Goal: Task Accomplishment & Management: Complete application form

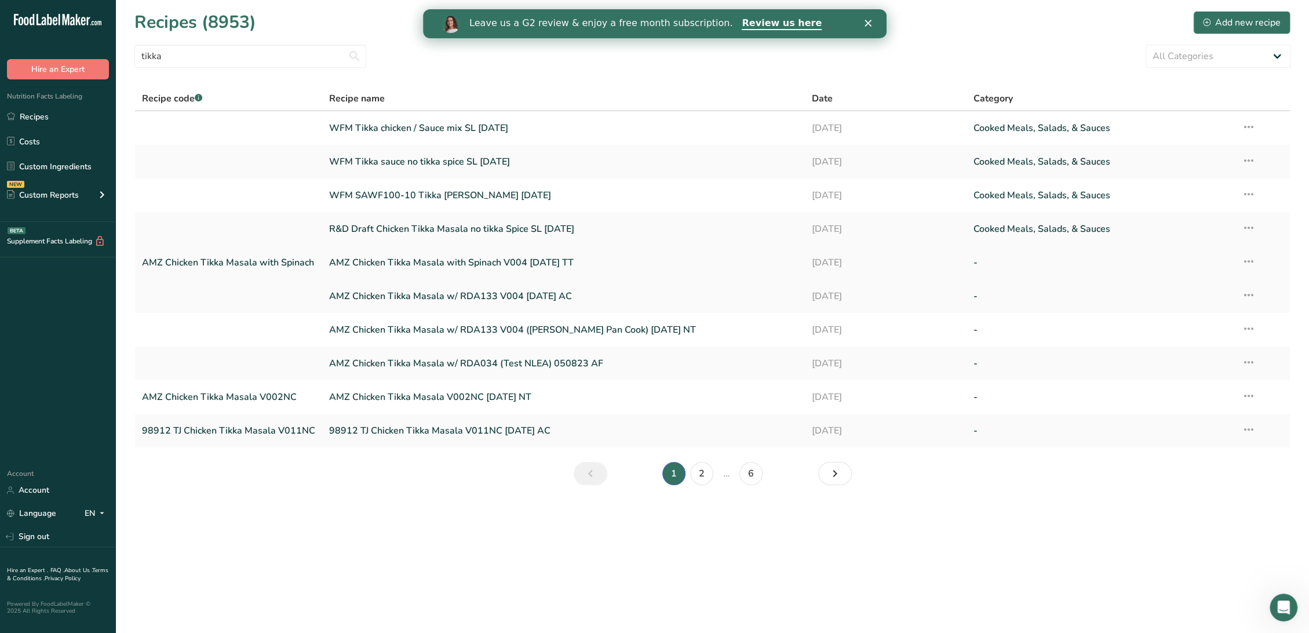
click at [470, 263] on link "AMZ Chicken Tikka Masala with Spinach V004 [DATE] TT" at bounding box center [563, 262] width 468 height 24
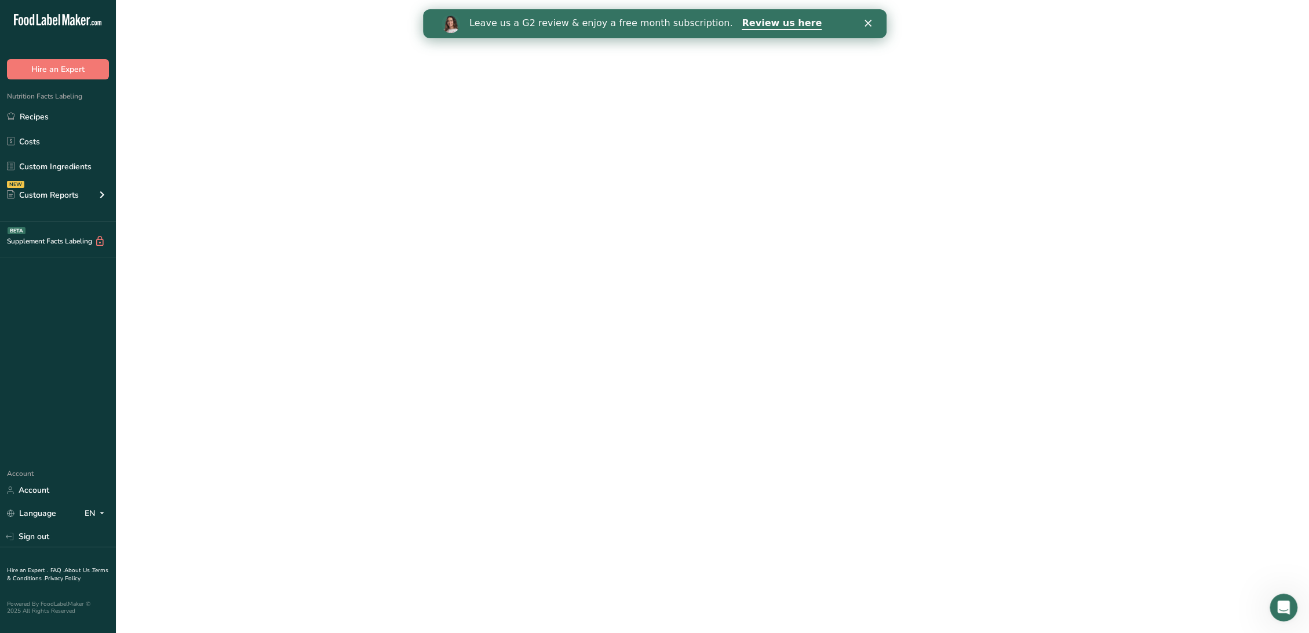
click at [470, 263] on link "AMZ Chicken Tikka Masala with Spinach V004 [DATE] TT" at bounding box center [563, 262] width 468 height 24
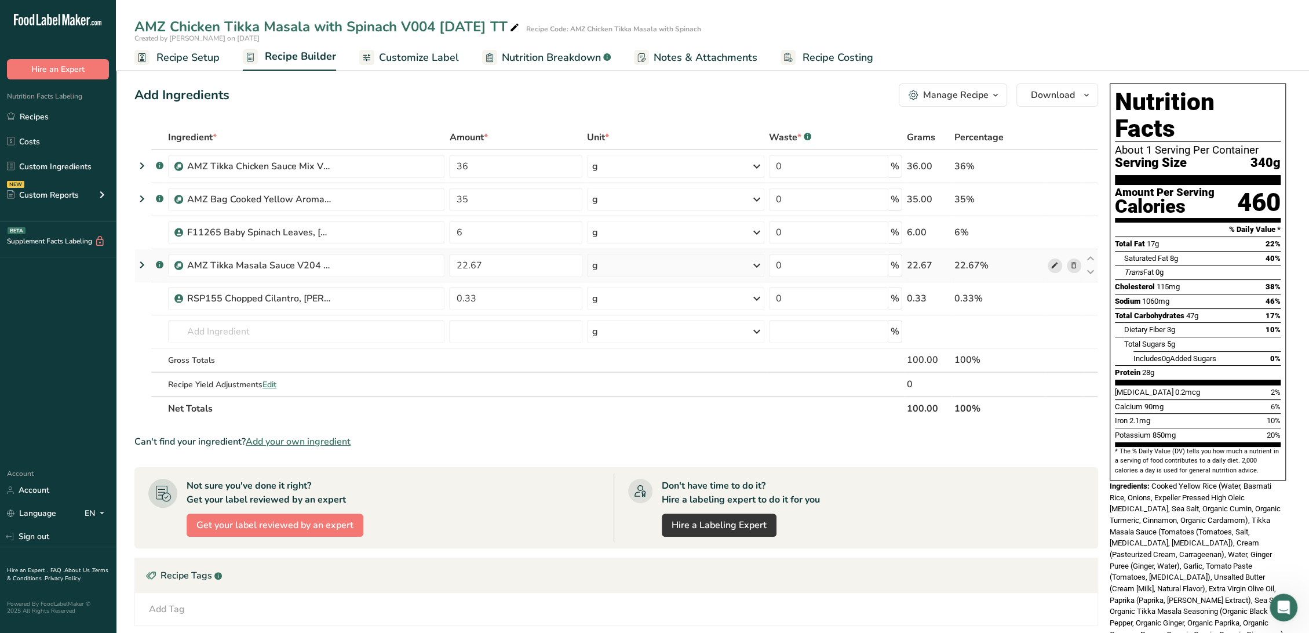
click at [1050, 264] on icon at bounding box center [1054, 266] width 8 height 12
click at [1052, 263] on icon at bounding box center [1054, 266] width 8 height 12
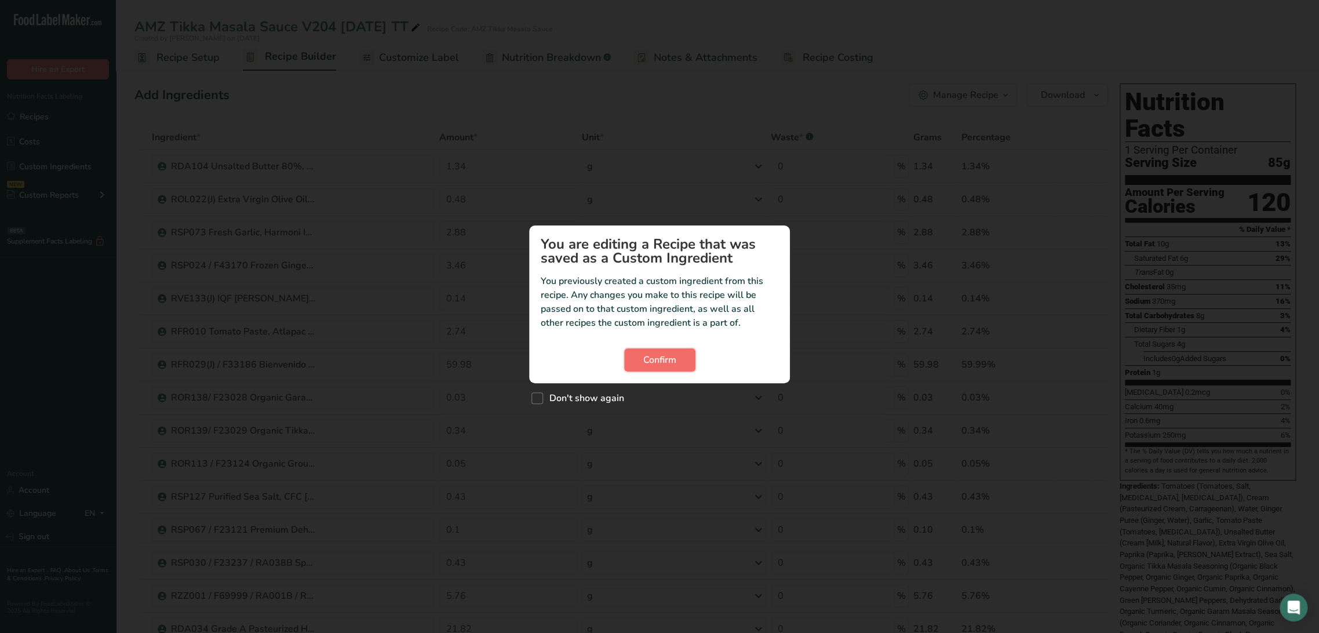
click at [660, 360] on span "Confirm" at bounding box center [659, 360] width 33 height 14
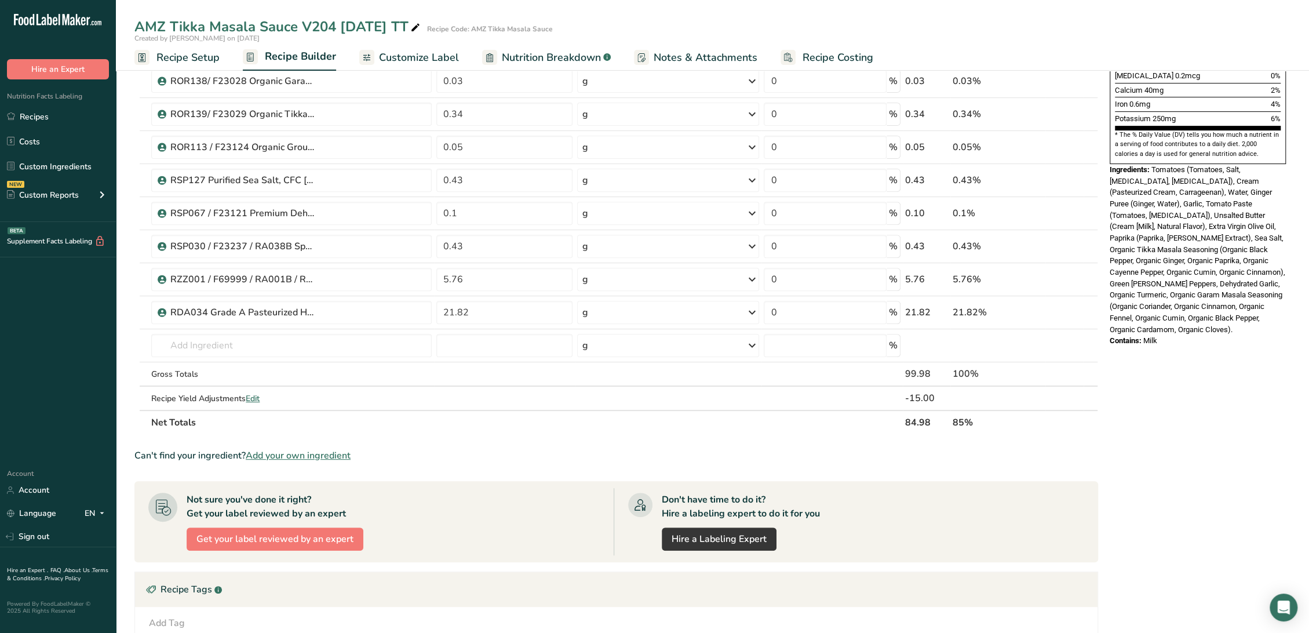
scroll to position [322, 0]
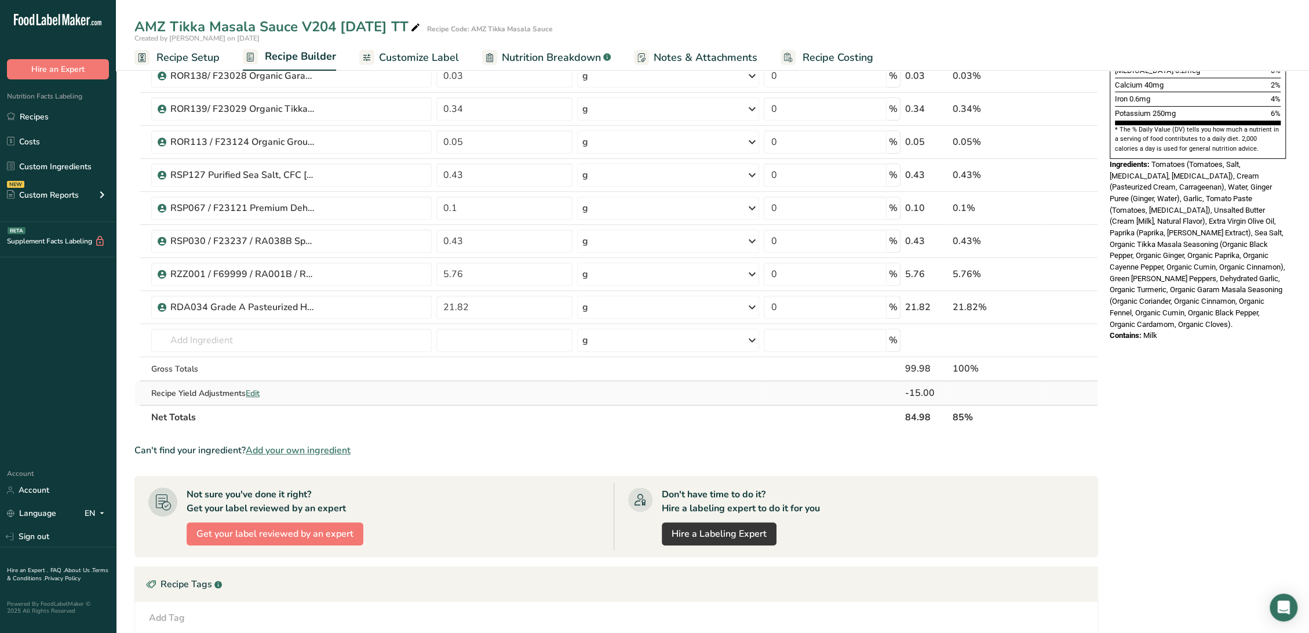
click at [255, 389] on span "Edit" at bounding box center [253, 393] width 14 height 11
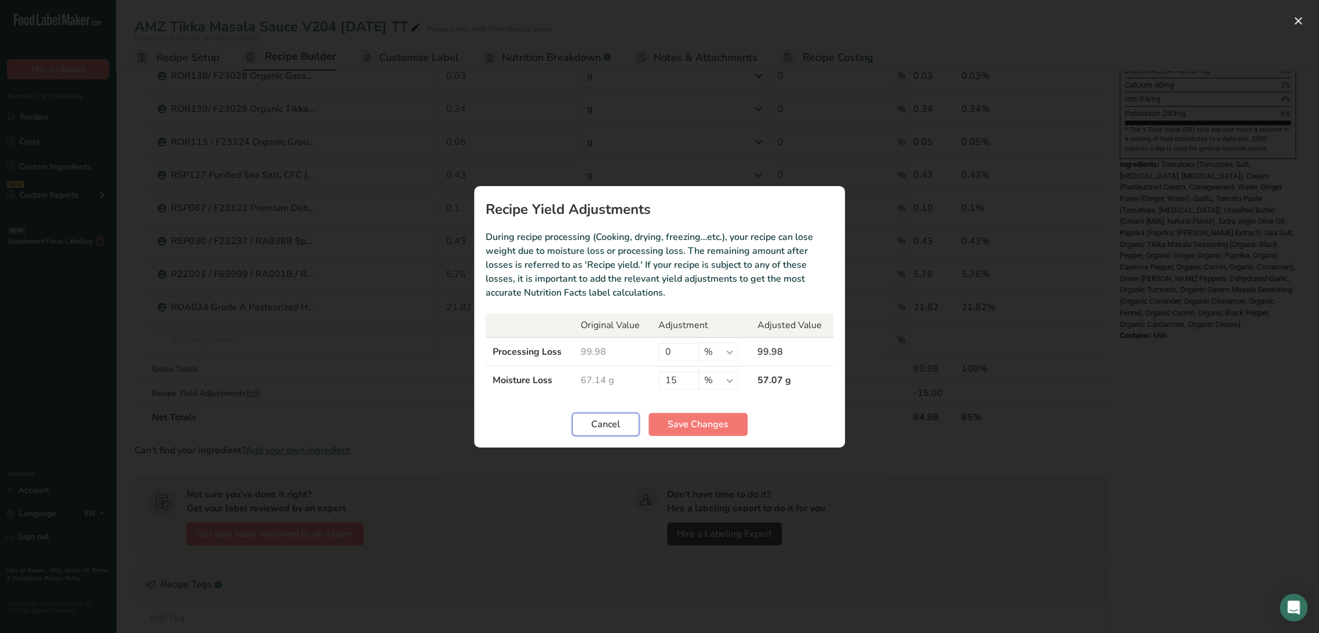
click at [578, 423] on button "Cancel" at bounding box center [605, 423] width 67 height 23
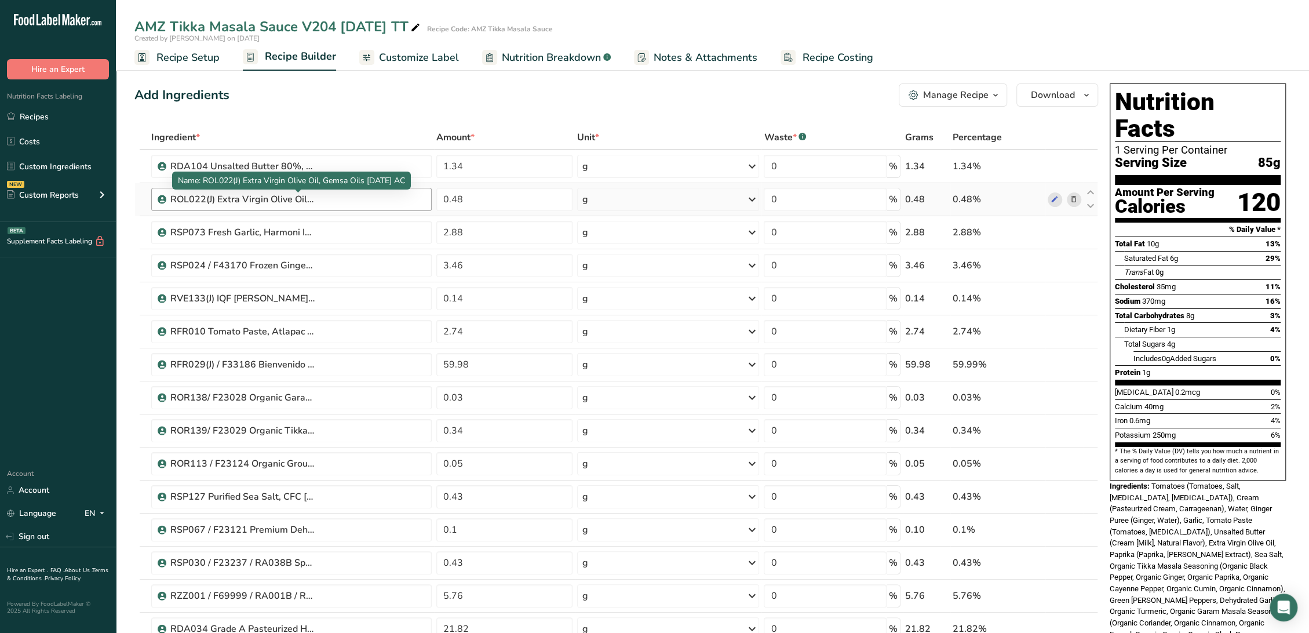
scroll to position [64, 0]
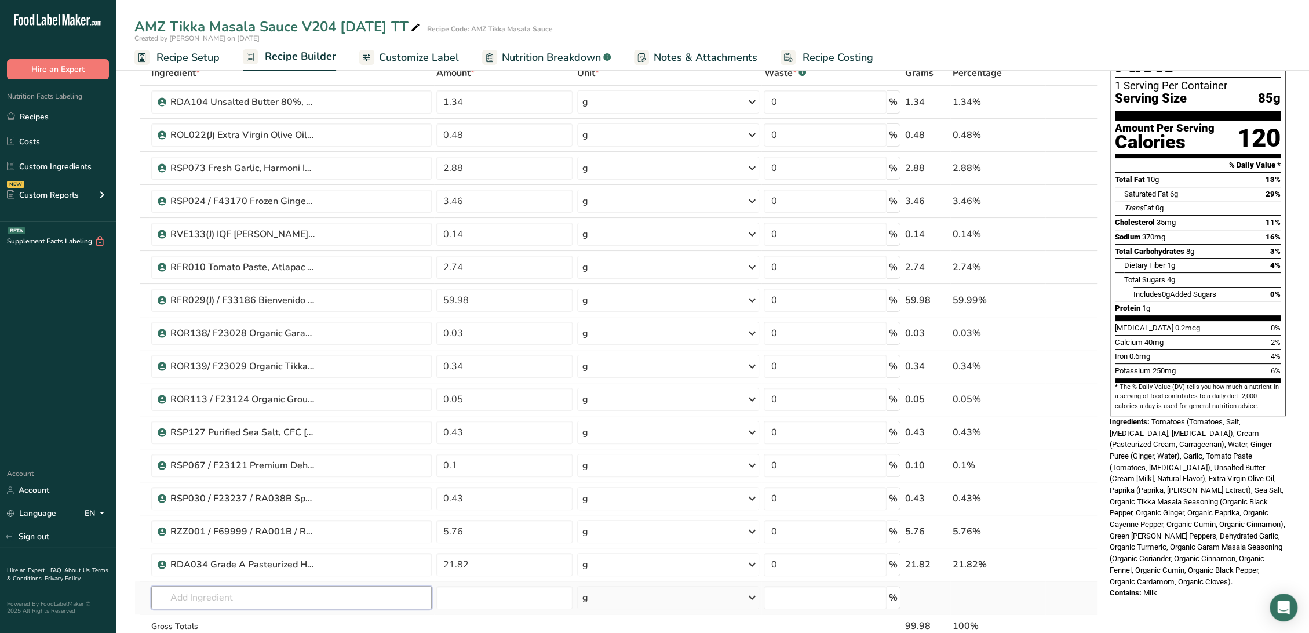
click at [230, 601] on input "text" at bounding box center [291, 597] width 280 height 23
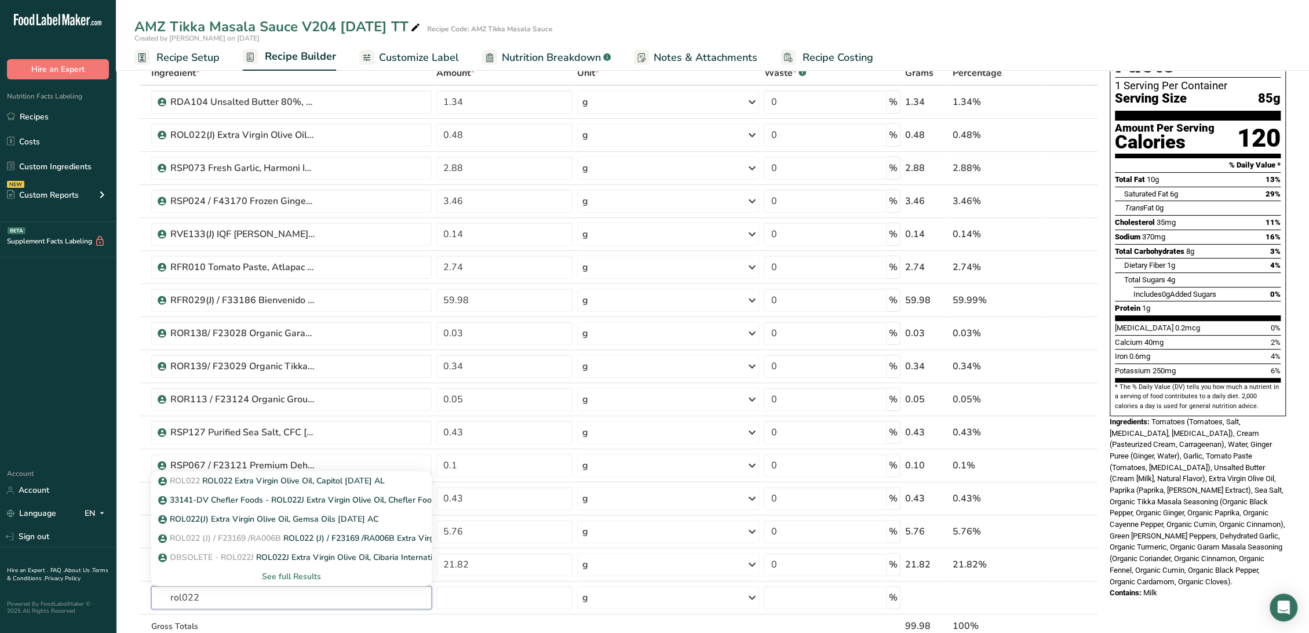
type input "rol022"
click at [288, 478] on p "ROL022 ROL022 Extra Virgin Olive Oil, Capitol 11-09-21 AL" at bounding box center [272, 480] width 224 height 12
type input "ROL022 Extra Virgin Olive Oil, Capitol 11-09-21 AL"
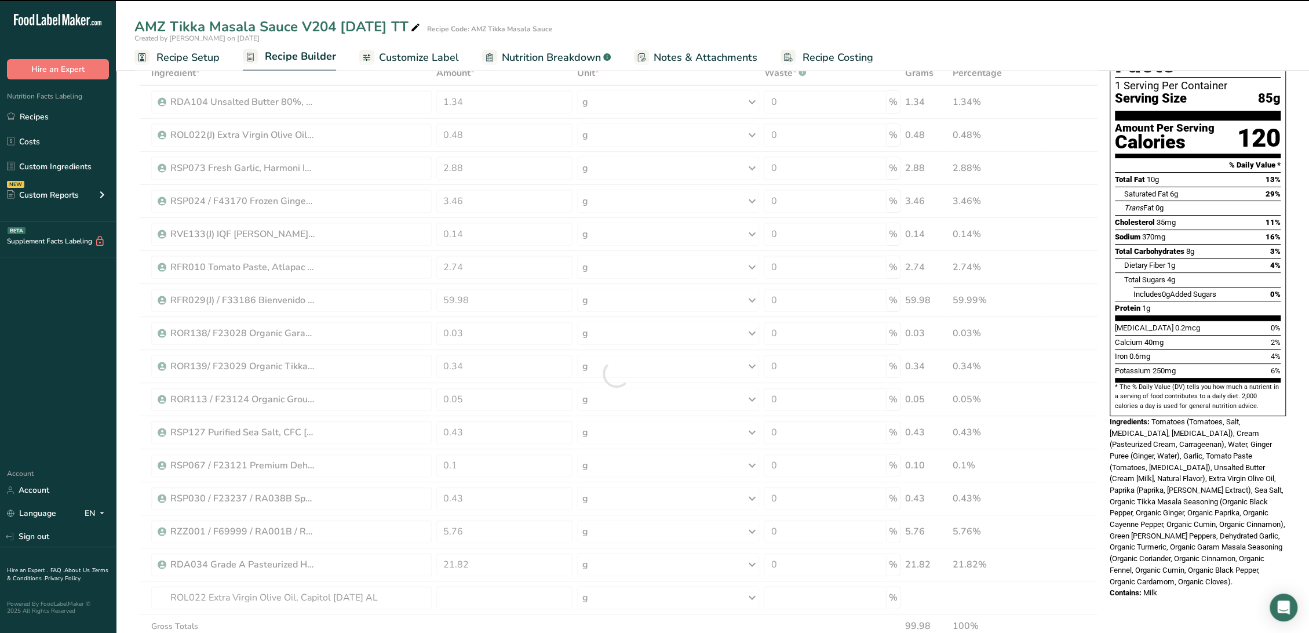
type input "0"
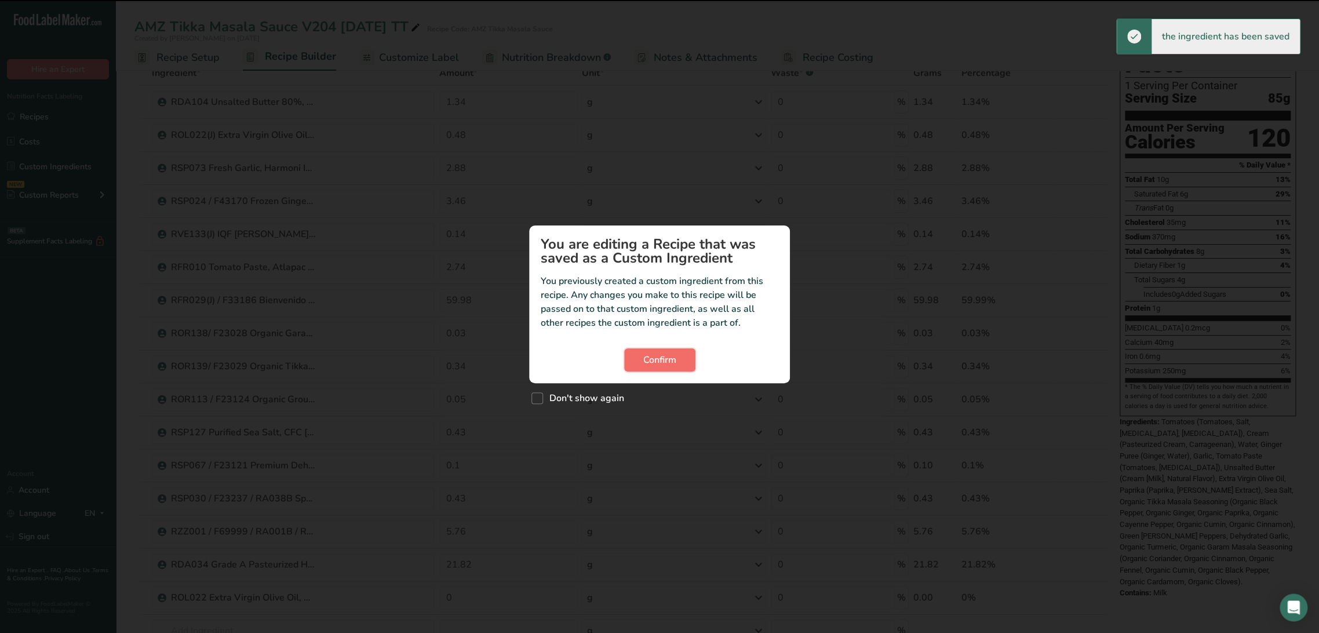
click at [678, 350] on button "Confirm" at bounding box center [659, 359] width 71 height 23
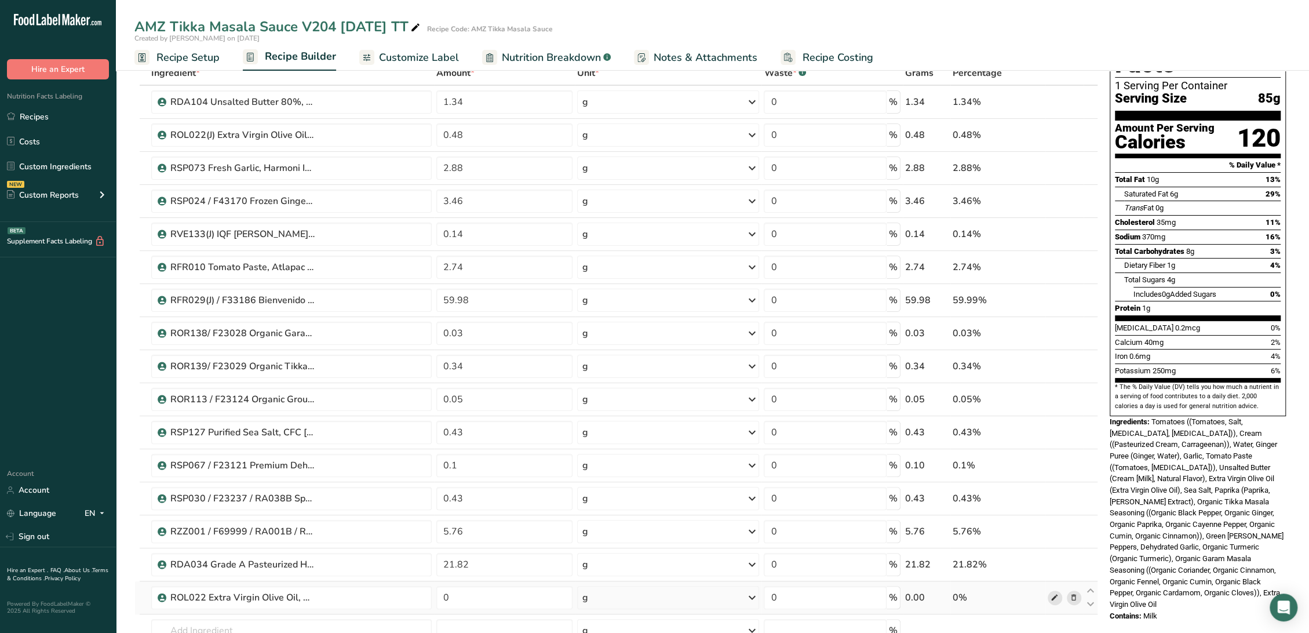
click at [1054, 597] on icon at bounding box center [1054, 597] width 8 height 12
click at [1050, 595] on icon at bounding box center [1054, 597] width 8 height 12
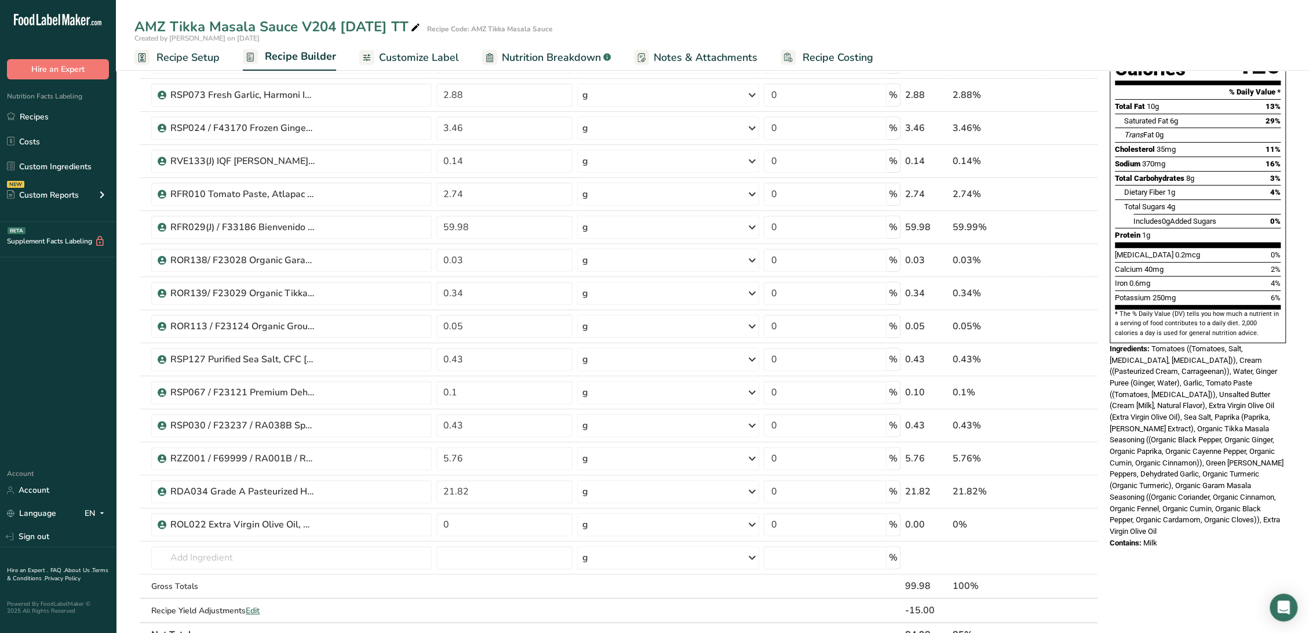
scroll to position [193, 0]
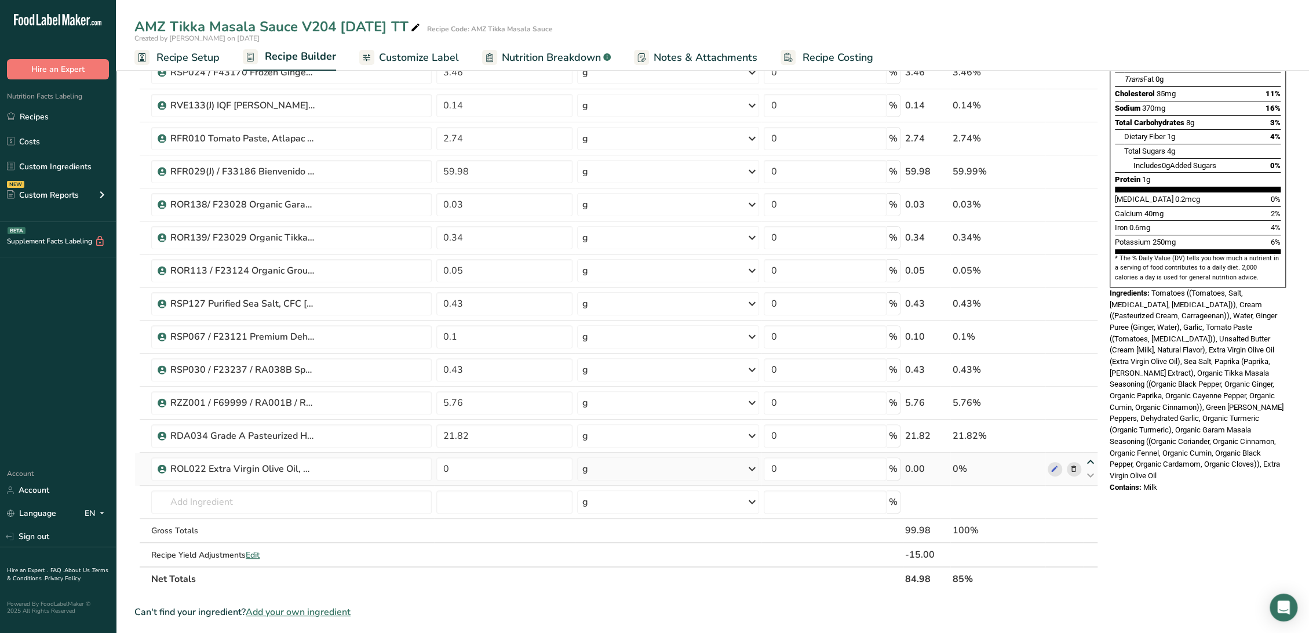
click at [1091, 461] on icon at bounding box center [1090, 462] width 14 height 9
type input "0"
type input "21.82"
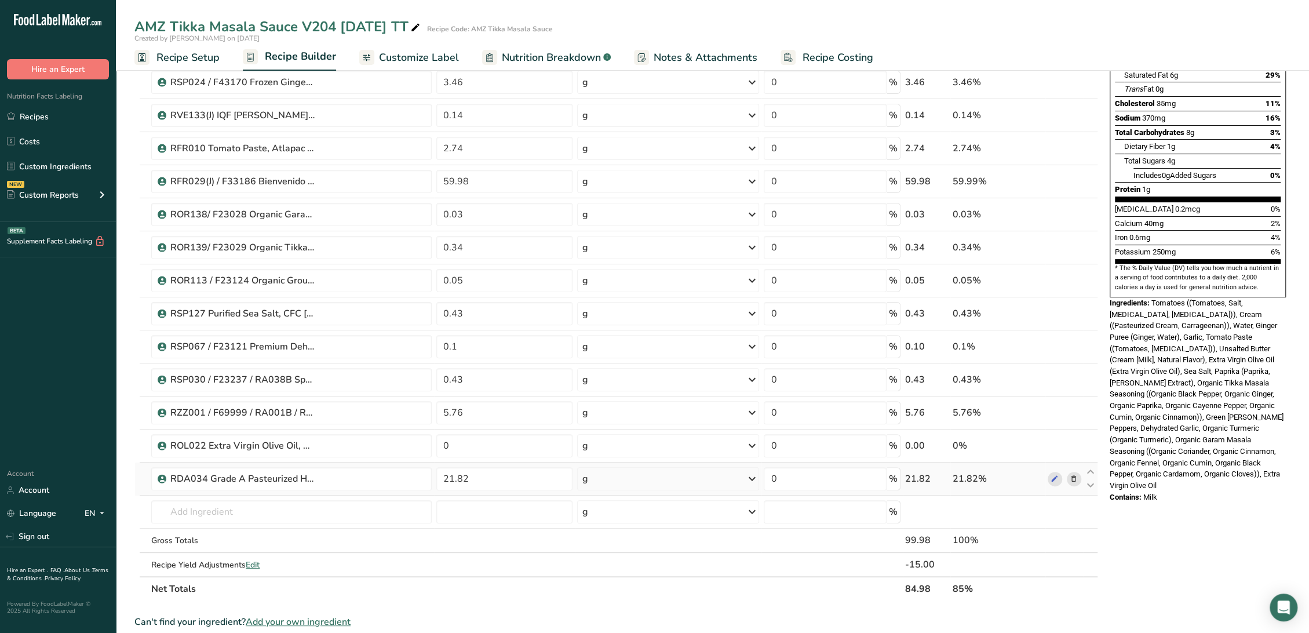
scroll to position [64, 0]
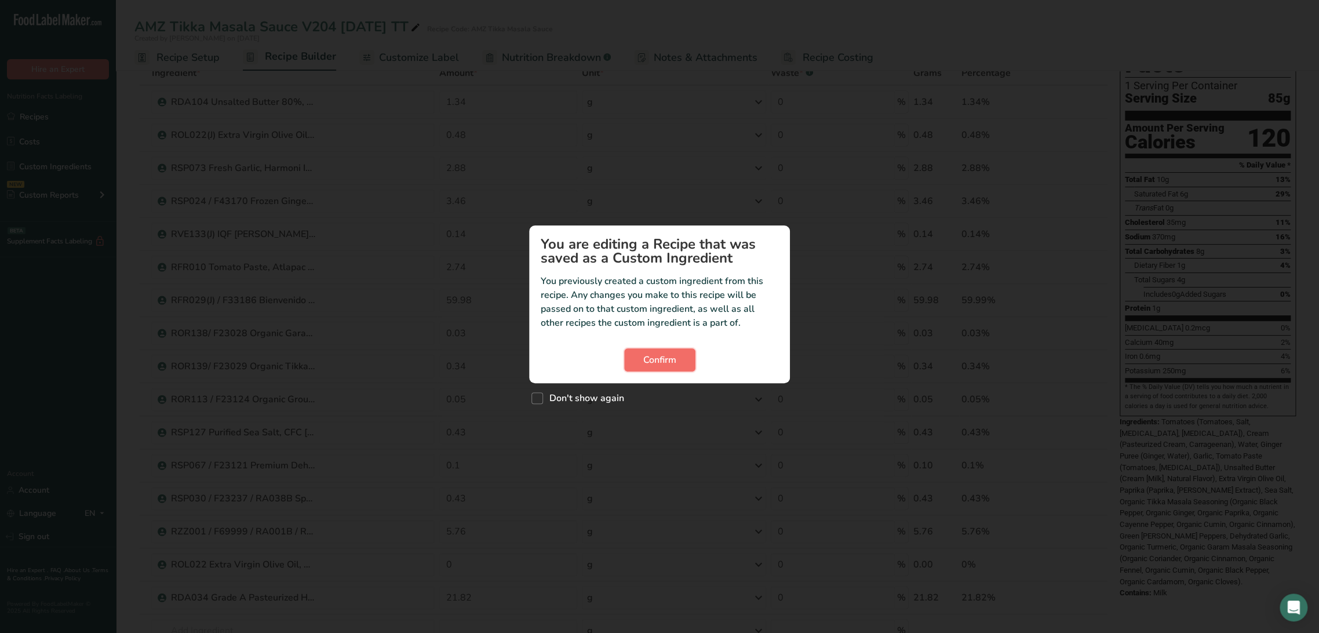
click at [667, 357] on span "Confirm" at bounding box center [659, 360] width 33 height 14
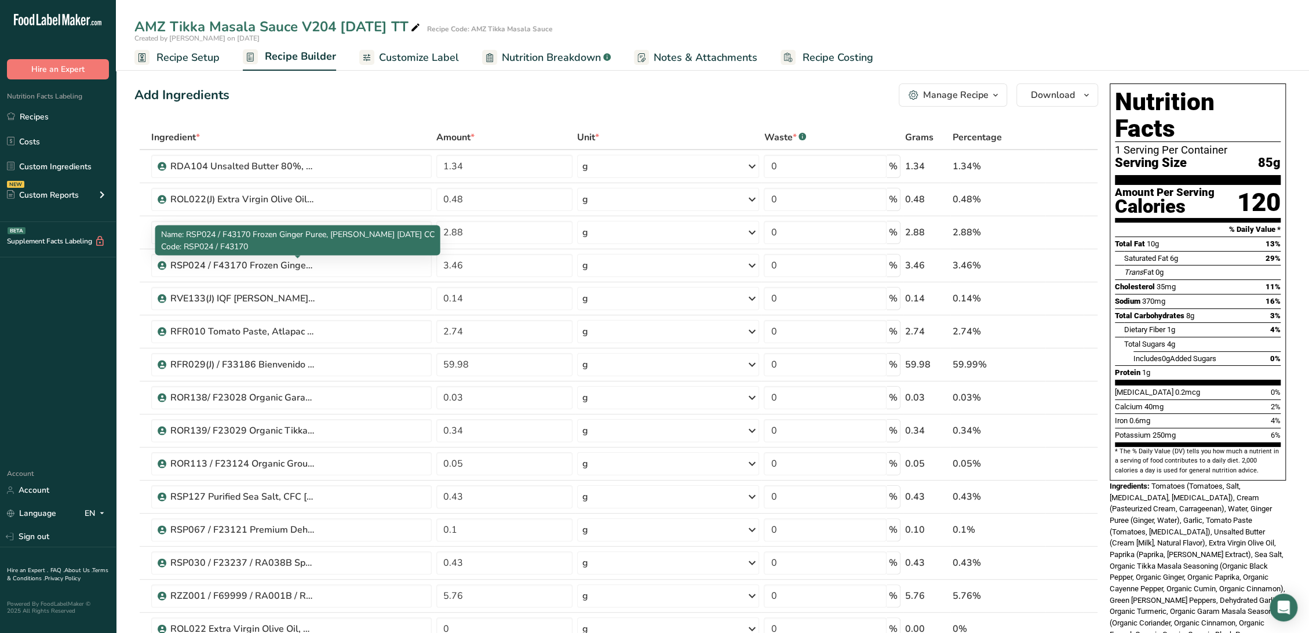
scroll to position [193, 0]
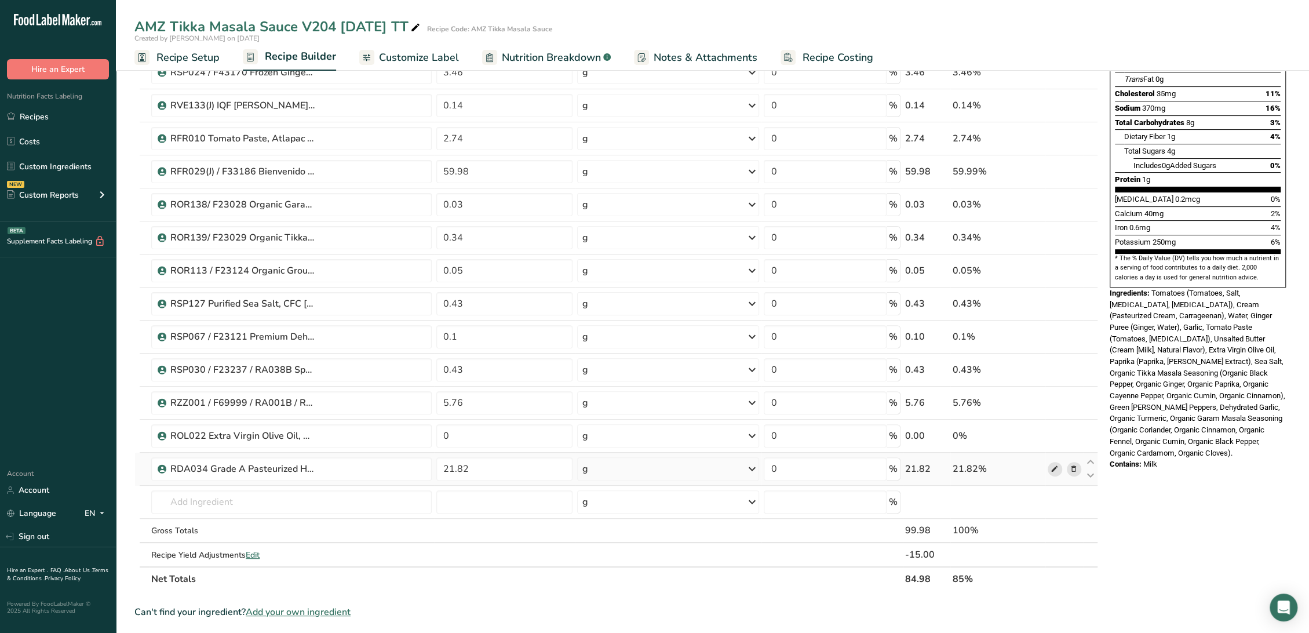
click at [1049, 465] on span at bounding box center [1054, 469] width 14 height 14
click at [265, 506] on input "text" at bounding box center [291, 501] width 280 height 23
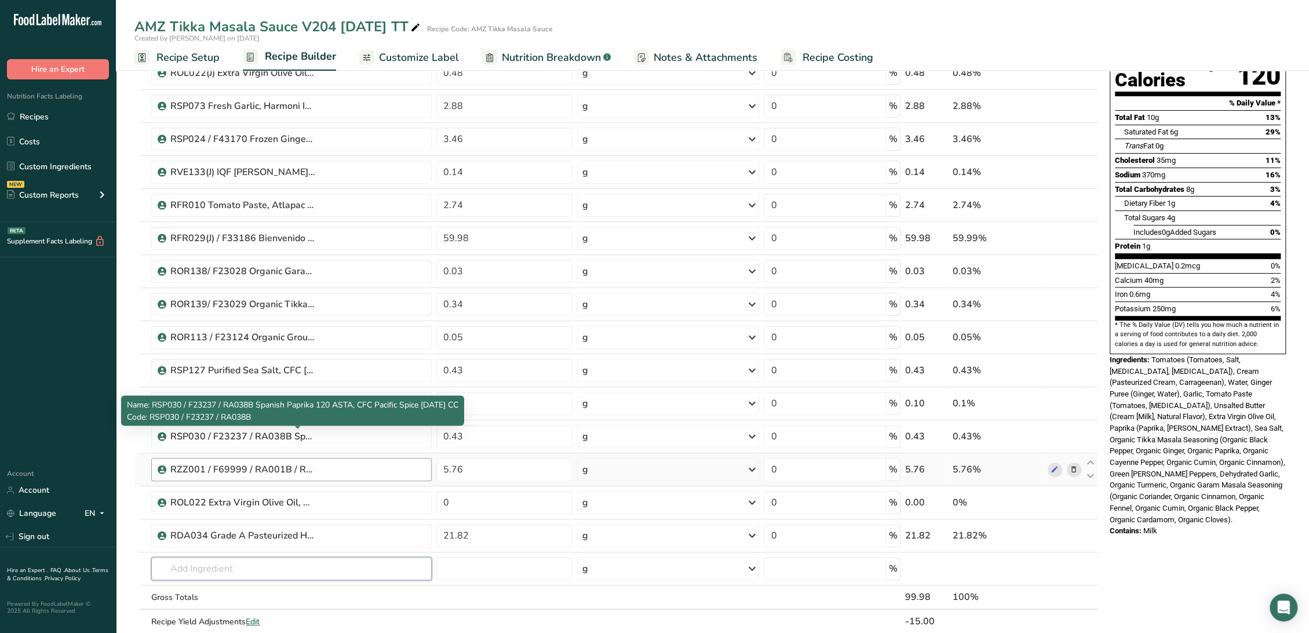
scroll to position [129, 0]
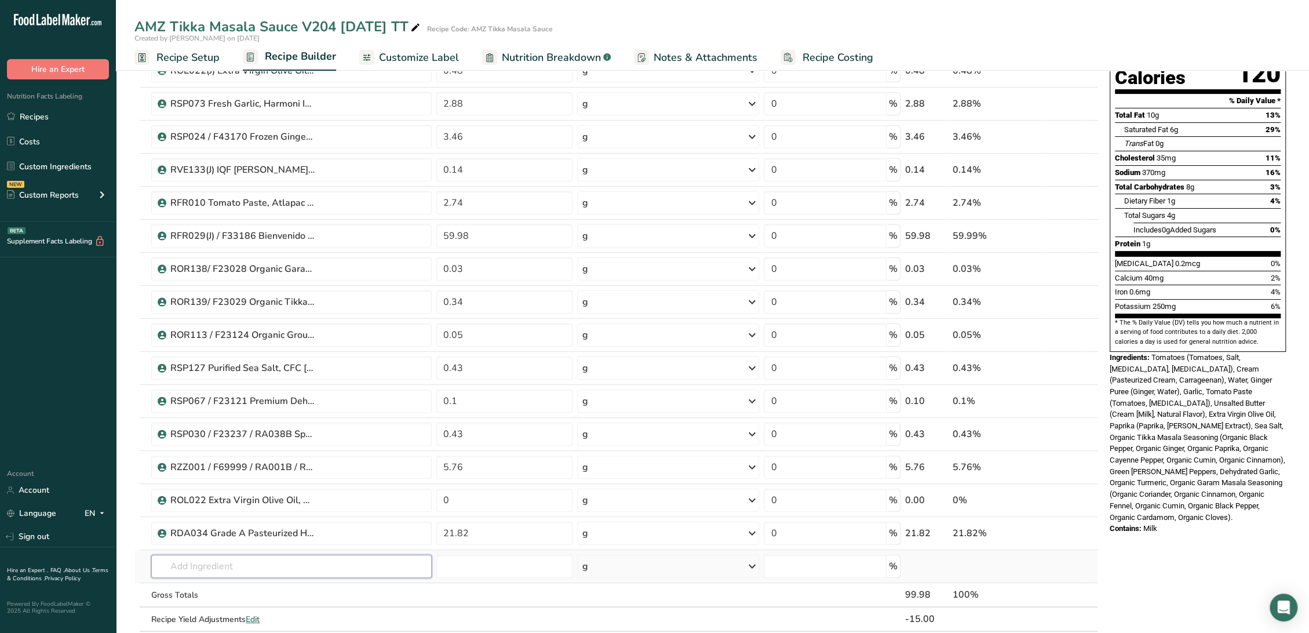
click at [260, 564] on input "text" at bounding box center [291, 565] width 280 height 23
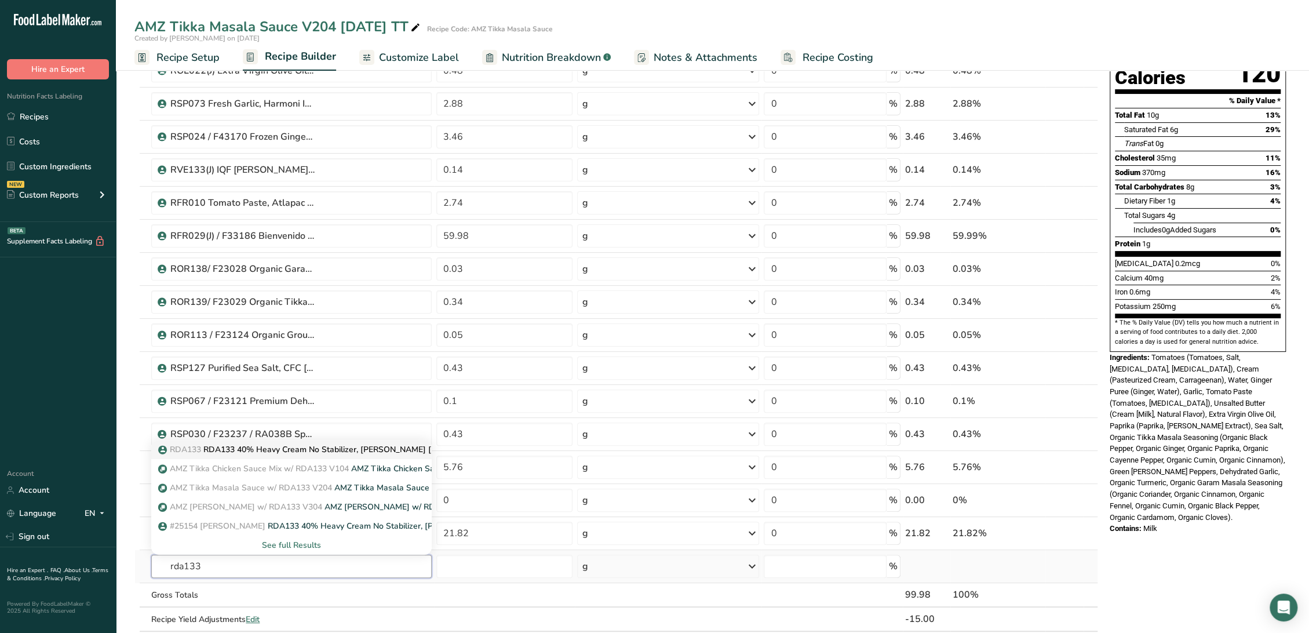
type input "rda133"
click at [271, 449] on p "RDA133 RDA133 40% Heavy Cream No Stabilizer, Alta Dena 08-14-23 AC" at bounding box center [314, 449] width 308 height 12
type input "RDA133 40% Heavy Cream No Stabilizer, Alta Dena 08-14-23 AC"
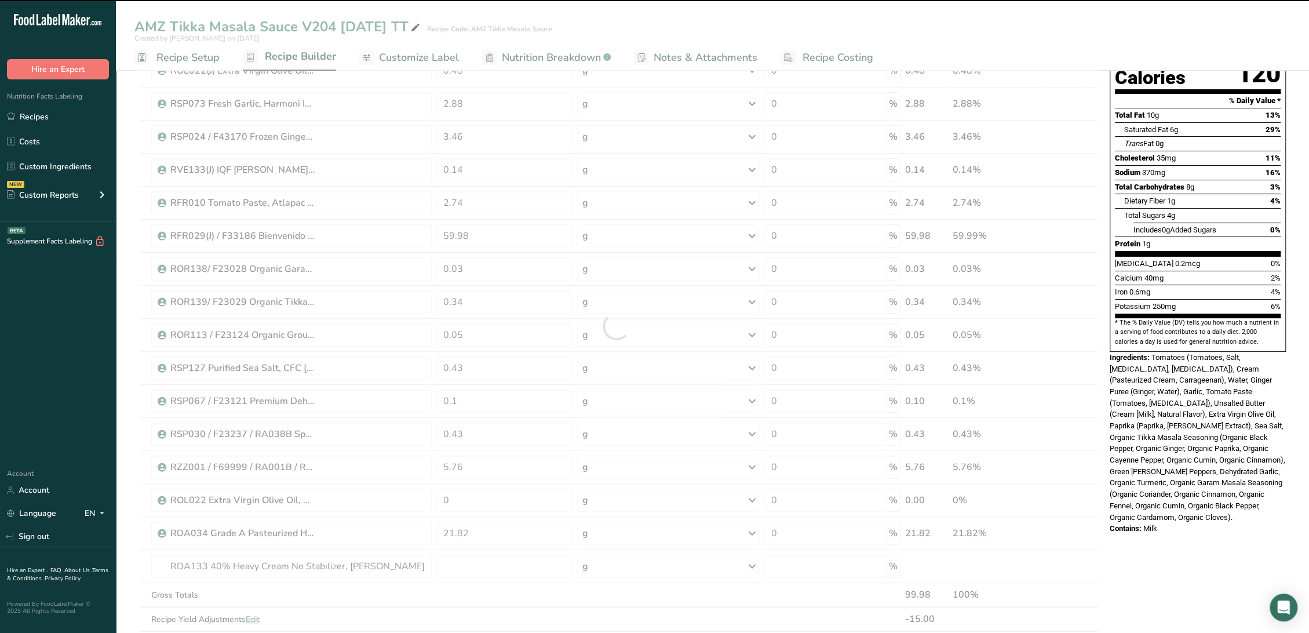
type input "0"
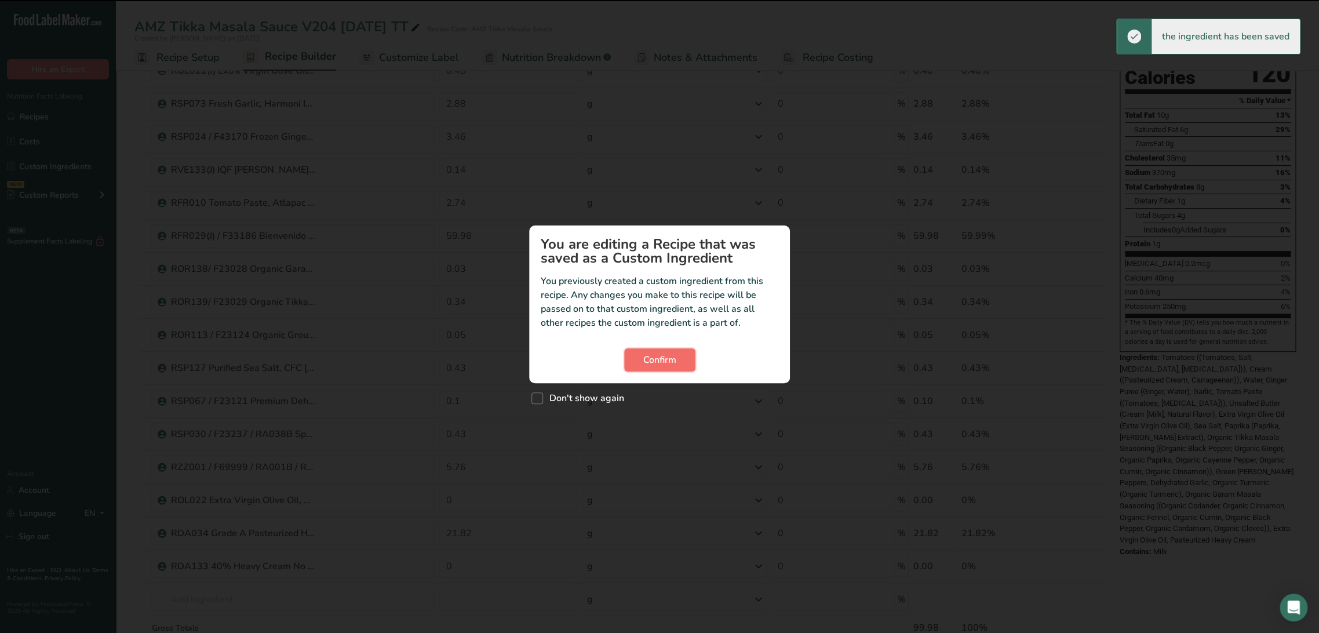
click at [671, 365] on span "Confirm" at bounding box center [659, 360] width 33 height 14
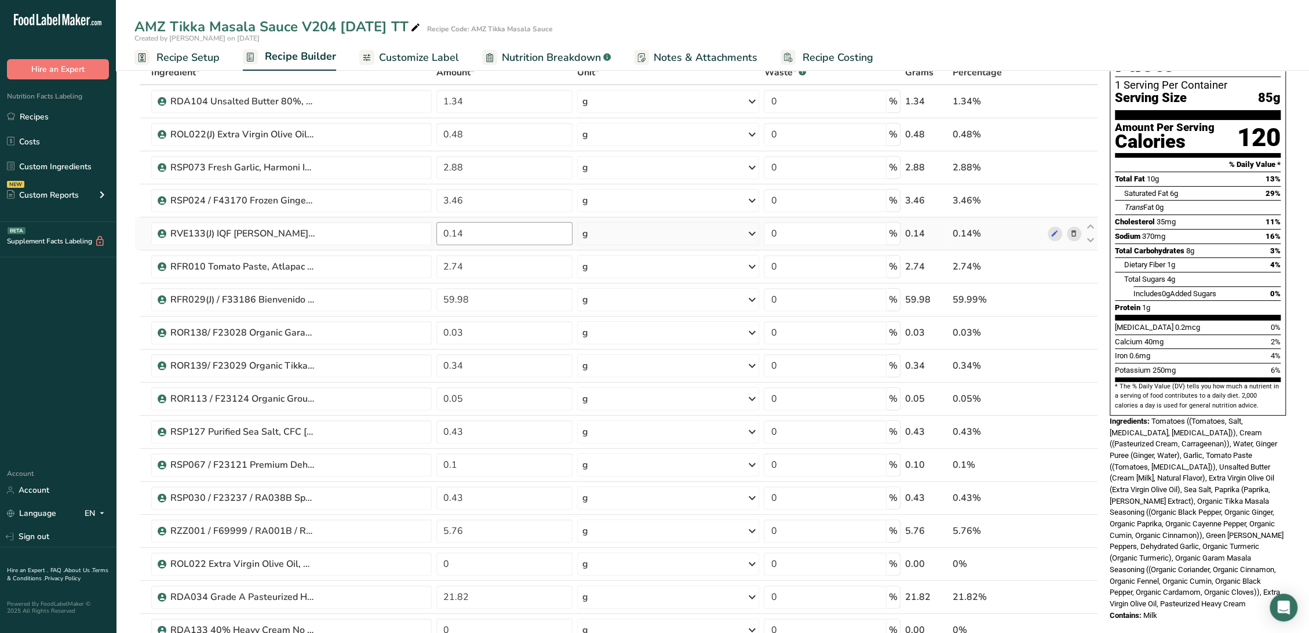
scroll to position [0, 0]
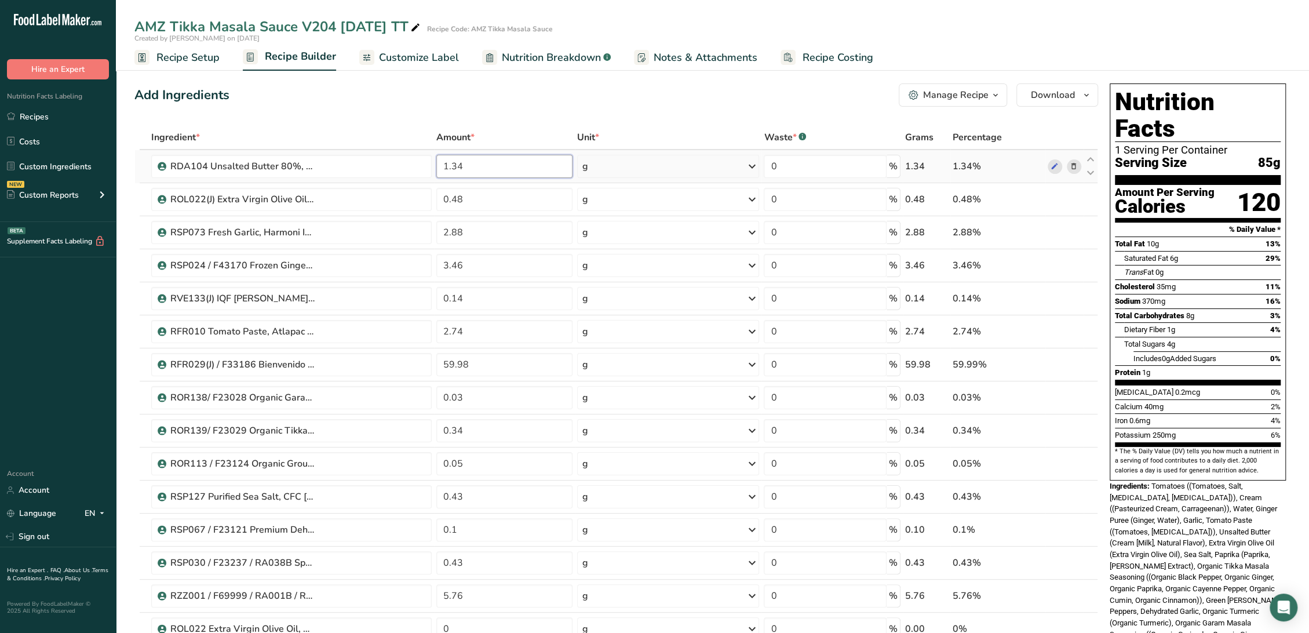
click at [485, 171] on input "1.34" at bounding box center [504, 166] width 136 height 23
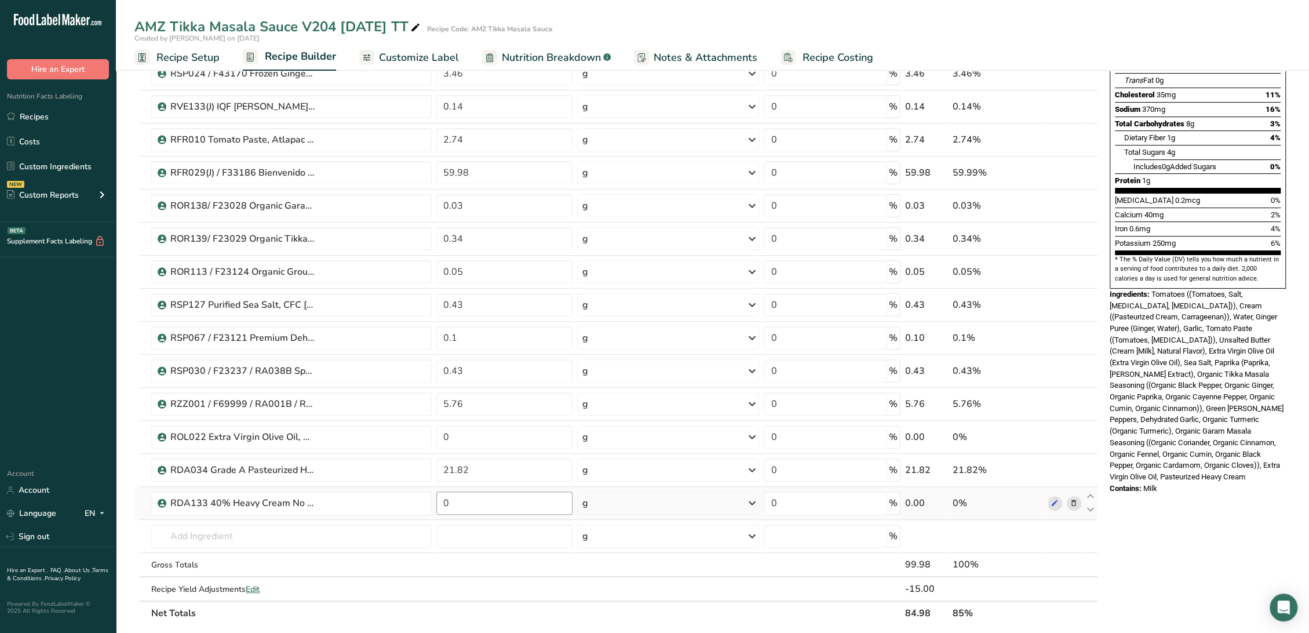
scroll to position [193, 0]
type input "1.3442"
click at [528, 474] on div "Ingredient * Amount * Unit * Waste * .a-a{fill:#347362;}.b-a{fill:#fff;} Grams …" at bounding box center [615, 278] width 963 height 692
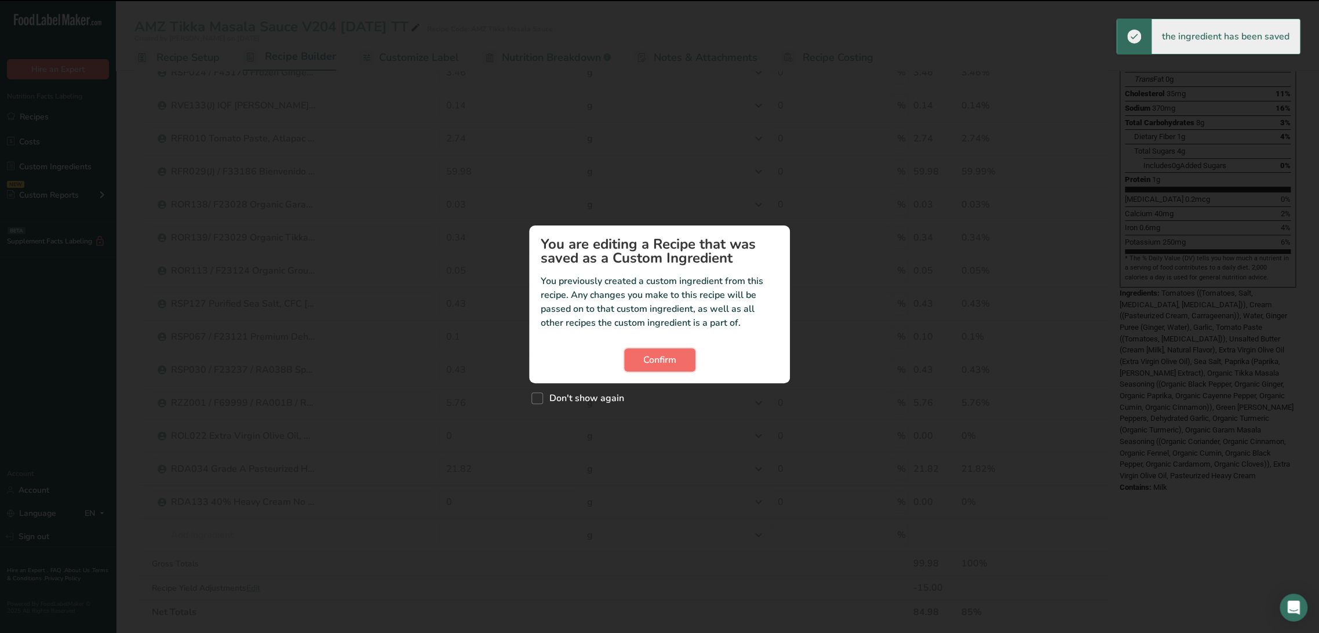
click at [656, 364] on span "Confirm" at bounding box center [659, 360] width 33 height 14
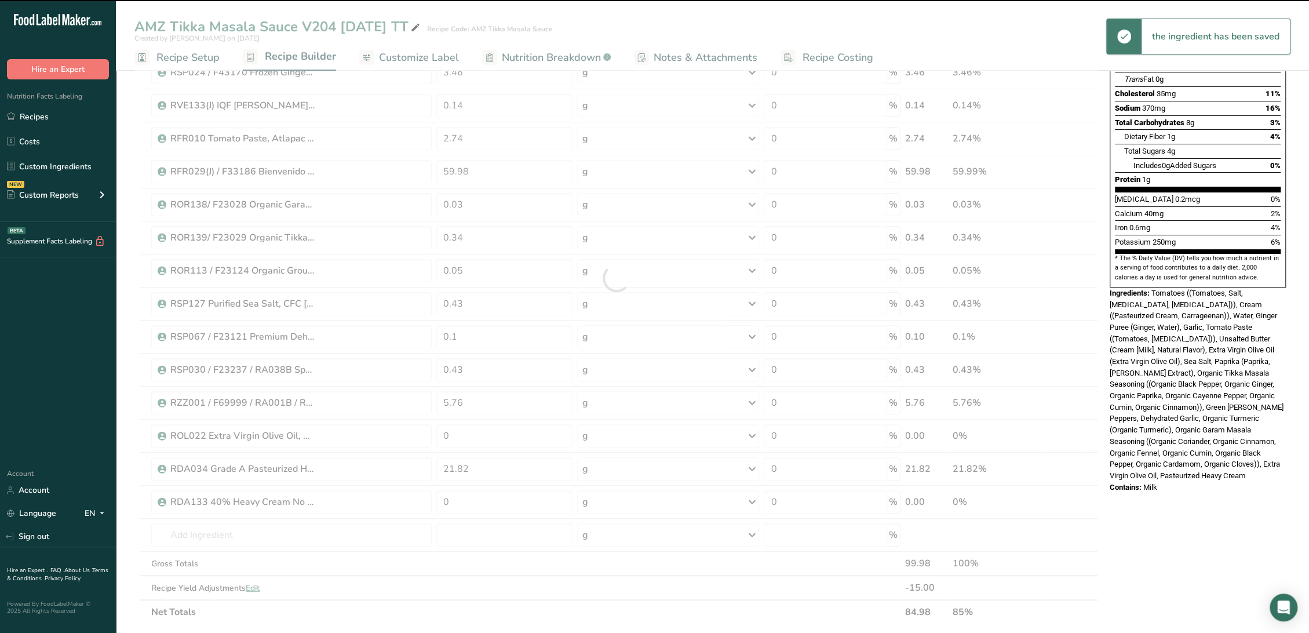
click at [531, 465] on div at bounding box center [615, 278] width 963 height 692
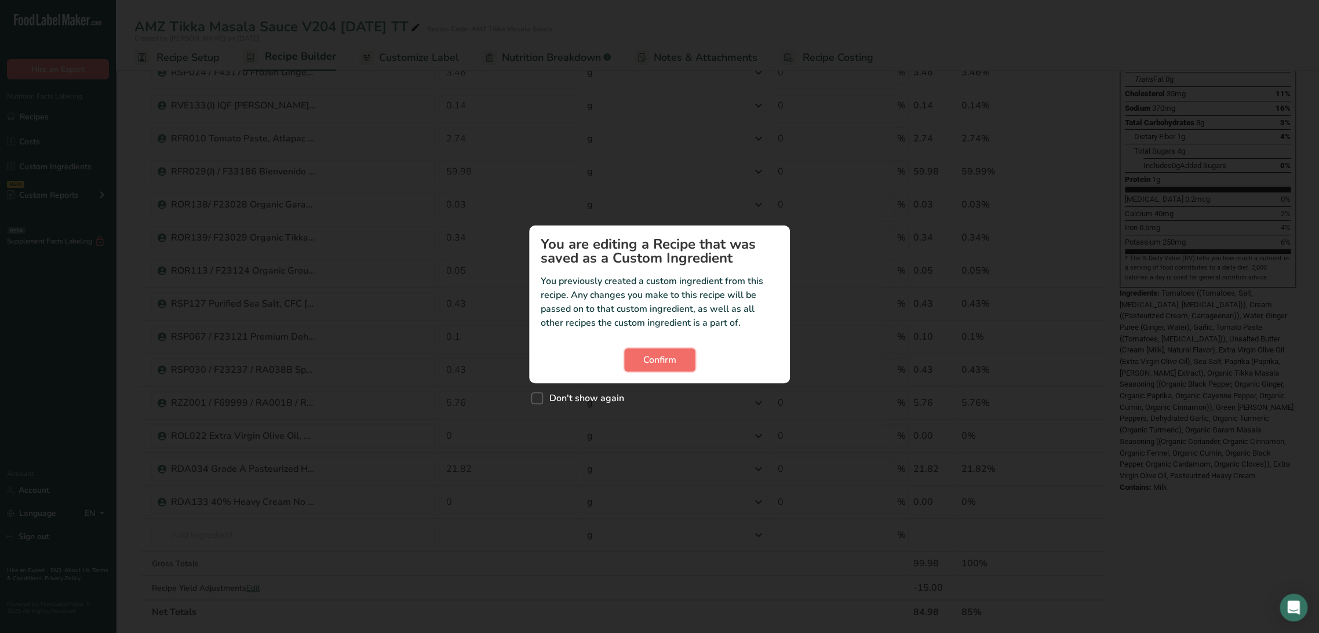
click at [649, 364] on span "Confirm" at bounding box center [659, 360] width 33 height 14
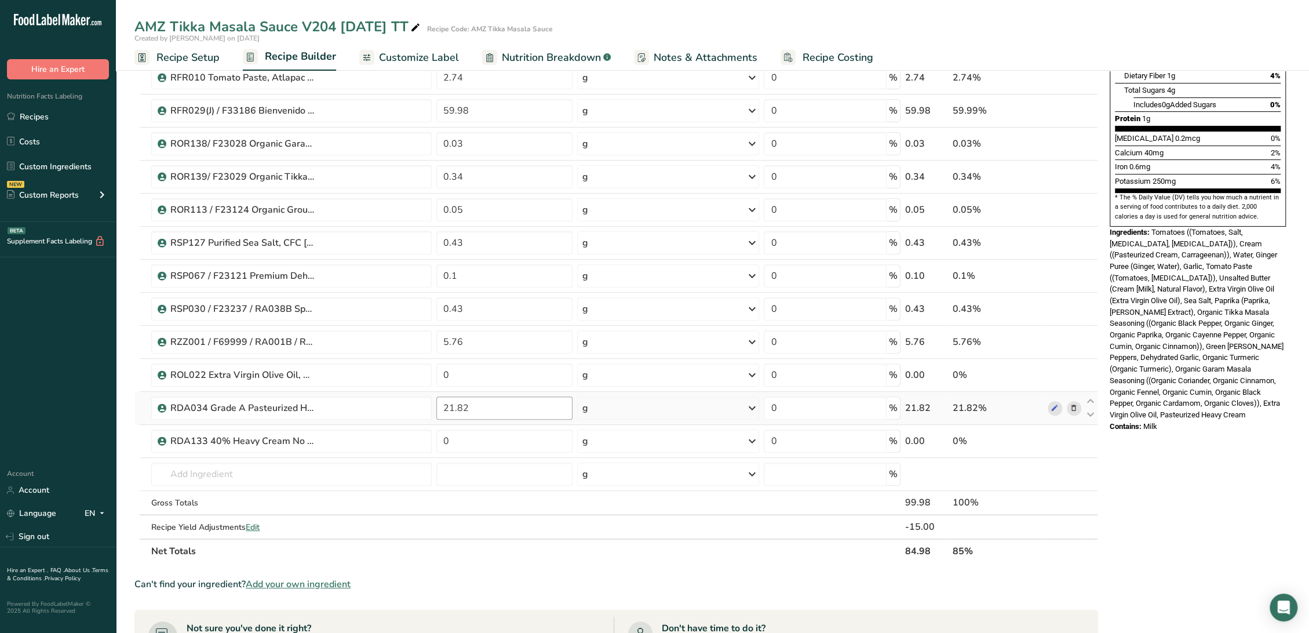
scroll to position [257, 0]
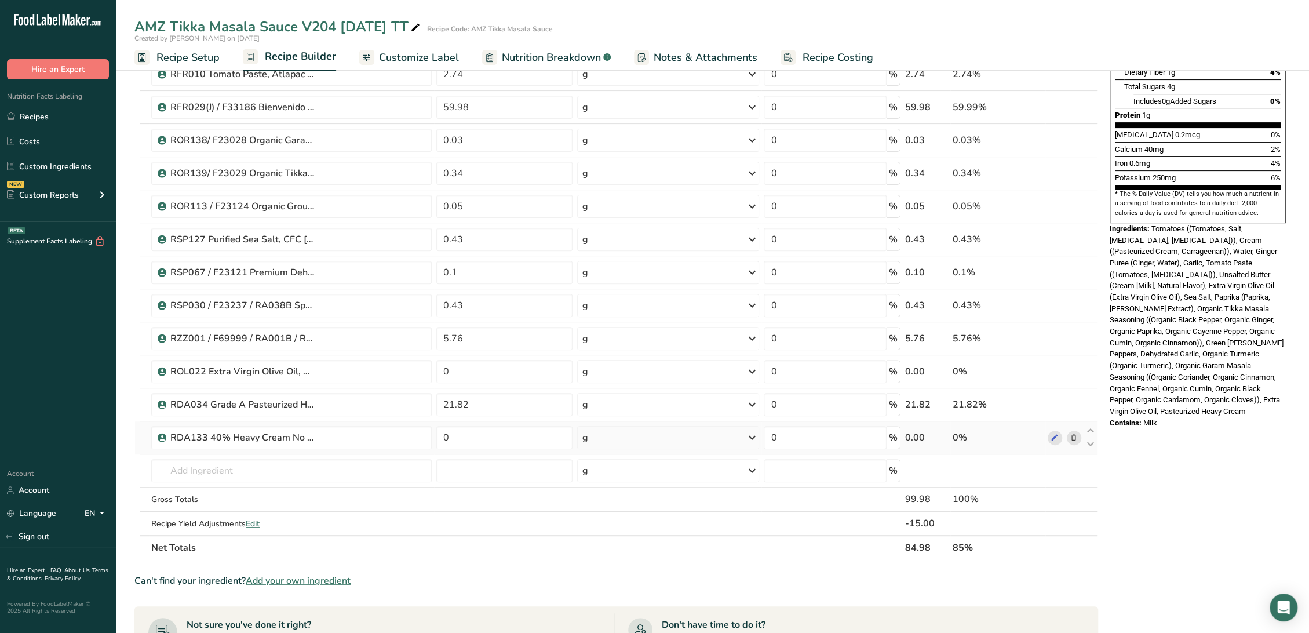
click at [1074, 437] on icon at bounding box center [1073, 438] width 8 height 12
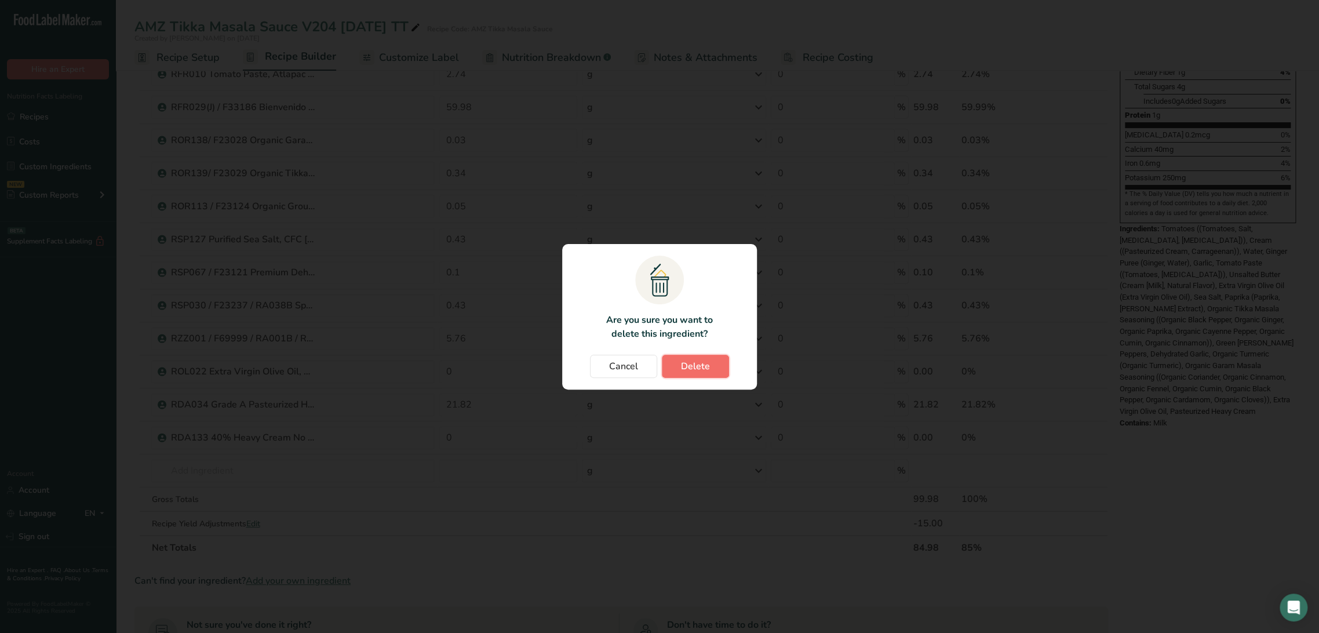
click at [684, 364] on span "Delete" at bounding box center [695, 366] width 29 height 14
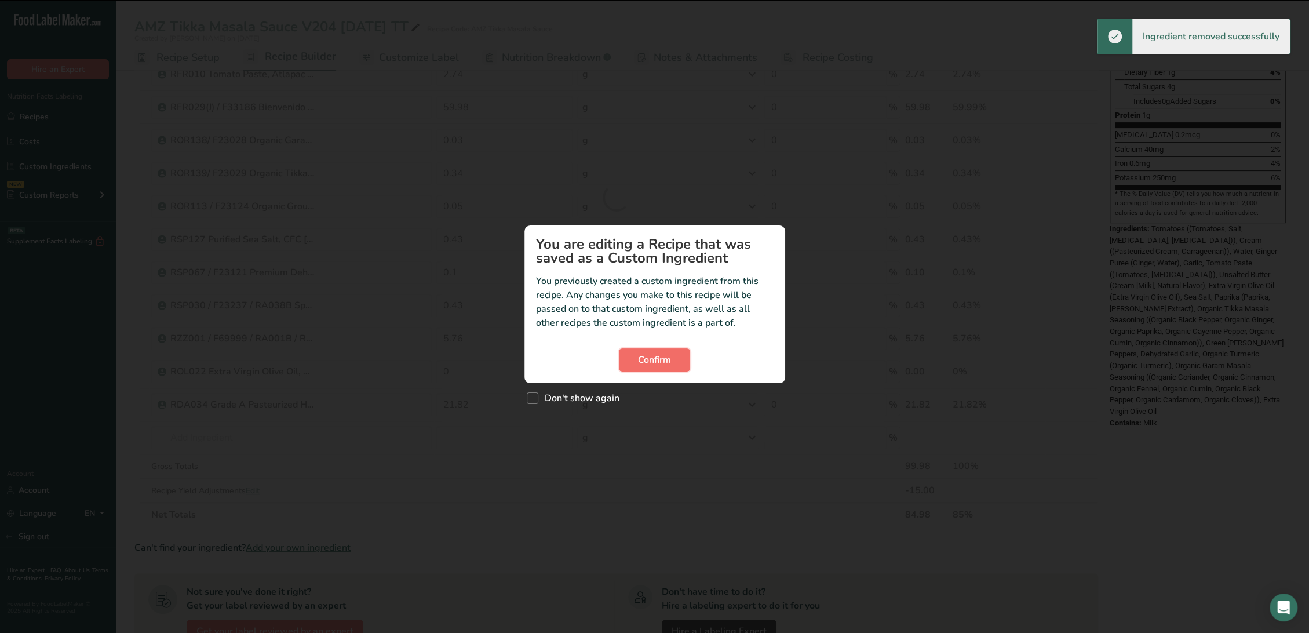
click at [621, 351] on button "Confirm" at bounding box center [654, 359] width 71 height 23
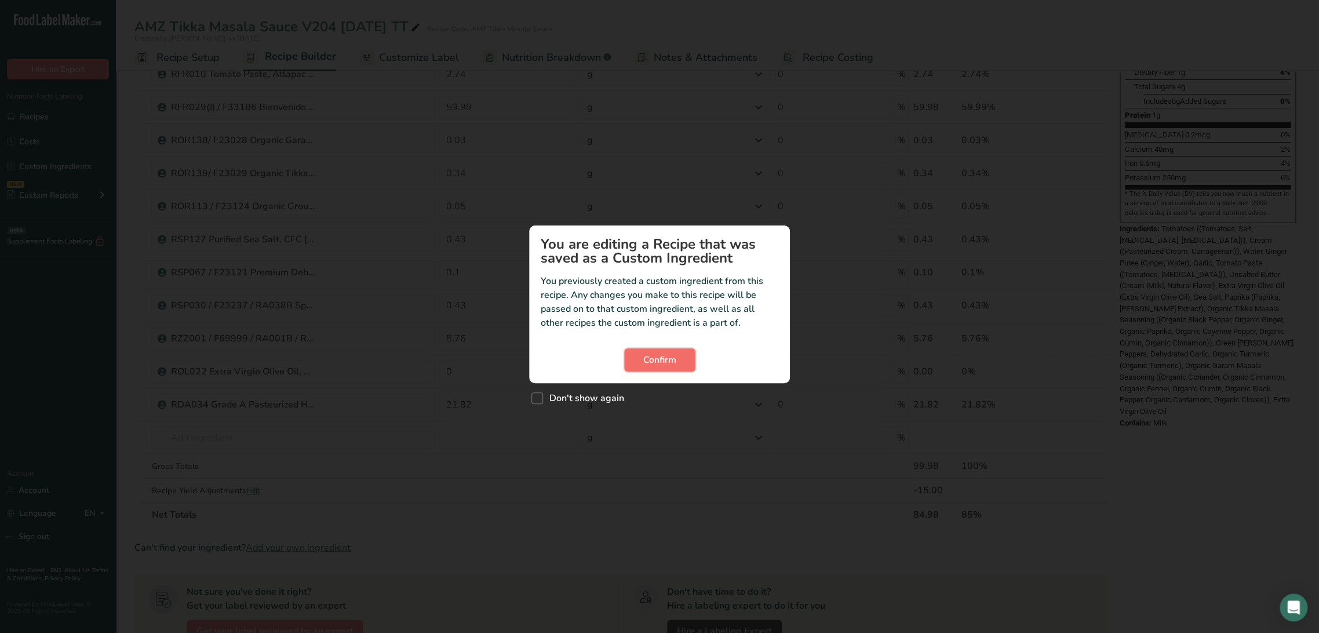
click at [637, 356] on button "Confirm" at bounding box center [659, 359] width 71 height 23
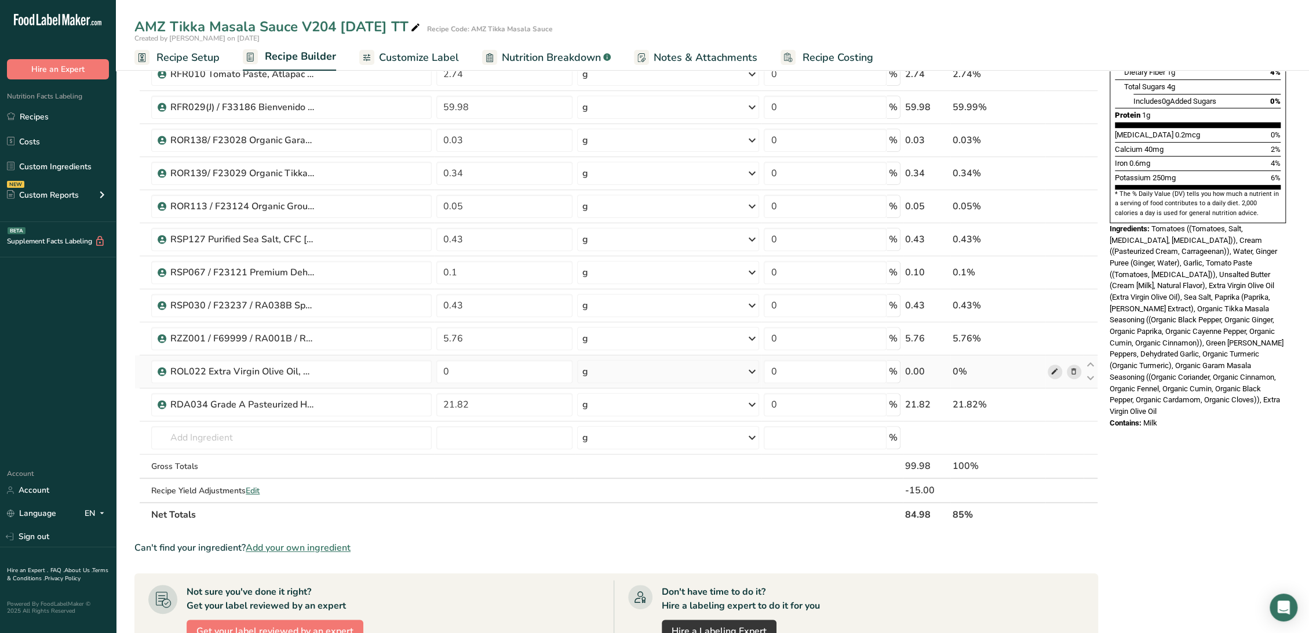
click at [1058, 368] on icon at bounding box center [1054, 372] width 8 height 12
click at [1072, 370] on icon at bounding box center [1073, 372] width 8 height 12
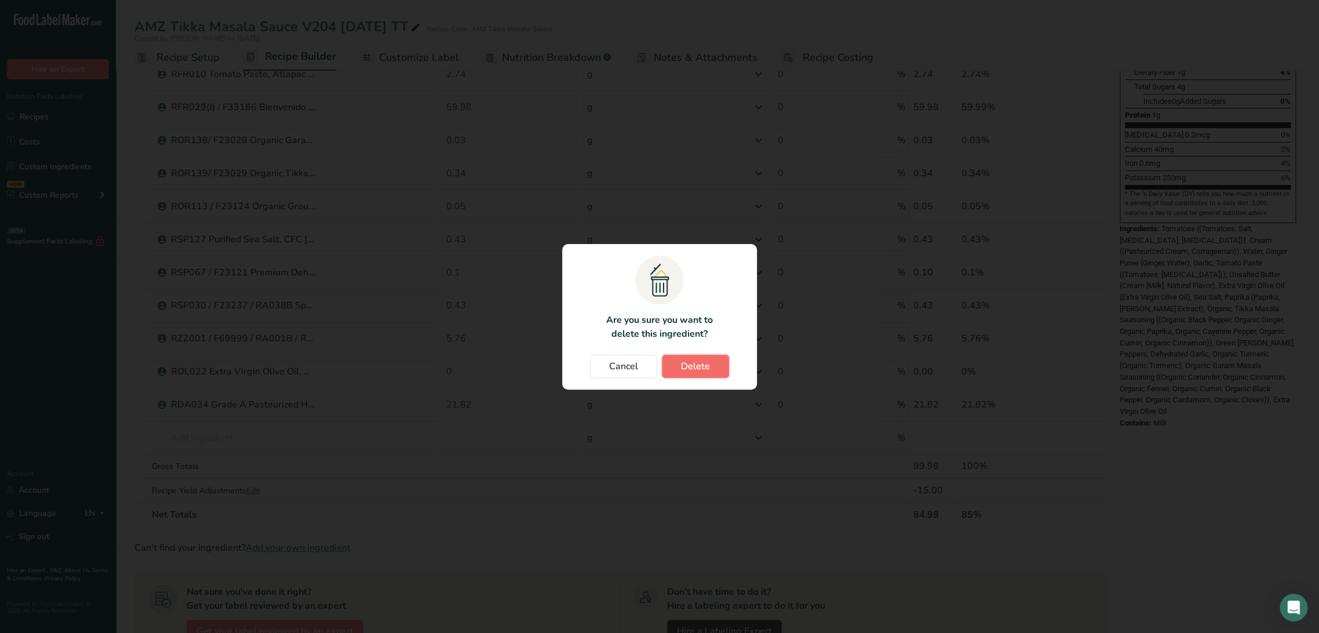
click at [702, 370] on span "Delete" at bounding box center [695, 366] width 29 height 14
type input "21.82"
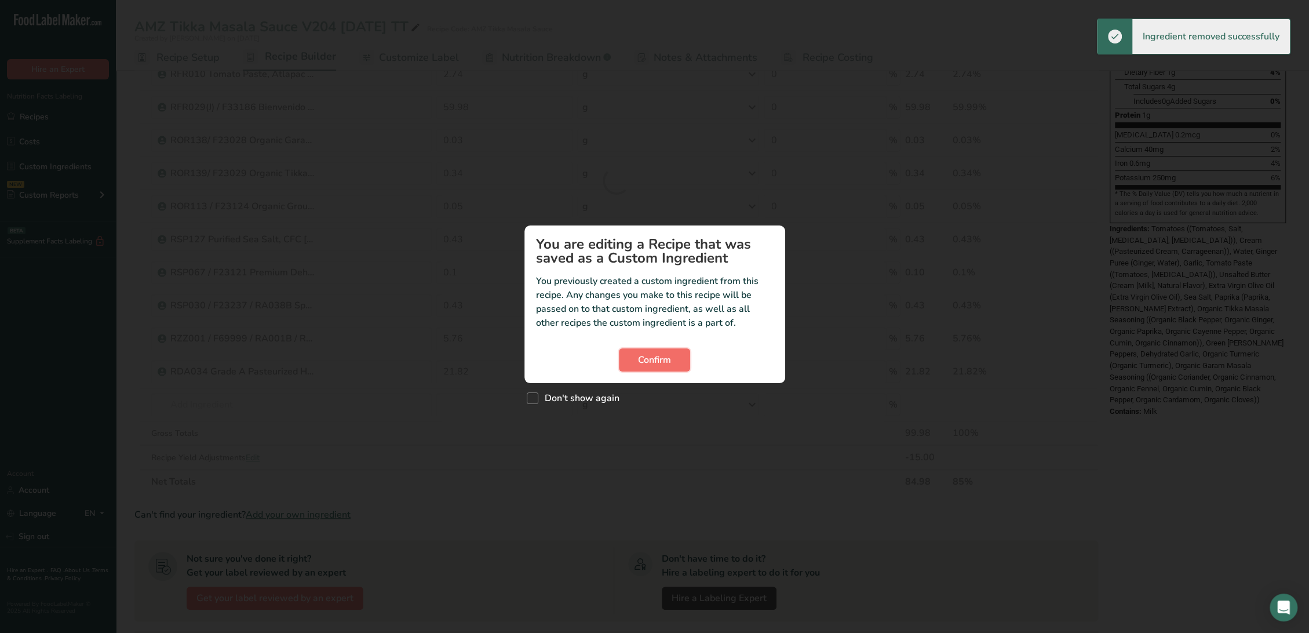
click at [642, 360] on span "Confirm" at bounding box center [654, 360] width 33 height 14
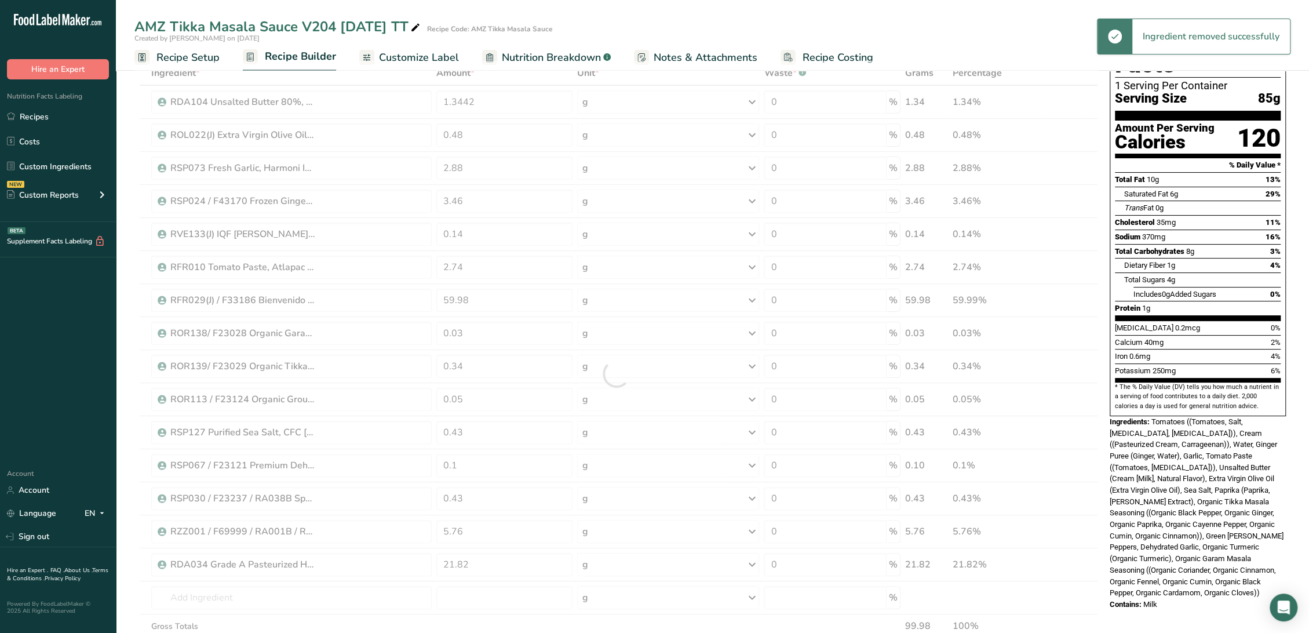
scroll to position [0, 0]
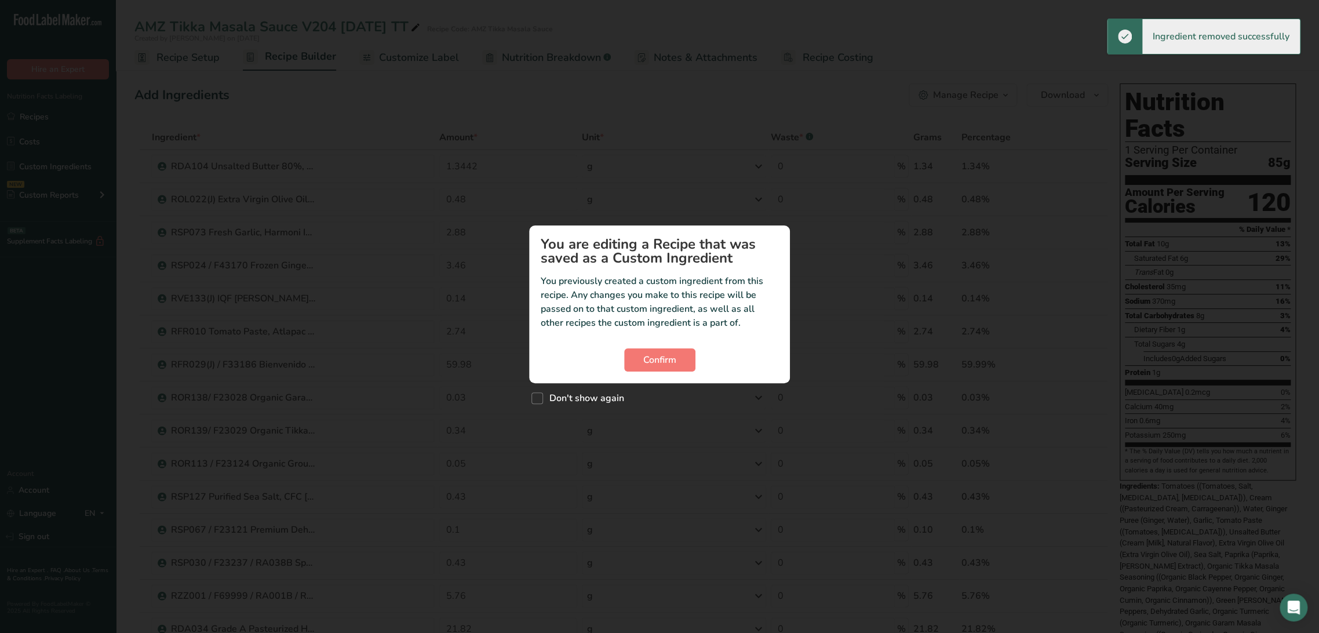
click at [501, 166] on div "Custom ingredient modal" at bounding box center [659, 316] width 1319 height 633
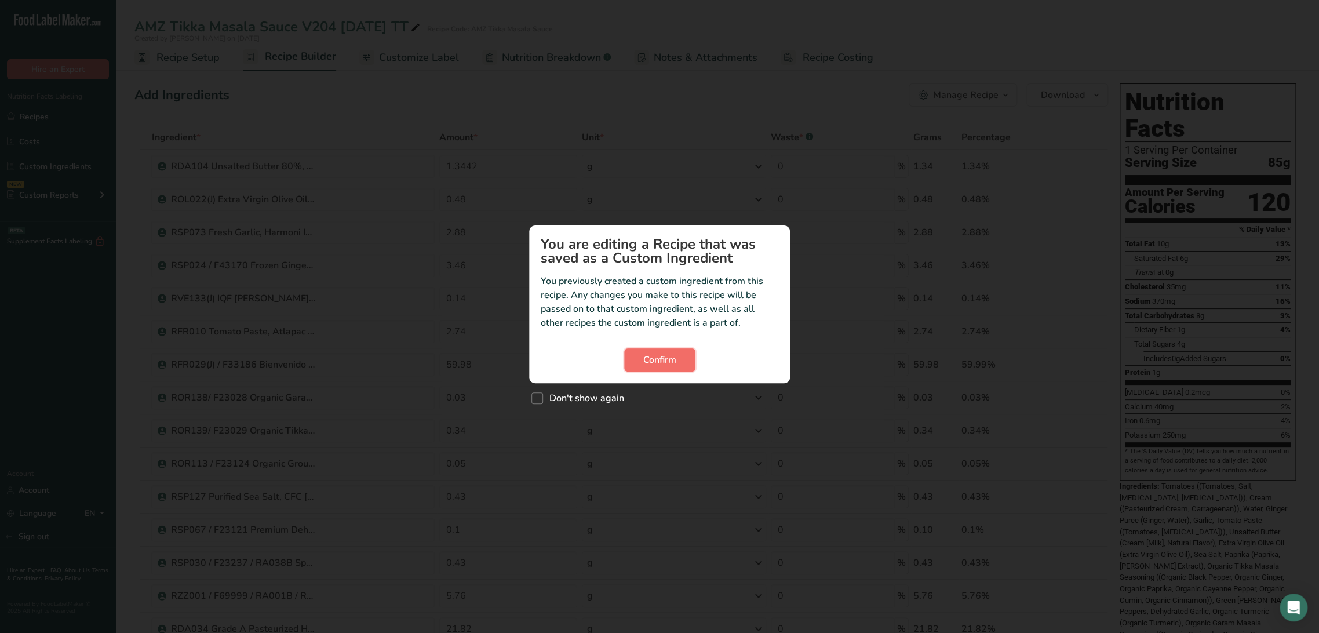
click at [650, 358] on span "Confirm" at bounding box center [659, 360] width 33 height 14
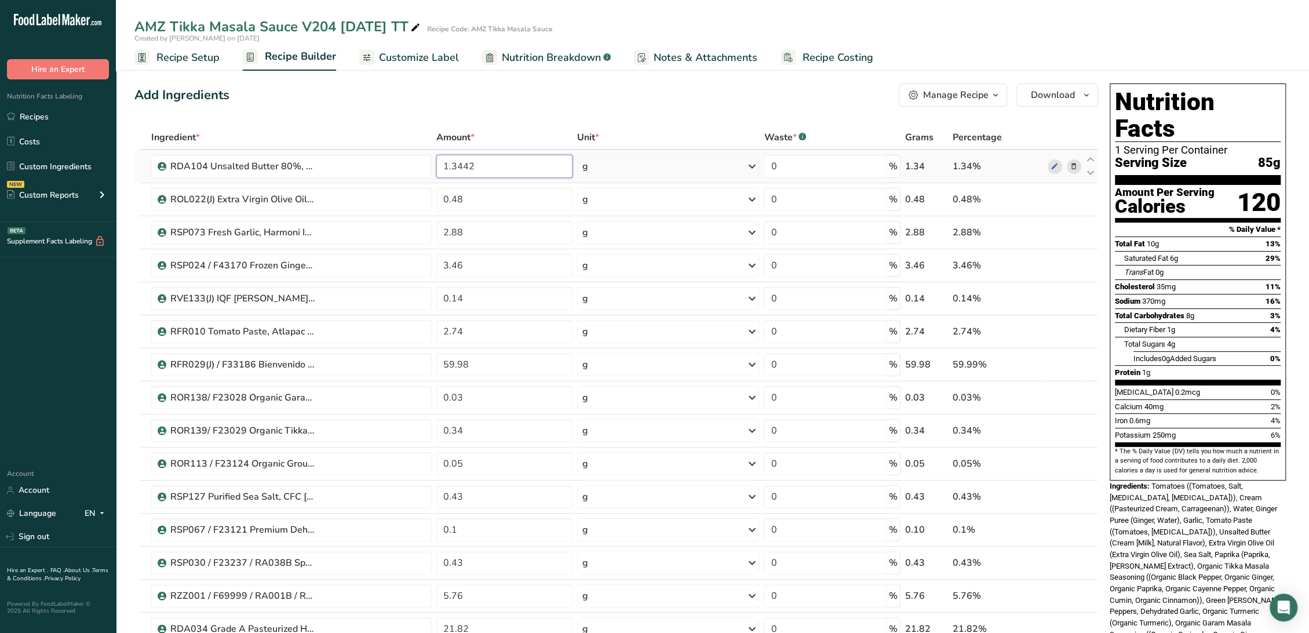
click at [542, 173] on input "1.3442" at bounding box center [504, 166] width 136 height 23
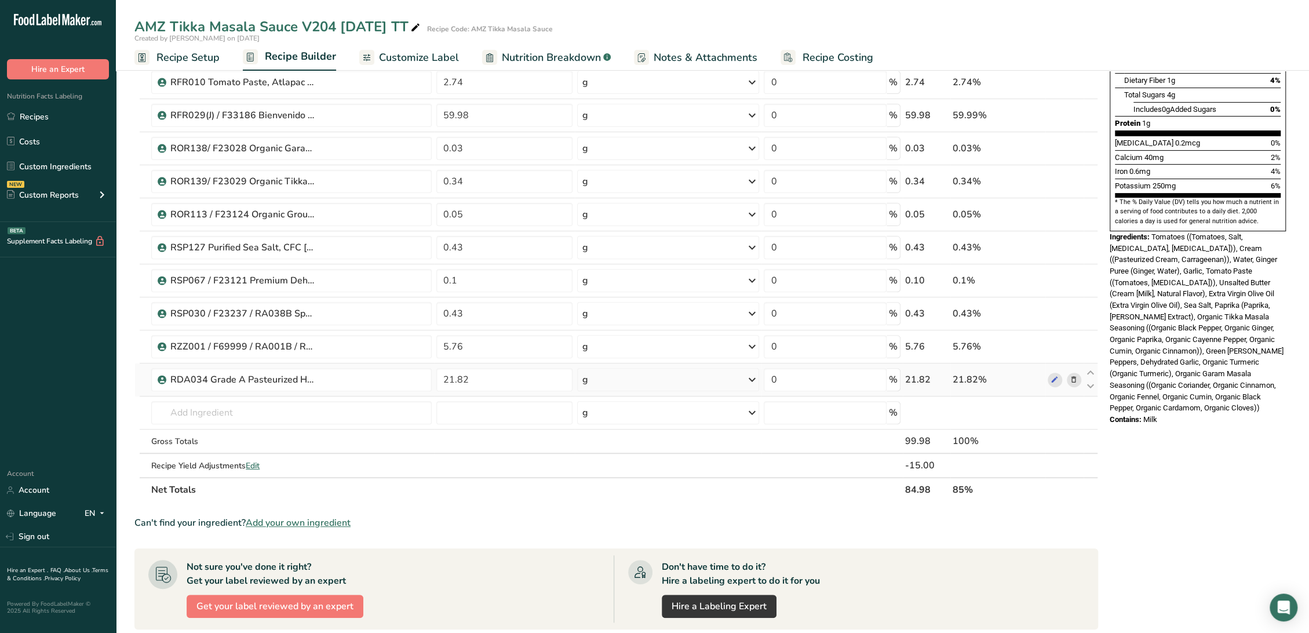
scroll to position [257, 0]
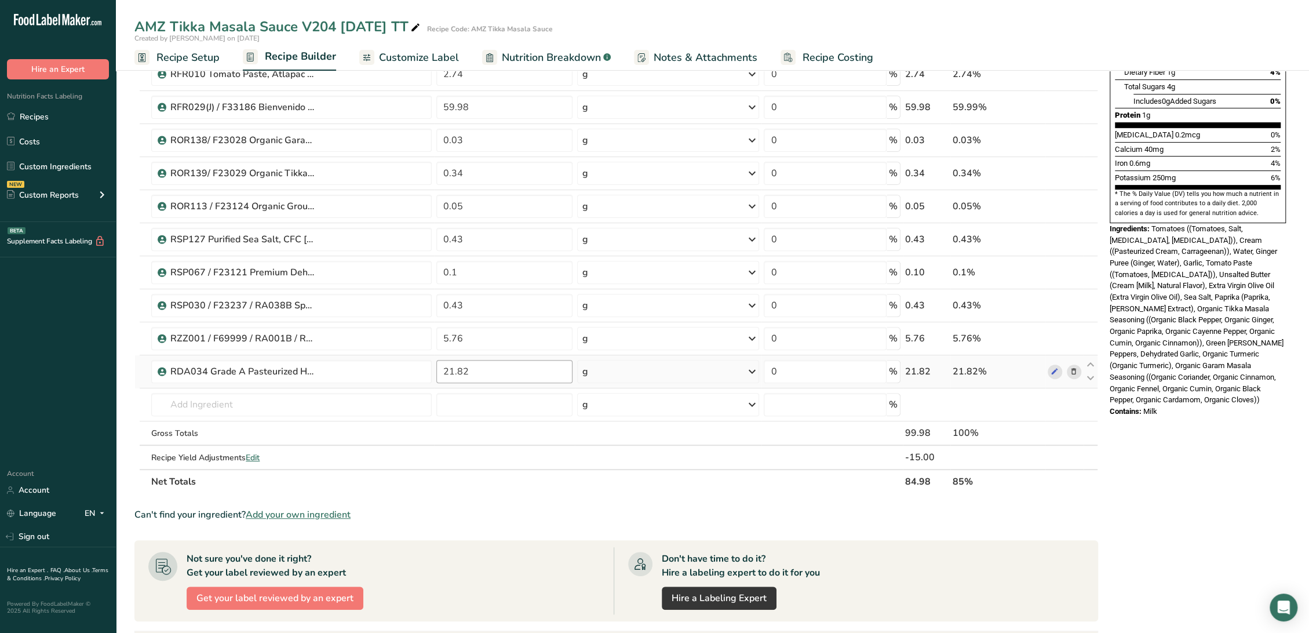
type input "1.34"
click at [551, 379] on div "Ingredient * Amount * Unit * Waste * .a-a{fill:#347362;}.b-a{fill:#fff;} Grams …" at bounding box center [615, 181] width 963 height 626
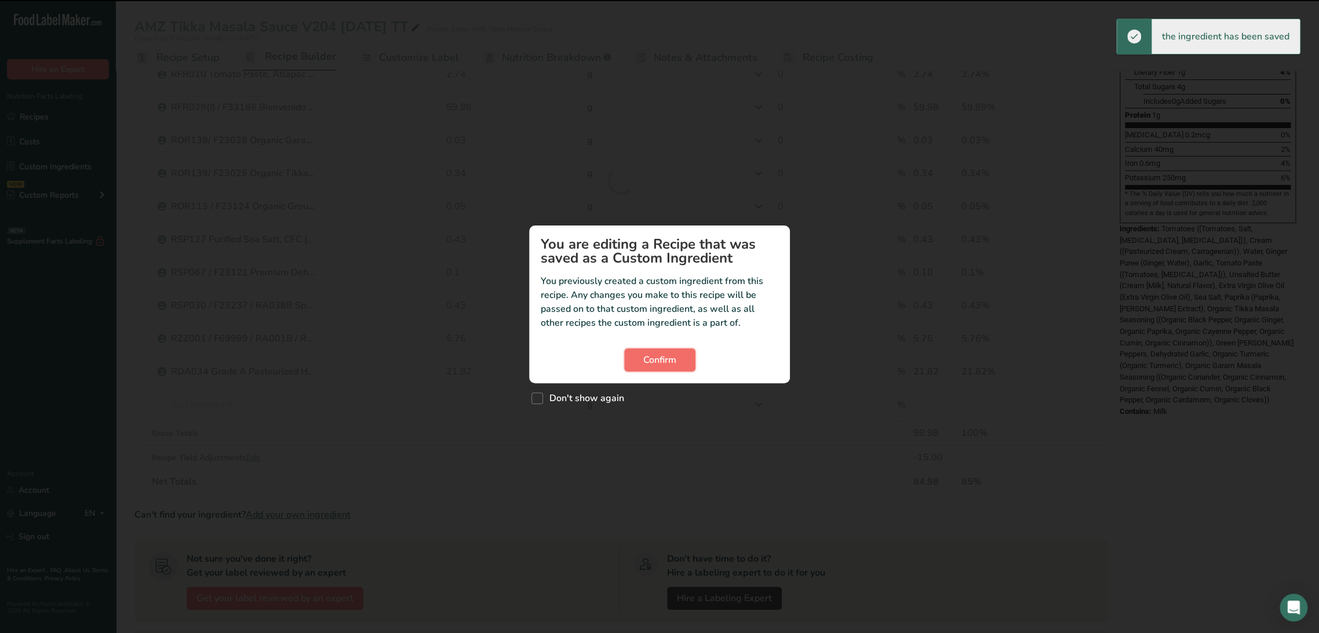
click at [662, 352] on button "Confirm" at bounding box center [659, 359] width 71 height 23
click at [663, 356] on span "Confirm" at bounding box center [659, 360] width 33 height 14
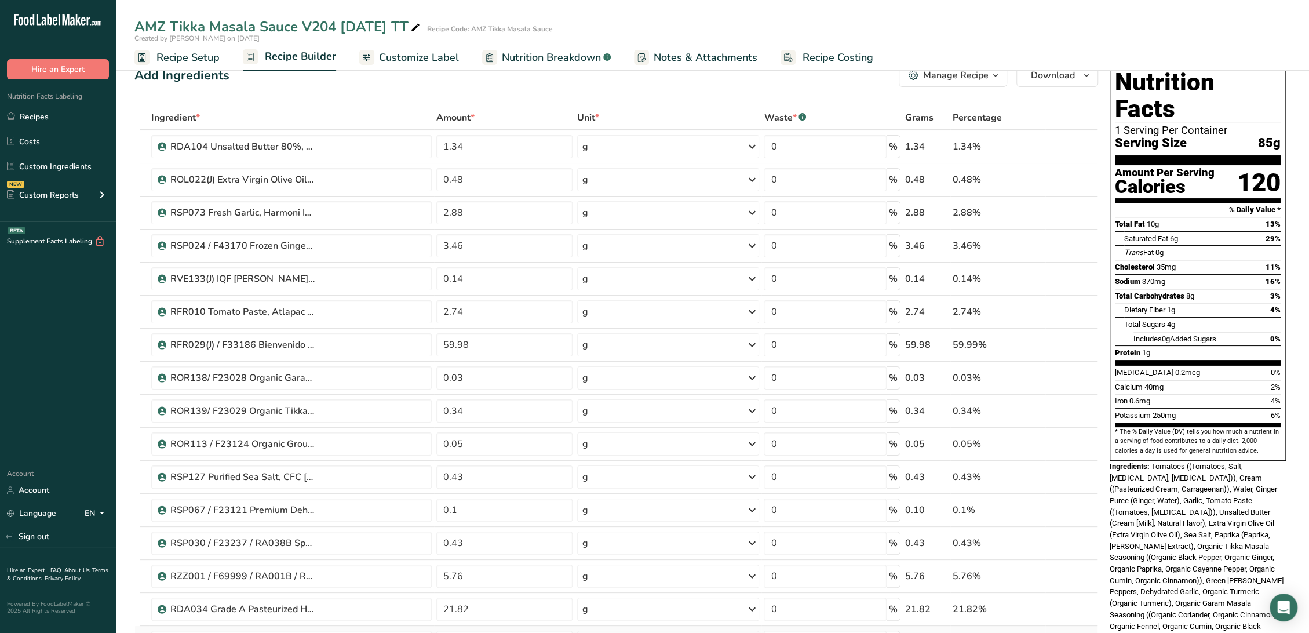
scroll to position [0, 0]
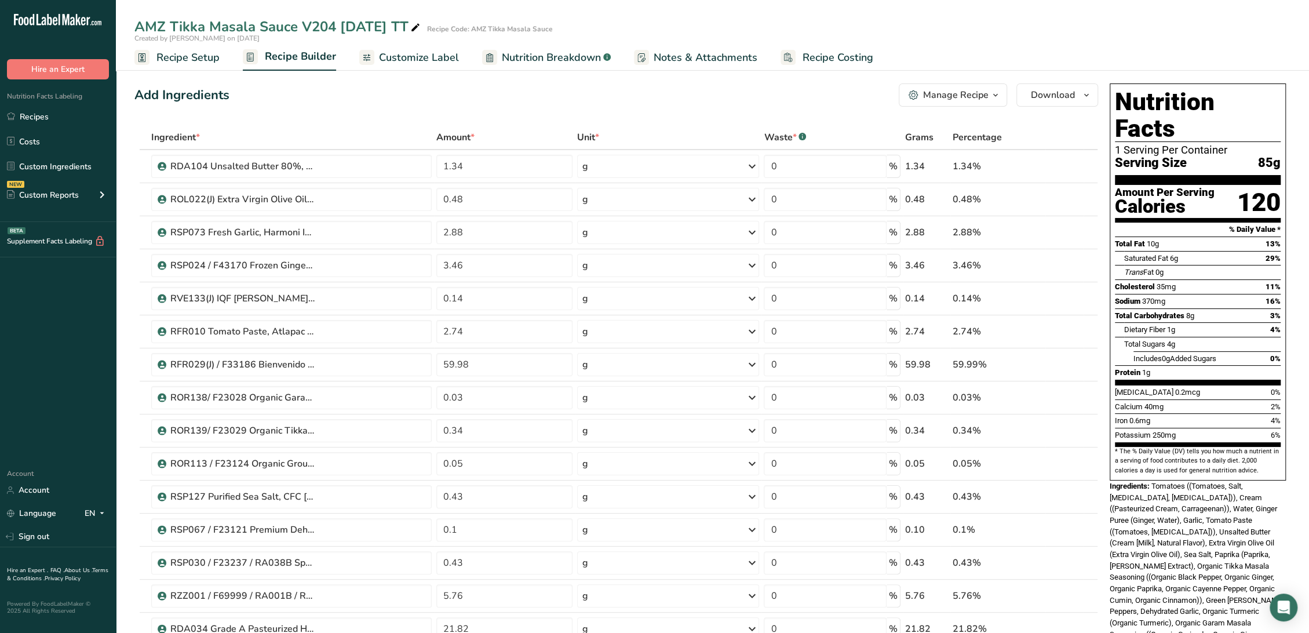
click at [169, 54] on span "Recipe Setup" at bounding box center [187, 58] width 63 height 16
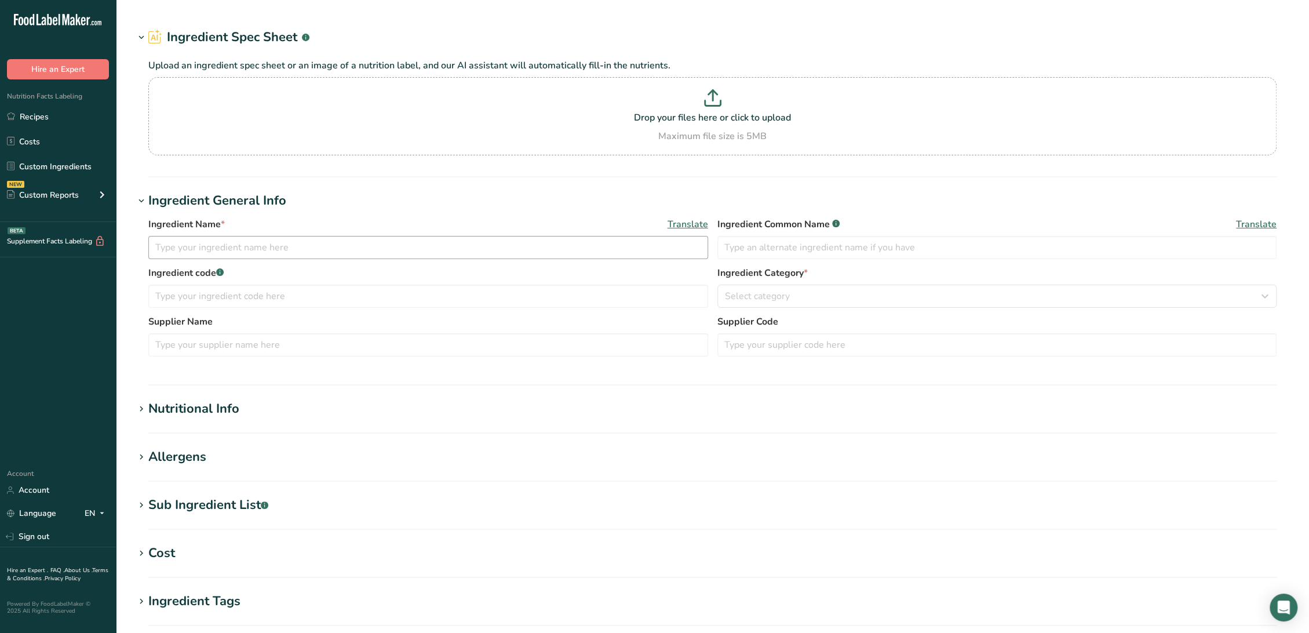
type input "ROL022 Extra Virgin Olive Oil, Capitol 11-09-21 AL"
type input "Extra Virgin Olive Oil"
type input "ROL022"
type input "Capitol"
type input "018029"
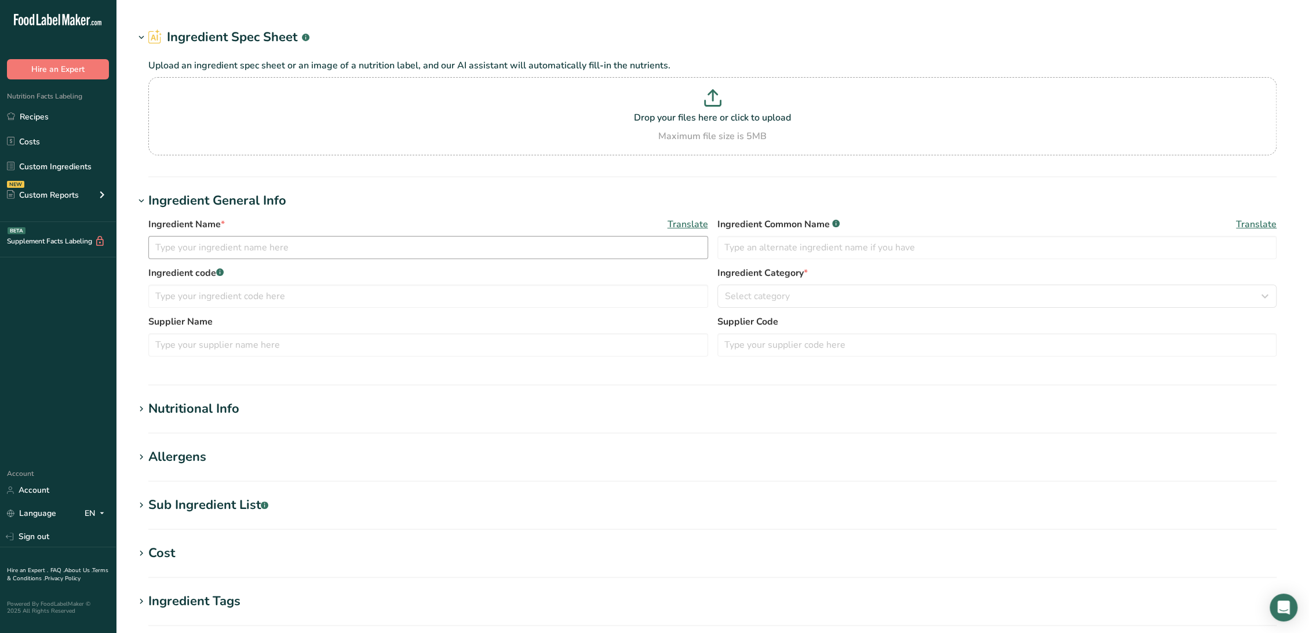
type input "100"
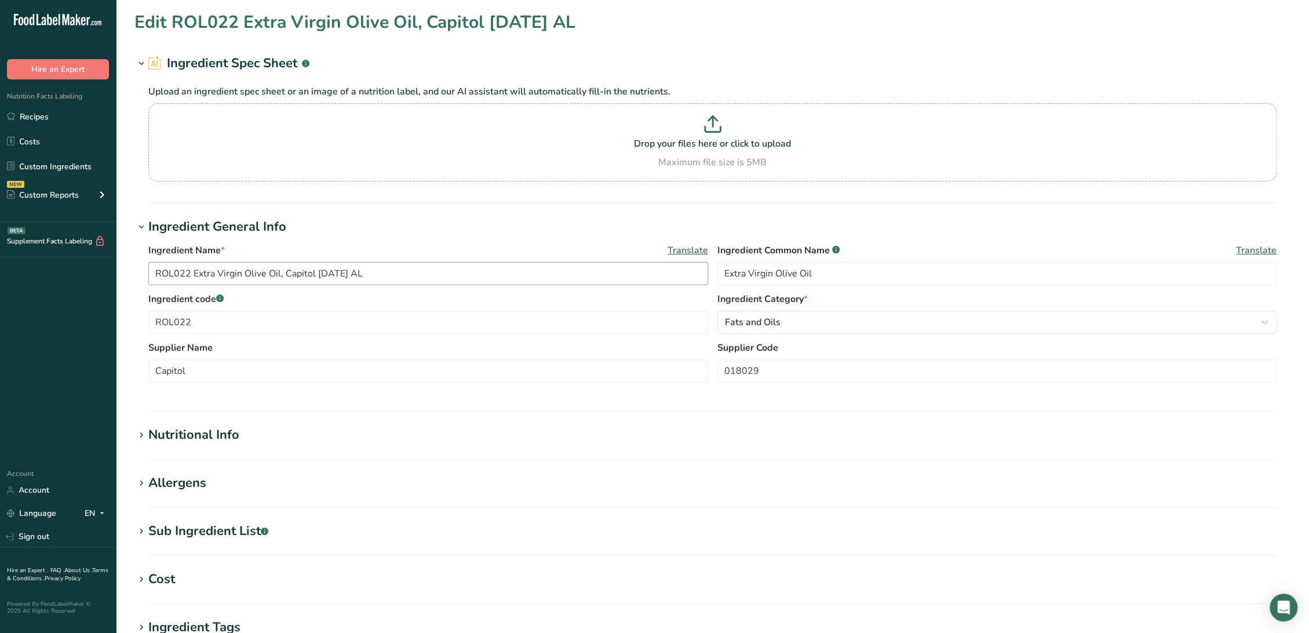
type input "858"
type KJ "3589.872"
type Fat "100"
type Fat "14.3"
type Fat "0"
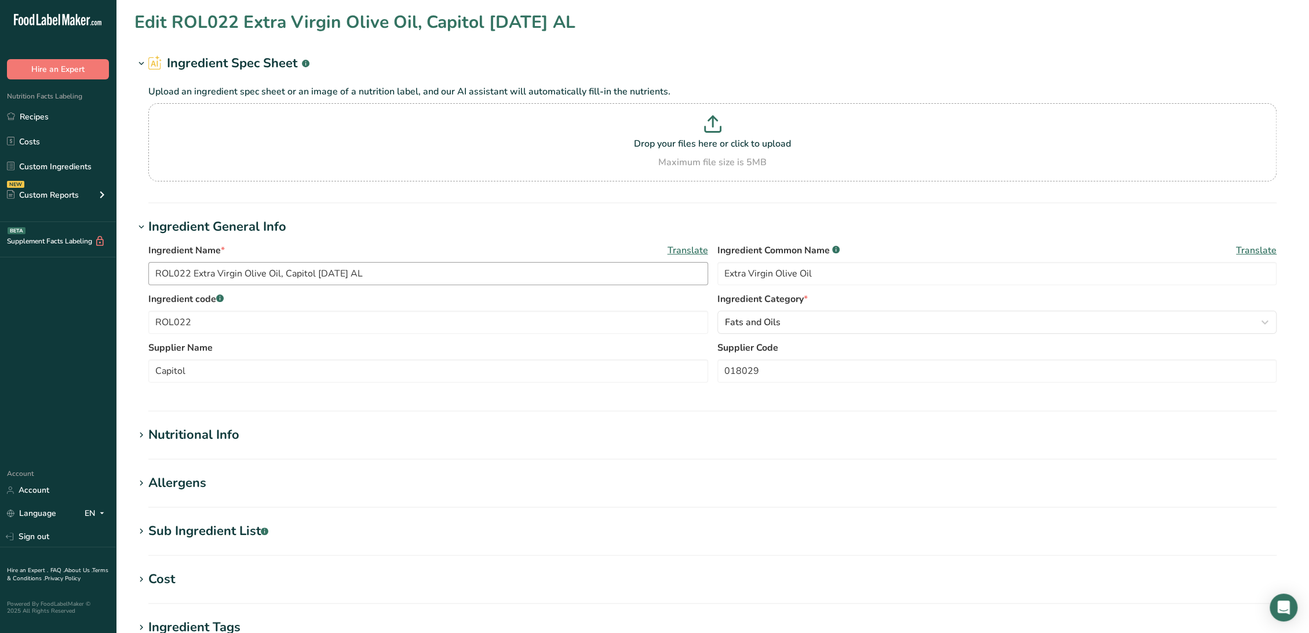
type input "0"
type Carbohydrates "0"
type Fiber "0"
type Sugars "0"
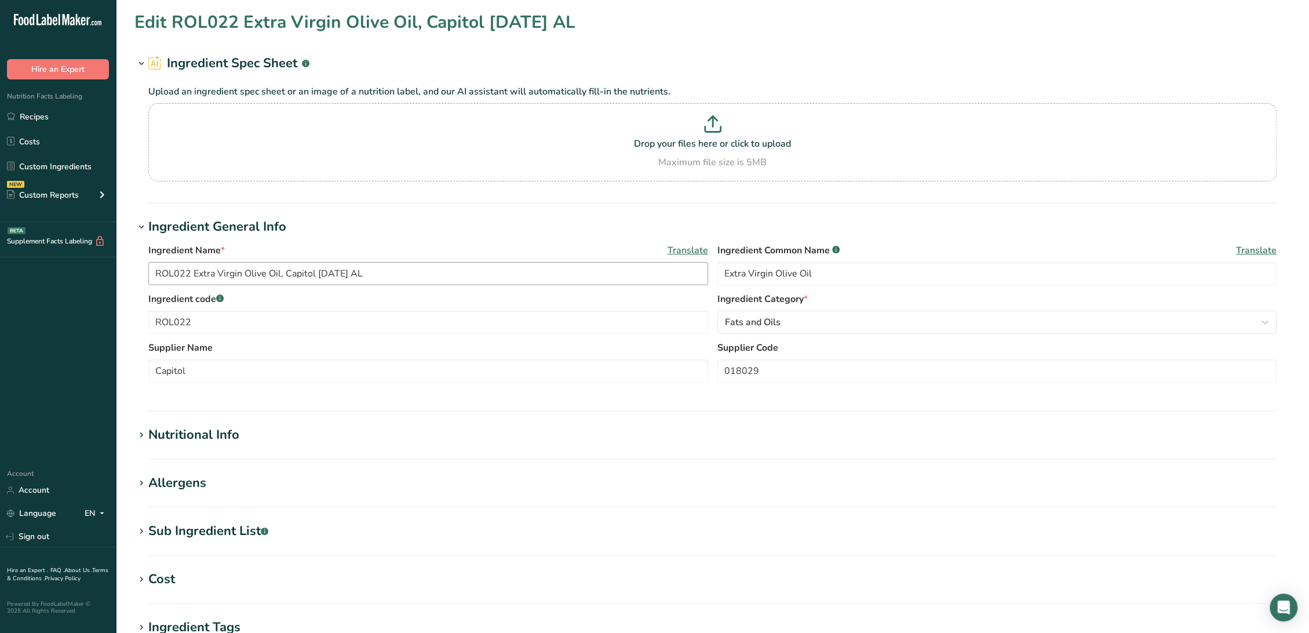
type Sugars "0"
type input "0"
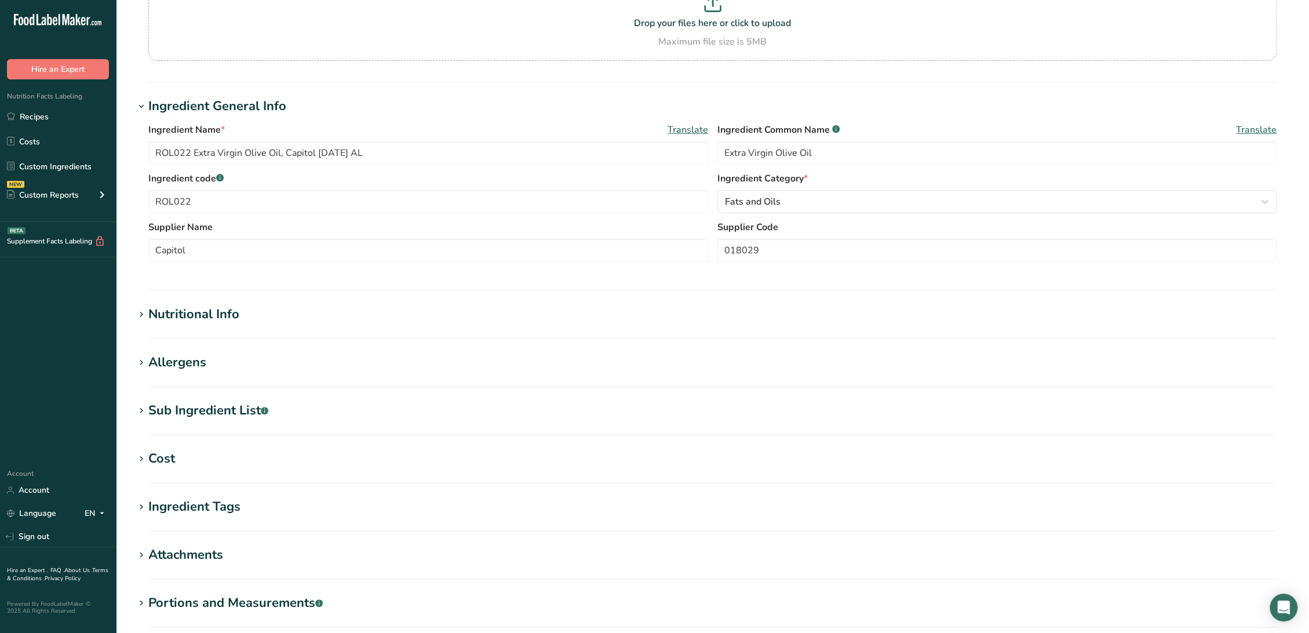
scroll to position [129, 0]
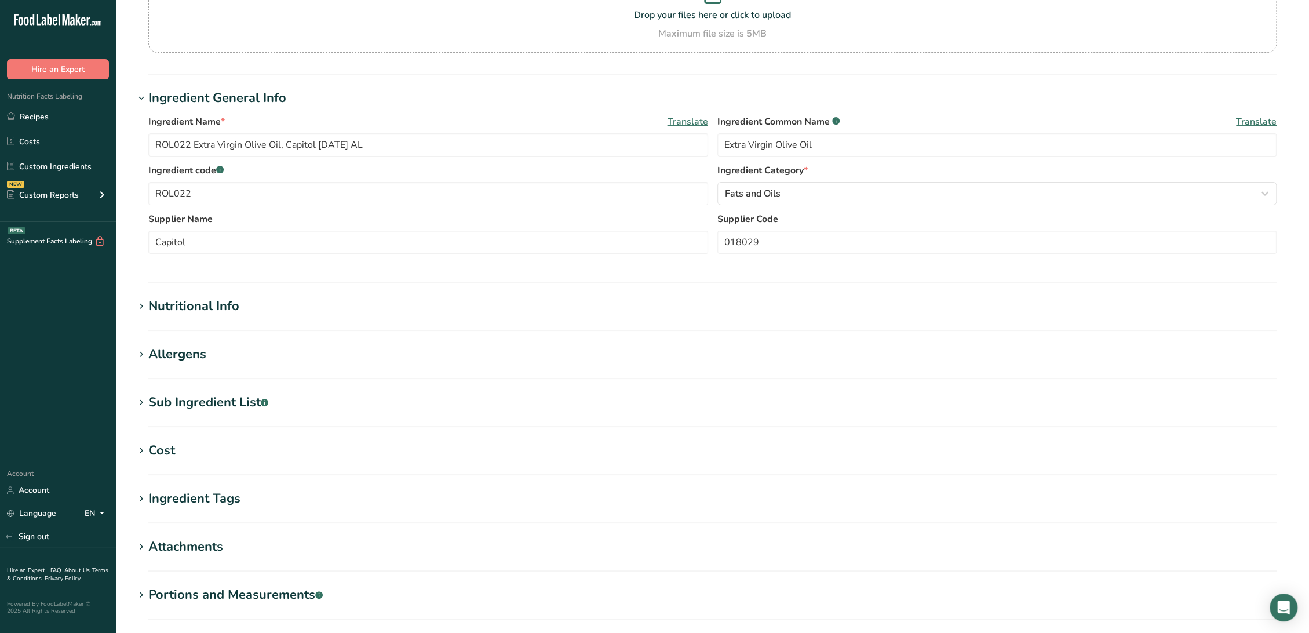
click at [206, 299] on div "Nutritional Info" at bounding box center [193, 306] width 91 height 19
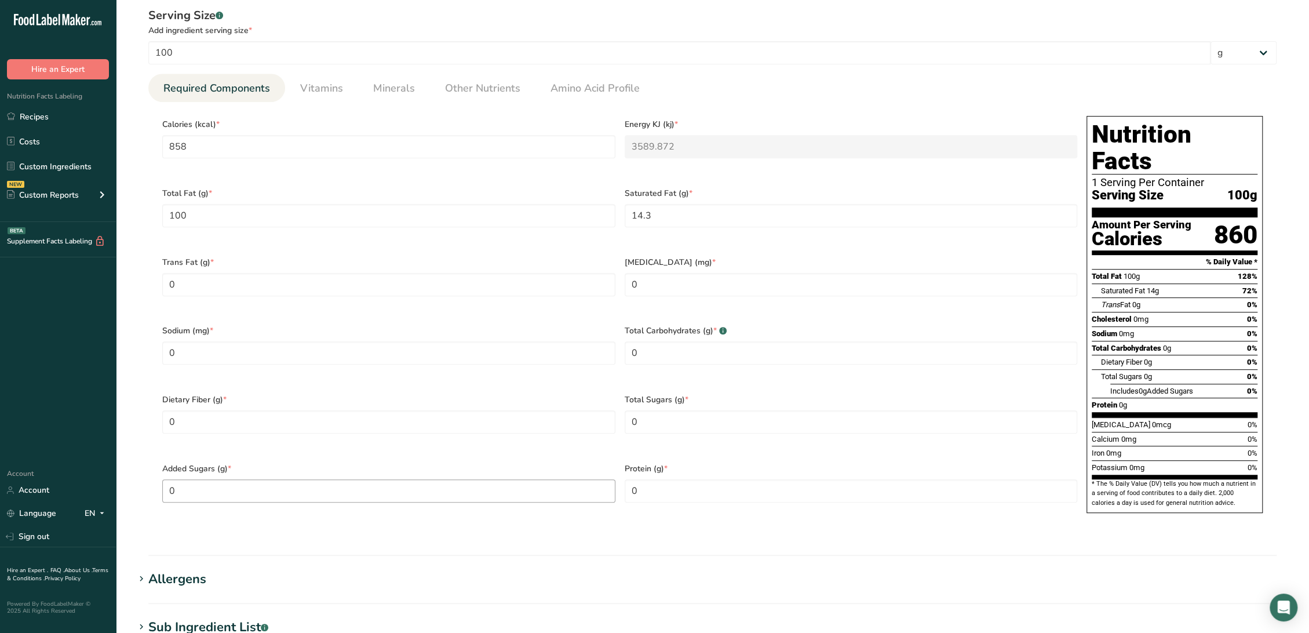
scroll to position [450, 0]
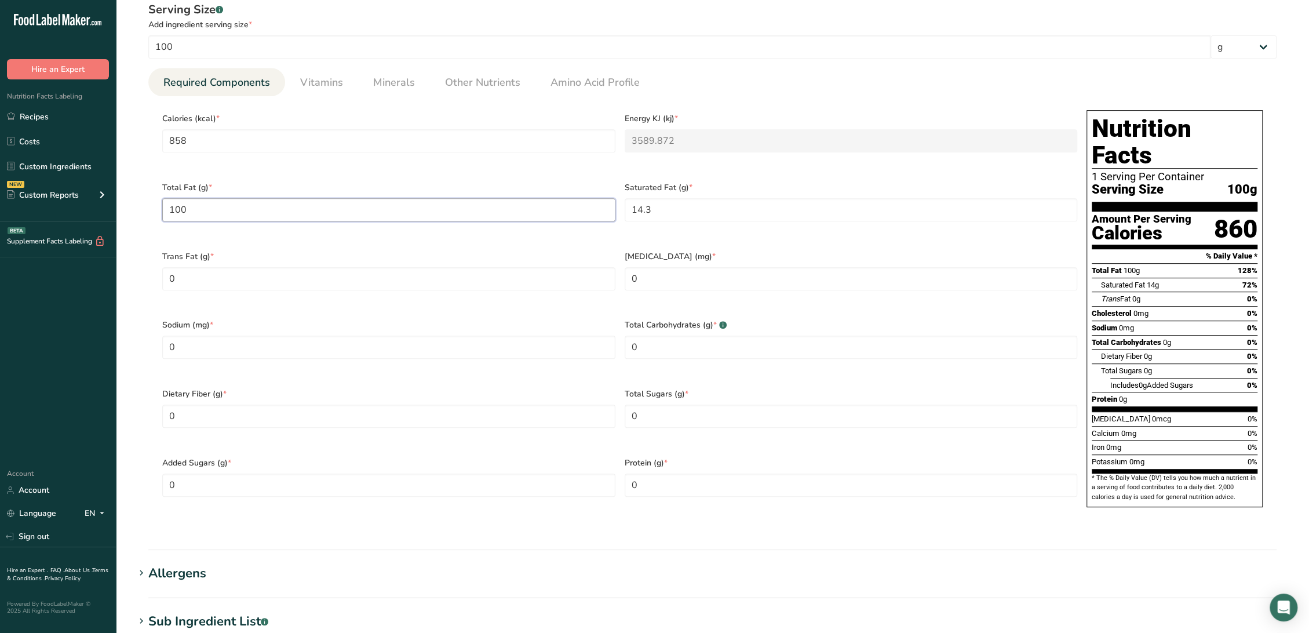
click at [564, 201] on Fat "100" at bounding box center [388, 209] width 453 height 23
click at [698, 201] on Fat "14.3" at bounding box center [851, 209] width 453 height 23
type Fat "14"
click at [350, 86] on li "Vitamins" at bounding box center [321, 82] width 73 height 28
click at [337, 84] on span "Vitamins" at bounding box center [321, 83] width 43 height 16
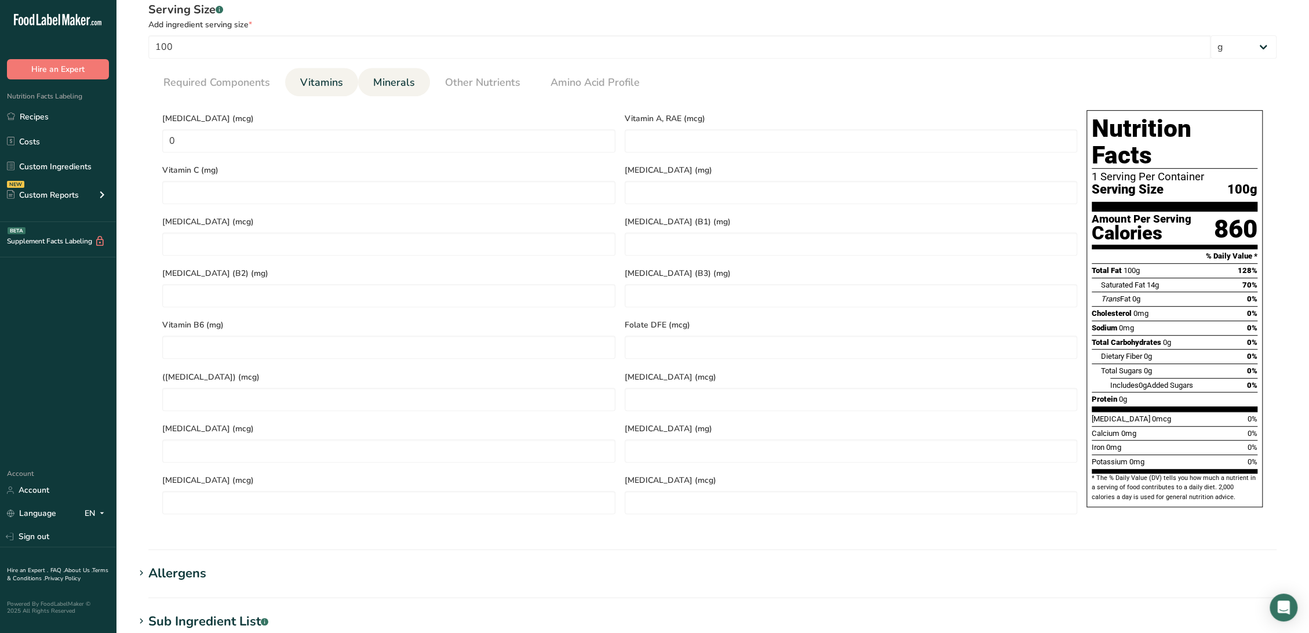
click at [403, 79] on span "Minerals" at bounding box center [394, 83] width 42 height 16
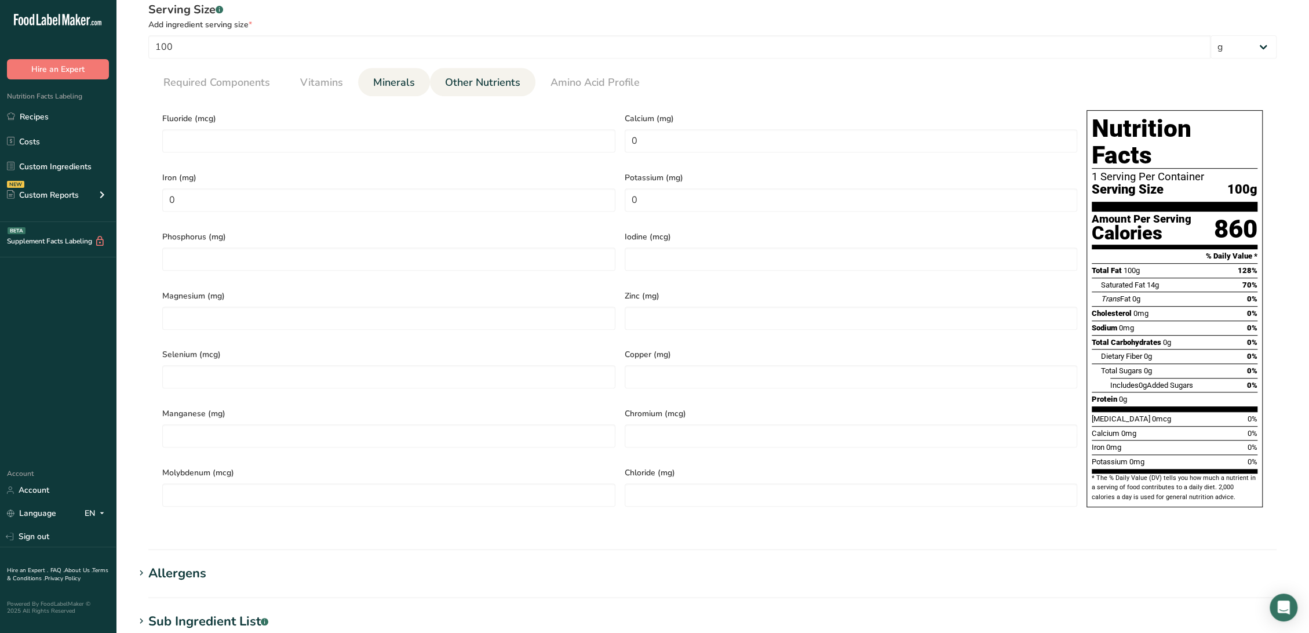
click at [480, 82] on span "Other Nutrients" at bounding box center [482, 83] width 75 height 16
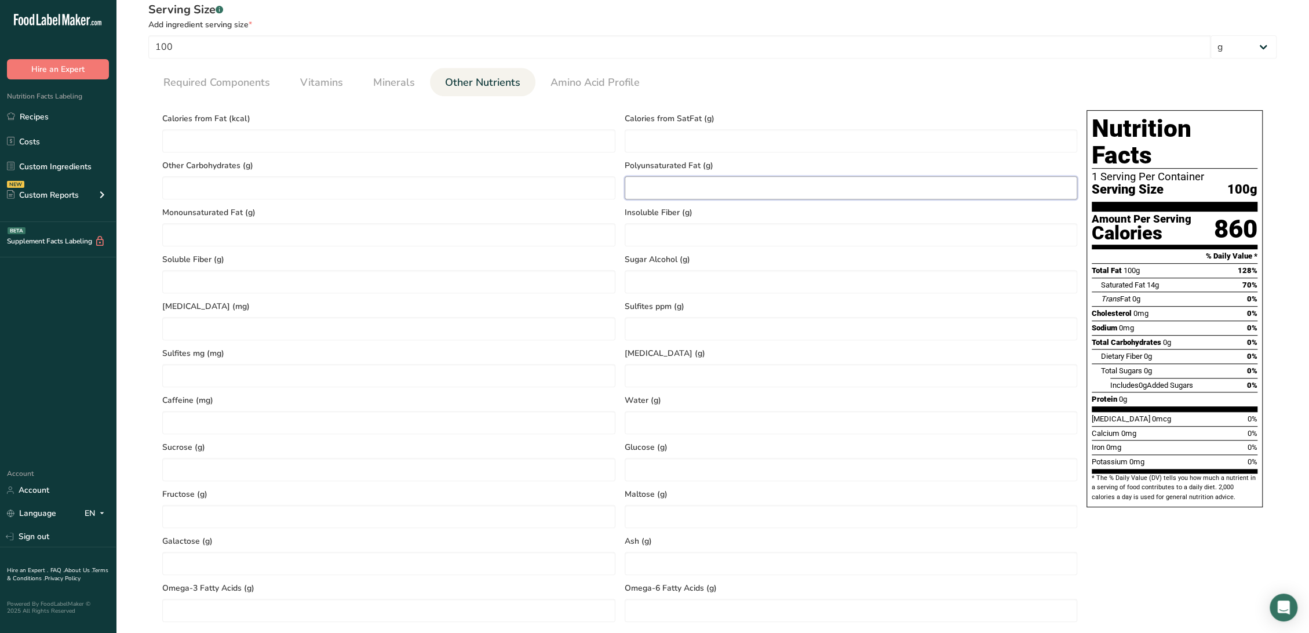
click at [663, 184] on Fat "number" at bounding box center [851, 187] width 453 height 23
type Fat "11"
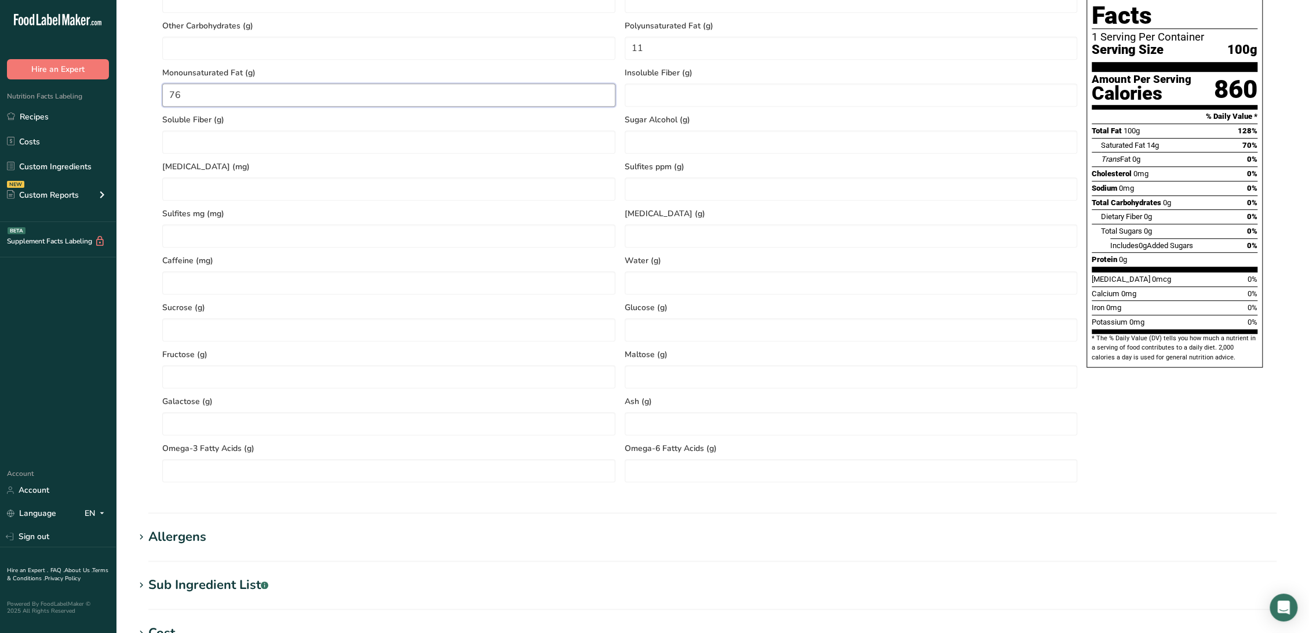
scroll to position [708, 0]
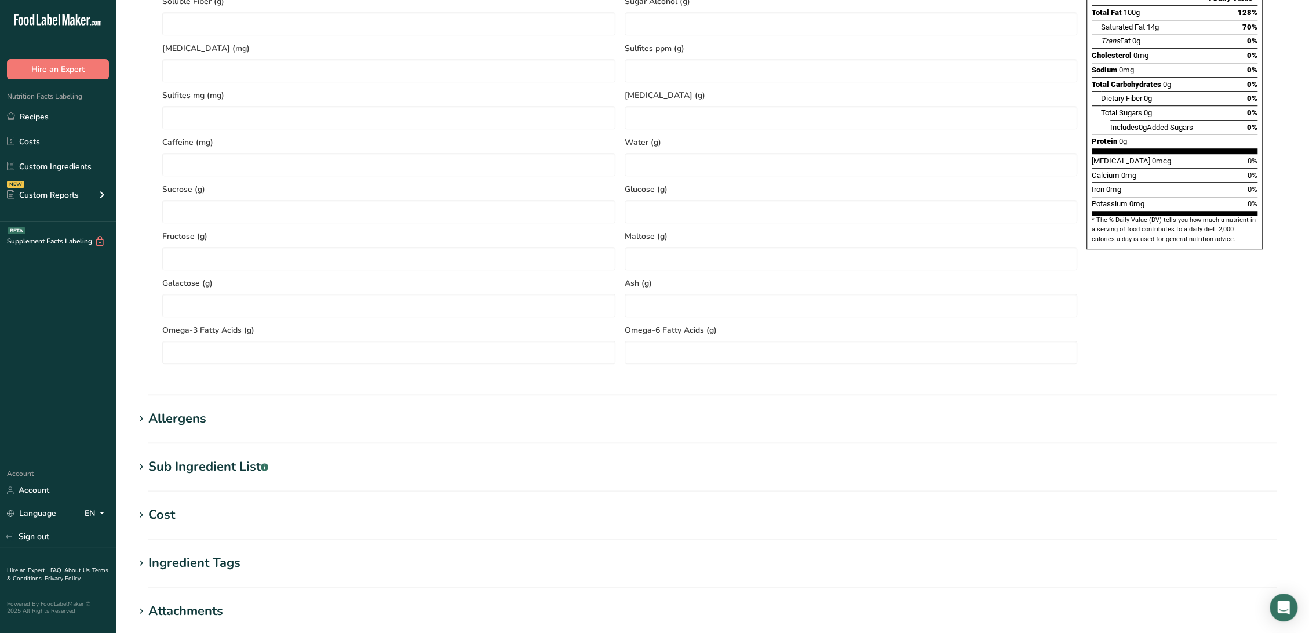
type Fat "76"
click at [225, 469] on div "Sub Ingredient List .a-a{fill:#347362;}.b-a{fill:#fff;}" at bounding box center [208, 466] width 120 height 19
click at [171, 419] on div "Allergens" at bounding box center [177, 418] width 58 height 19
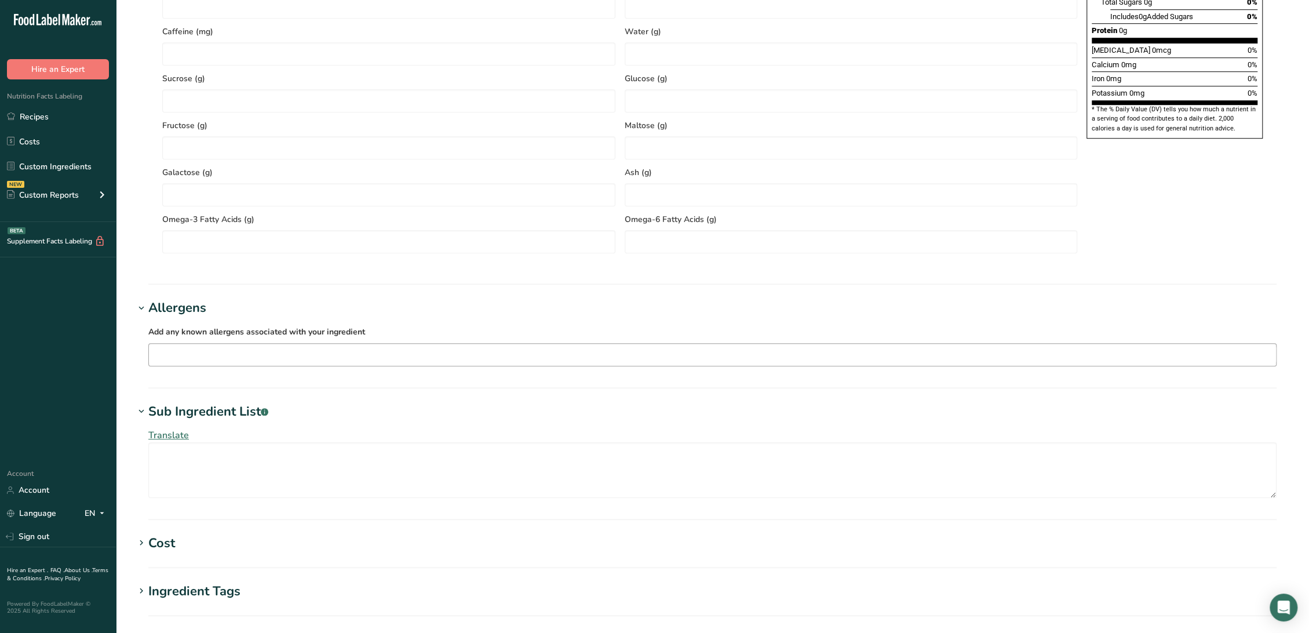
scroll to position [1029, 0]
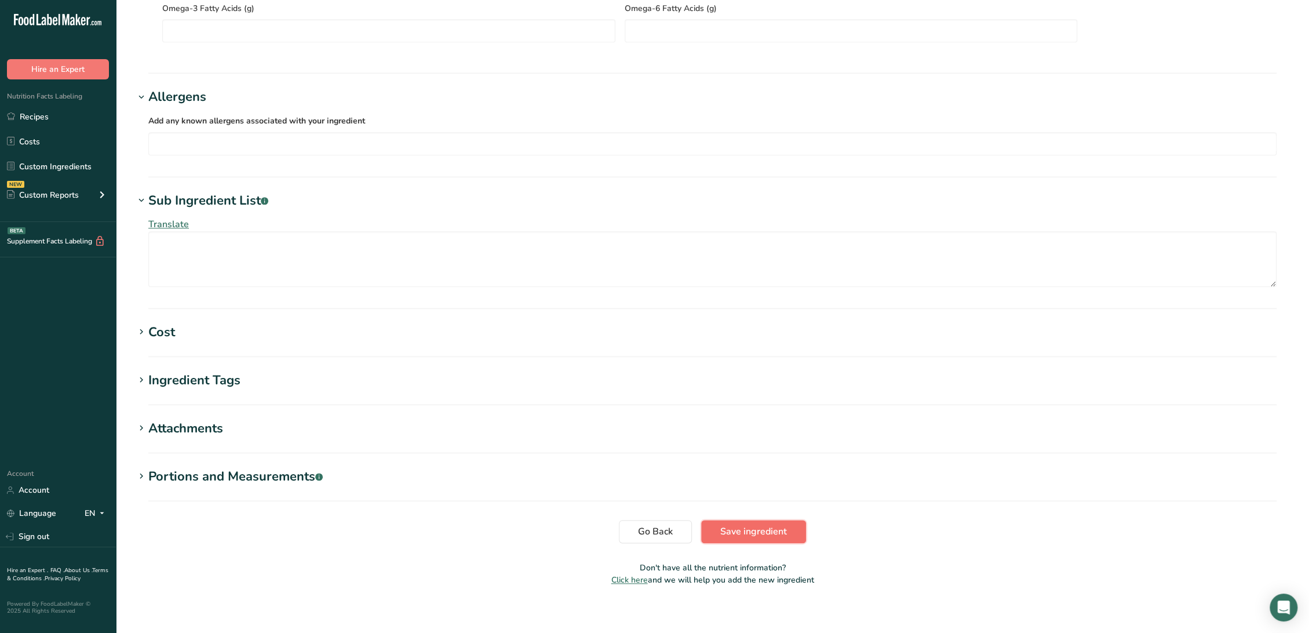
click at [713, 523] on button "Save ingredient" at bounding box center [753, 531] width 105 height 23
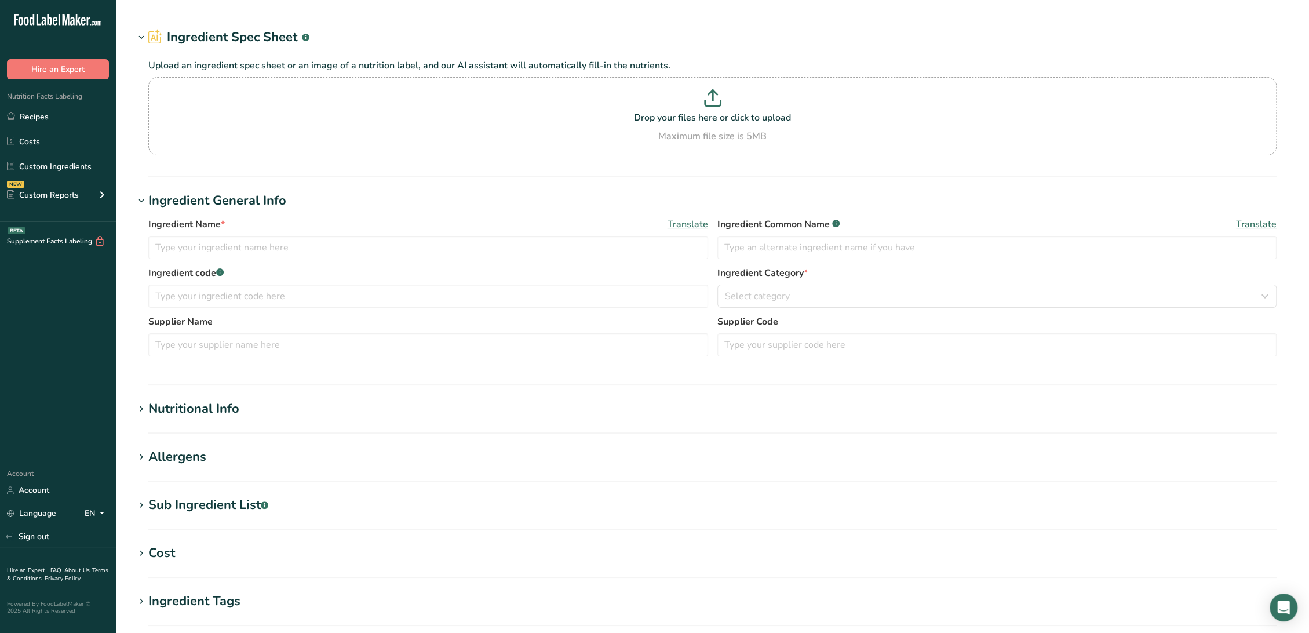
type input "ROL022 Extra Virgin Olive Oil, Capitol 11-09-21 AL"
type input "Extra Virgin Olive Oil"
type input "ROL022"
type input "Capitol"
type input "018029"
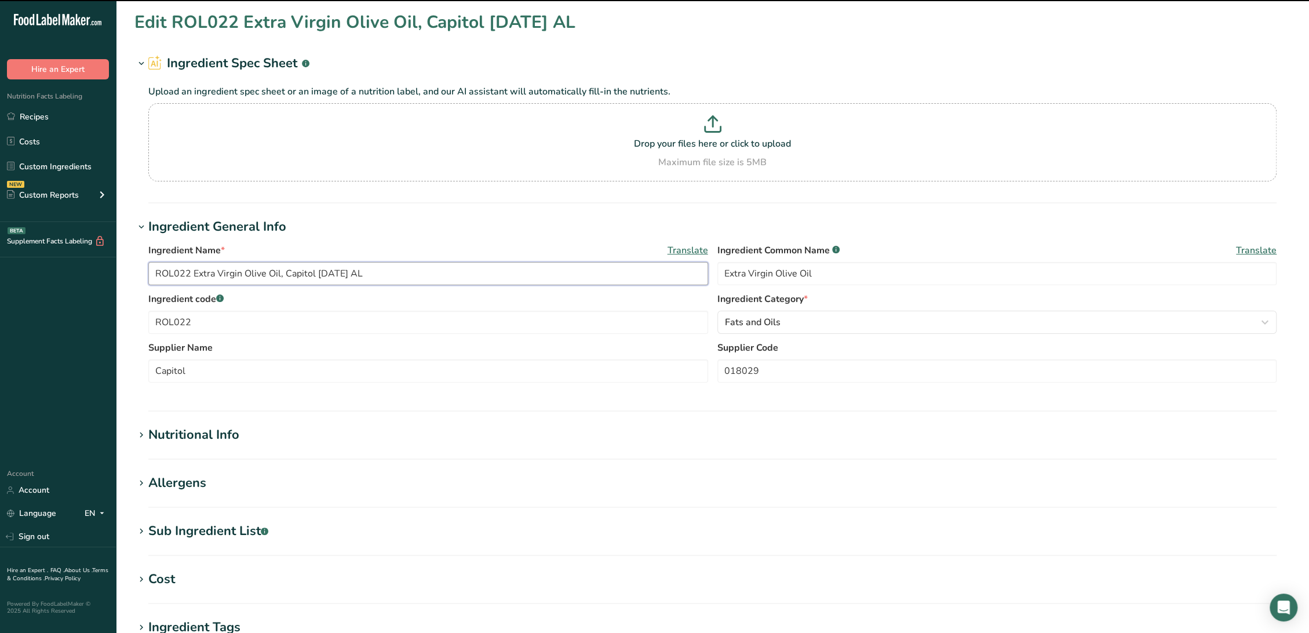
click at [324, 272] on input "ROL022 Extra Virgin Olive Oil, Capitol 11-09-21 AL" at bounding box center [428, 273] width 560 height 23
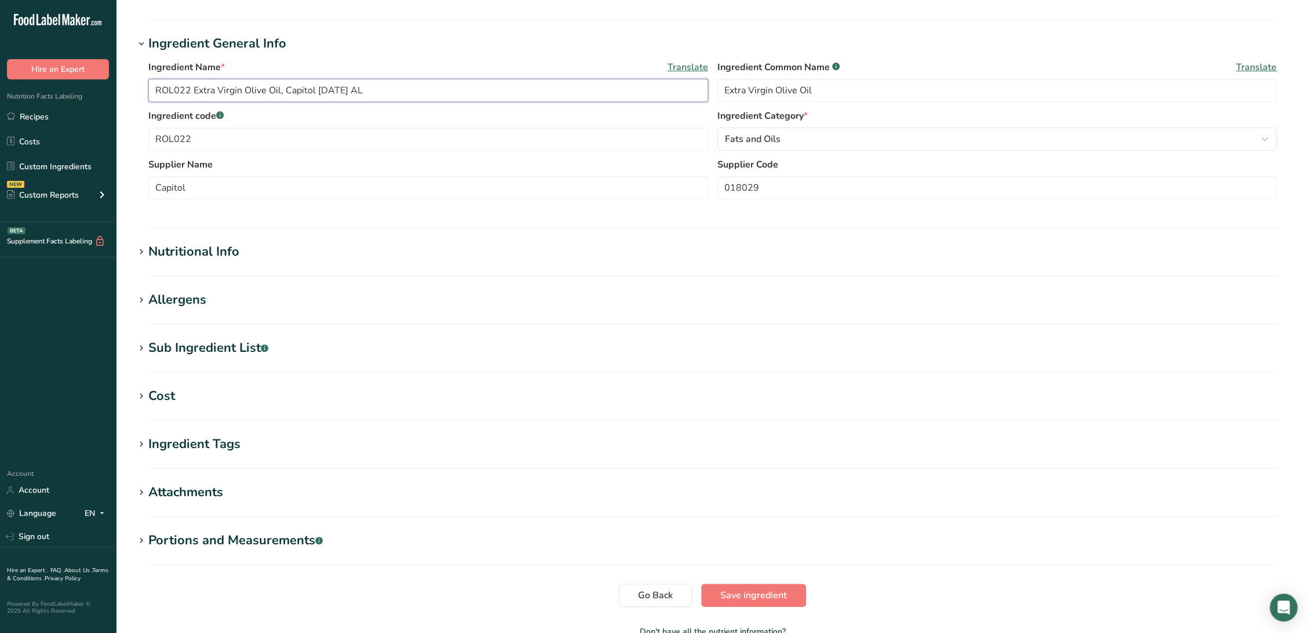
scroll to position [255, 0]
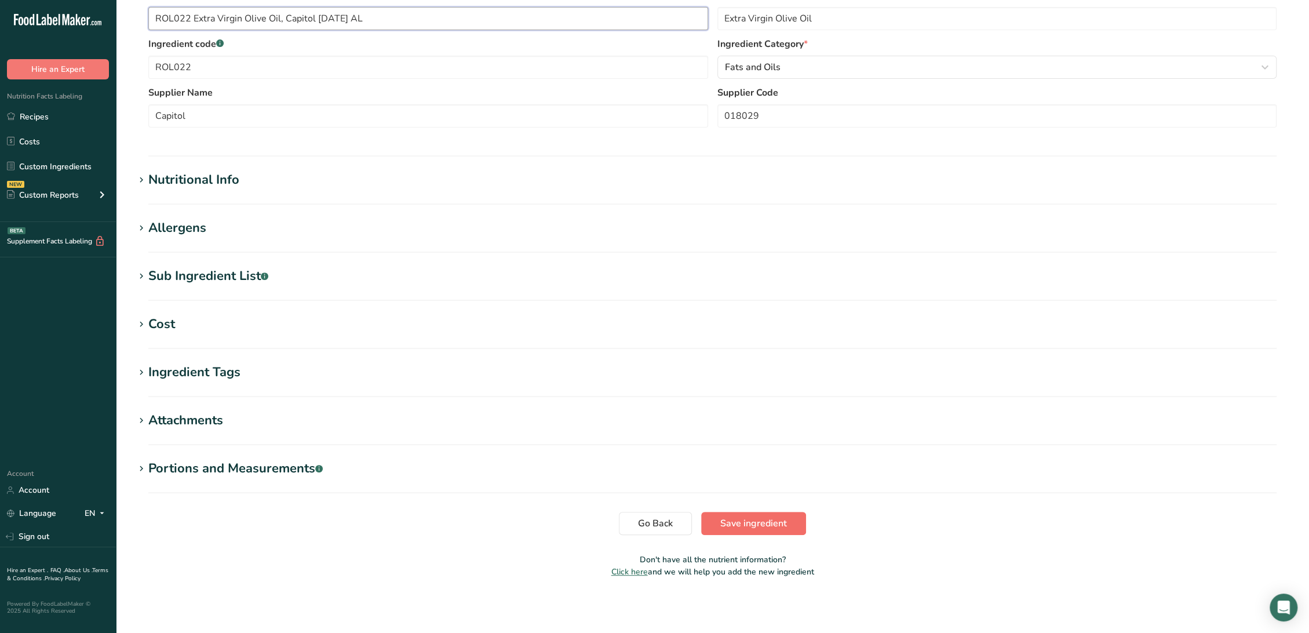
type input "ROL022 Extra Virgin Olive Oil, Capitol 8-20-24 AL"
click at [761, 523] on span "Save ingredient" at bounding box center [753, 523] width 67 height 14
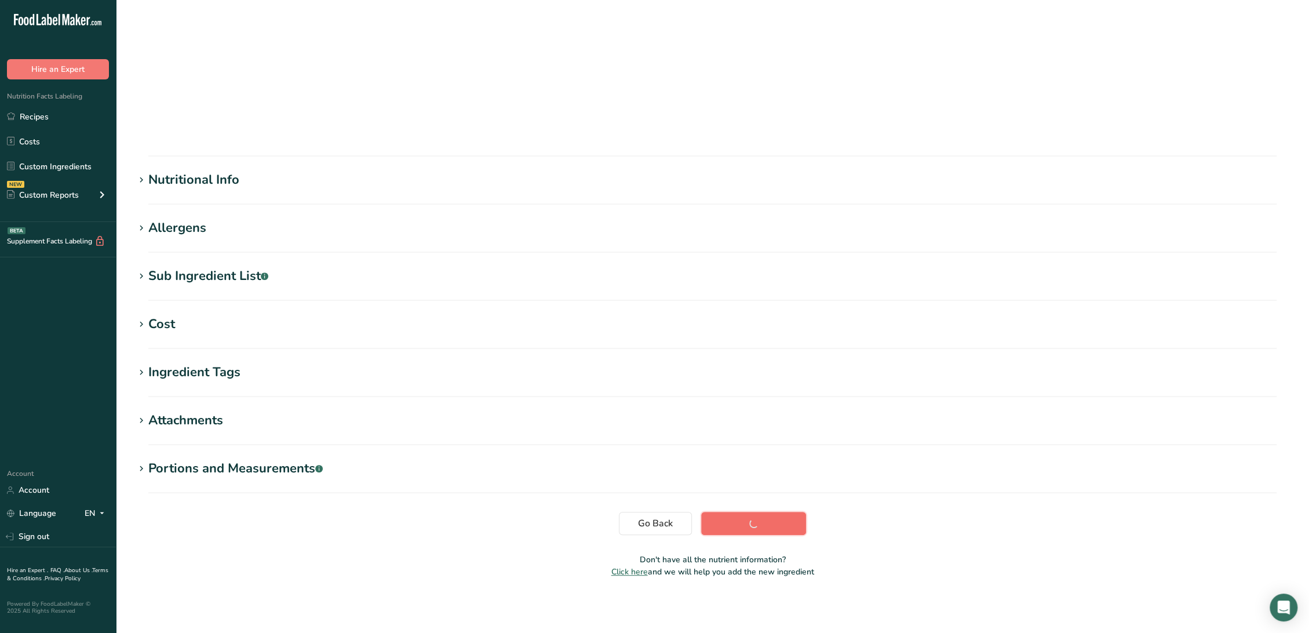
scroll to position [0, 0]
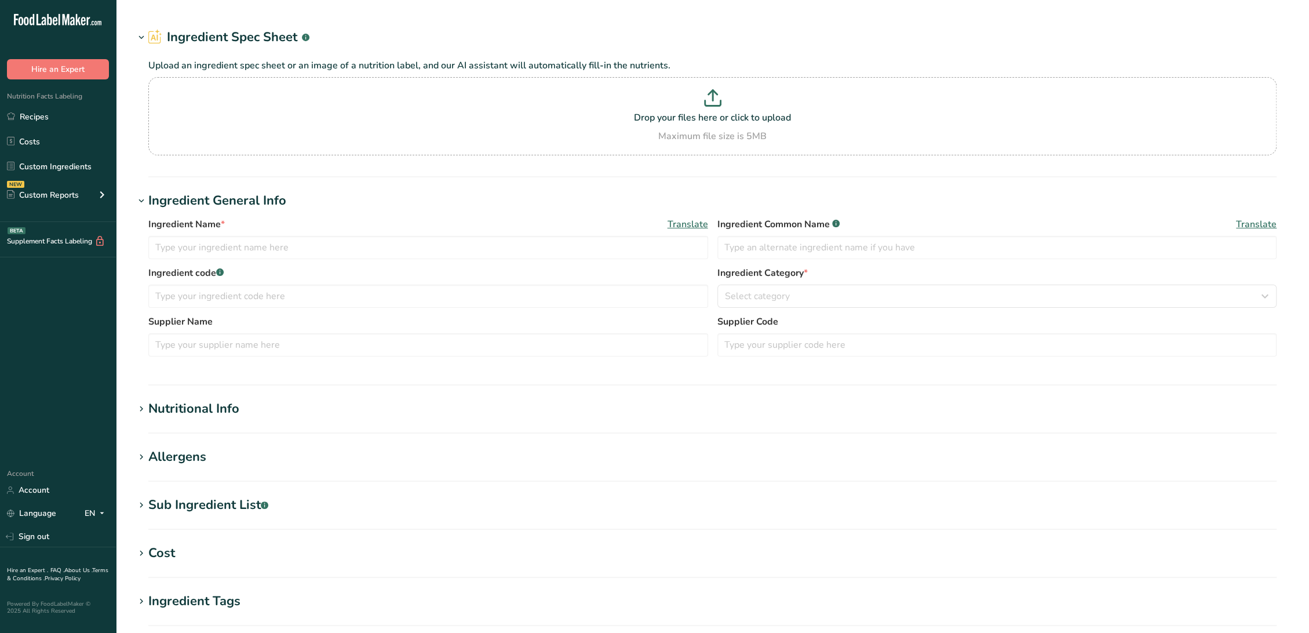
type input "RDA034 Grade A Pasteurized Heavy Cream, Rockview [DATE] AC"
type input "Cream"
type input "ROL022 Extra Virgin Olive Oil, Capitol [DATE] AL"
type input "Extra Virgin Olive Oil"
type input "ROL022"
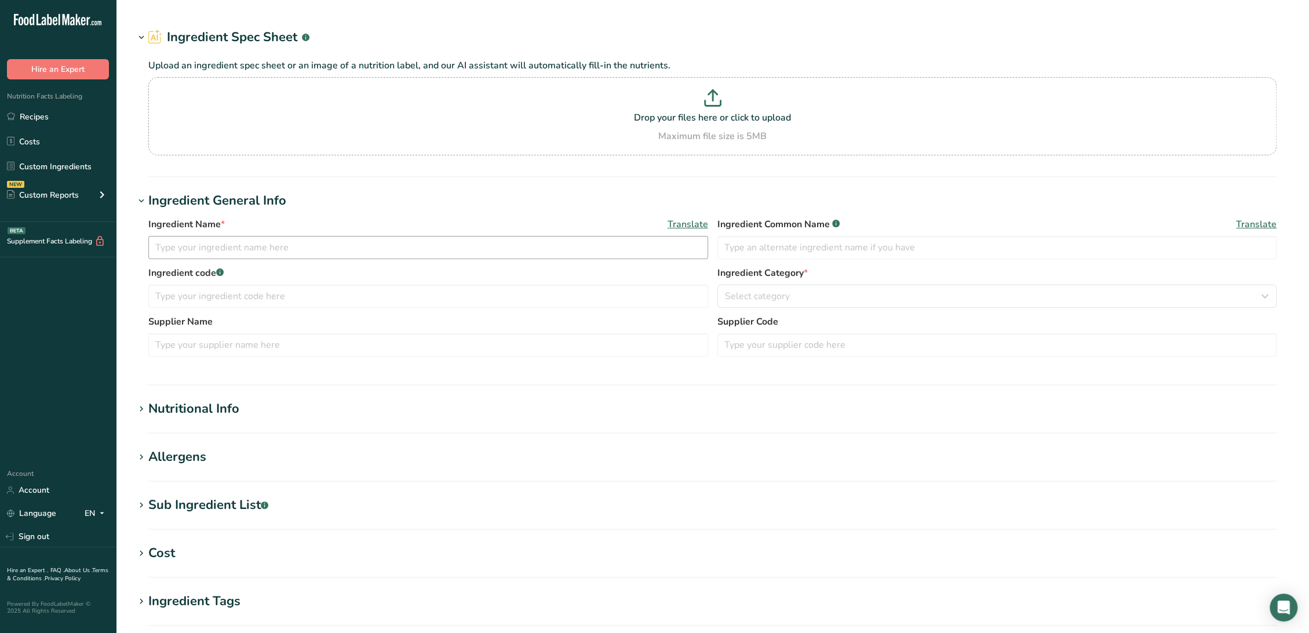
type input "Capitol"
type input "018029"
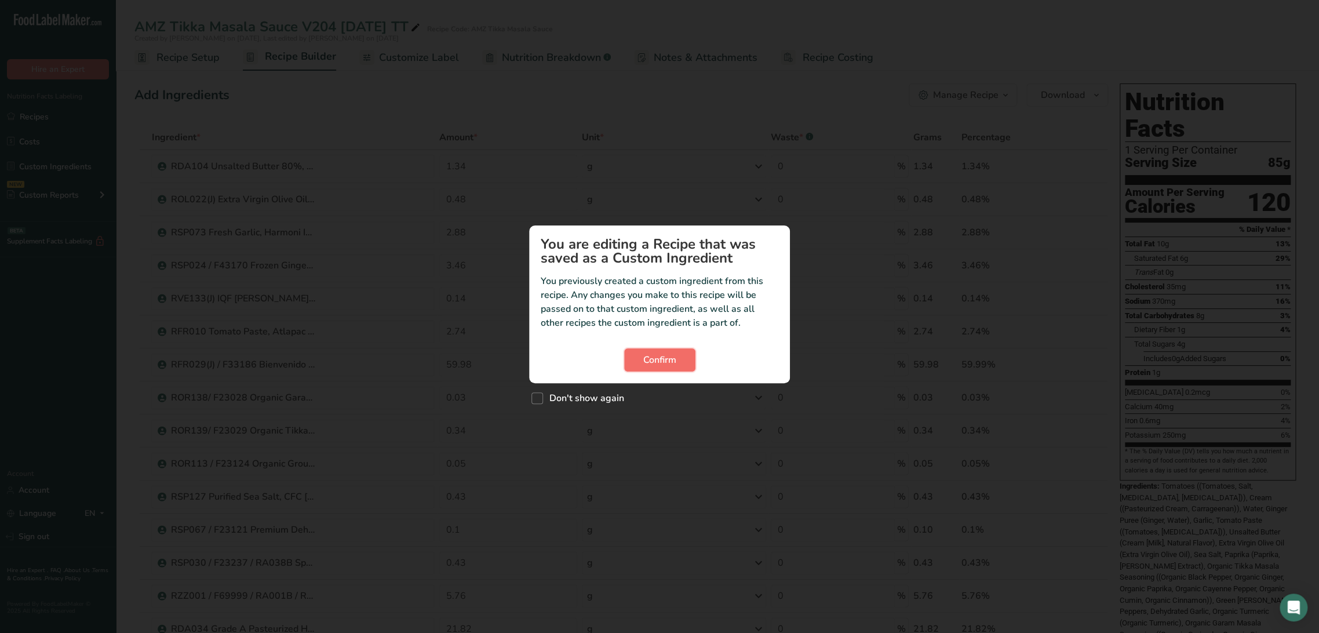
click at [654, 361] on span "Confirm" at bounding box center [659, 360] width 33 height 14
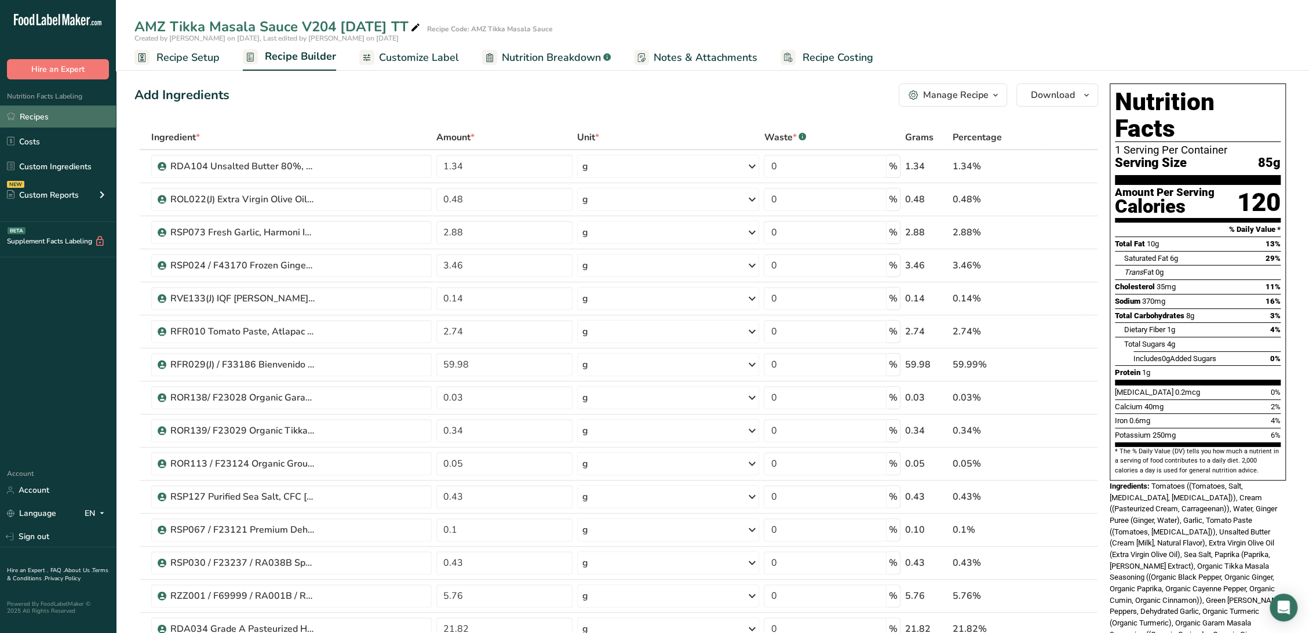
click at [56, 118] on link "Recipes" at bounding box center [58, 116] width 116 height 22
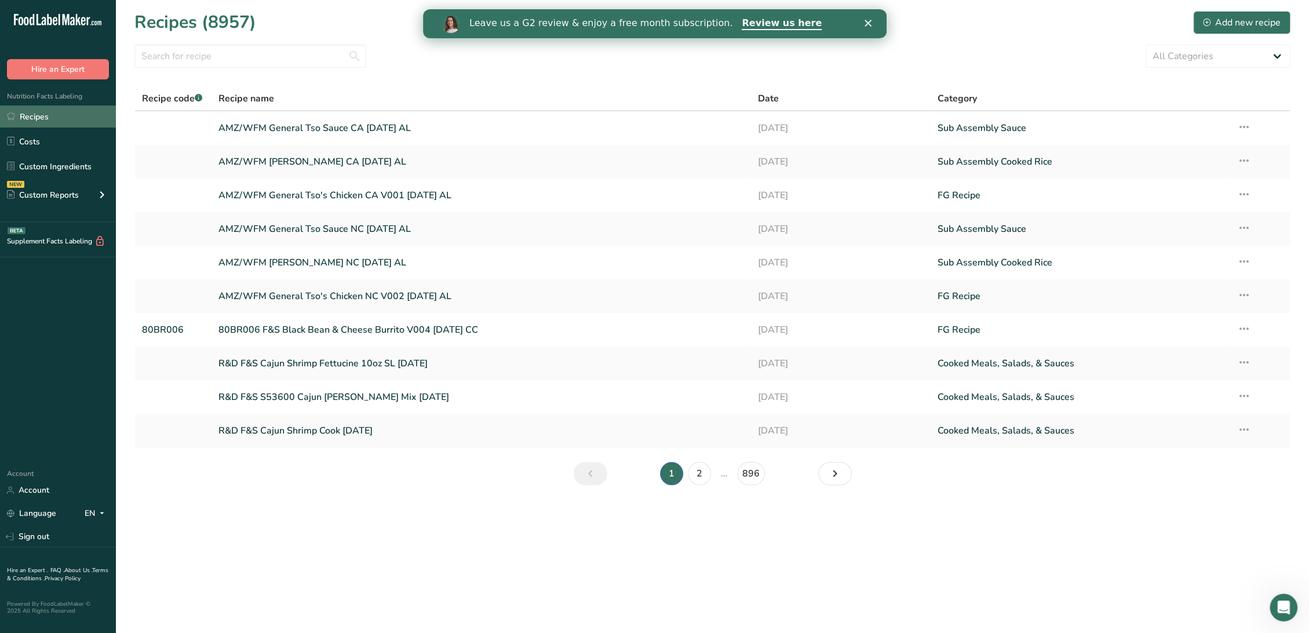
click at [57, 116] on link "Recipes" at bounding box center [58, 116] width 116 height 22
click at [1259, 28] on div "Add new recipe" at bounding box center [1242, 23] width 78 height 14
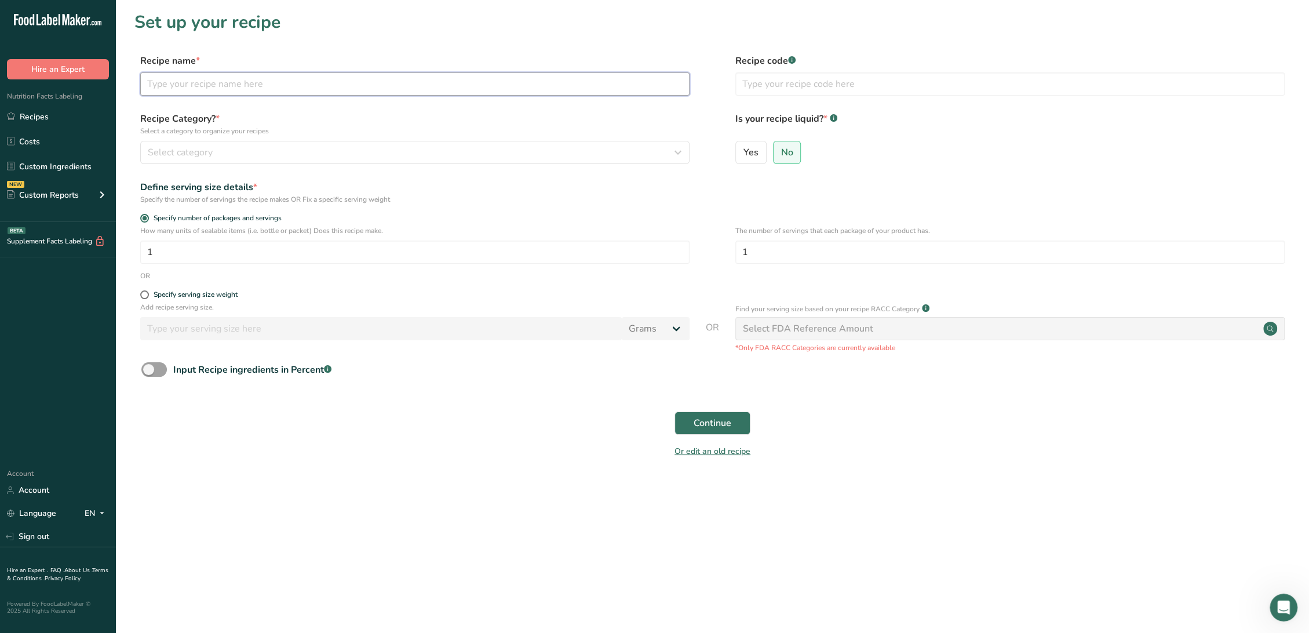
click at [269, 82] on input "text" at bounding box center [414, 83] width 549 height 23
type input "s"
drag, startPoint x: 274, startPoint y: 82, endPoint x: 63, endPoint y: 65, distance: 211.6
click at [63, 65] on div ".a-20{fill:#fff;} Hire an Expert Nutrition Facts Labeling Recipes Costs Custom …" at bounding box center [654, 316] width 1309 height 633
type input "SAWF100-2M"
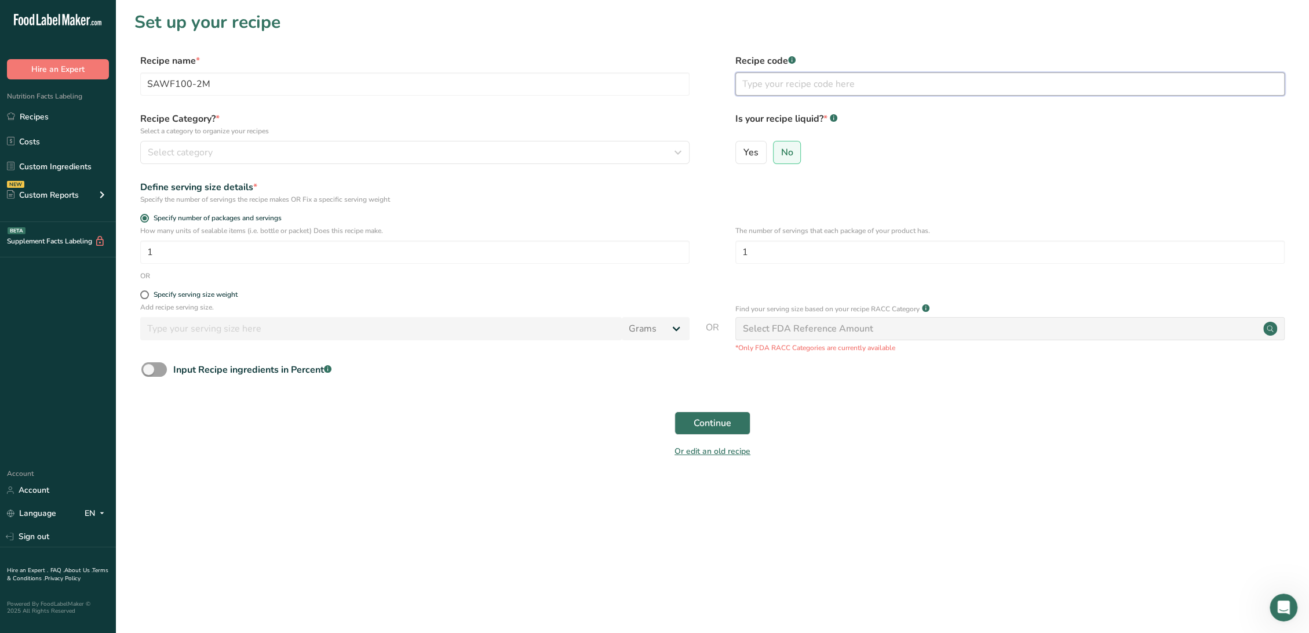
click at [794, 79] on input "text" at bounding box center [1009, 83] width 549 height 23
paste input "SAWF100-2M"
type input "SAWF100-2M"
click at [515, 86] on input "SAWF100-2M" at bounding box center [414, 83] width 549 height 23
click at [616, 76] on input "SAWF100-2M Tikka Sauce" at bounding box center [414, 83] width 549 height 23
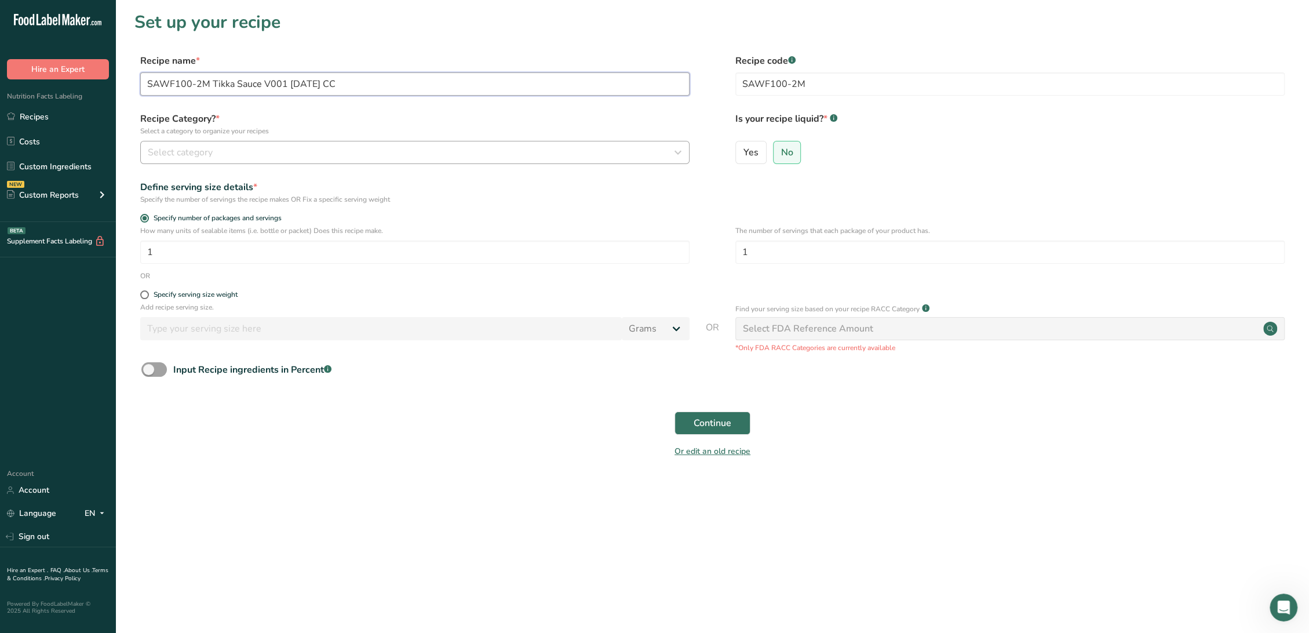
type input "SAWF100-2M Tikka Sauce V001 9-2-25 CC"
click at [487, 147] on div "Select category" at bounding box center [411, 152] width 527 height 14
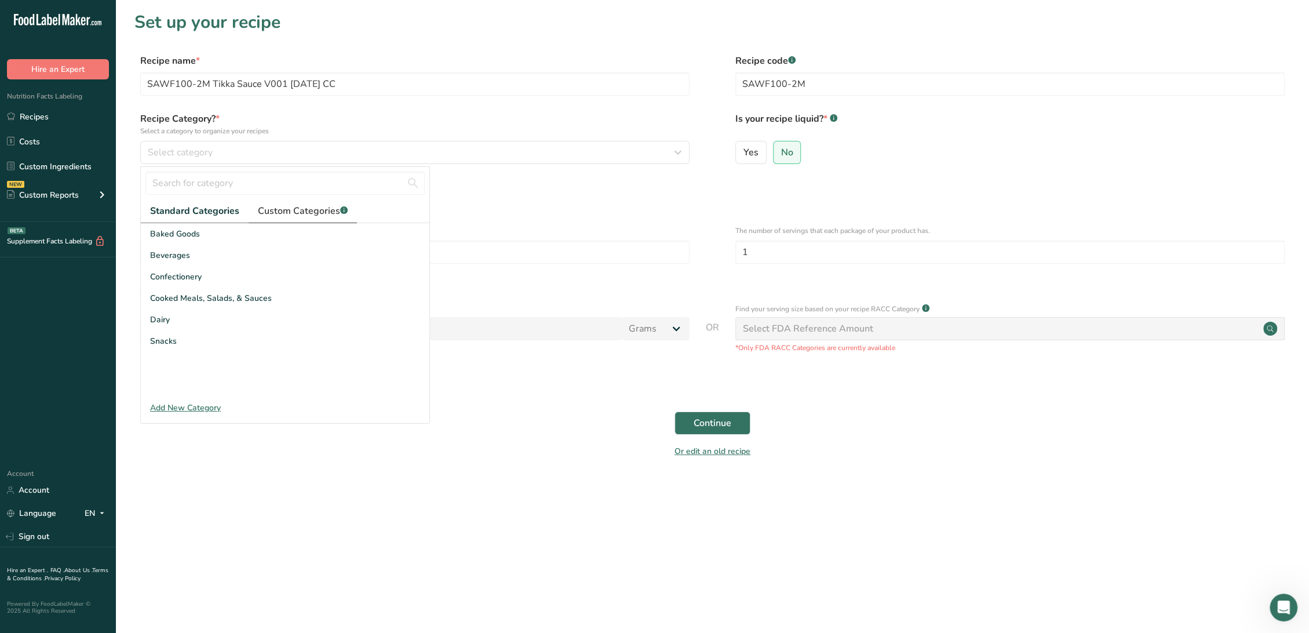
click at [320, 212] on span "Custom Categories .a-a{fill:#347362;}.b-a{fill:#fff;}" at bounding box center [303, 211] width 90 height 14
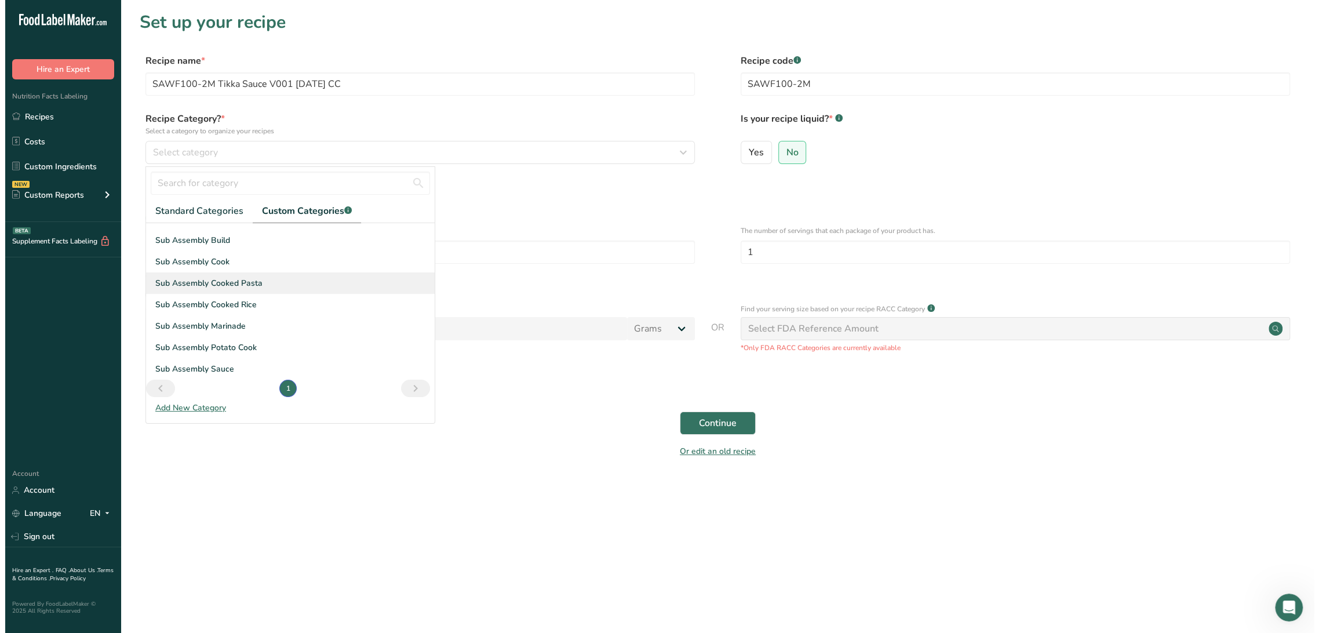
scroll to position [148, 0]
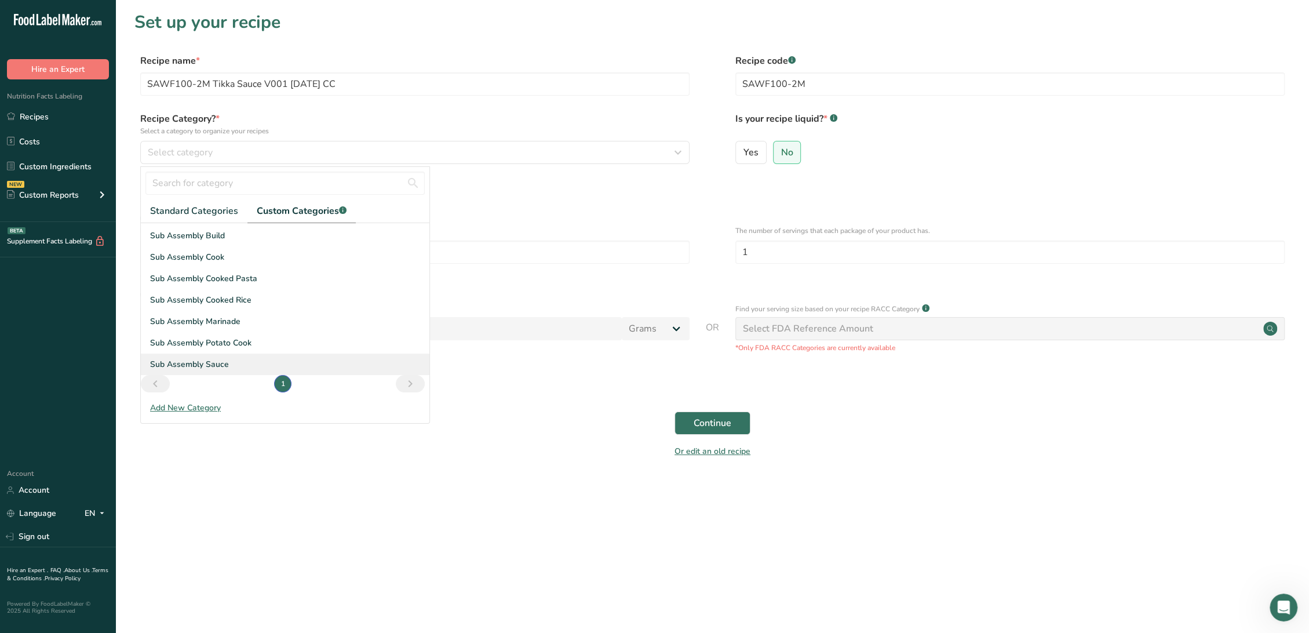
click at [233, 358] on div "Sub Assembly Sauce" at bounding box center [285, 363] width 289 height 21
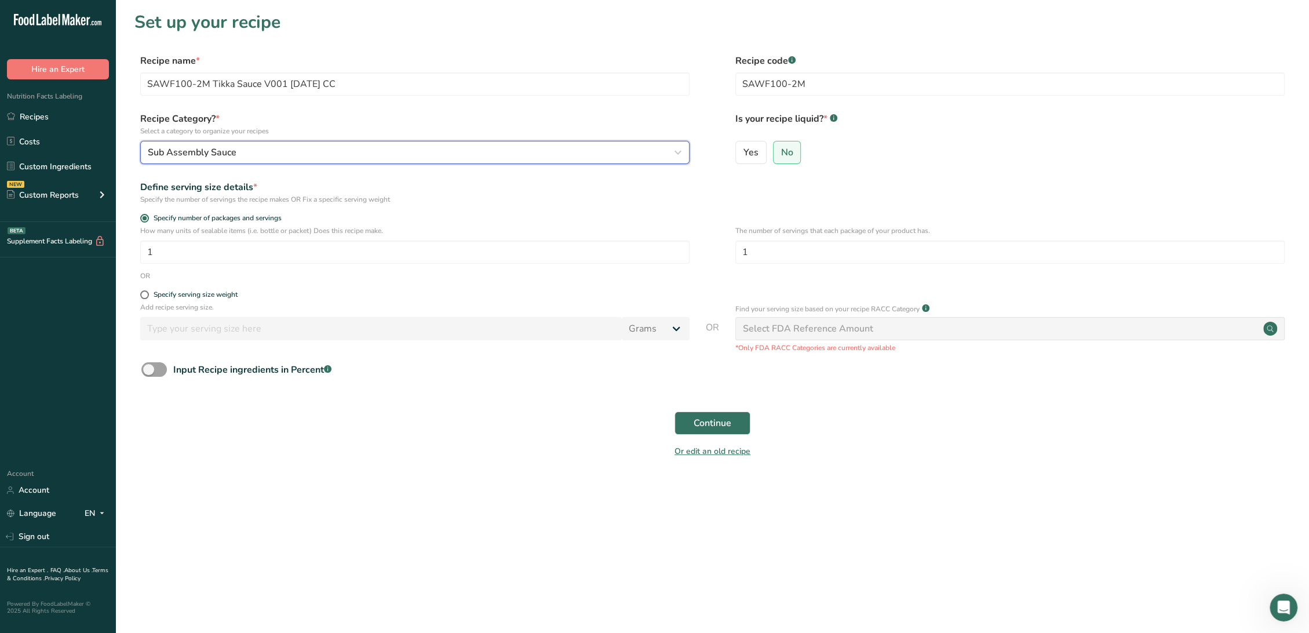
click at [493, 152] on div "Sub Assembly Sauce" at bounding box center [411, 152] width 527 height 14
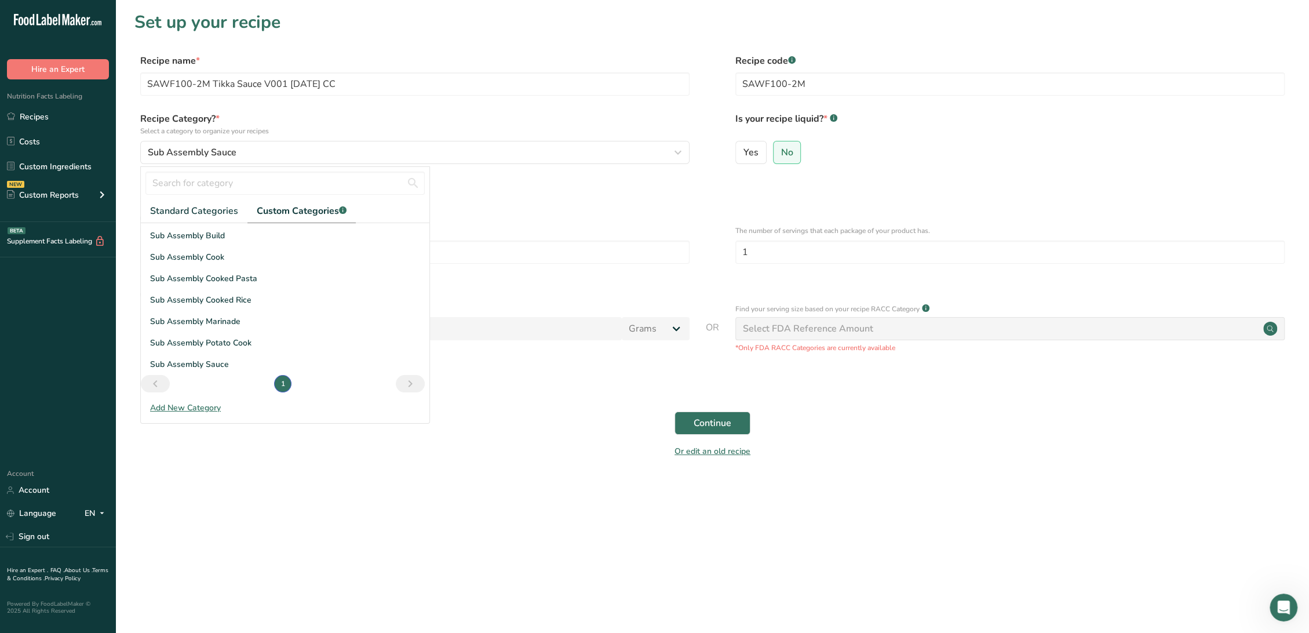
click at [298, 213] on span "Custom Categories .a-a{fill:#347362;}.b-a{fill:#fff;}" at bounding box center [302, 211] width 90 height 14
click at [228, 363] on div "Sub Assembly Sauce" at bounding box center [285, 363] width 289 height 21
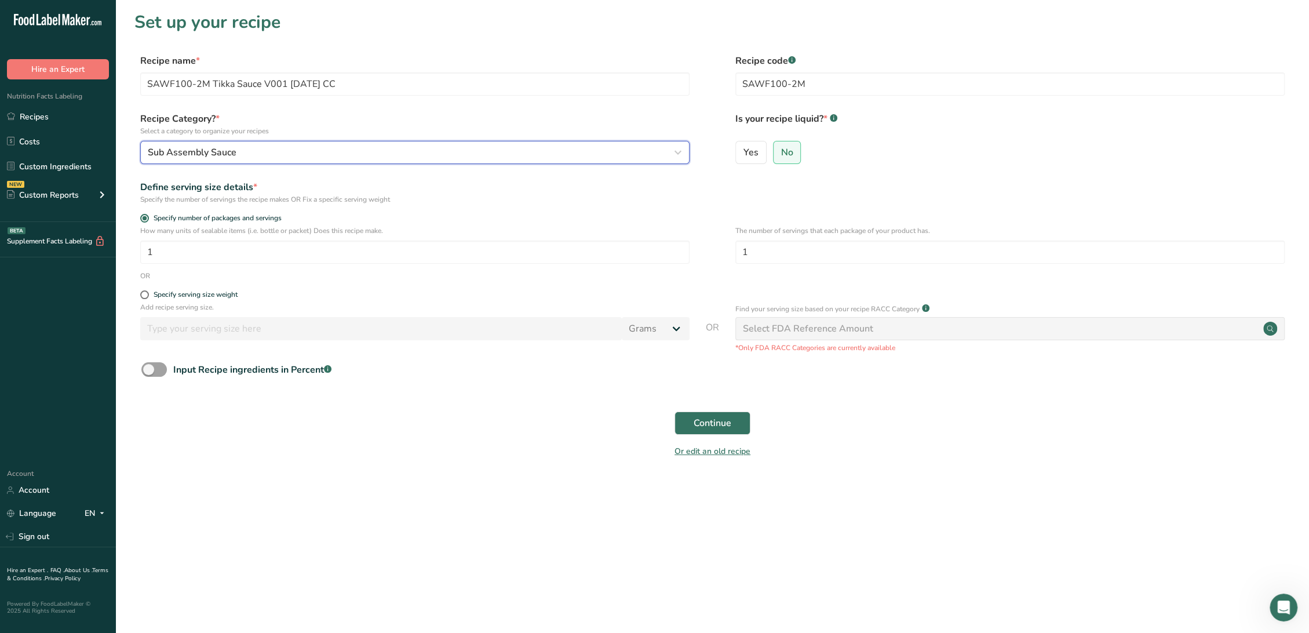
click at [238, 143] on button "Sub Assembly Sauce" at bounding box center [414, 152] width 549 height 23
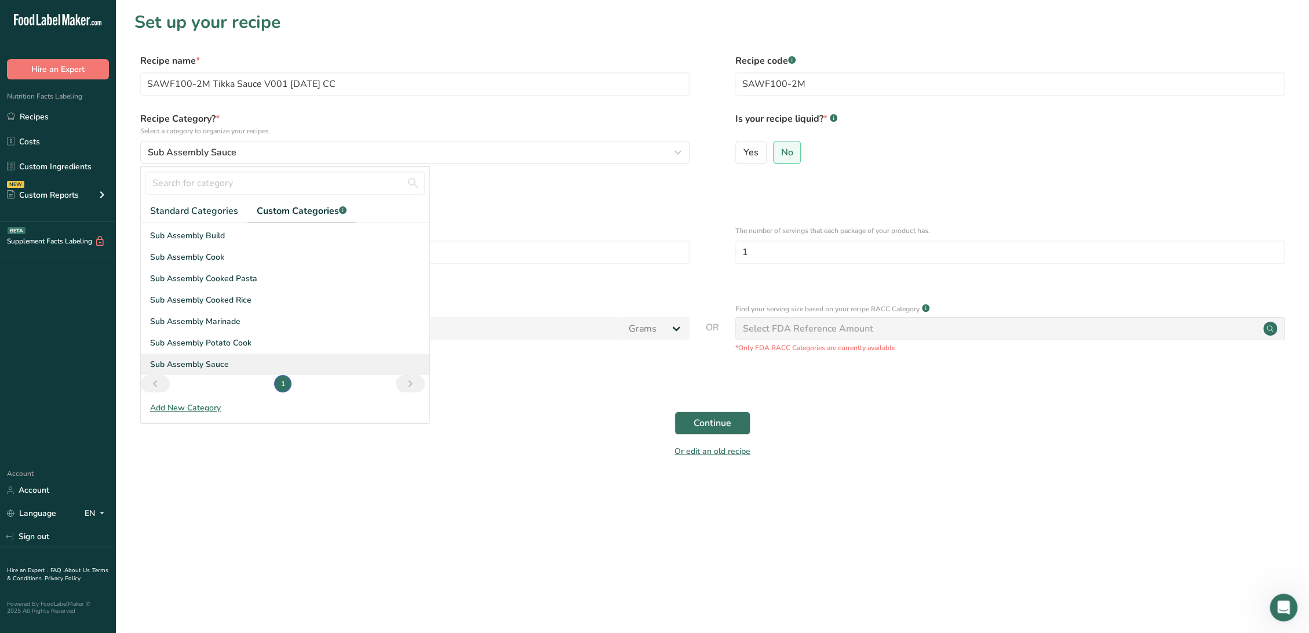
click at [231, 363] on div "Sub Assembly Sauce" at bounding box center [285, 363] width 289 height 21
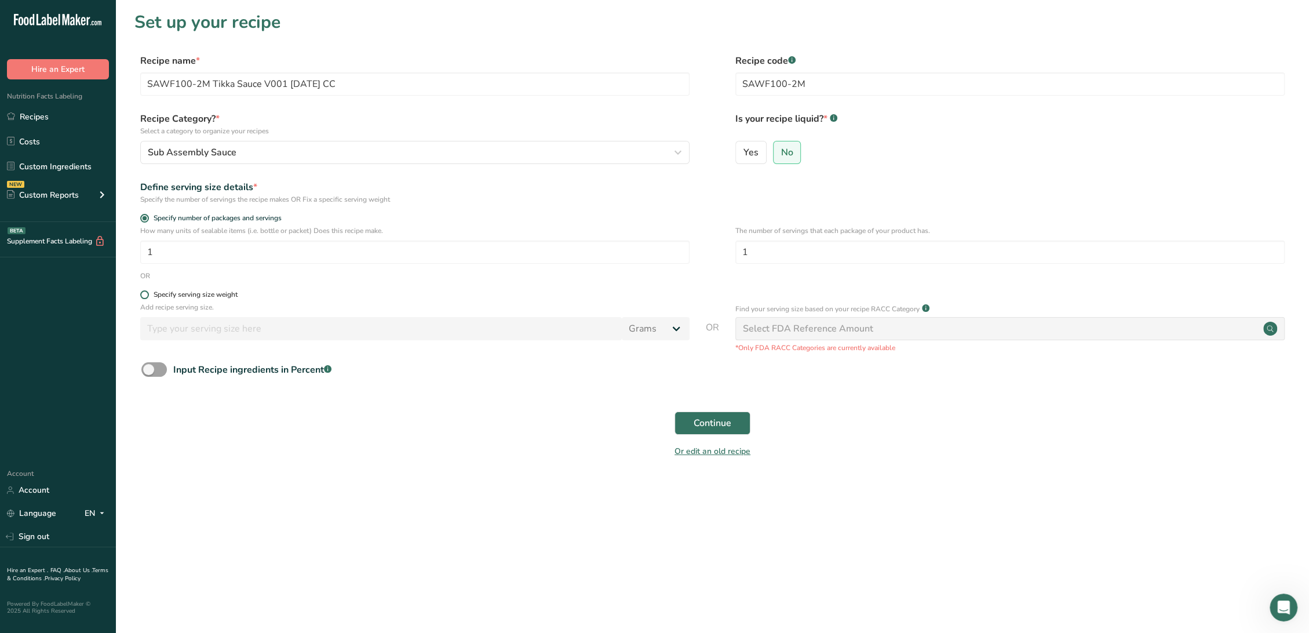
click at [148, 293] on span at bounding box center [144, 294] width 9 height 9
click at [148, 293] on input "Specify serving size weight" at bounding box center [144, 295] width 8 height 8
radio input "true"
radio input "false"
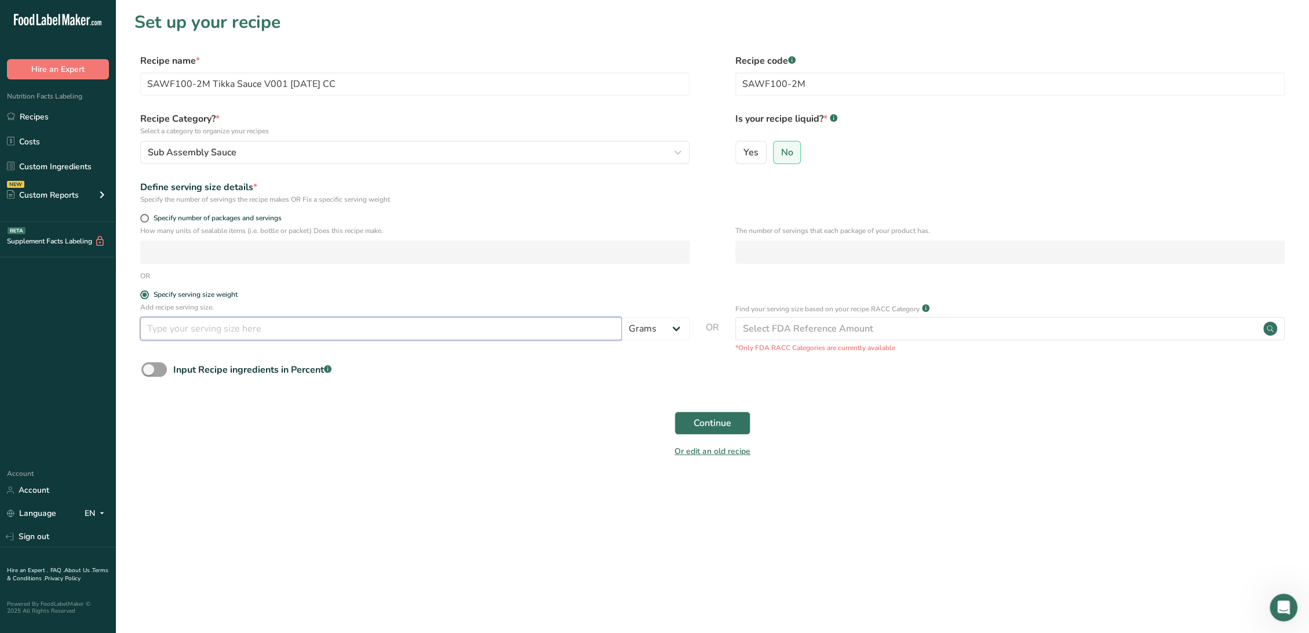
click at [175, 327] on input "number" at bounding box center [380, 328] width 481 height 23
type input "100"
click at [835, 330] on div "Select FDA Reference Amount" at bounding box center [808, 329] width 130 height 14
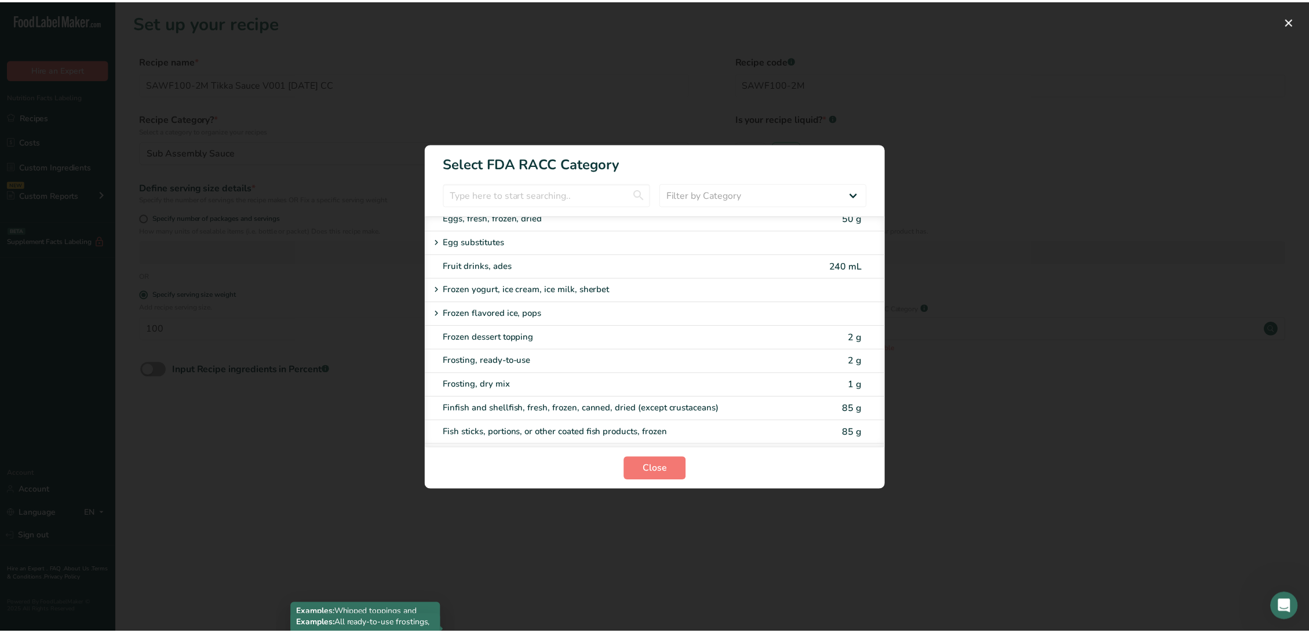
scroll to position [579, 0]
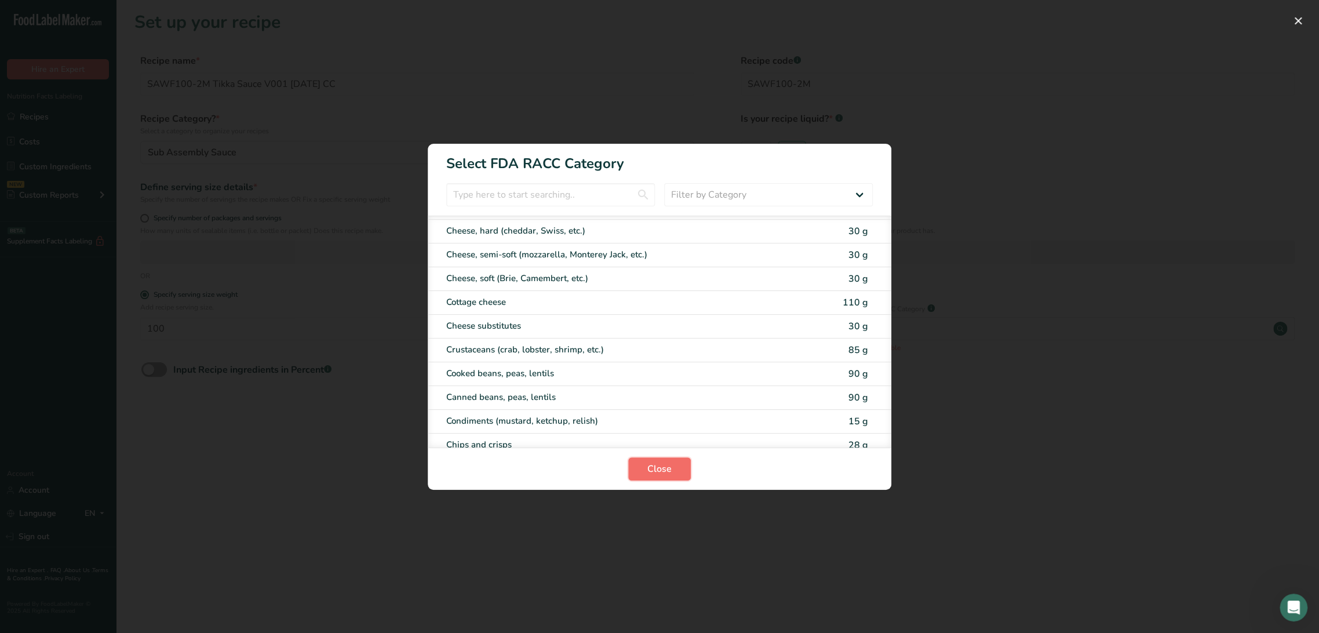
click at [677, 476] on button "Close" at bounding box center [659, 468] width 63 height 23
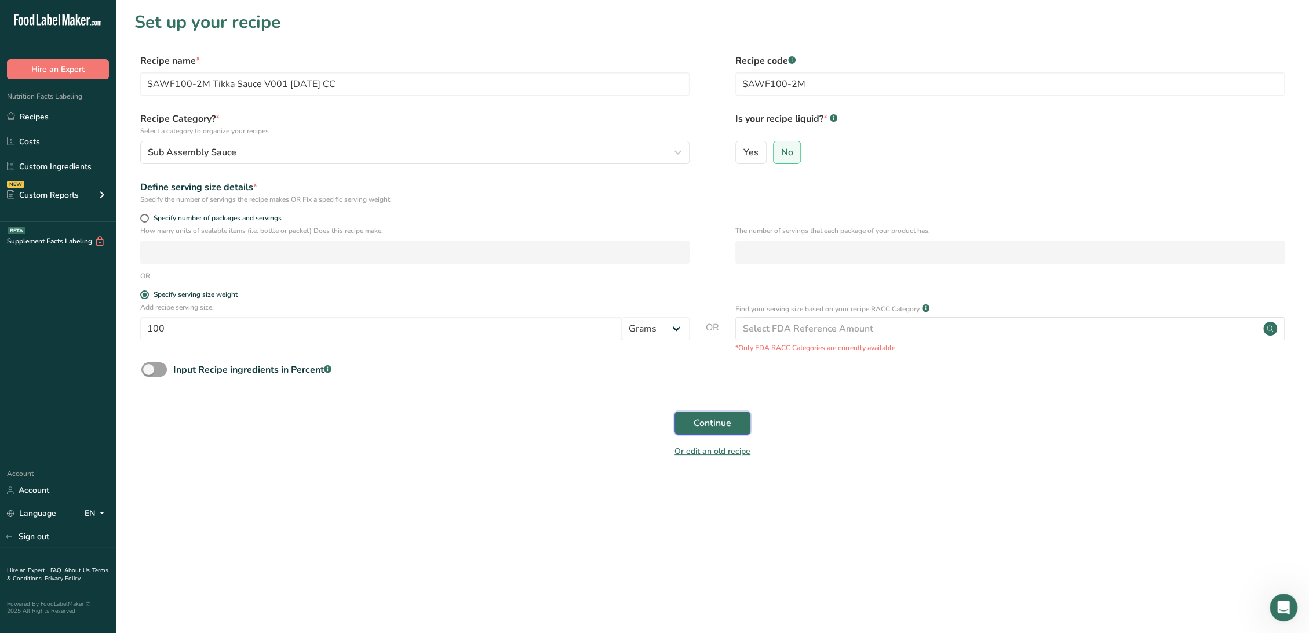
click at [713, 429] on span "Continue" at bounding box center [712, 423] width 38 height 14
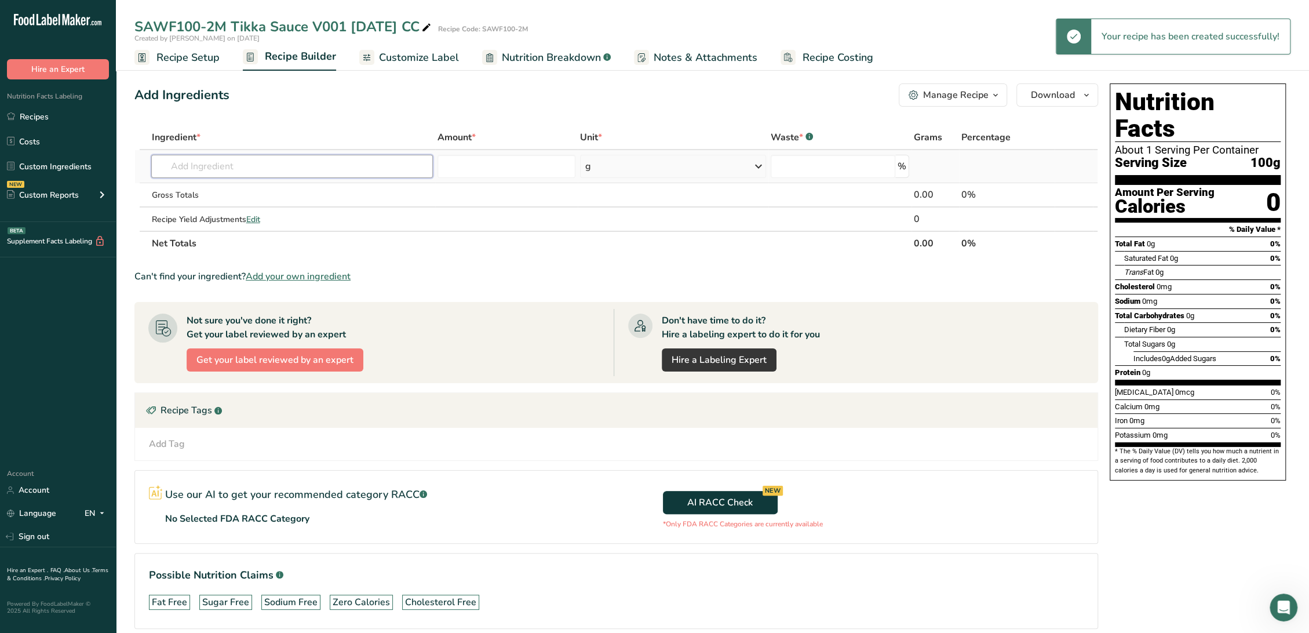
click at [302, 164] on input "text" at bounding box center [291, 166] width 281 height 23
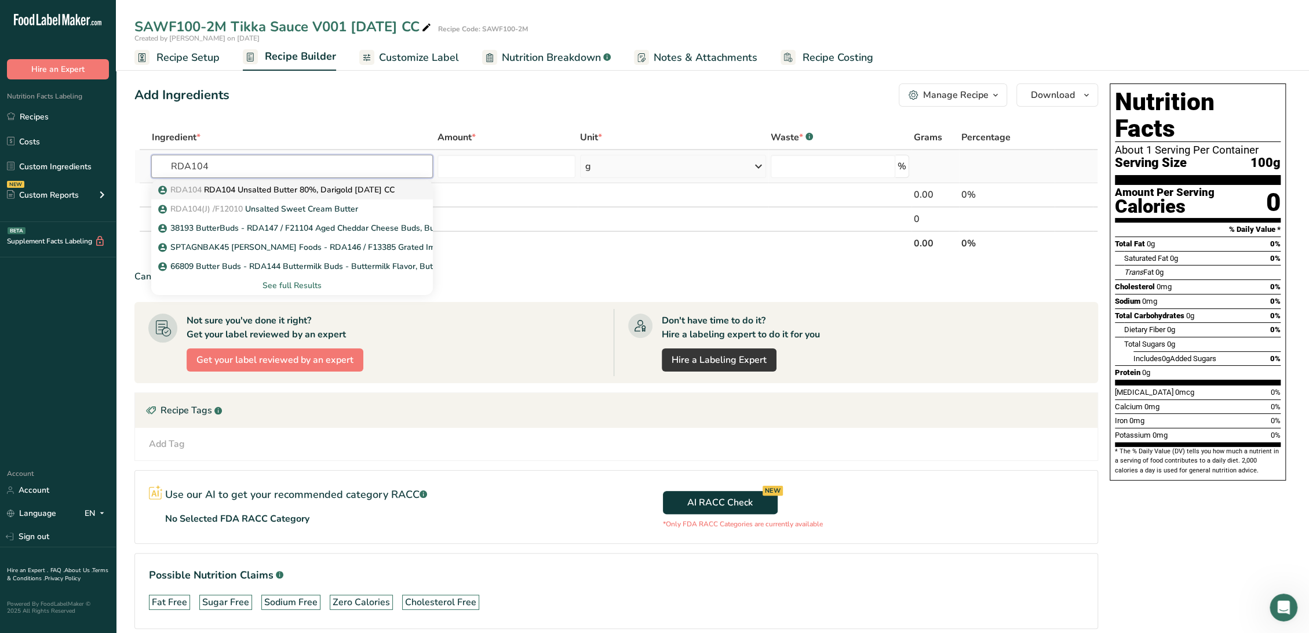
type input "RDA104"
click at [342, 189] on p "RDA104 RDA104 Unsalted Butter 80%, Darigold 02-29-24 CC" at bounding box center [276, 190] width 233 height 12
type input "RDA104 Unsalted Butter 80%, Darigold 02-29-24 CC"
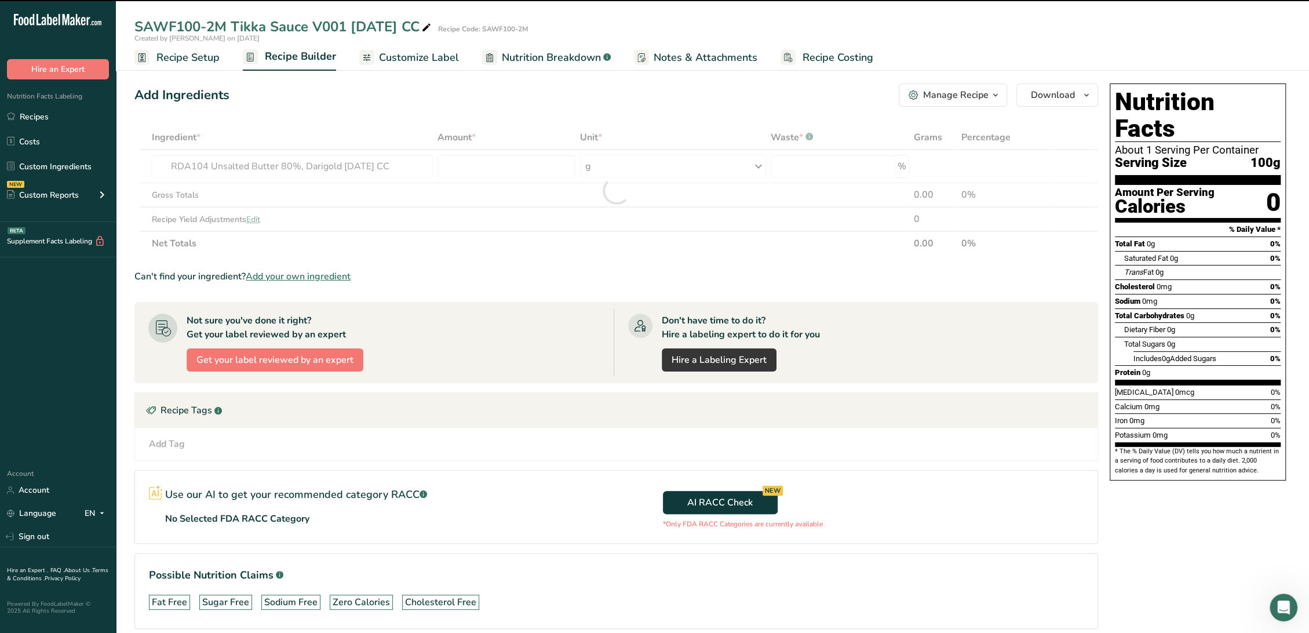
type input "0"
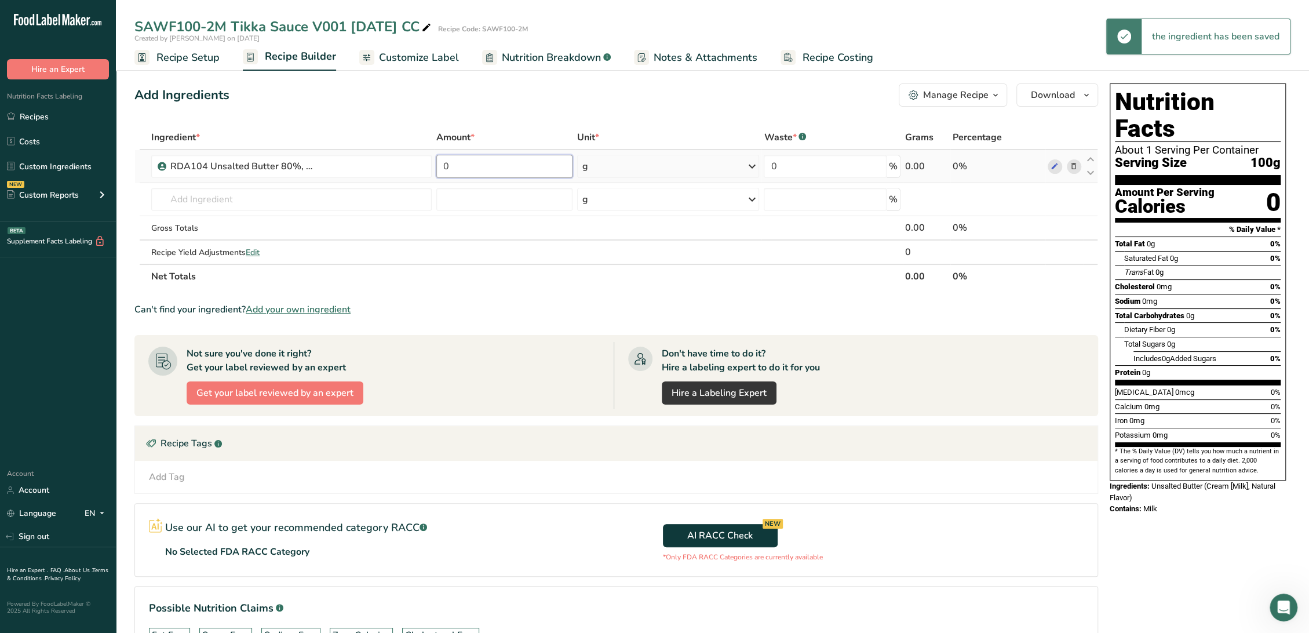
click at [491, 171] on input "0" at bounding box center [504, 166] width 136 height 23
type input "1.3442"
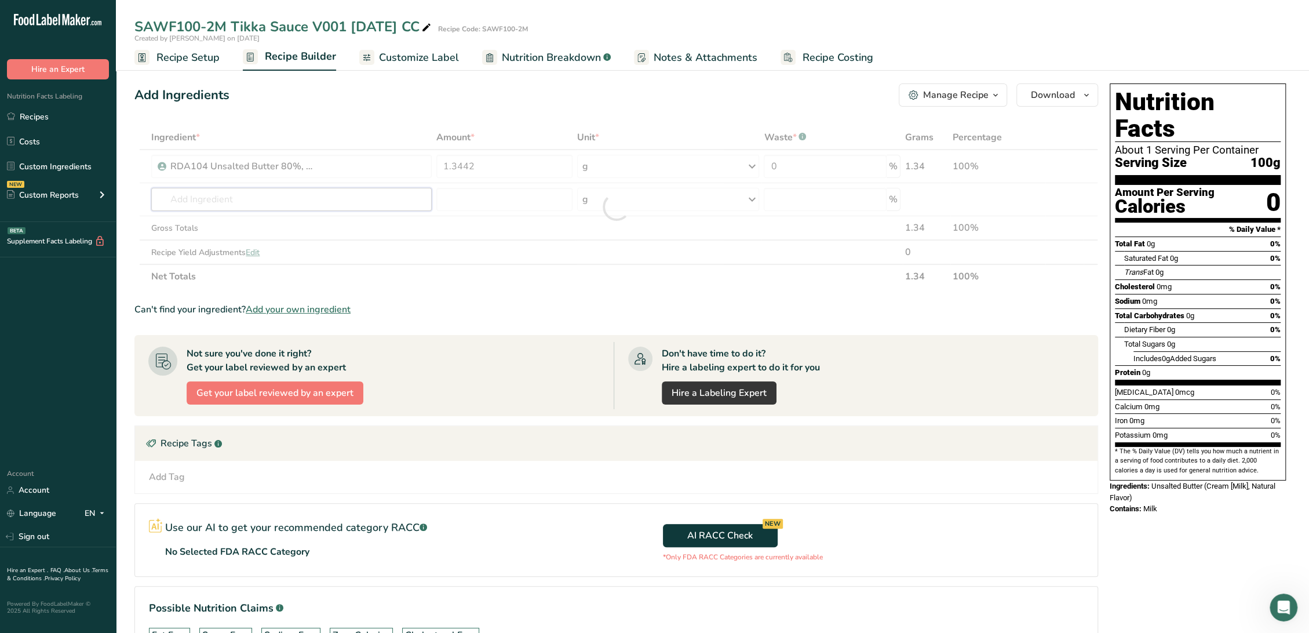
click at [379, 193] on div "Ingredient * Amount * Unit * Waste * .a-a{fill:#347362;}.b-a{fill:#fff;} Grams …" at bounding box center [615, 206] width 963 height 163
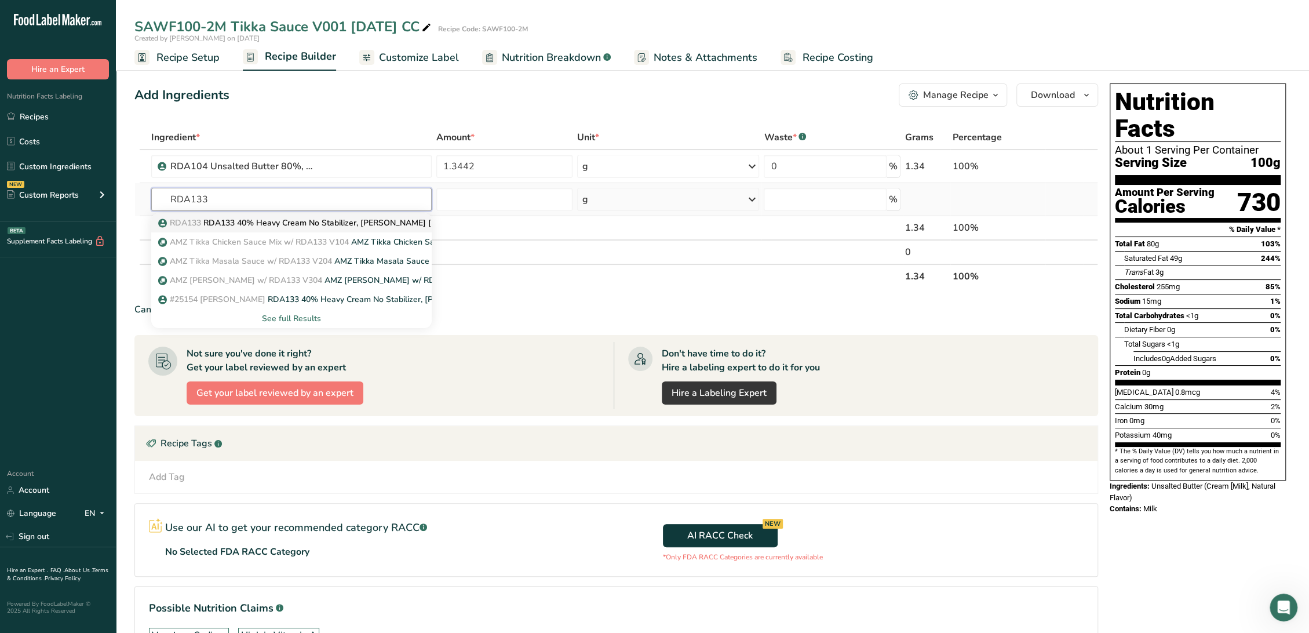
type input "RDA133"
click at [361, 222] on p "RDA133 RDA133 40% Heavy Cream No Stabilizer, Alta Dena 08-14-23 AC" at bounding box center [314, 223] width 308 height 12
type input "RDA133 40% Heavy Cream No Stabilizer, Alta Dena 08-14-23 AC"
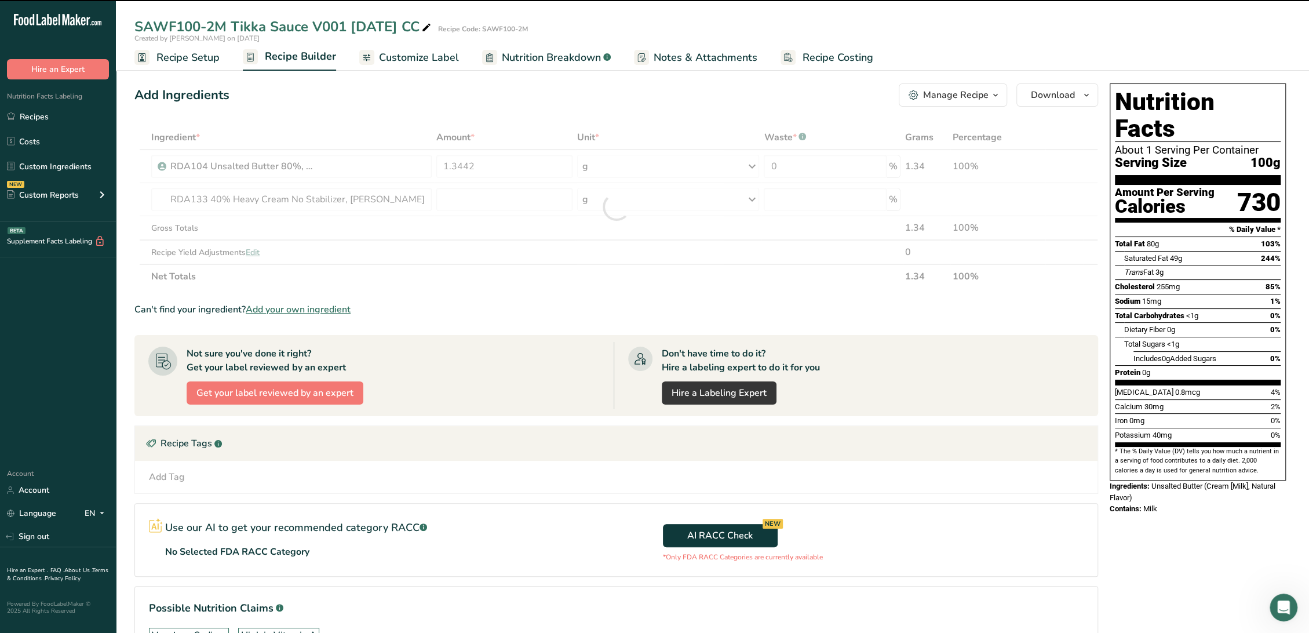
type input "0"
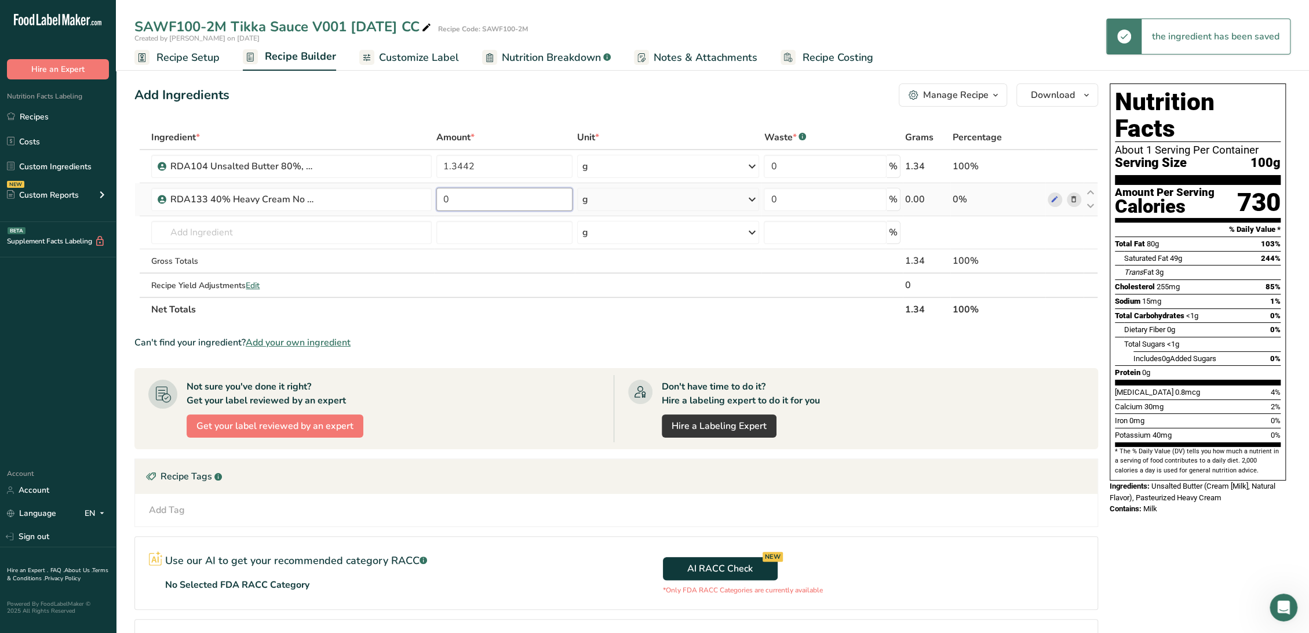
click at [473, 196] on input "0" at bounding box center [504, 199] width 136 height 23
type input "21.8207"
click at [409, 233] on div "Ingredient * Amount * Unit * Waste * .a-a{fill:#347362;}.b-a{fill:#fff;} Grams …" at bounding box center [615, 223] width 963 height 196
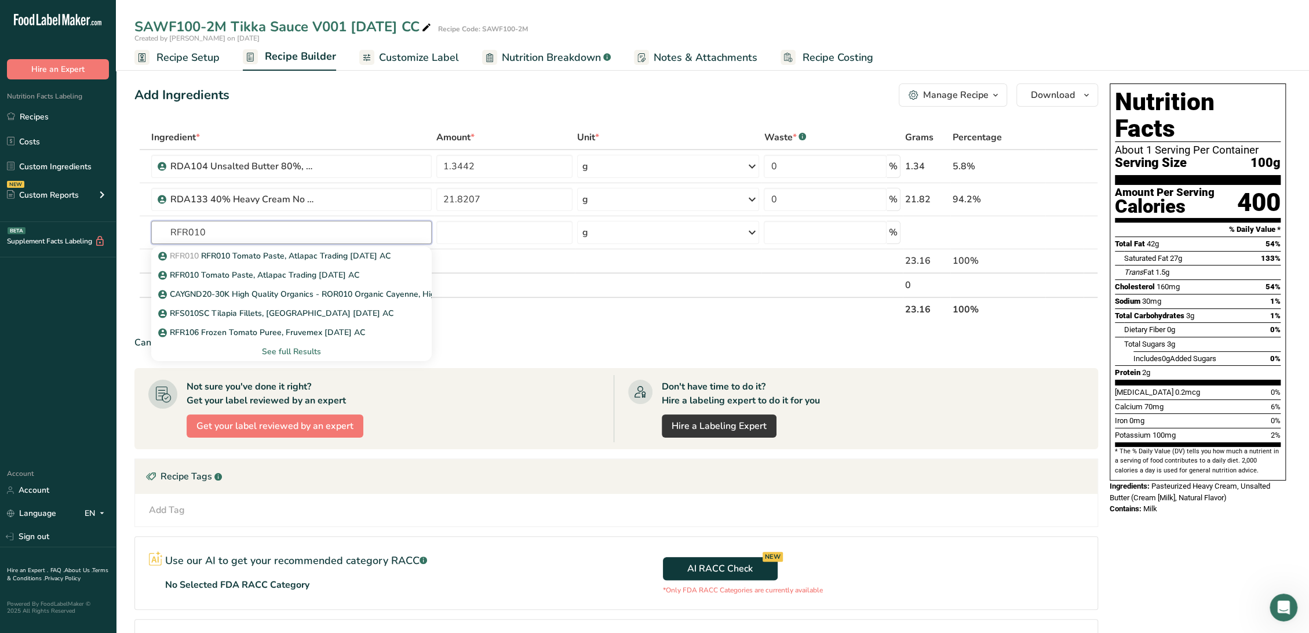
type input "RFR010"
click at [341, 253] on p "RFR010 RFR010 Tomato Paste, Atlapac Trading 01-18-19 AC" at bounding box center [275, 256] width 230 height 12
type input "RFR010 Tomato Paste, Atlapac Trading [DATE] AC"
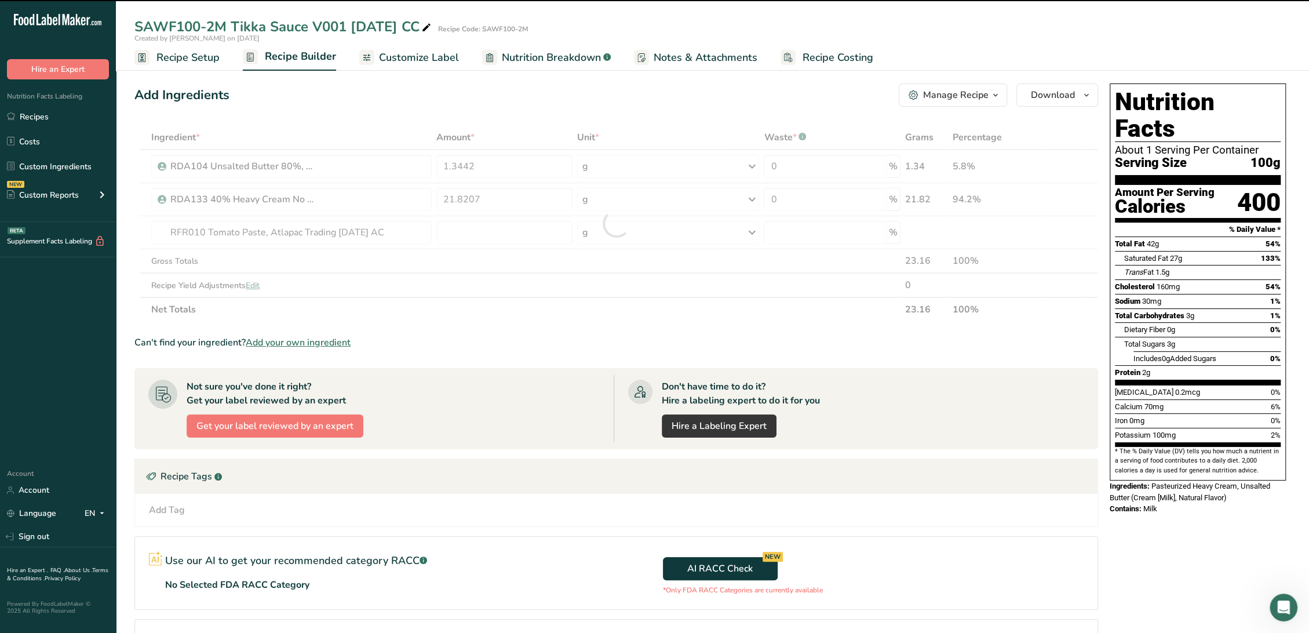
type input "0"
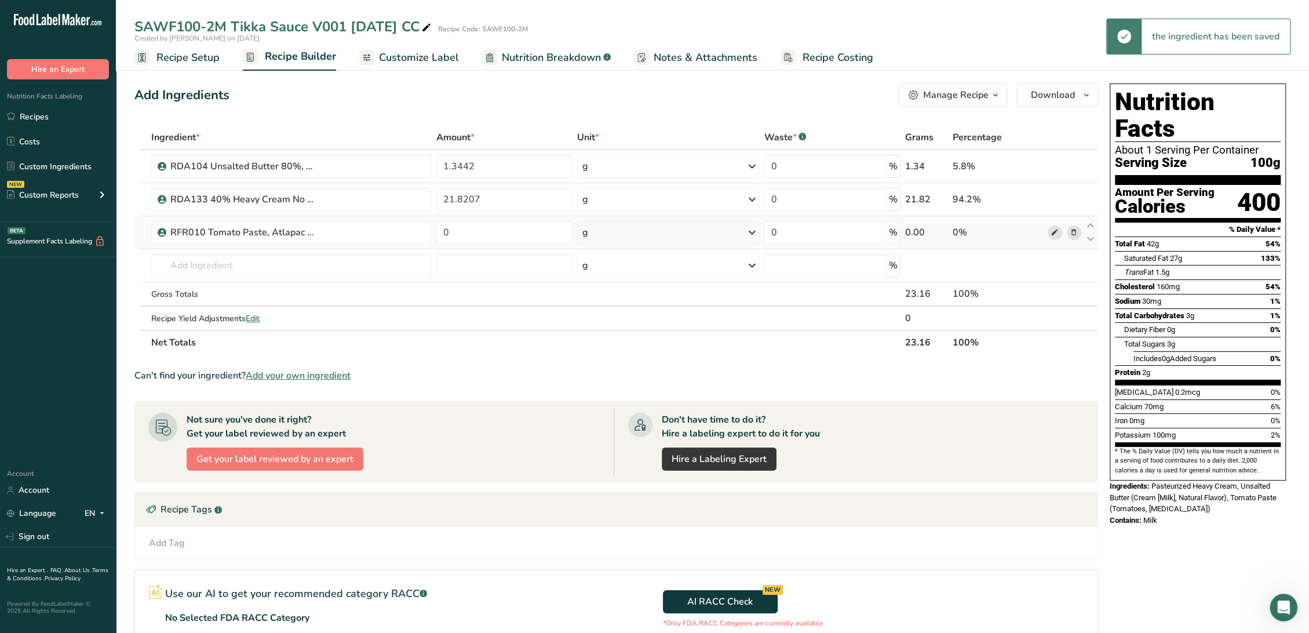
click at [1059, 228] on span at bounding box center [1054, 232] width 14 height 14
click at [272, 260] on input "text" at bounding box center [291, 265] width 280 height 23
click at [325, 264] on input "text" at bounding box center [291, 265] width 280 height 23
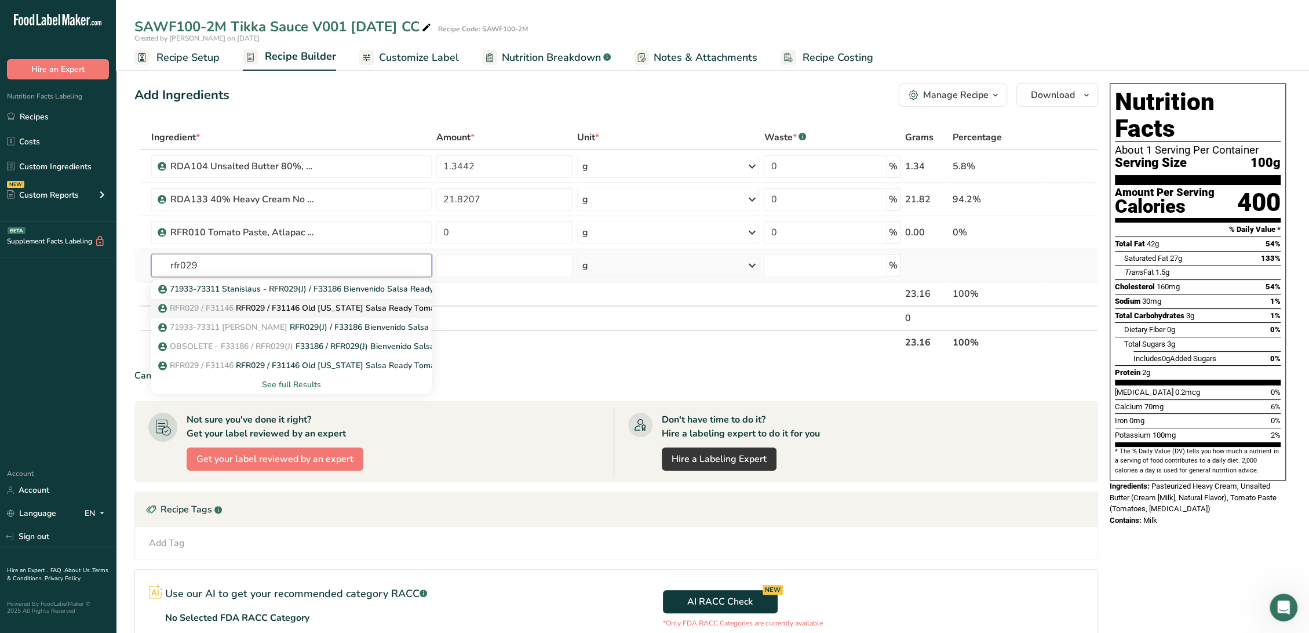
type input "rfr029"
click at [338, 305] on p "RFR029 / F31146 RFR029 / F31146 Old California Salsa Ready Tomatoes, TomaTek 06…" at bounding box center [346, 308] width 372 height 12
type input "RFR029 / F31146 Old California Salsa Ready Tomatoes, TomaTek 06-06-19 AC"
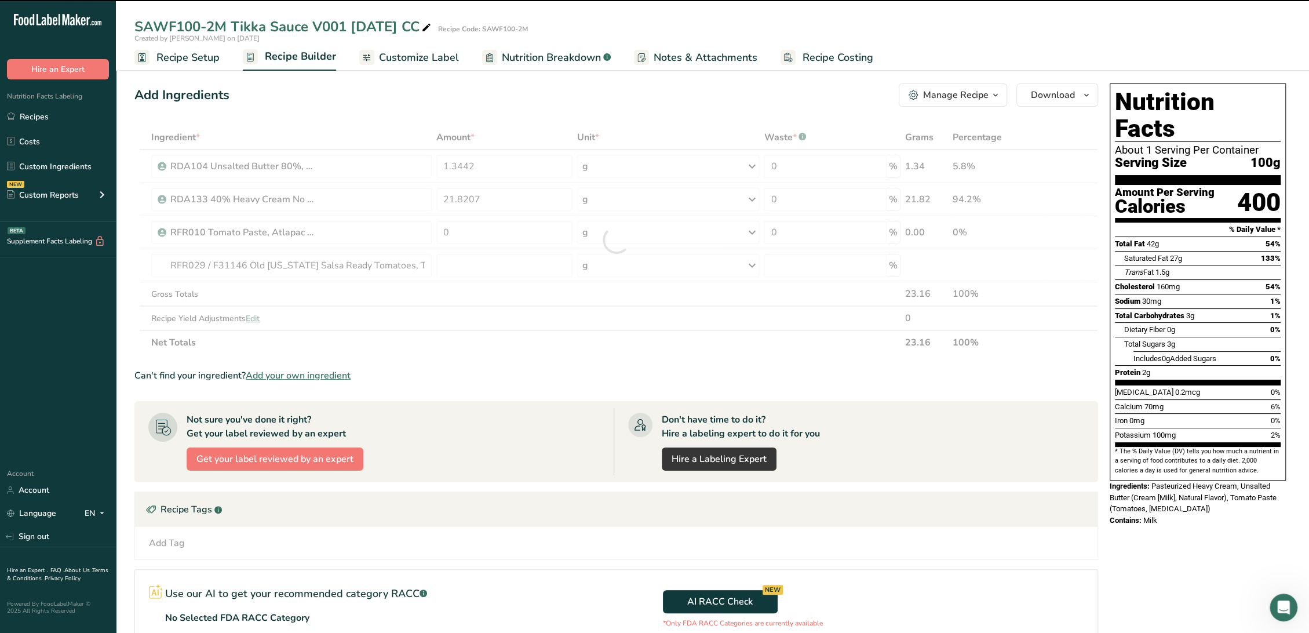
type input "0"
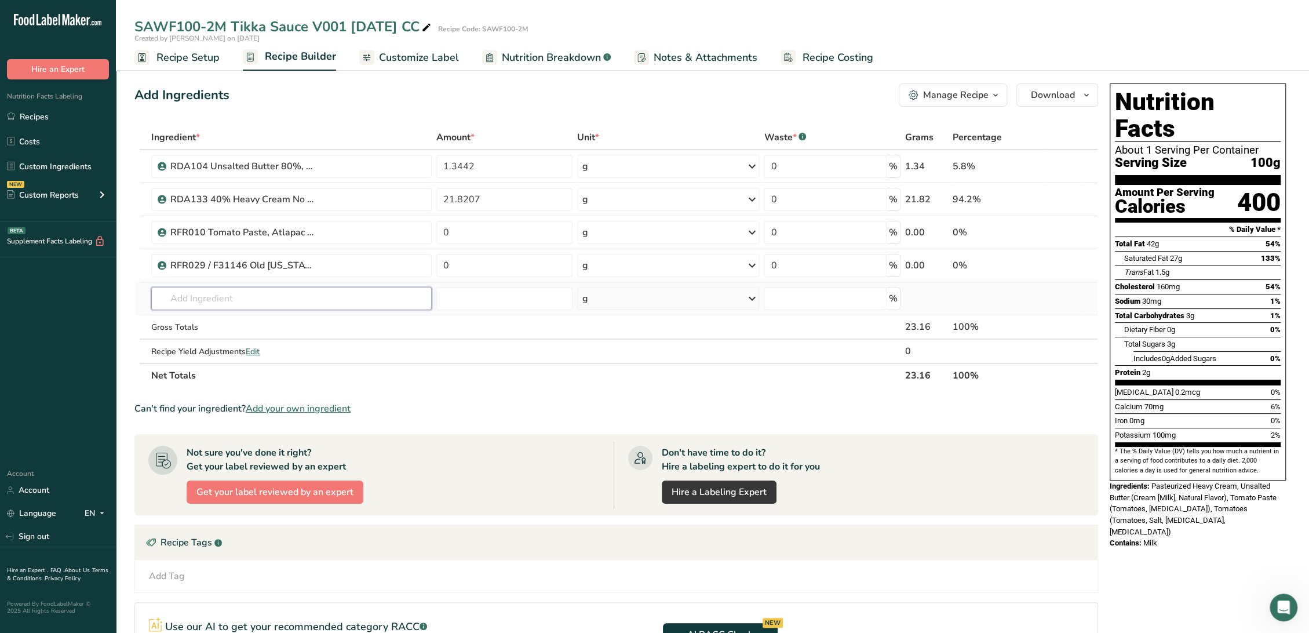
click at [282, 295] on input "text" at bounding box center [291, 298] width 280 height 23
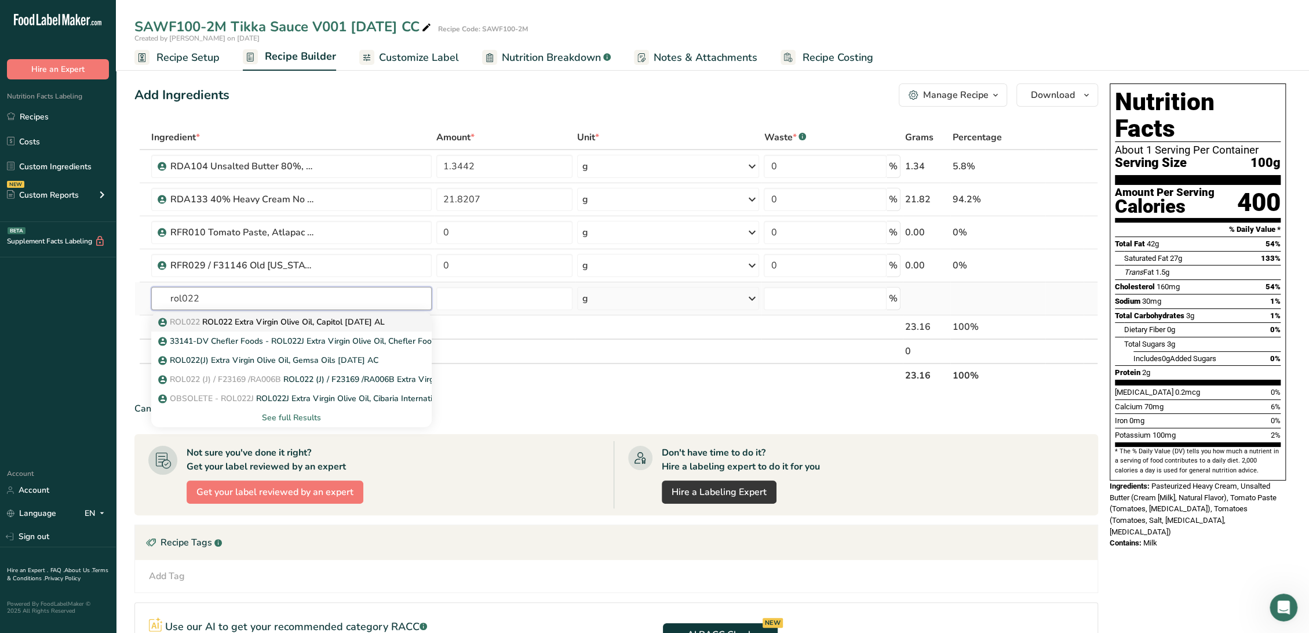
type input "rol022"
click at [261, 324] on p "ROL022 ROL022 Extra Virgin Olive Oil, Capitol 8-20-24 AL" at bounding box center [272, 322] width 224 height 12
type input "ROL022 Extra Virgin Olive Oil, Capitol 8-20-24 AL"
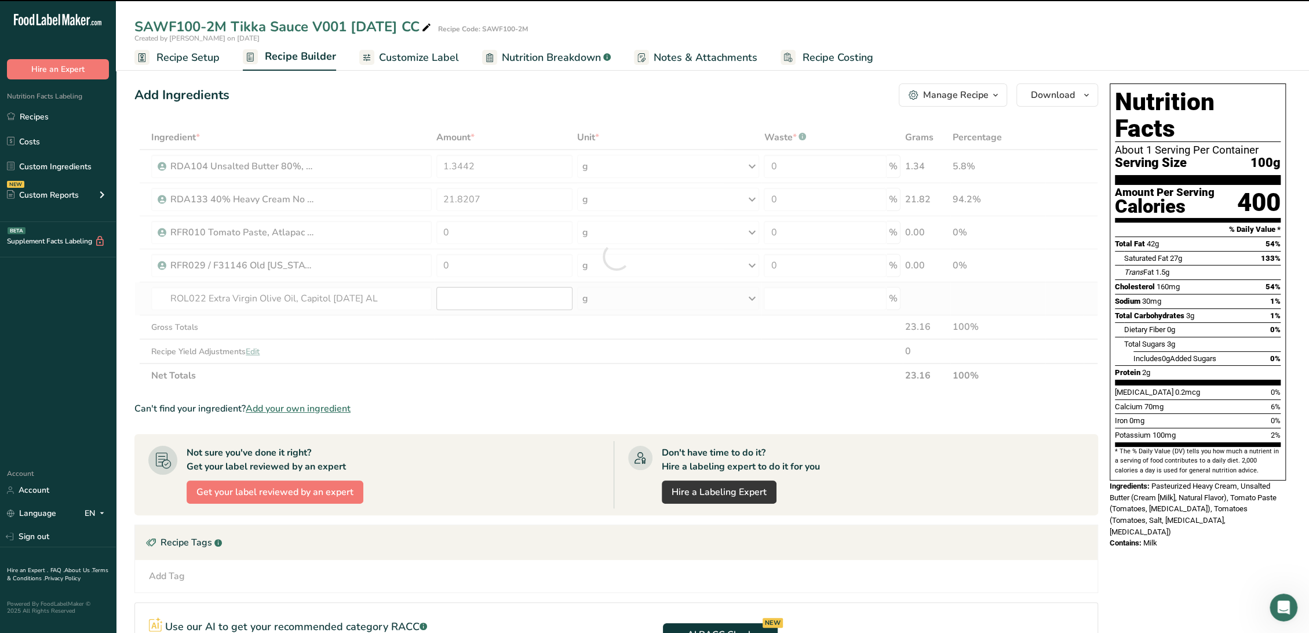
type input "0"
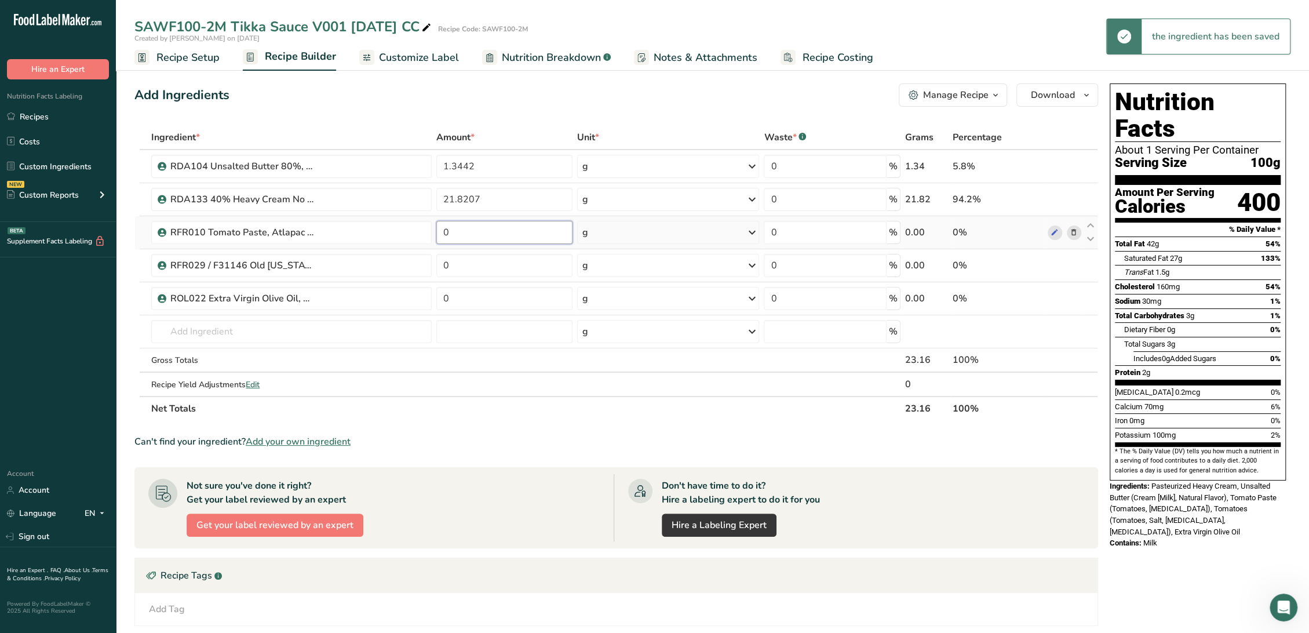
click at [474, 237] on input "0" at bounding box center [504, 232] width 136 height 23
click at [474, 235] on input "0" at bounding box center [504, 232] width 136 height 23
click at [469, 238] on input "0" at bounding box center [504, 232] width 136 height 23
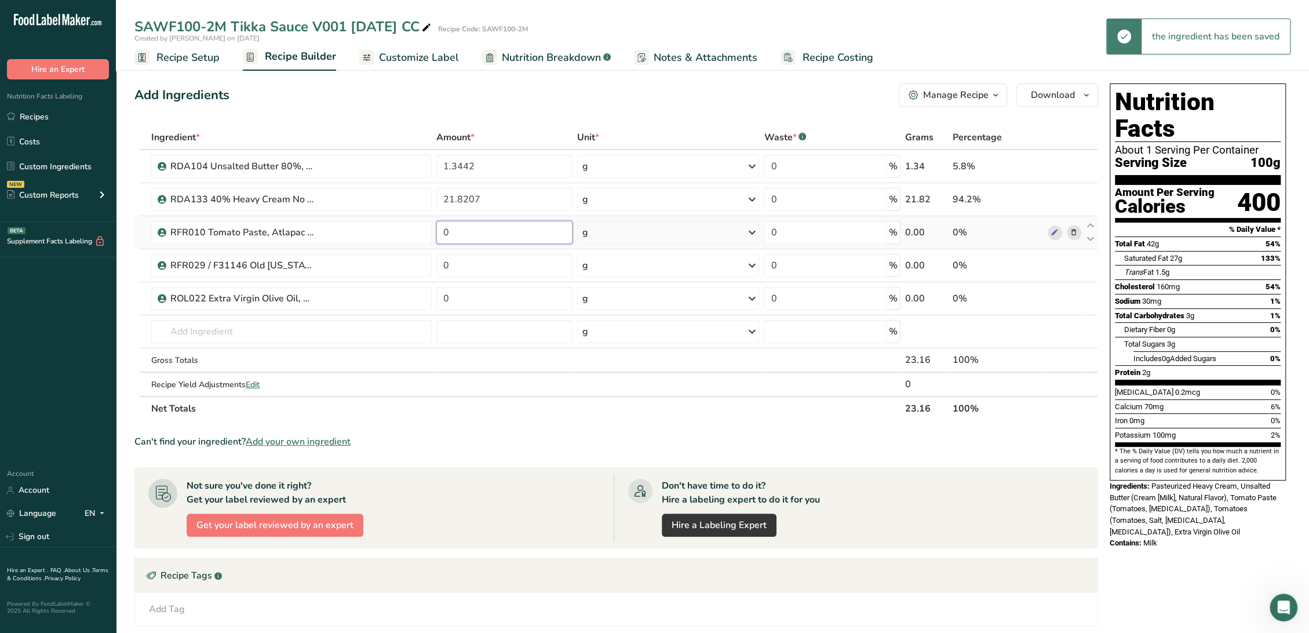
click at [469, 238] on input "0" at bounding box center [504, 232] width 136 height 23
type input "2.7365"
click at [547, 260] on div "Ingredient * Amount * Unit * Waste * .a-a{fill:#347362;}.b-a{fill:#fff;} Grams …" at bounding box center [615, 272] width 963 height 295
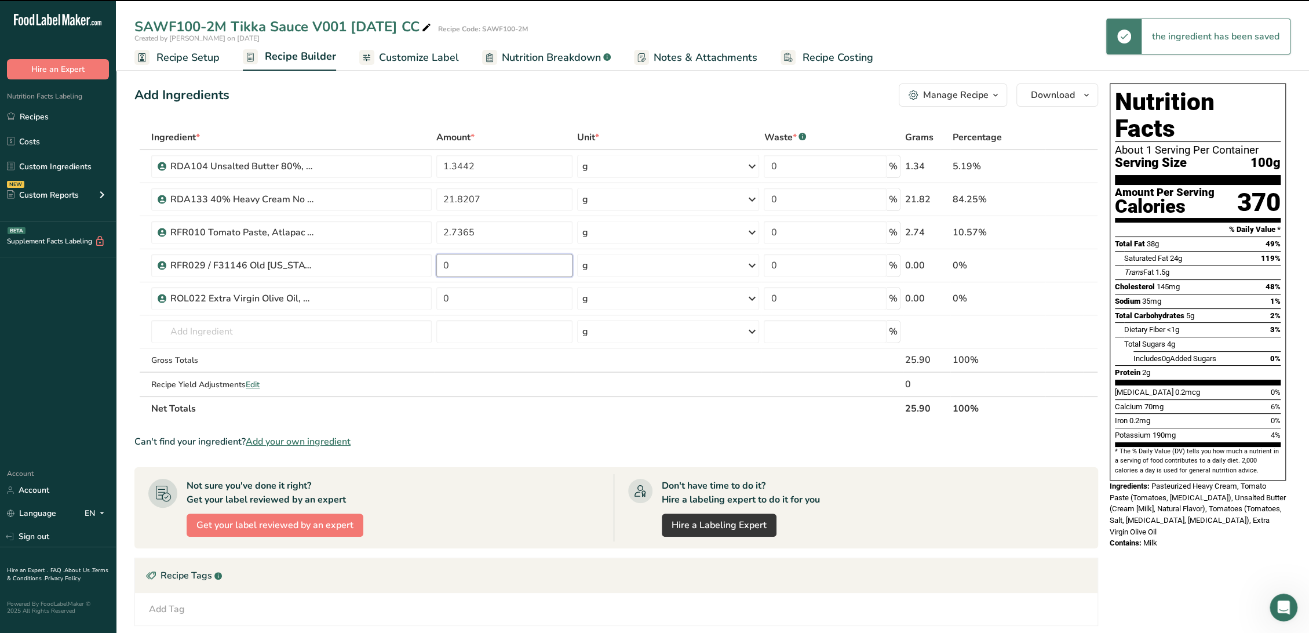
click at [533, 260] on input "0" at bounding box center [504, 265] width 136 height 23
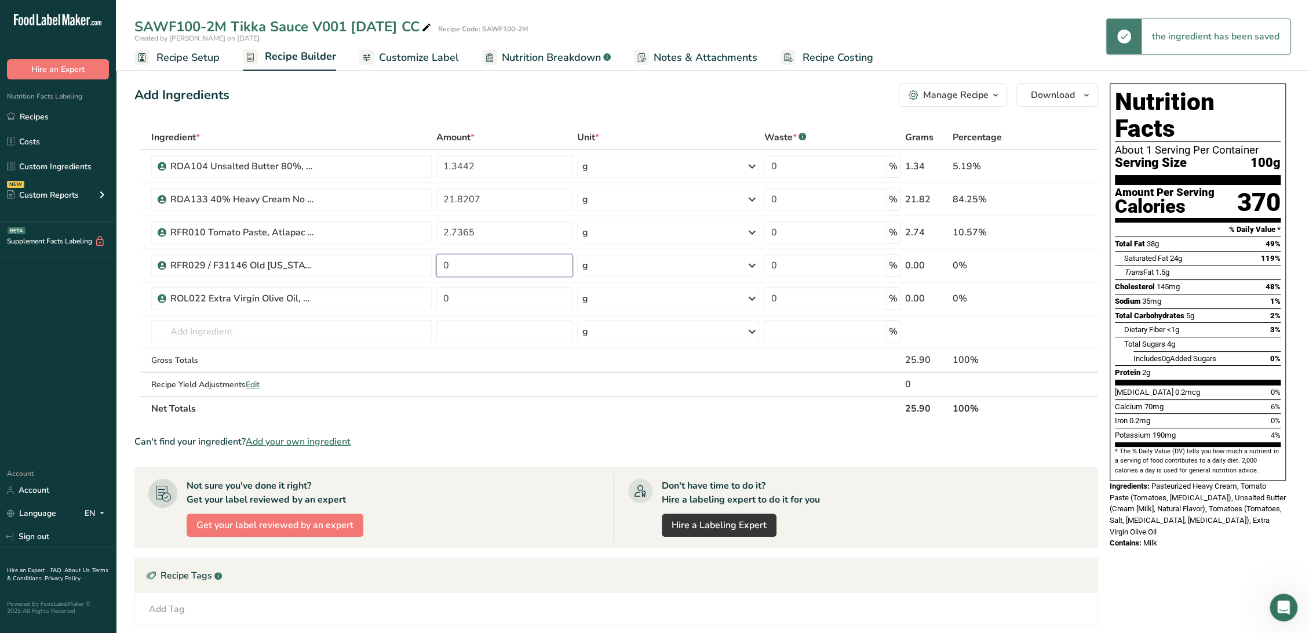
click at [533, 260] on input "0" at bounding box center [504, 265] width 136 height 23
type input "59.9837"
click at [509, 284] on div "Ingredient * Amount * Unit * Waste * .a-a{fill:#347362;}.b-a{fill:#fff;} Grams …" at bounding box center [615, 272] width 963 height 295
click at [510, 293] on input "0" at bounding box center [504, 298] width 136 height 23
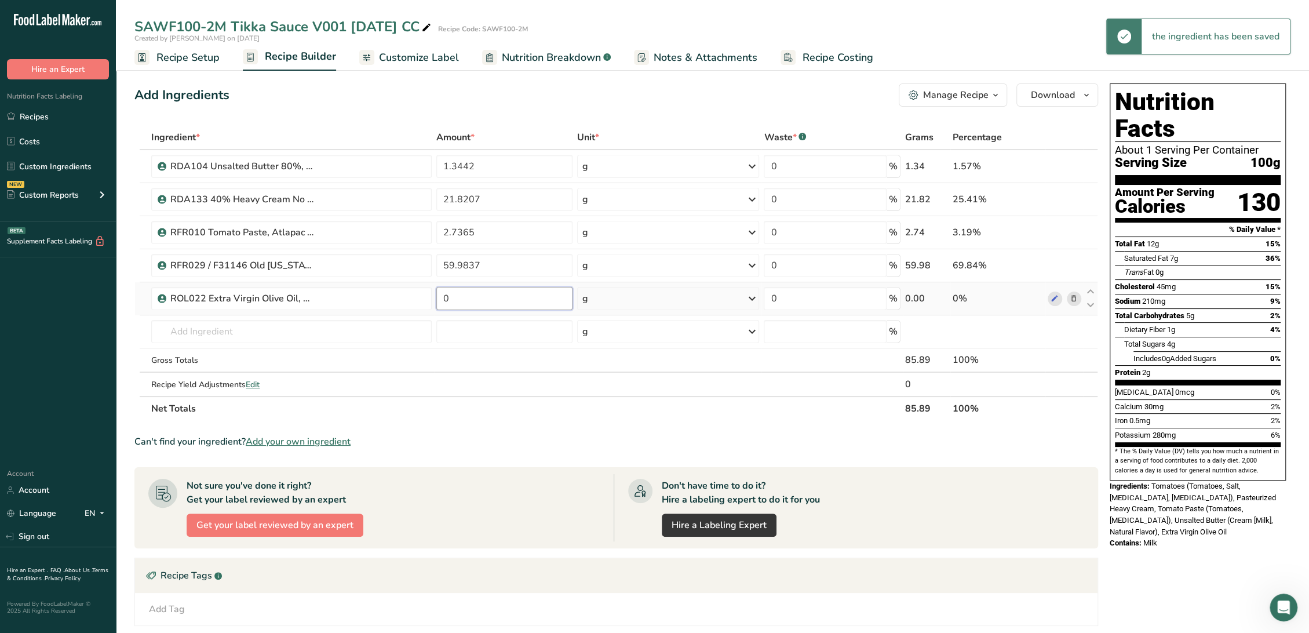
click at [510, 293] on input "0" at bounding box center [504, 298] width 136 height 23
type input "0.4801"
click at [385, 330] on div "Ingredient * Amount * Unit * Waste * .a-a{fill:#347362;}.b-a{fill:#fff;} Grams …" at bounding box center [615, 272] width 963 height 295
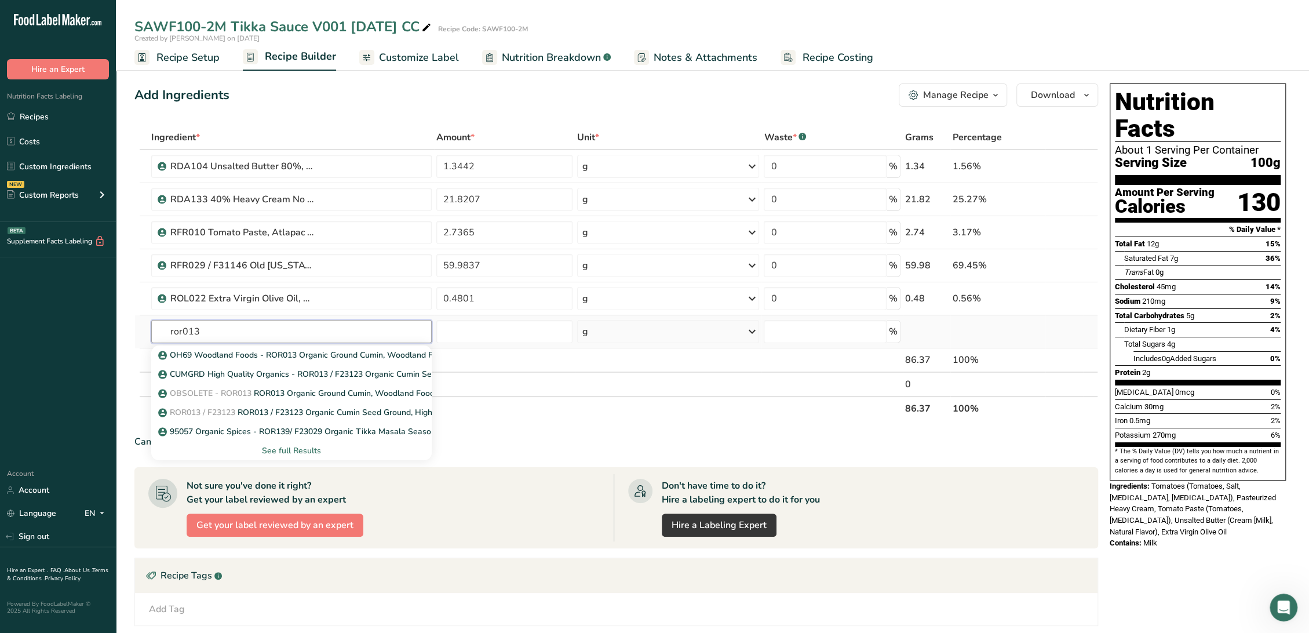
click at [189, 331] on input "ror013" at bounding box center [291, 331] width 280 height 23
type input "ror113"
click at [293, 357] on p "OH91 Woodland Foods - ROR113 / F23124 Organic Ground Turmeric, Woodland Foods 1…" at bounding box center [348, 355] width 377 height 12
type input "OH91 Woodland Foods - ROR113 / F23124 Organic Ground Turmeric, Woodland Foods 1…"
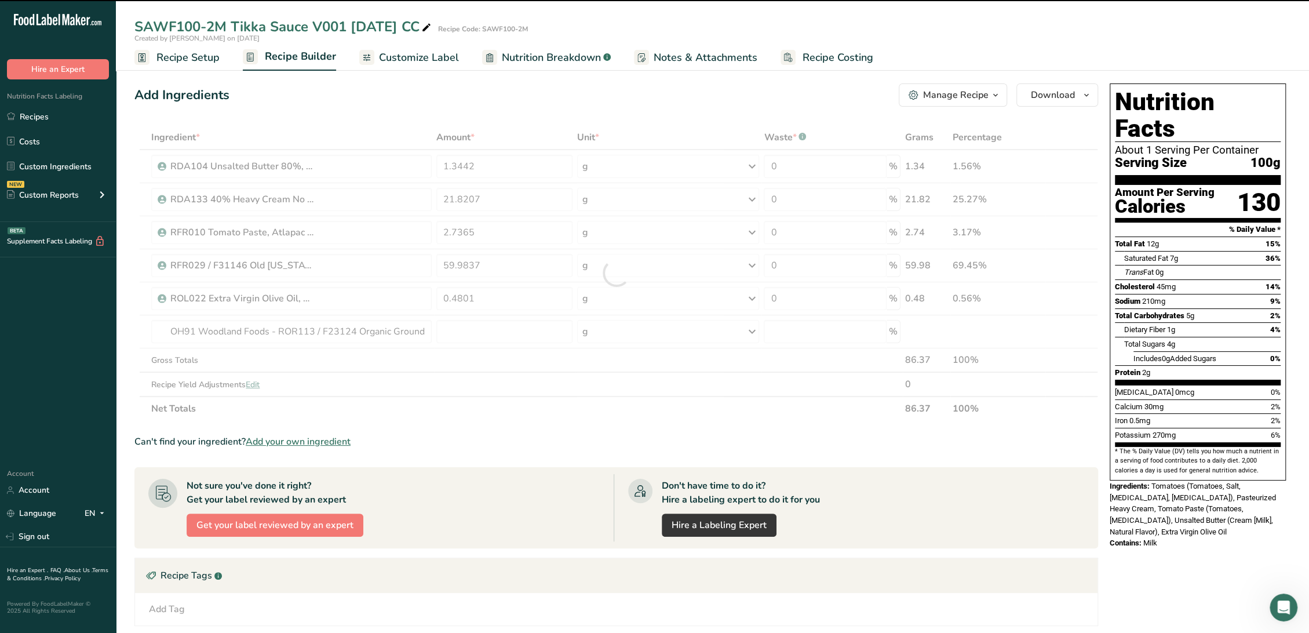
type input "0"
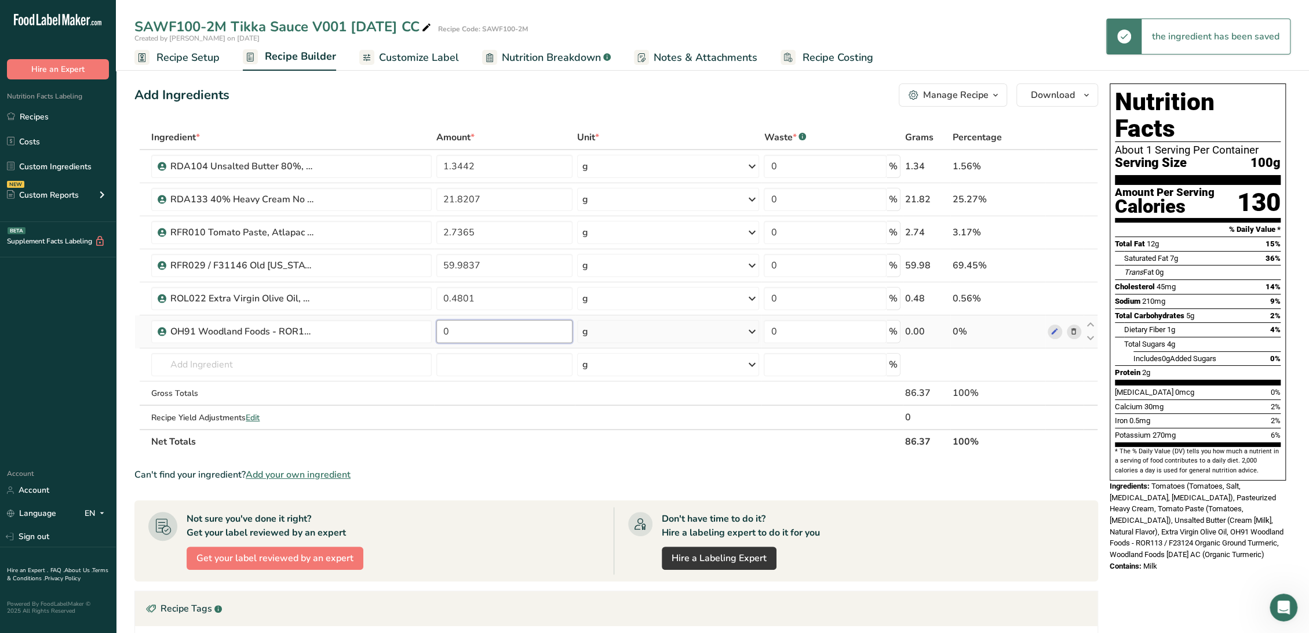
click at [490, 327] on input "0" at bounding box center [504, 331] width 136 height 23
type input "0.0530"
click at [374, 363] on div "Ingredient * Amount * Unit * Waste * .a-a{fill:#347362;}.b-a{fill:#fff;} Grams …" at bounding box center [615, 289] width 963 height 328
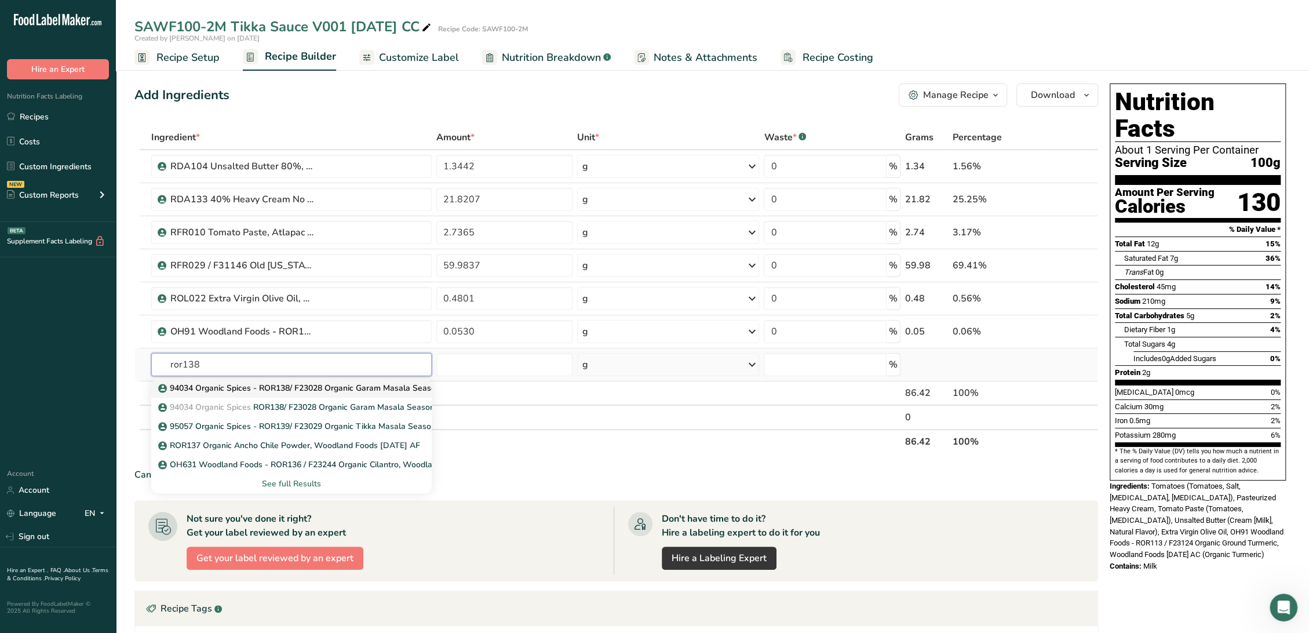
type input "ror138"
click at [323, 390] on p "94034 Organic Spices - ROR138/ F23028 Organic Garam Masala Seasoning, Organic S…" at bounding box center [356, 388] width 393 height 12
type input "94034 Organic Spices - ROR138/ F23028 Organic Garam Masala Seasoning, Organic S…"
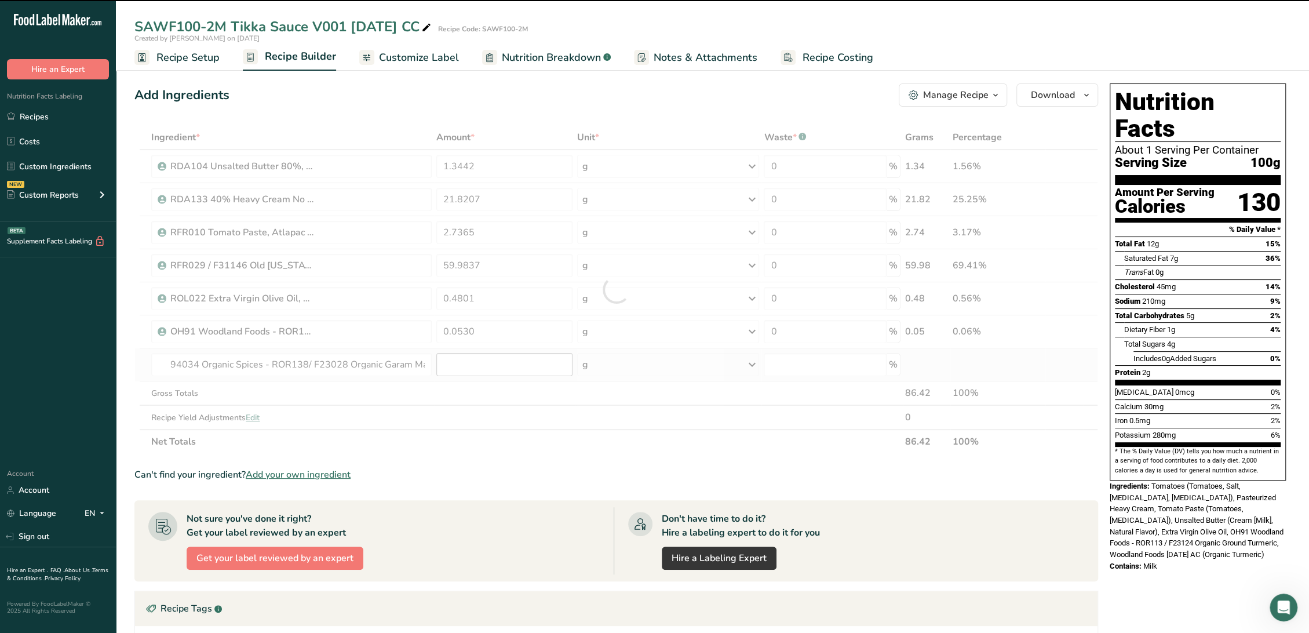
type input "0"
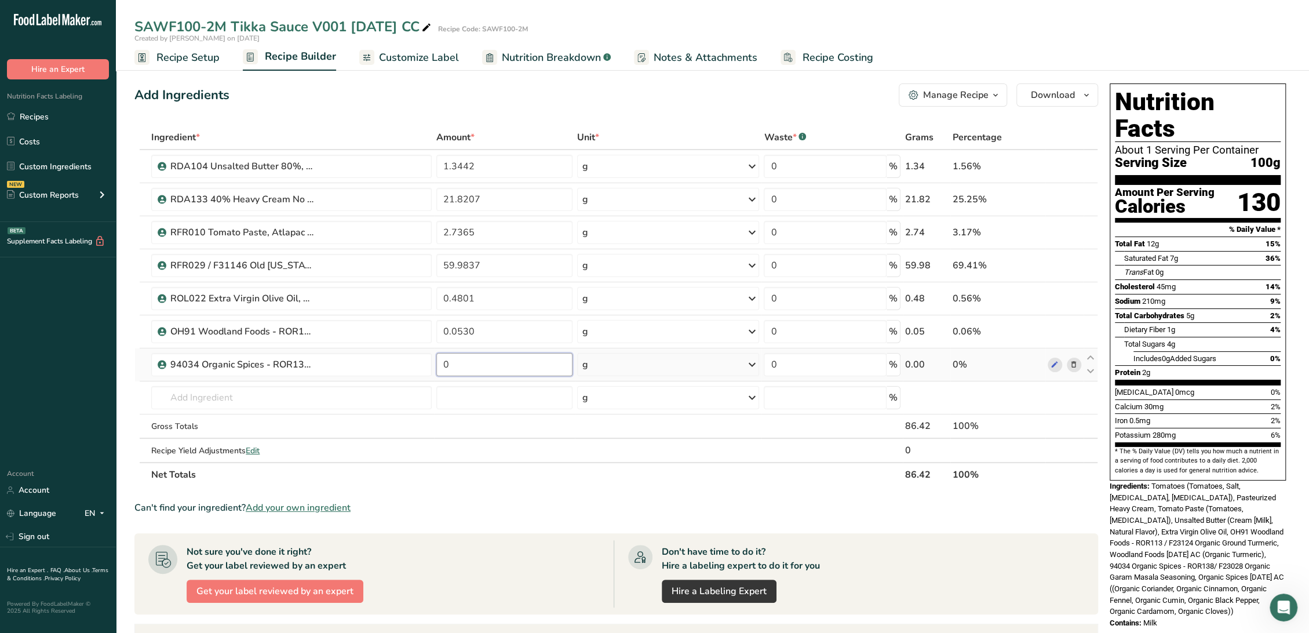
click at [488, 360] on input "0" at bounding box center [504, 364] width 136 height 23
type input "0.0344"
click at [392, 397] on div "Ingredient * Amount * Unit * Waste * .a-a{fill:#347362;}.b-a{fill:#fff;} Grams …" at bounding box center [615, 305] width 963 height 361
click at [241, 399] on input "text" at bounding box center [291, 397] width 280 height 23
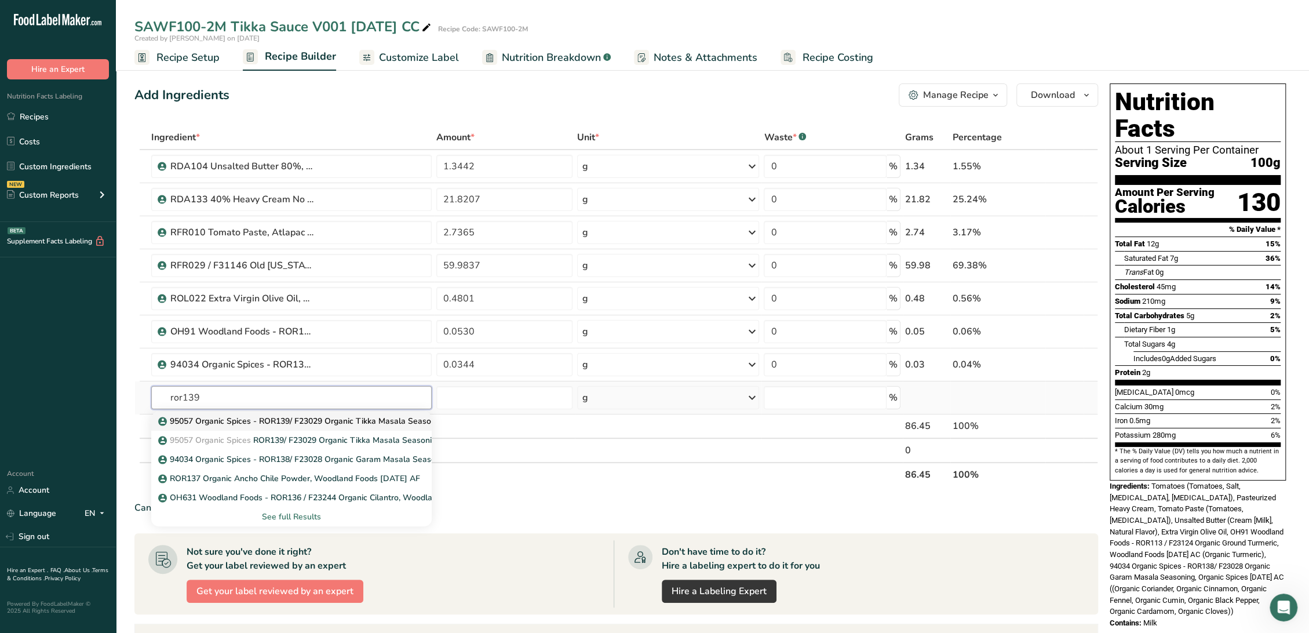
type input "ror139"
click at [269, 419] on p "95057 Organic Spices - ROR139/ F23029 Organic Tikka Masala Seasoning, Organic S…" at bounding box center [354, 421] width 389 height 12
type input "95057 Organic Spices - ROR139/ F23029 Organic Tikka Masala Seasoning, Organic S…"
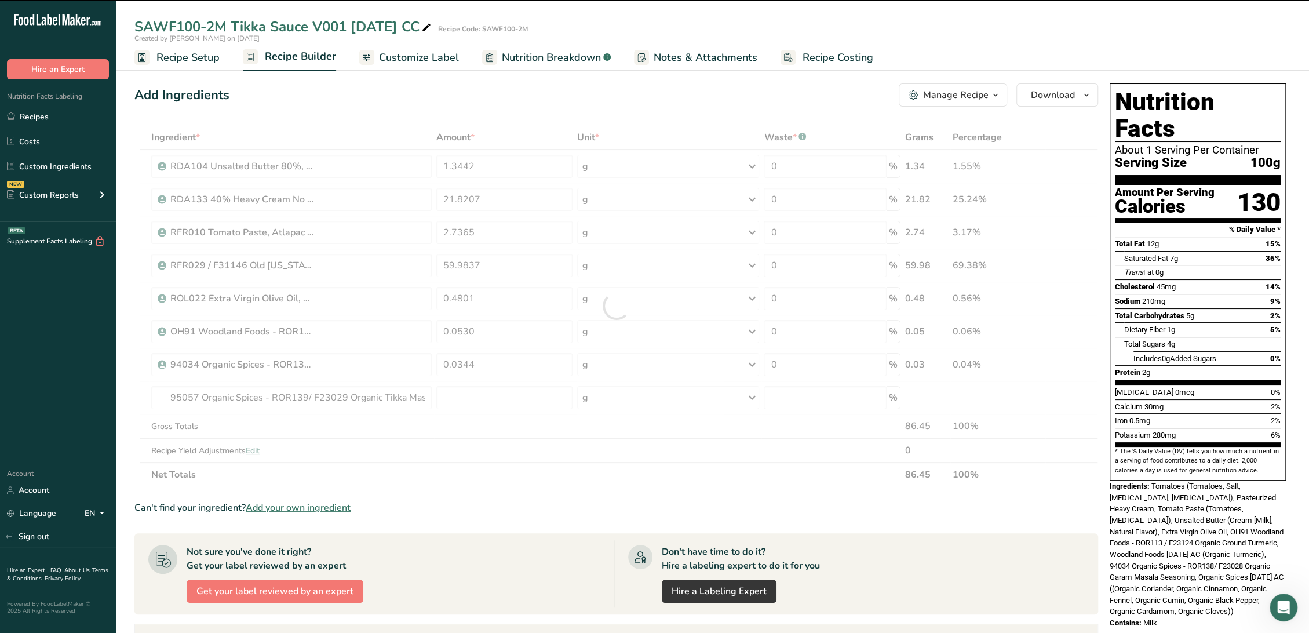
type input "0"
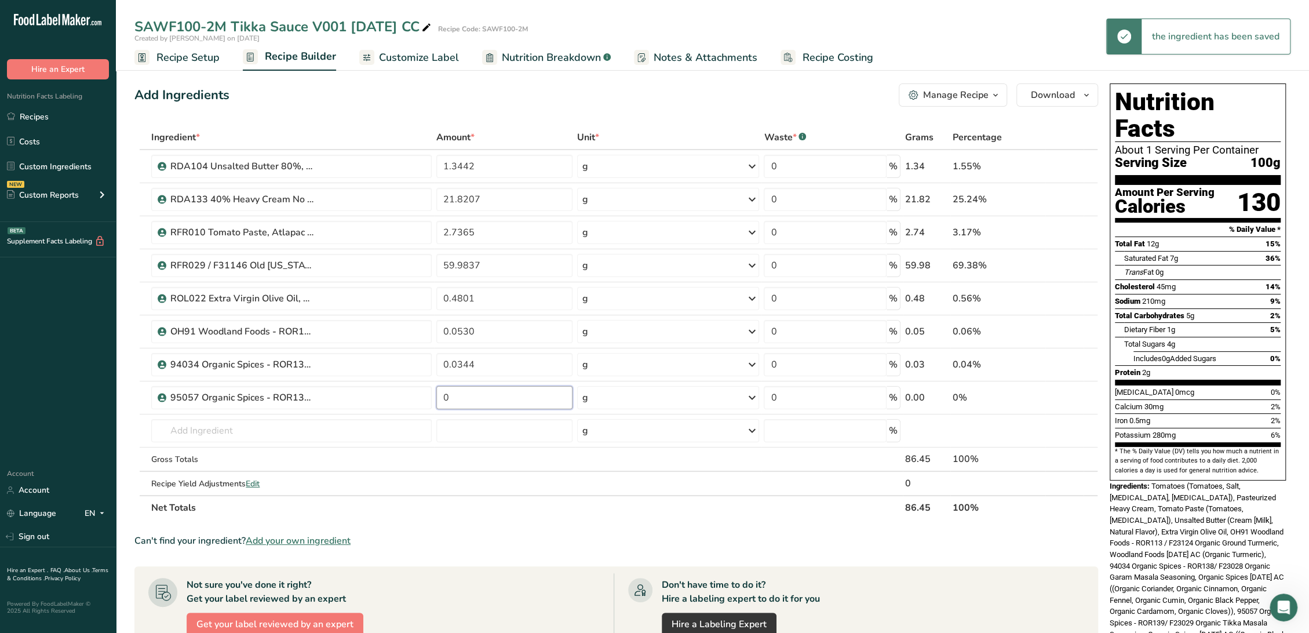
click at [480, 396] on input "0" at bounding box center [504, 397] width 136 height 23
type input "0.3422"
click at [327, 428] on div "Ingredient * Amount * Unit * Waste * .a-a{fill:#347362;}.b-a{fill:#fff;} Grams …" at bounding box center [615, 322] width 963 height 395
click at [328, 432] on input "text" at bounding box center [291, 430] width 280 height 23
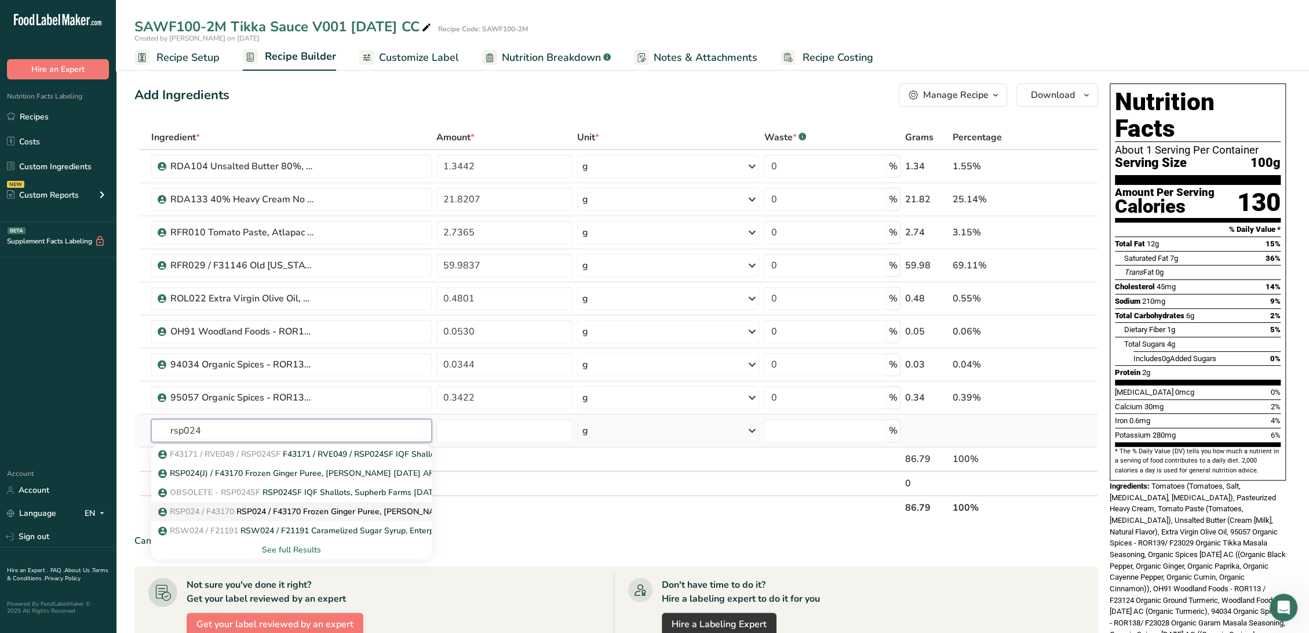
type input "rsp024"
click at [268, 510] on p "RSP024 / F43170 RSP024 / F43170 Frozen Ginger Puree, George Chiala 03-22-23 CC" at bounding box center [325, 511] width 331 height 12
type input "RSP024 / F43170 Frozen Ginger Puree, George Chiala 03-22-23 CC"
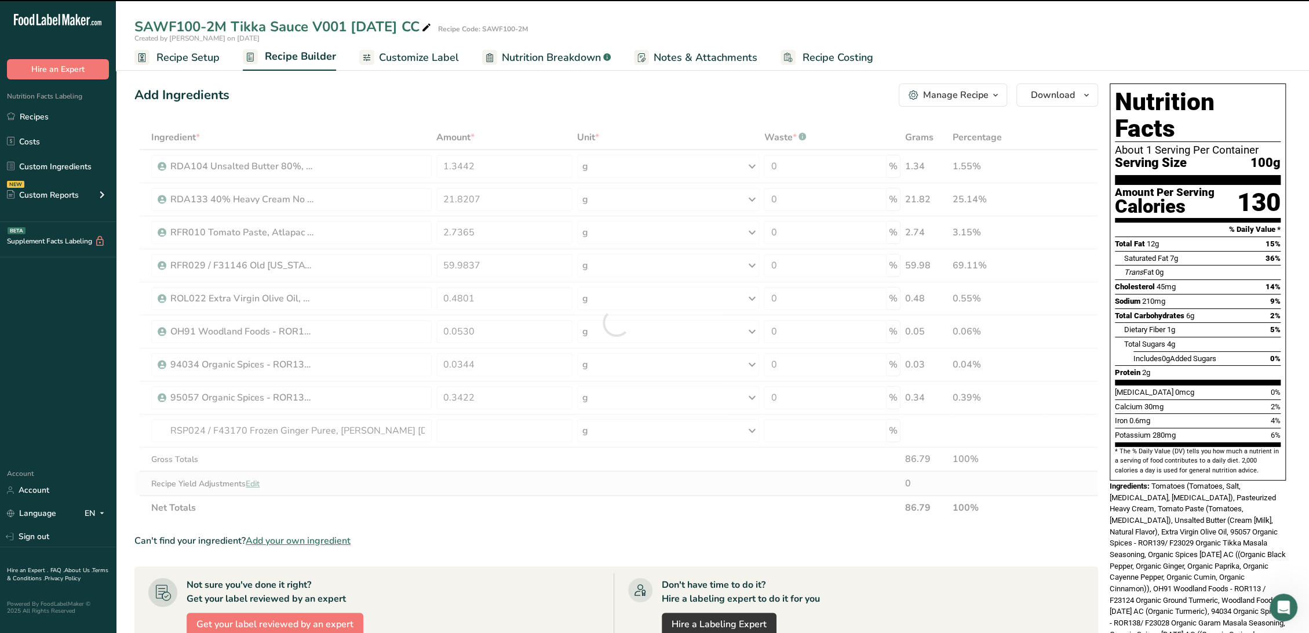
type input "0"
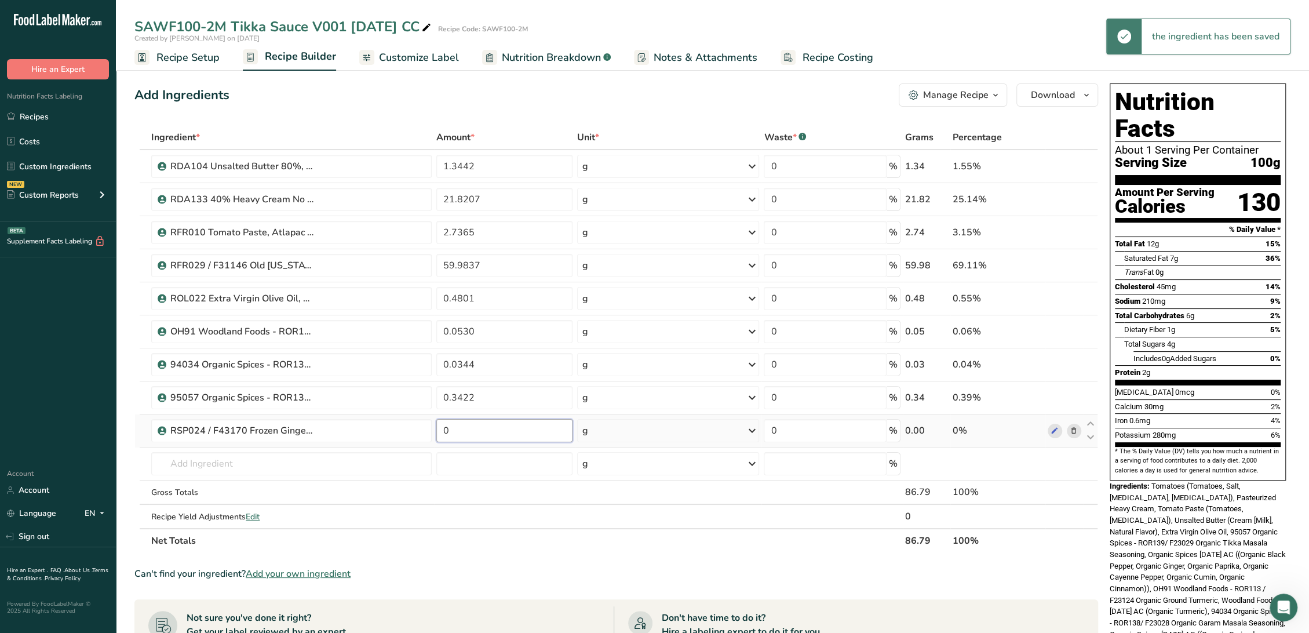
click at [495, 430] on input "0" at bounding box center [504, 430] width 136 height 23
click at [494, 430] on input "0" at bounding box center [504, 430] width 136 height 23
click at [491, 430] on input "0" at bounding box center [504, 430] width 136 height 23
drag, startPoint x: 491, startPoint y: 425, endPoint x: 445, endPoint y: 427, distance: 46.4
click at [445, 427] on input "0" at bounding box center [504, 430] width 136 height 23
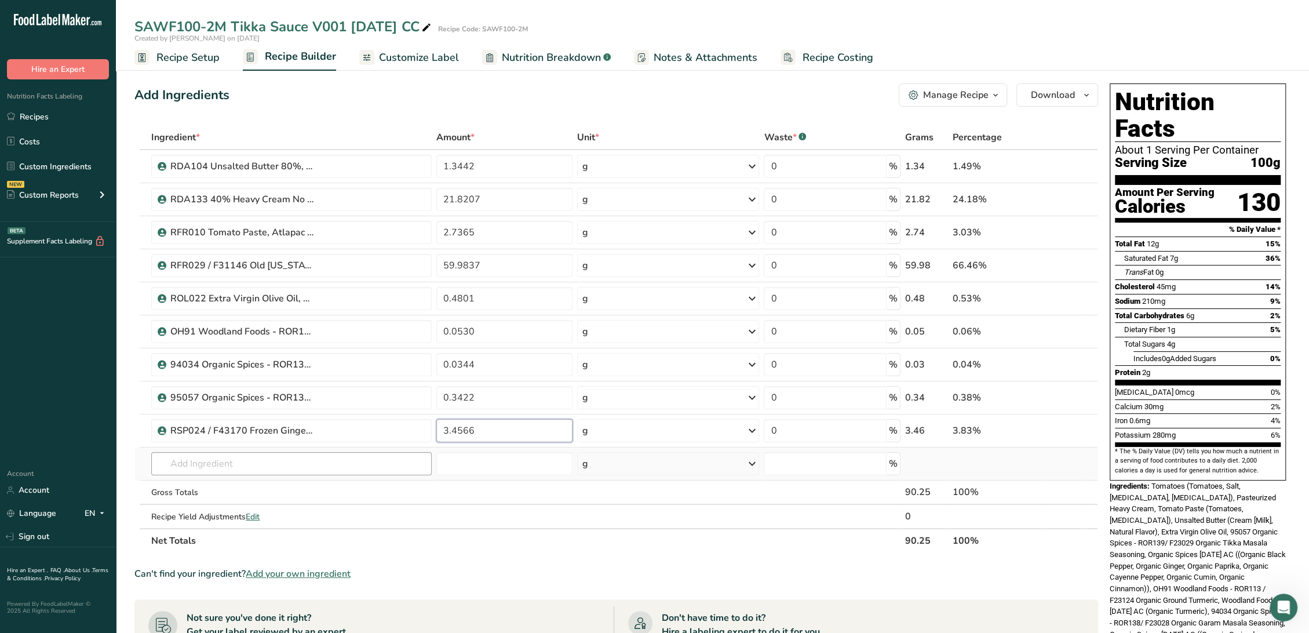
type input "3.4566"
click at [392, 465] on div "Ingredient * Amount * Unit * Waste * .a-a{fill:#347362;}.b-a{fill:#fff;} Grams …" at bounding box center [615, 339] width 963 height 428
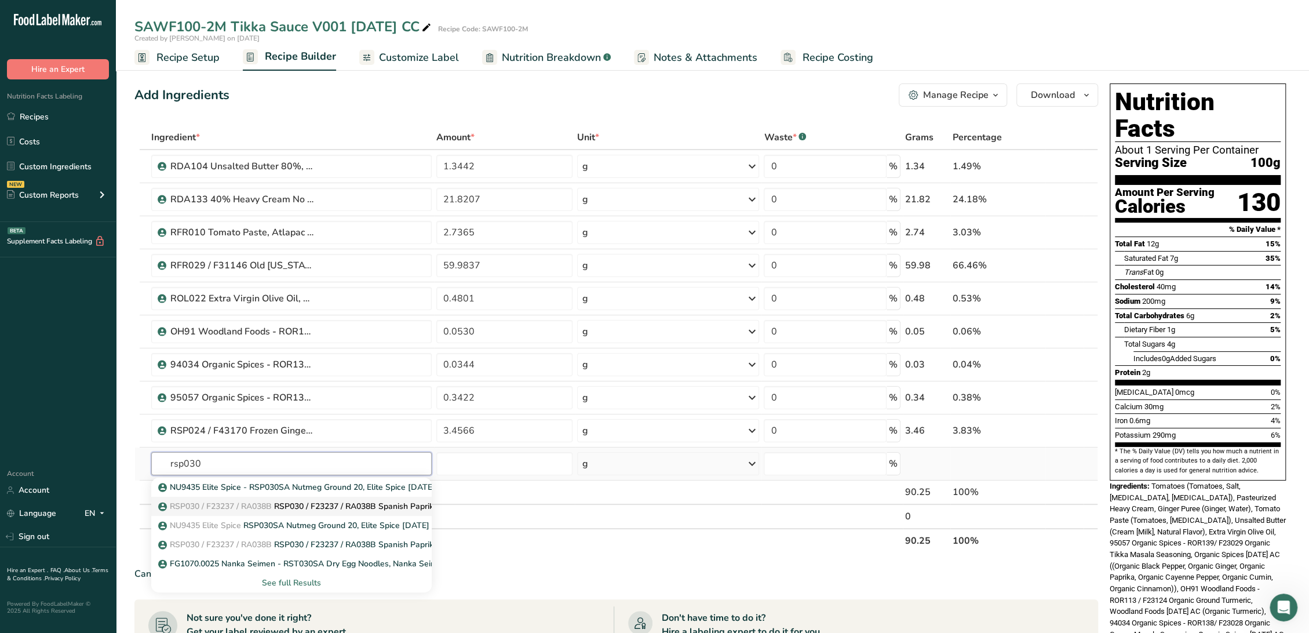
type input "rsp030"
click at [329, 504] on p "RSP030 / F23237 / RA038B RSP030 / F23237 / RA038B Spanish Paprika 120 ASTA, Pac…" at bounding box center [365, 506] width 411 height 12
type input "RSP030 / F23237 / RA038B Spanish Paprika 120 ASTA, Pacific Spice 03-29-24 CC"
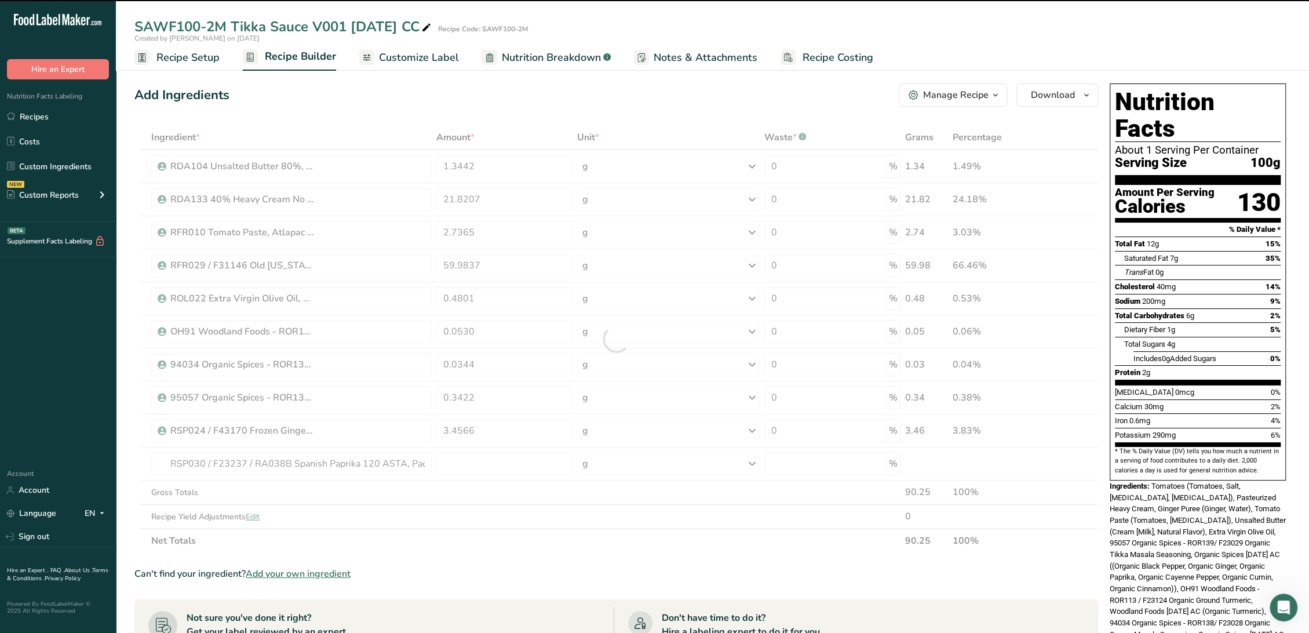
type input "0"
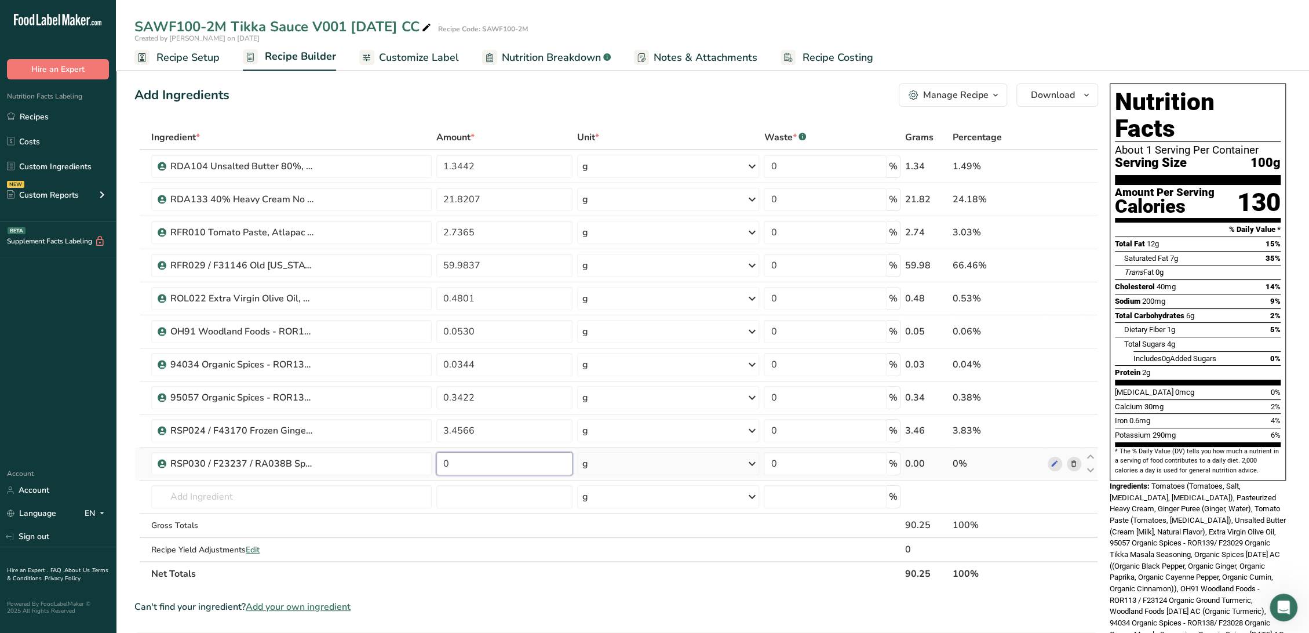
click at [459, 466] on input "0" at bounding box center [504, 463] width 136 height 23
type input "0.4321"
click at [410, 494] on div "Ingredient * Amount * Unit * Waste * .a-a{fill:#347362;}.b-a{fill:#fff;} Grams …" at bounding box center [615, 355] width 963 height 461
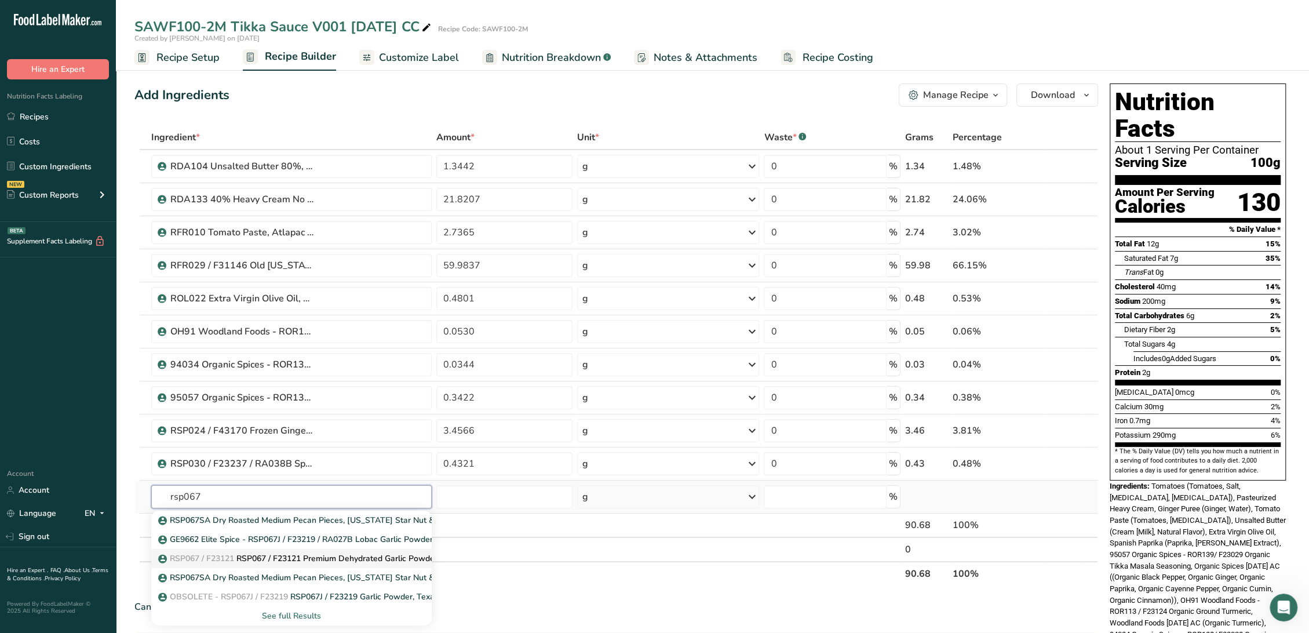
type input "rsp067"
click at [361, 555] on p "RSP067 / F23121 RSP067 / F23121 Premium Dehydrated Garlic Powder, Pacific Spice…" at bounding box center [345, 558] width 371 height 12
type input "RSP067 / F23121 Premium Dehydrated Garlic Powder, Pacific Spice 07-03-18 AC"
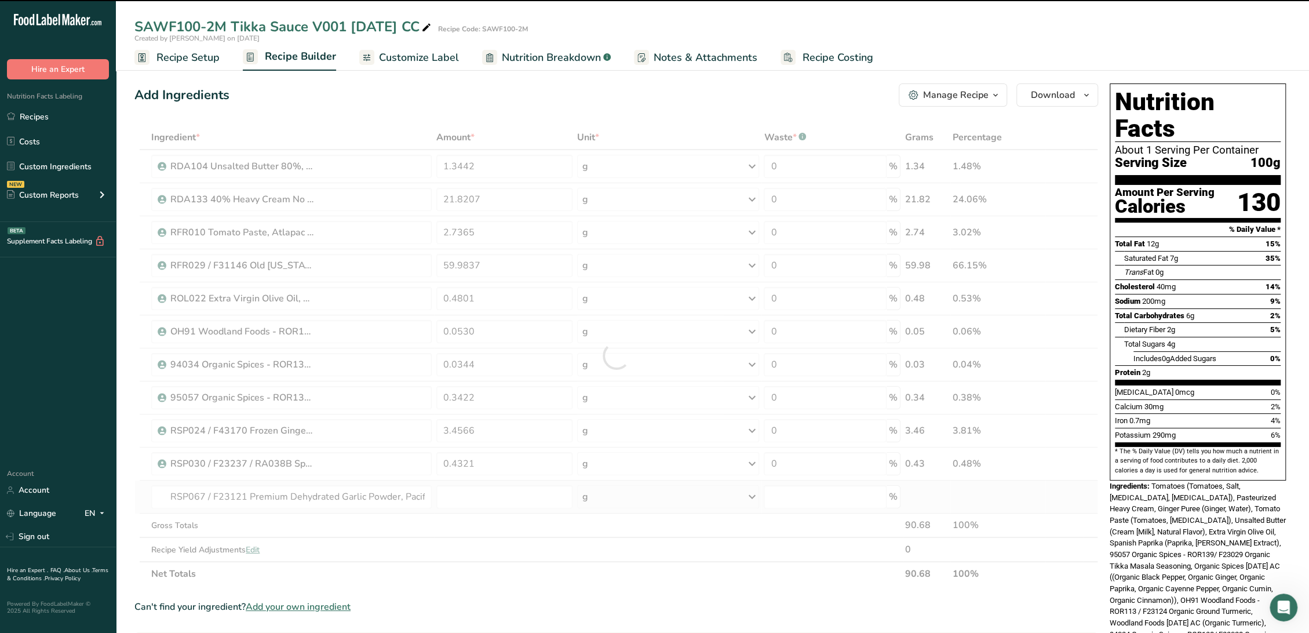
type input "0"
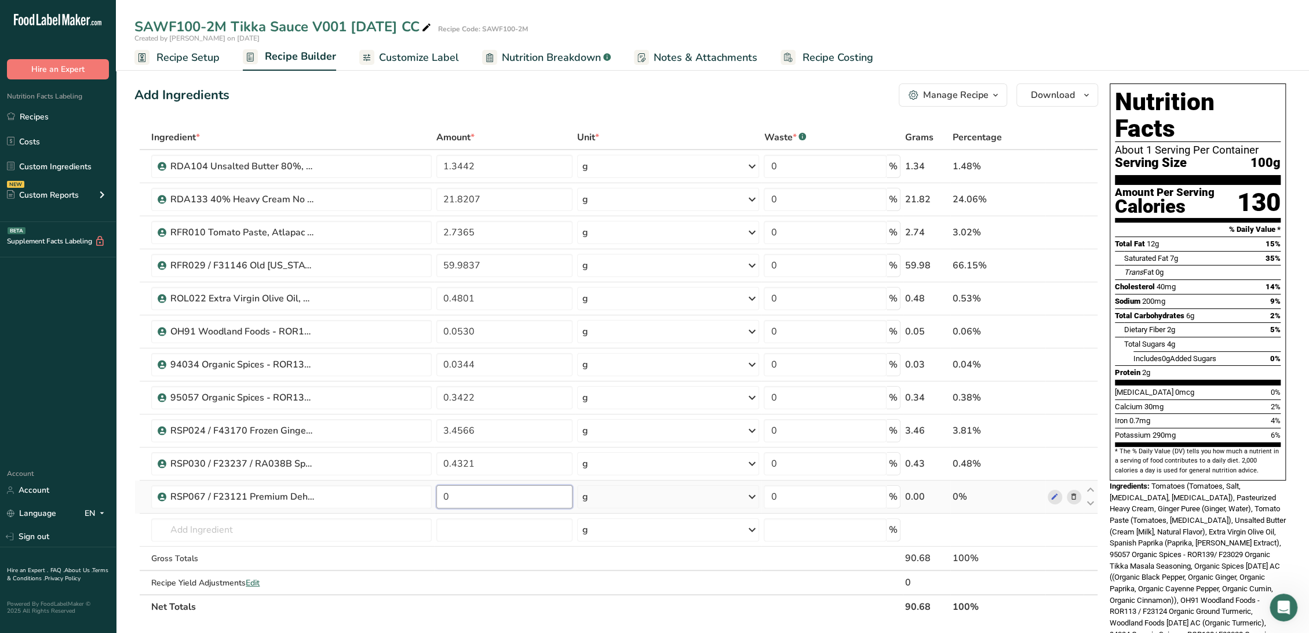
click at [468, 492] on input "0" at bounding box center [504, 496] width 136 height 23
type input "0.0956"
click at [378, 522] on div "Ingredient * Amount * Unit * Waste * .a-a{fill:#347362;}.b-a{fill:#fff;} Grams …" at bounding box center [615, 372] width 963 height 494
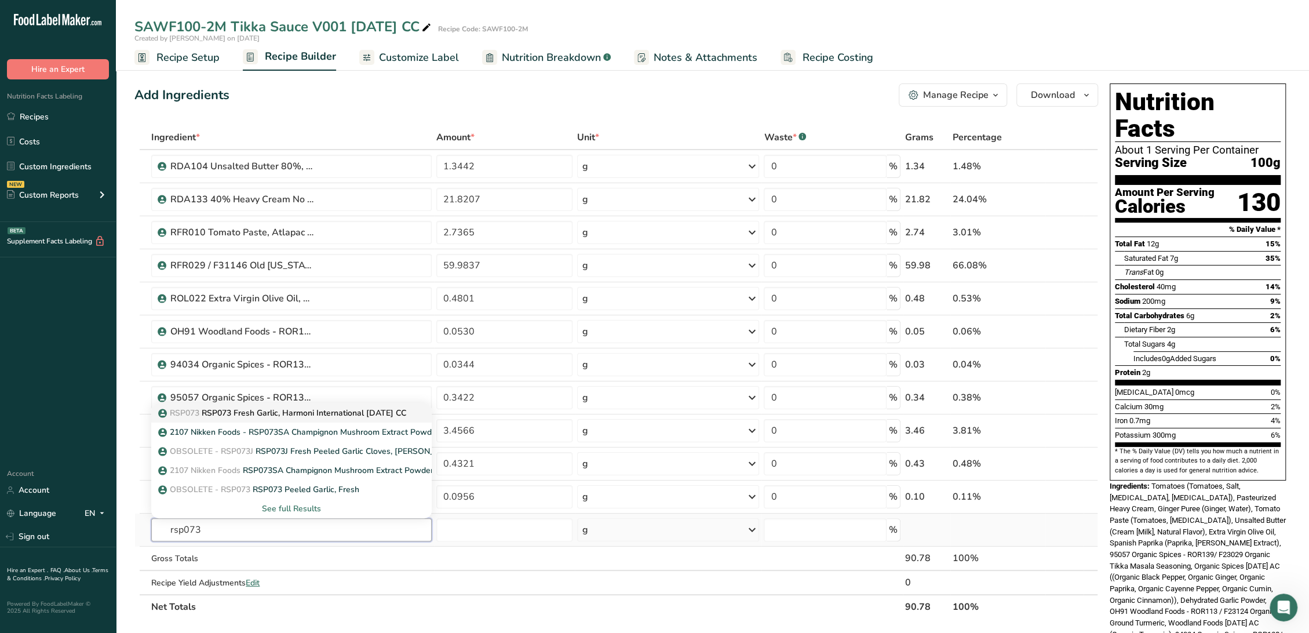
type input "rsp073"
click at [292, 415] on p "RSP073 RSP073 Fresh Garlic, Harmoni International 5-16-23 CC" at bounding box center [283, 413] width 246 height 12
type input "RSP073 Fresh Garlic, Harmoni International 5-16-23 CC"
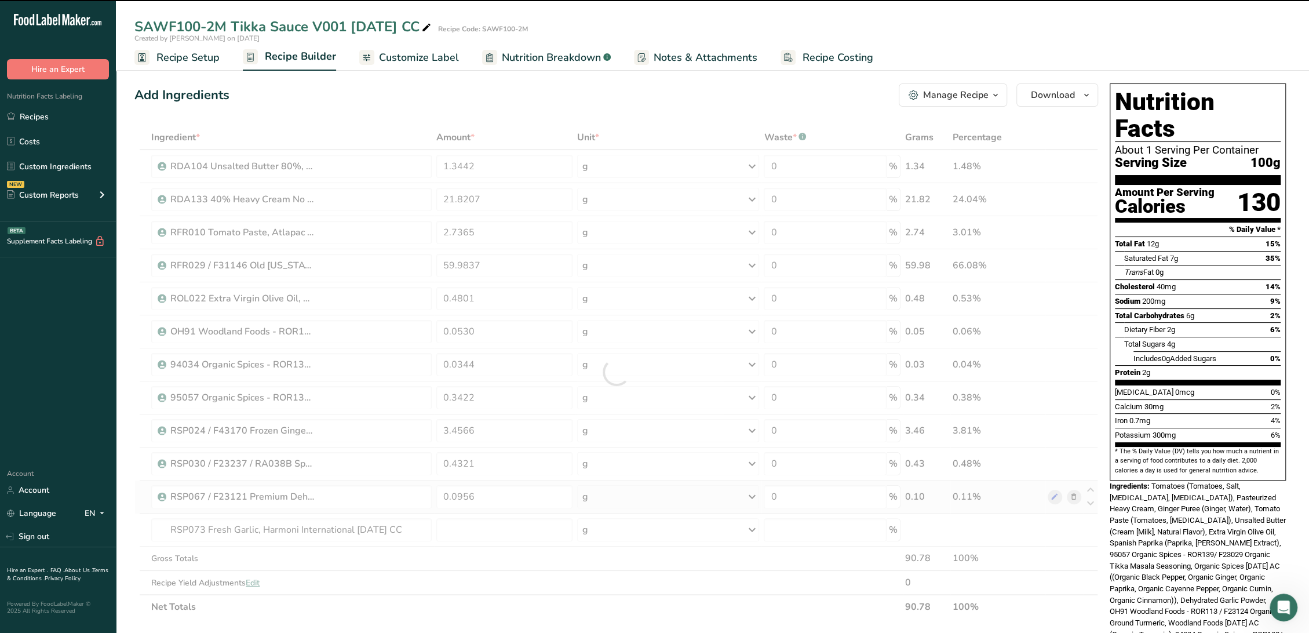
type input "0"
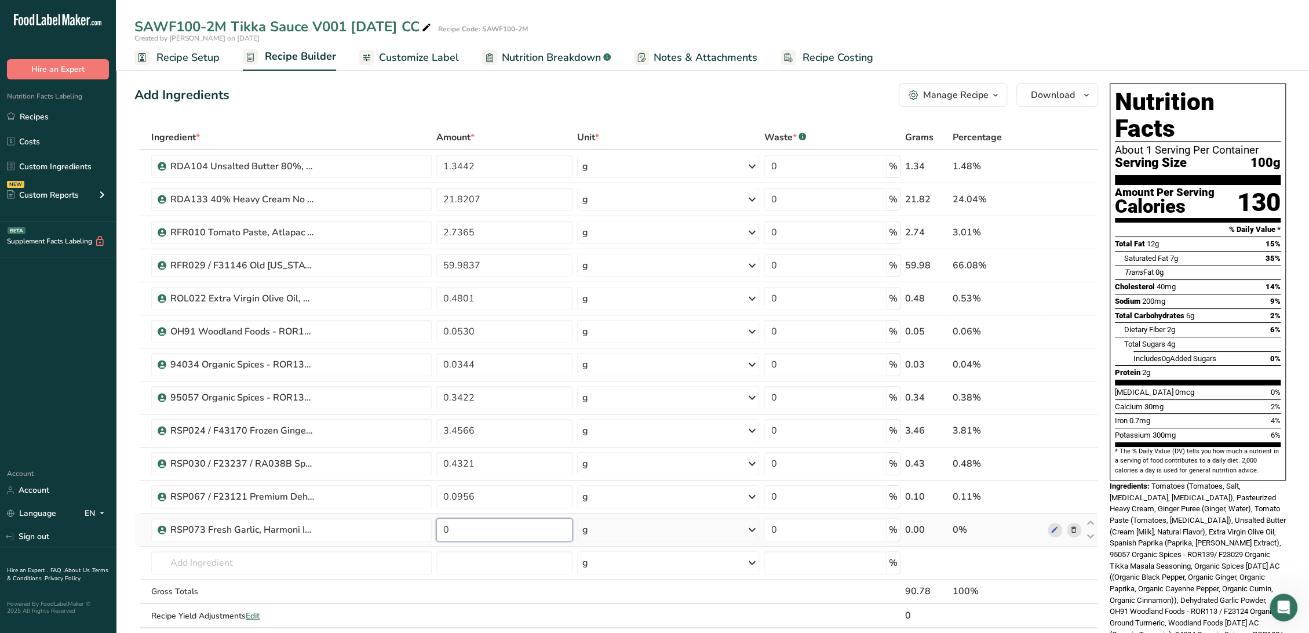
click at [561, 525] on input "0" at bounding box center [504, 529] width 136 height 23
type input "2.8805"
click at [389, 556] on div "Ingredient * Amount * Unit * Waste * .a-a{fill:#347362;}.b-a{fill:#fff;} Grams …" at bounding box center [615, 388] width 963 height 527
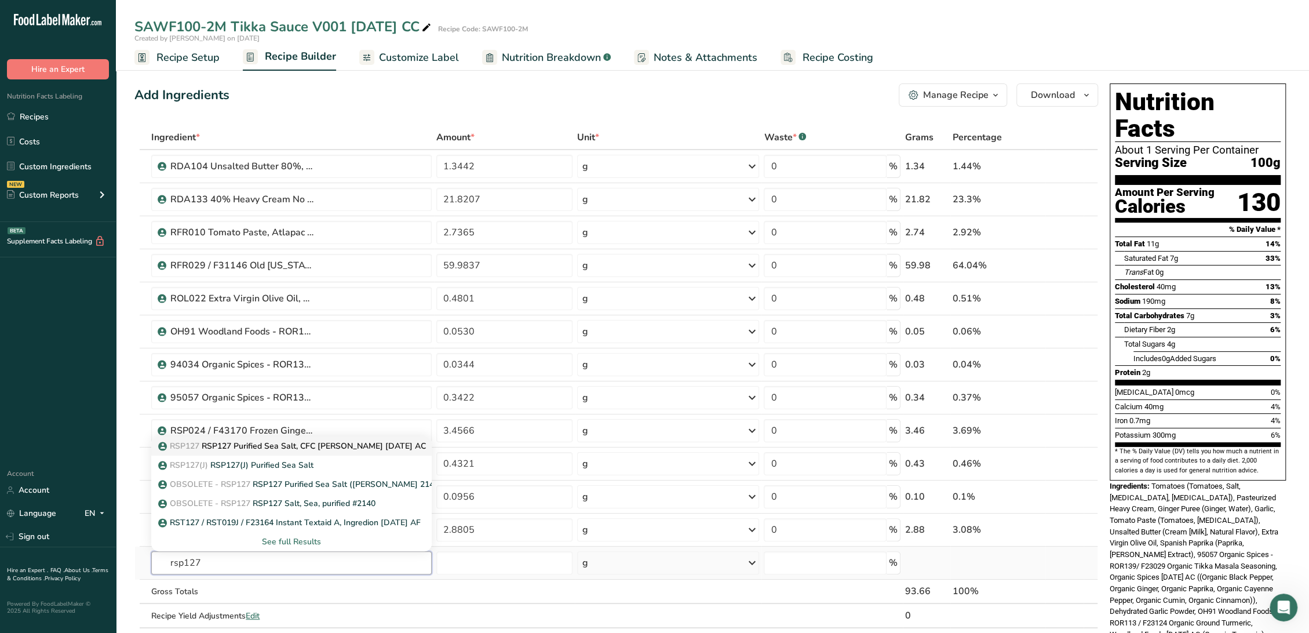
type input "rsp127"
click at [350, 447] on p "RSP127 RSP127 Purified Sea Salt, CFC Cargill 07-11-18 AC" at bounding box center [292, 446] width 265 height 12
type input "RSP127 Purified Sea Salt, CFC Cargill 07-11-18 AC"
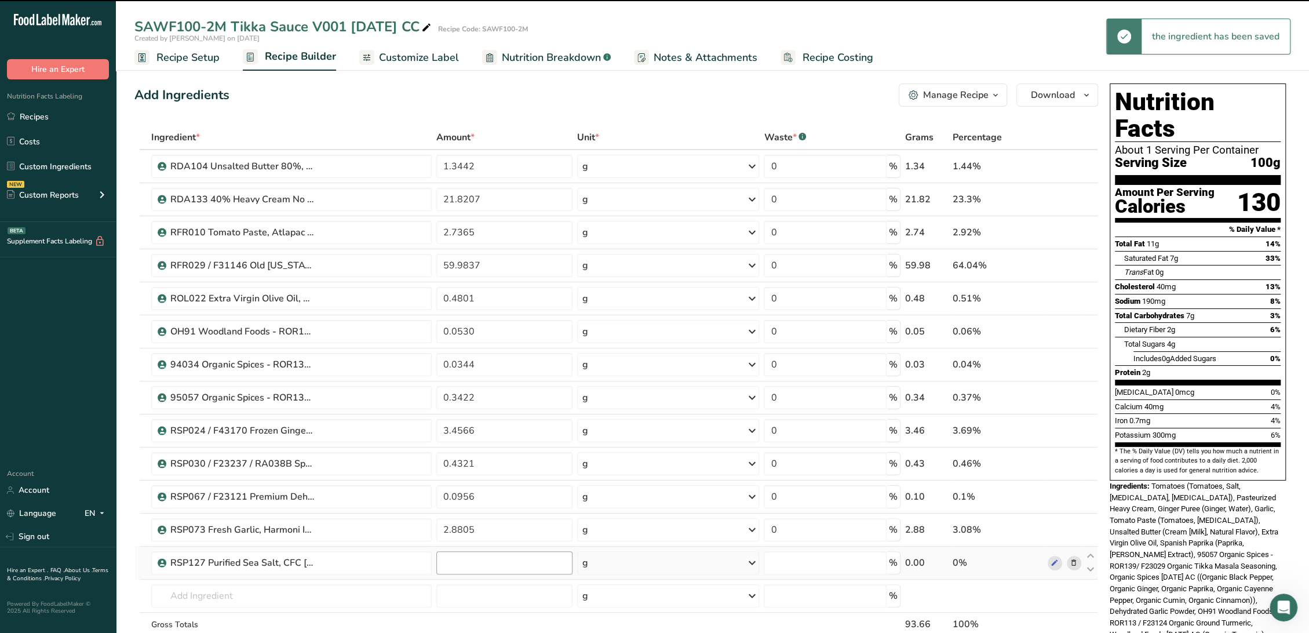
type input "0"
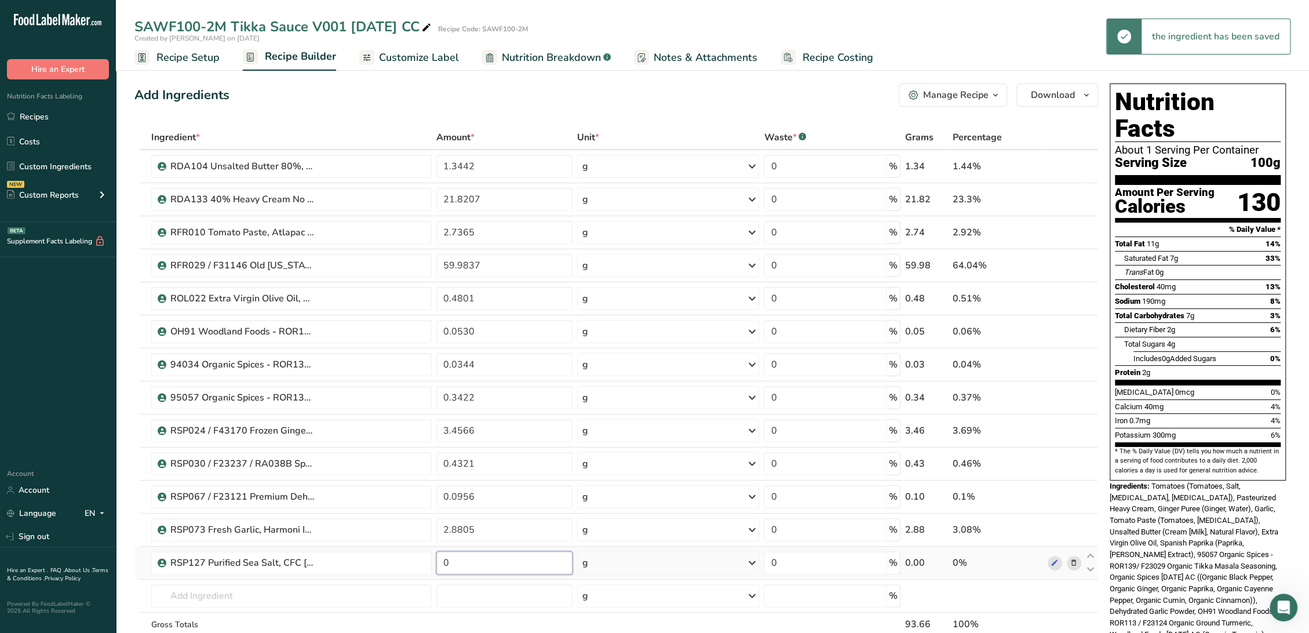
click at [495, 563] on input "0" at bounding box center [504, 562] width 136 height 23
type input "0.4359"
click at [378, 593] on div "Ingredient * Amount * Unit * Waste * .a-a{fill:#347362;}.b-a{fill:#fff;} Grams …" at bounding box center [615, 405] width 963 height 560
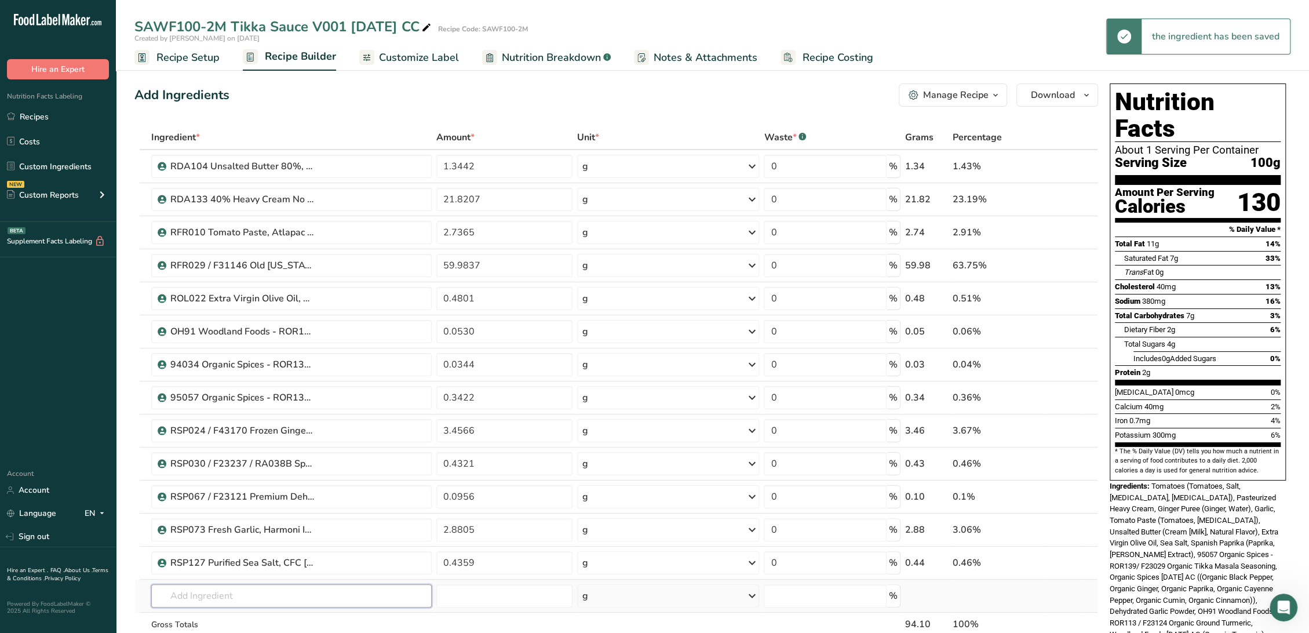
click at [385, 587] on input "text" at bounding box center [291, 595] width 280 height 23
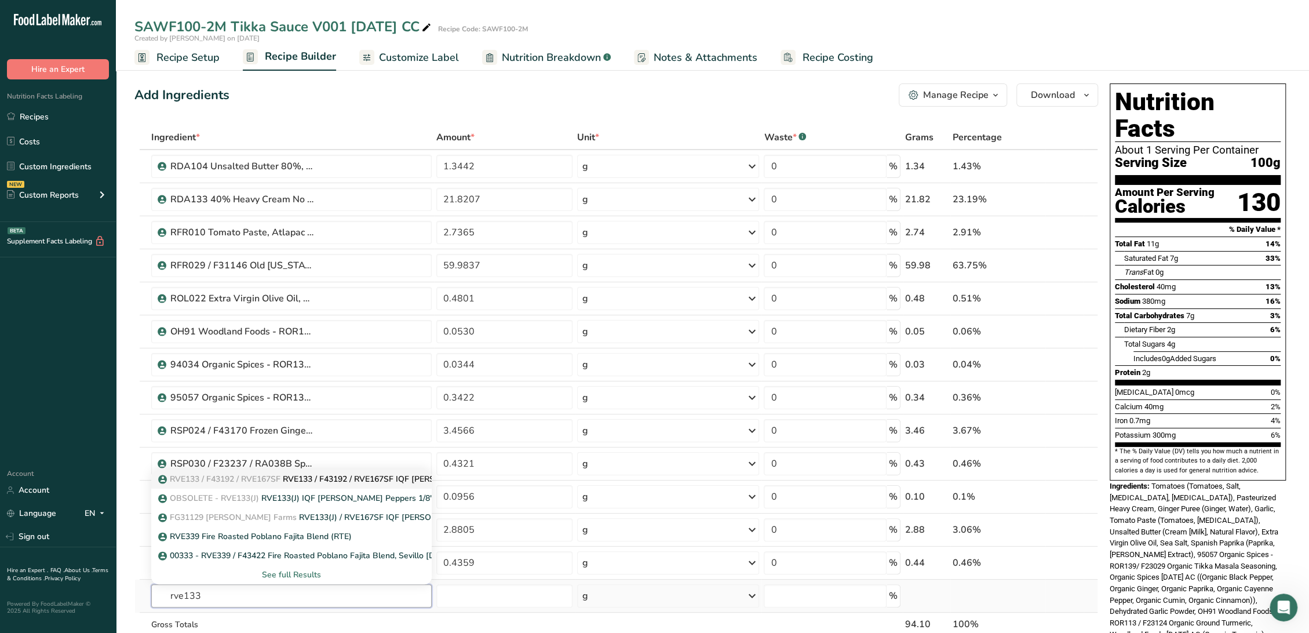
type input "rve133"
click at [357, 476] on p "RVE133 / F43192 / RVE167SF RVE133 / F43192 / RVE167SF IQF Serrano Peppers 1/8",…" at bounding box center [412, 479] width 504 height 12
type input "RVE133 / F43192 / RVE167SF IQF Serrano Peppers 1/8", George Chiala Farms 04-15-…"
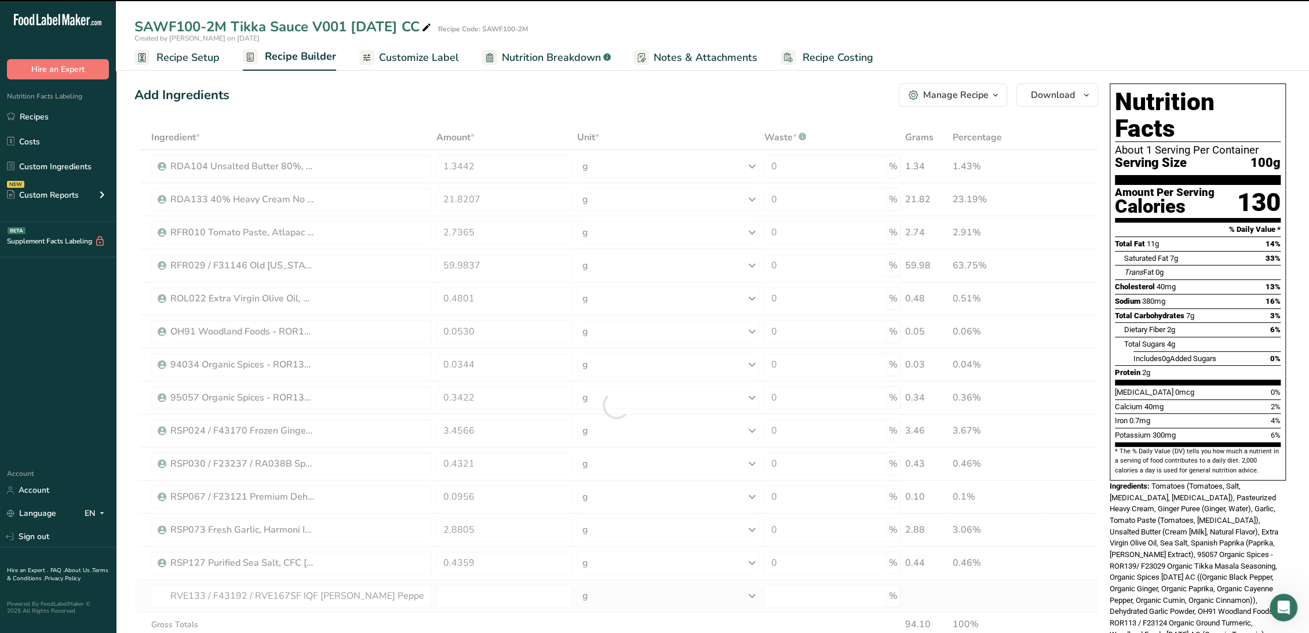
type input "0"
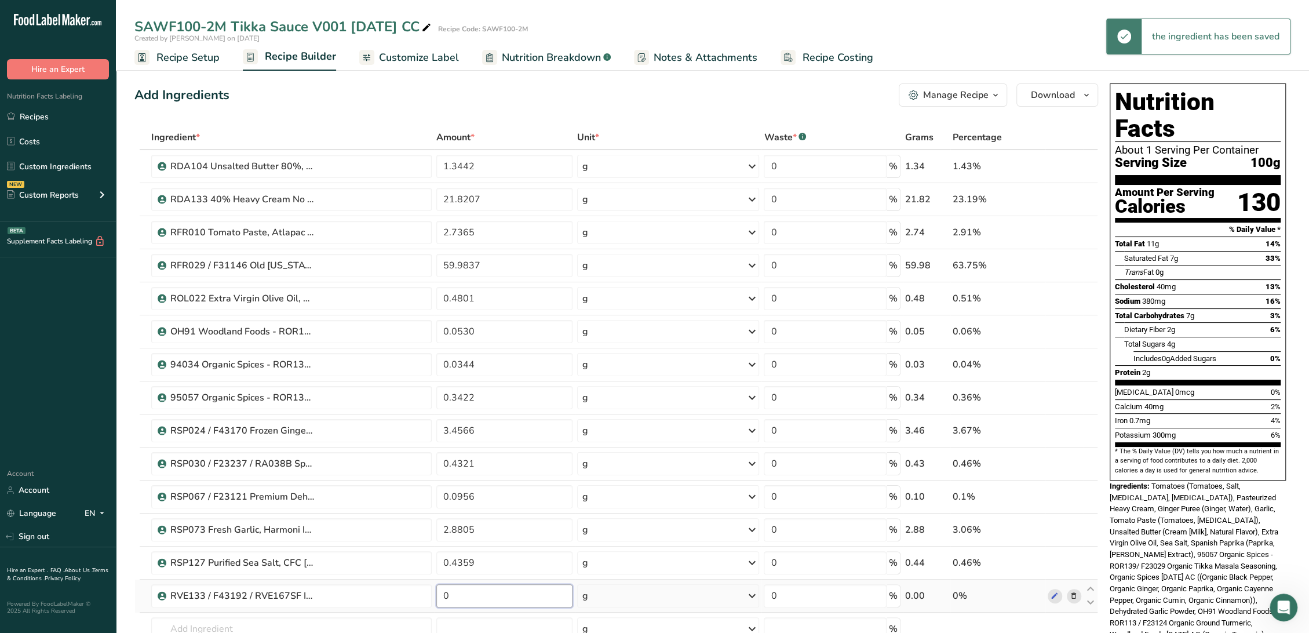
click at [450, 596] on input "0" at bounding box center [504, 595] width 136 height 23
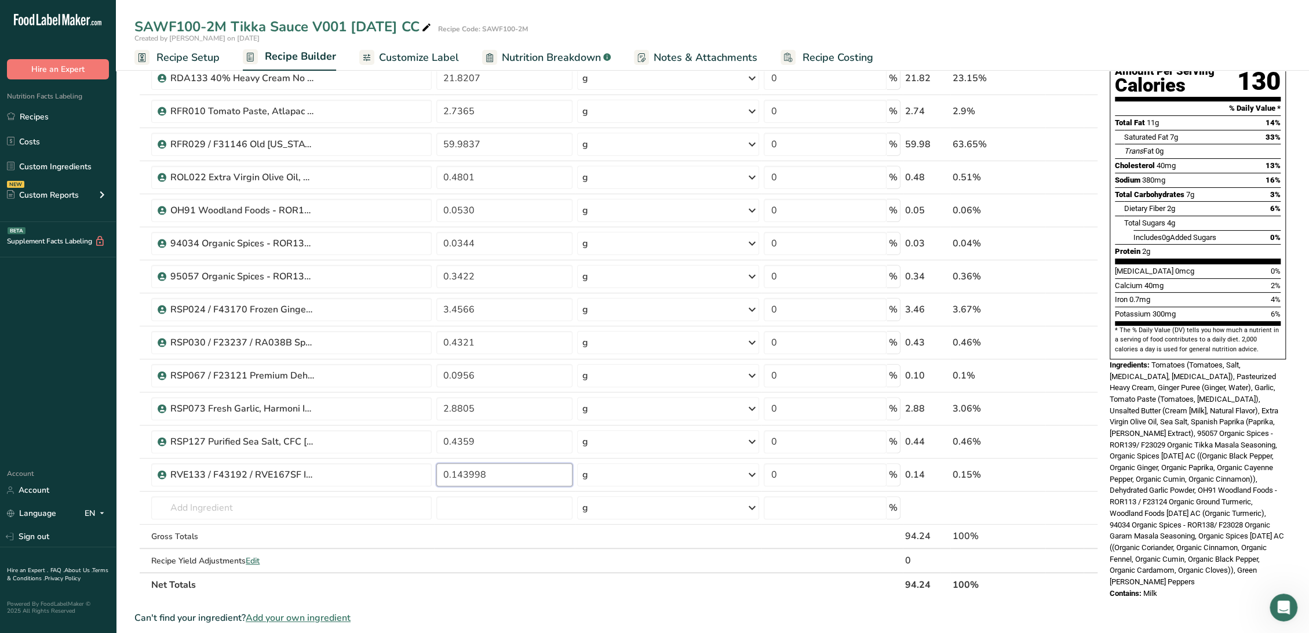
scroll to position [129, 0]
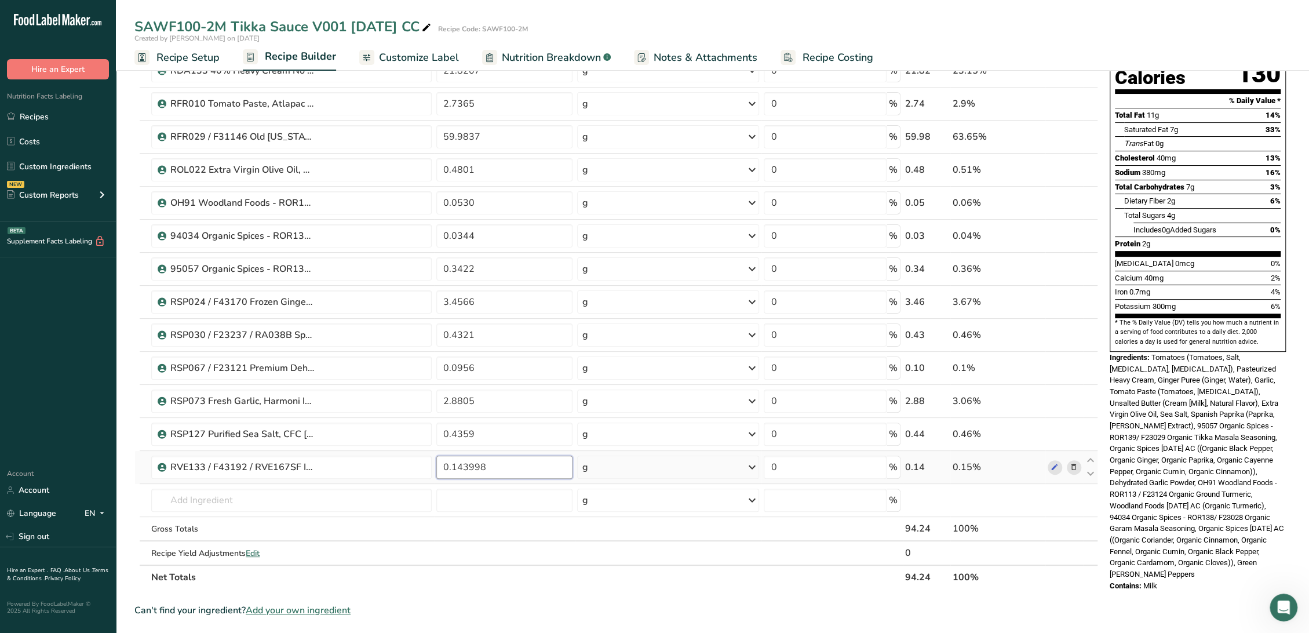
drag, startPoint x: 514, startPoint y: 468, endPoint x: 463, endPoint y: 468, distance: 51.6
click at [463, 468] on input "0.143998" at bounding box center [504, 466] width 136 height 23
type input "0.1440"
click at [419, 495] on div "Ingredient * Amount * Unit * Waste * .a-a{fill:#347362;}.b-a{fill:#fff;} Grams …" at bounding box center [615, 293] width 963 height 593
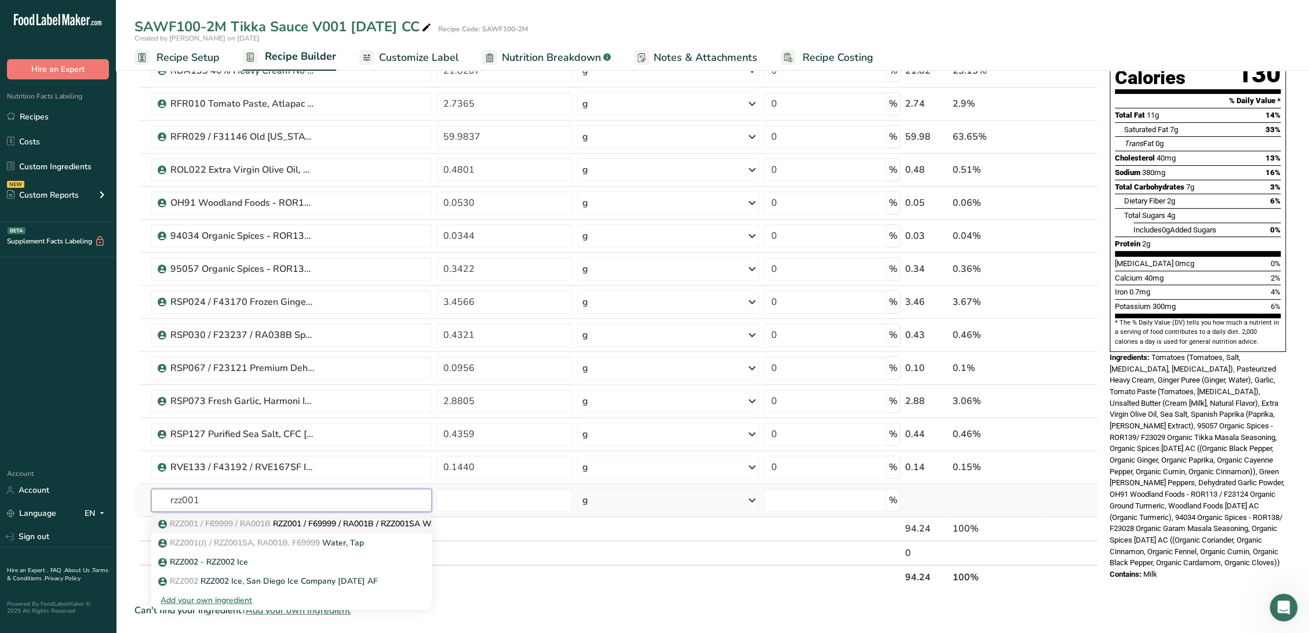
type input "rzz001"
click at [394, 521] on p "RZZ001 / F69999 / RA001B RZZ001 / F69999 / RA001B / RZZ001SA Water, Tap" at bounding box center [312, 523] width 304 height 12
type input "RZZ001 / F69999 / RA001B / RZZ001SA Water, Tap"
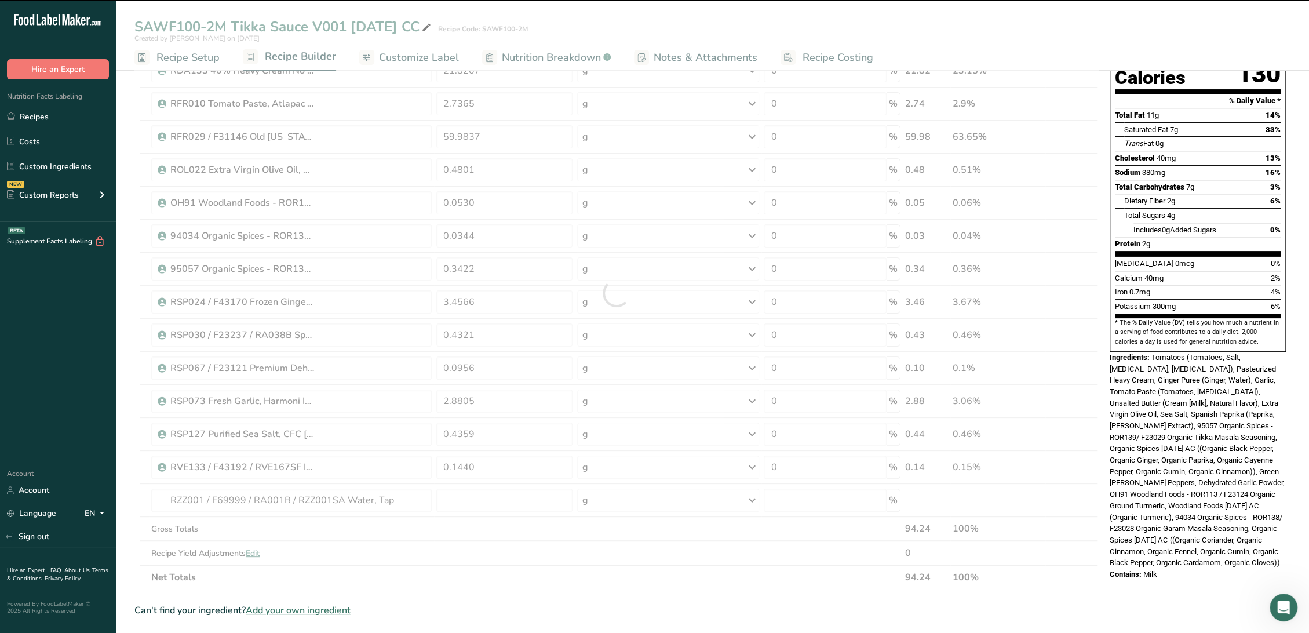
click at [457, 498] on div at bounding box center [615, 293] width 963 height 593
type input "0"
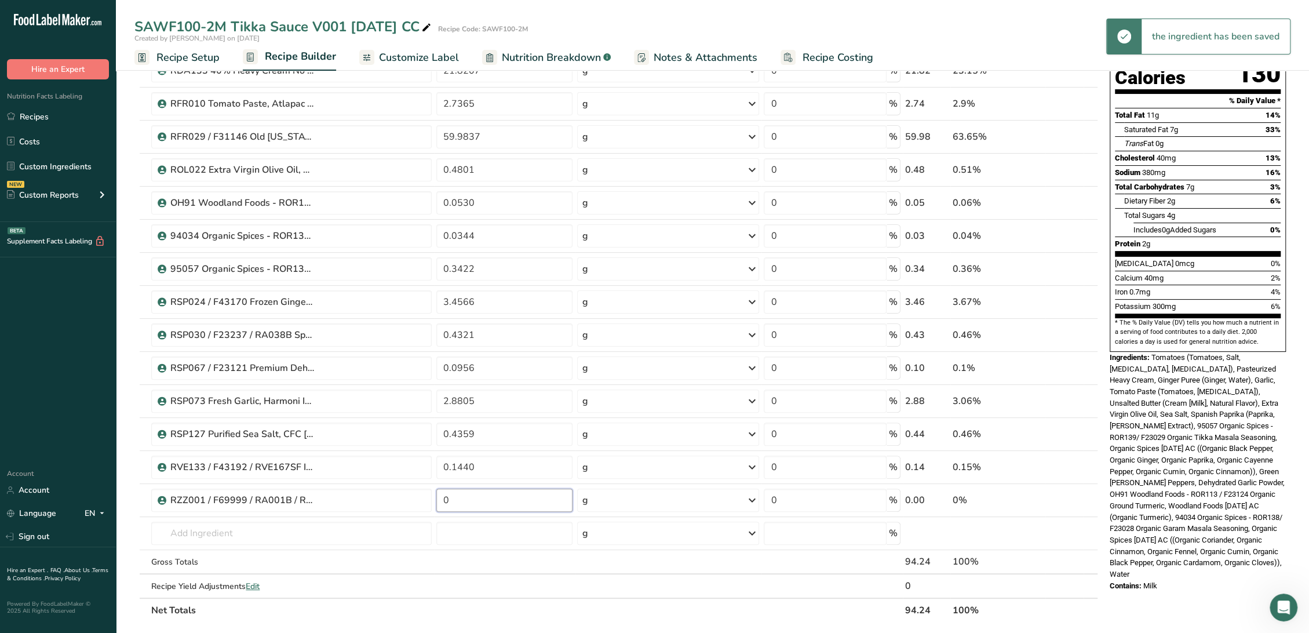
click at [457, 498] on input "0" at bounding box center [504, 499] width 136 height 23
type input "5.7615"
click at [253, 586] on div "Ingredient * Amount * Unit * Waste * .a-a{fill:#347362;}.b-a{fill:#fff;} Grams …" at bounding box center [615, 310] width 963 height 626
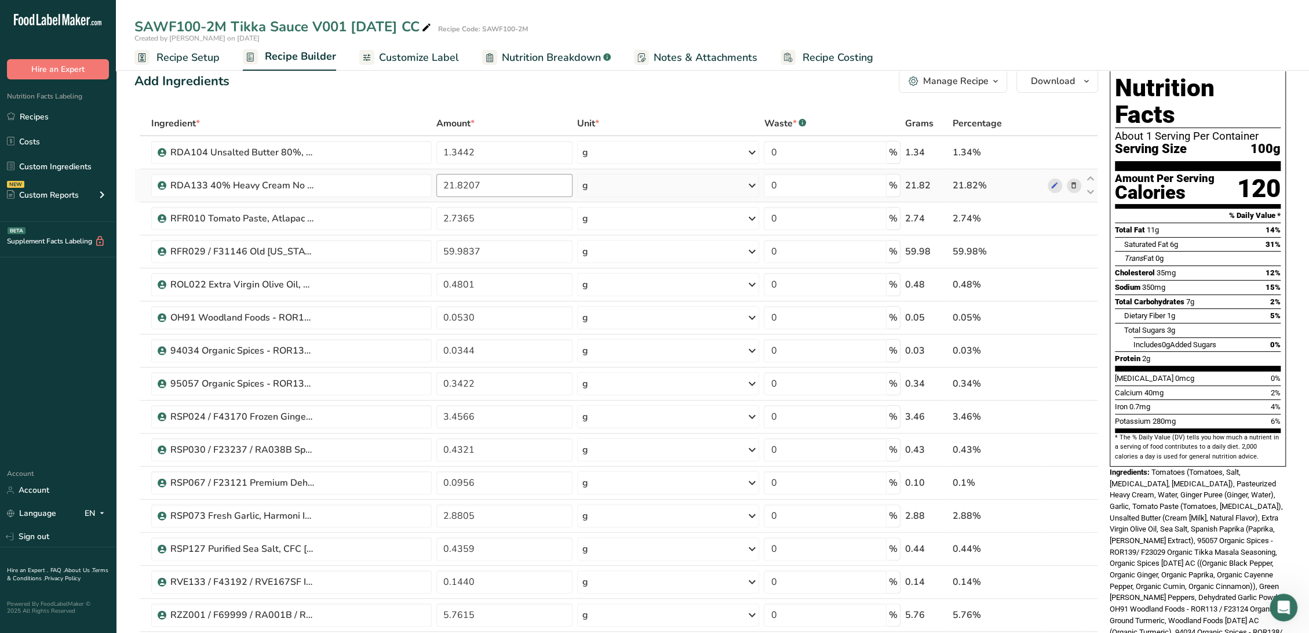
scroll to position [0, 0]
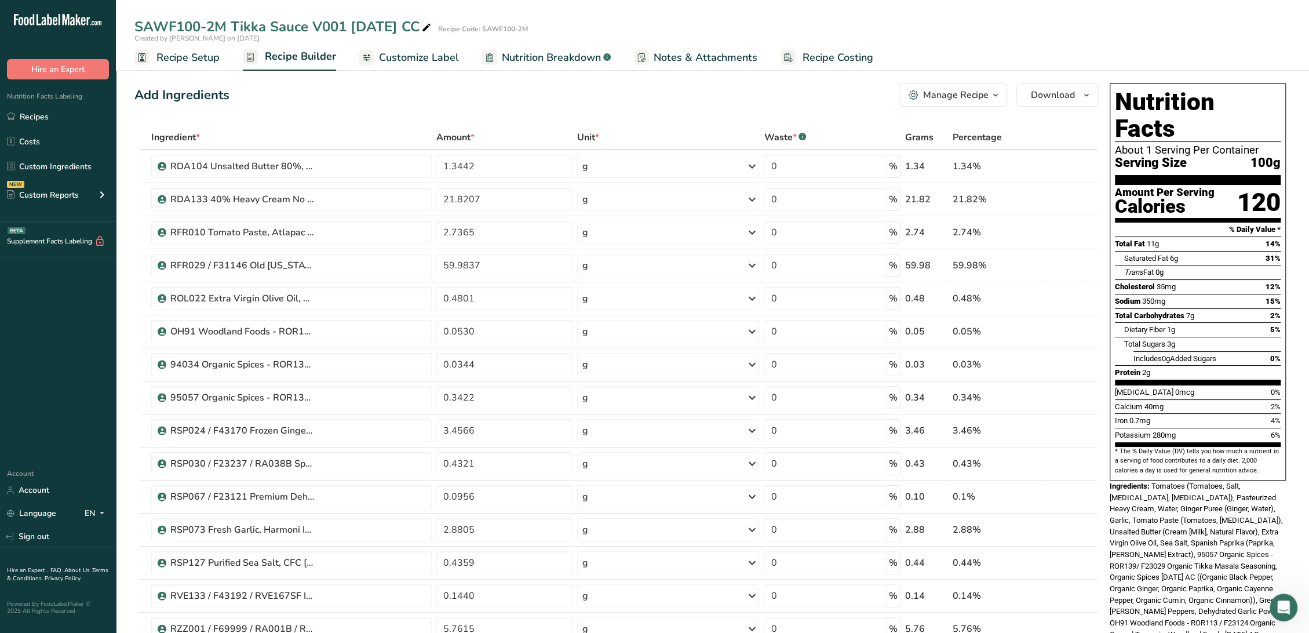
click at [965, 90] on div "Manage Recipe" at bounding box center [955, 95] width 65 height 14
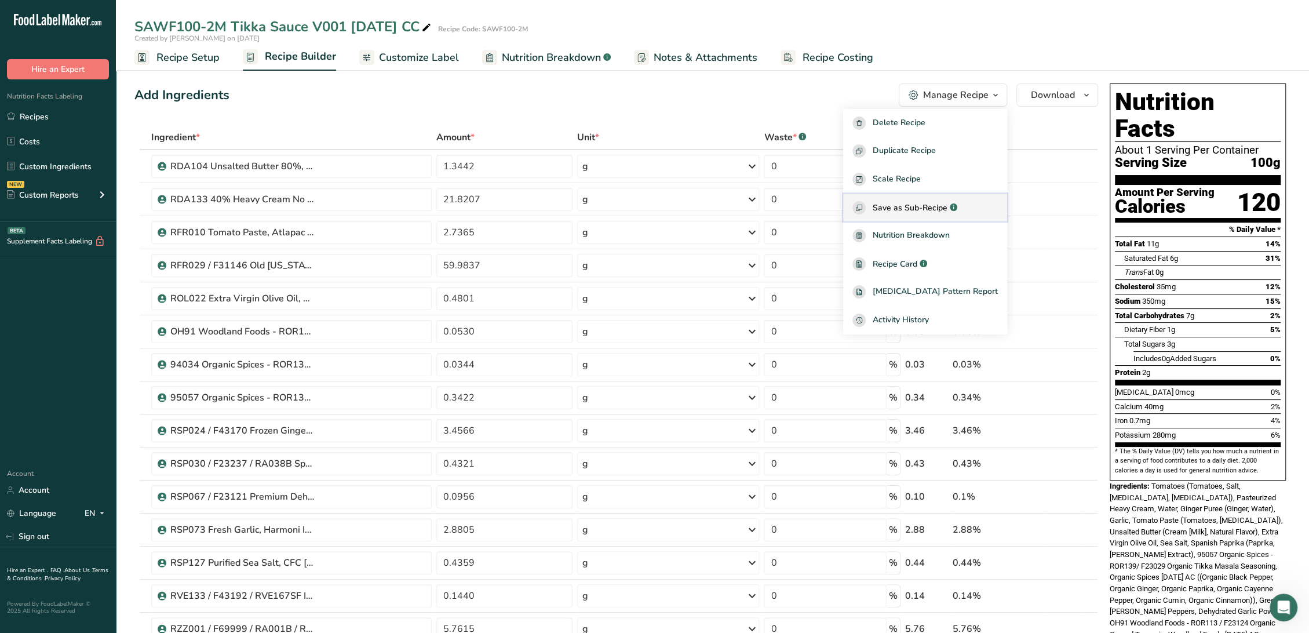
click at [924, 203] on span "Save as Sub-Recipe" at bounding box center [909, 208] width 75 height 12
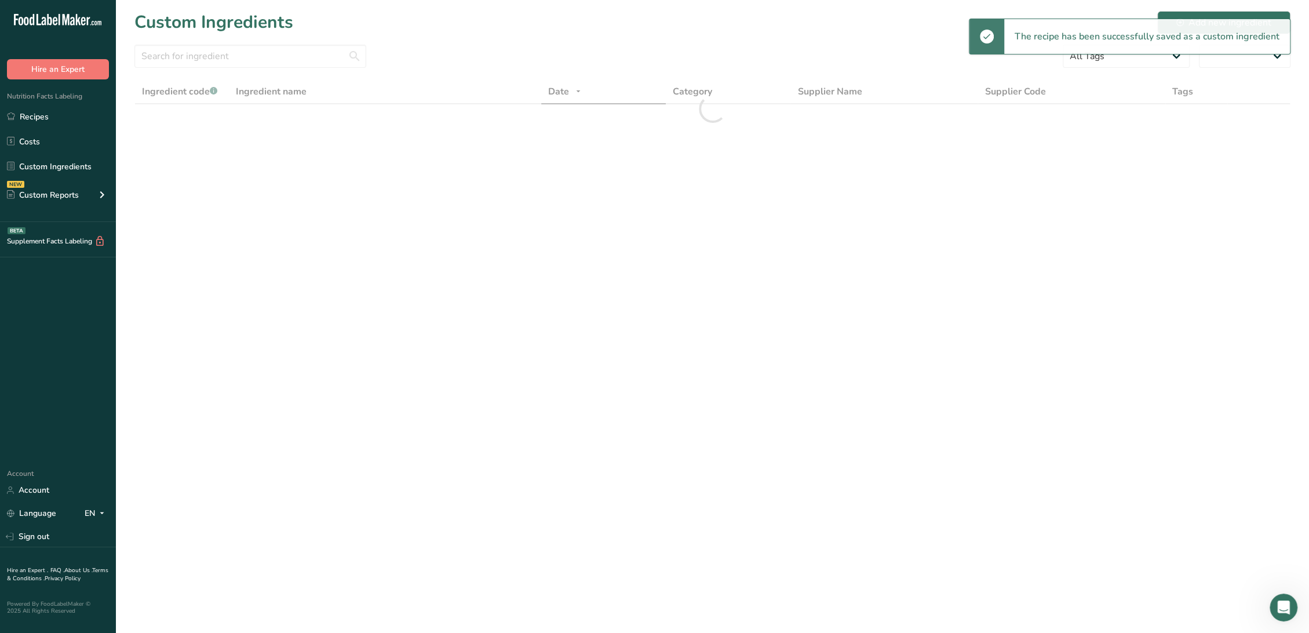
select select "30"
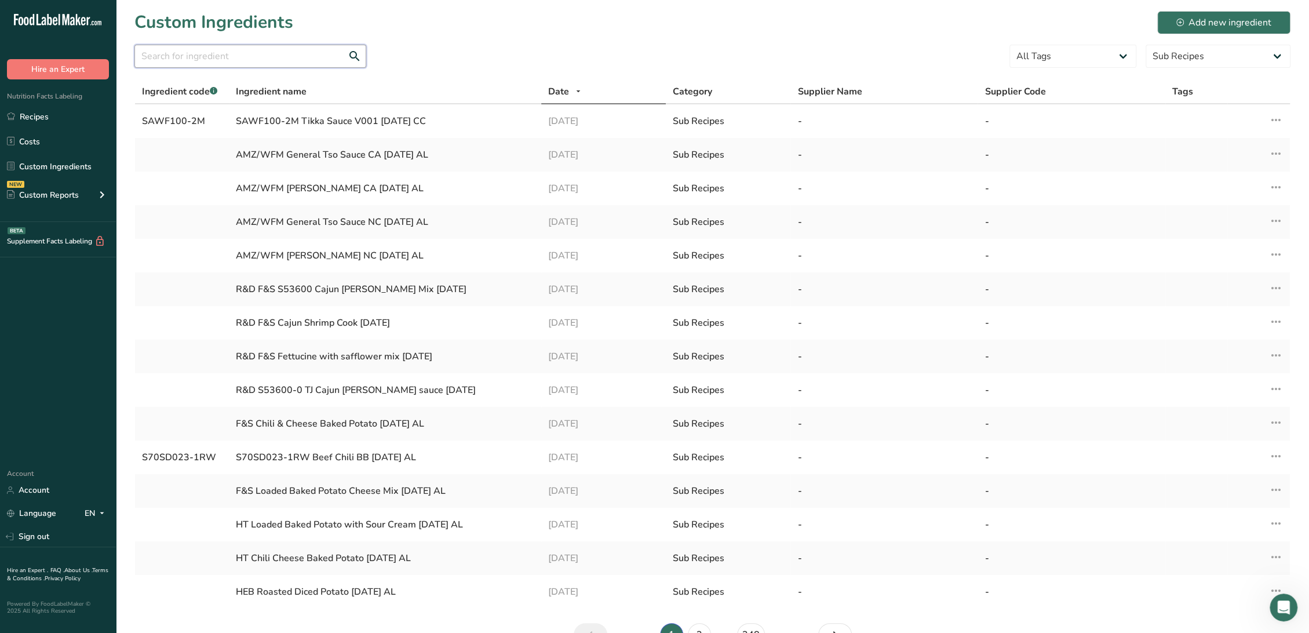
click at [209, 56] on input "text" at bounding box center [250, 56] width 232 height 23
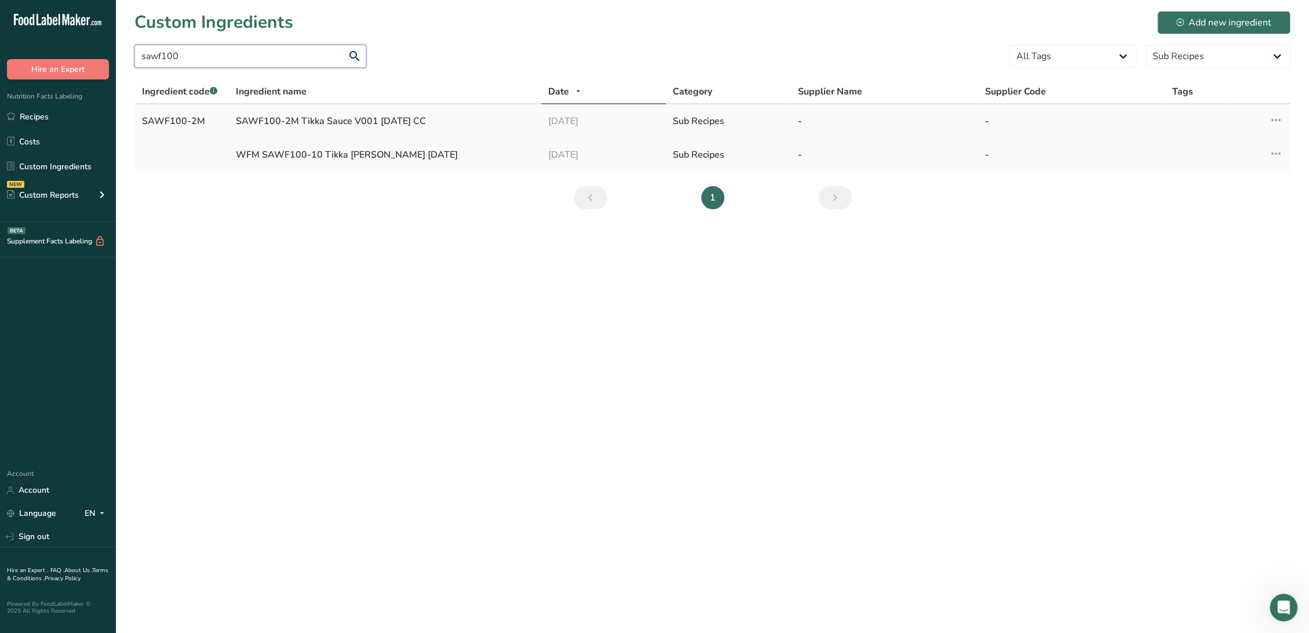
type input "sawf100"
click at [1272, 120] on icon at bounding box center [1276, 119] width 14 height 21
click at [352, 105] on td "SAWF100-2M Tikka Sauce V001 9-2-25 CC" at bounding box center [385, 121] width 312 height 34
click at [352, 116] on div "SAWF100-2M Tikka Sauce V001 9-2-25 CC" at bounding box center [385, 121] width 298 height 14
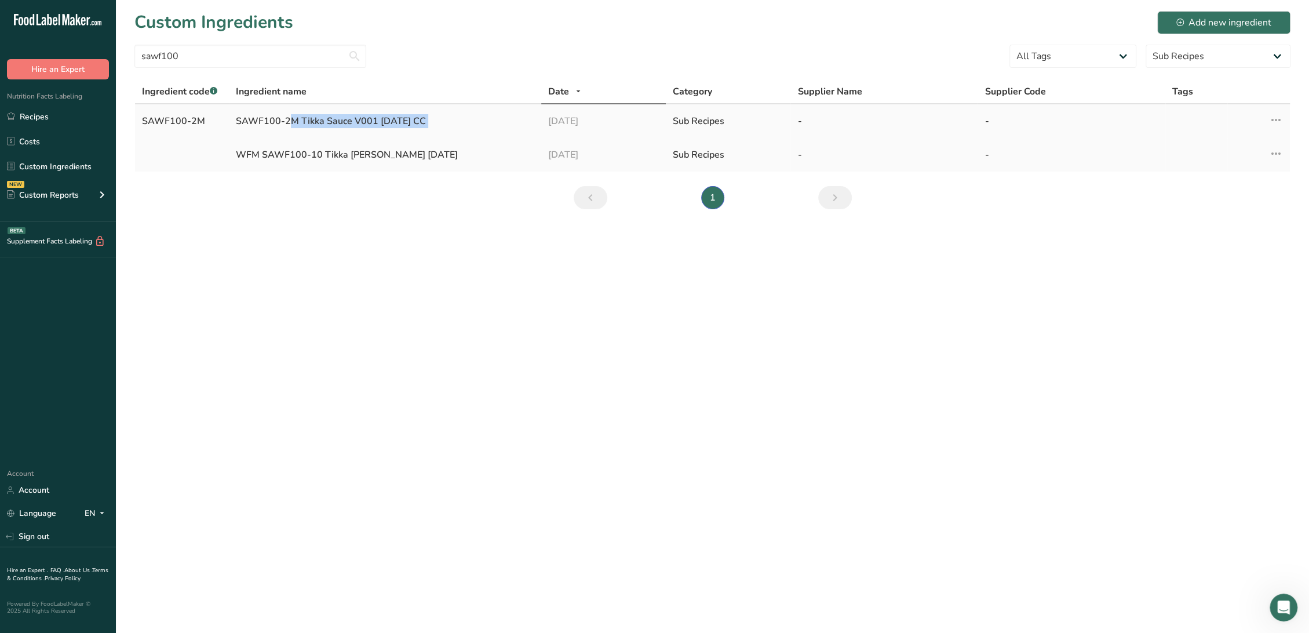
click at [352, 116] on div "SAWF100-2M Tikka Sauce V001 9-2-25 CC" at bounding box center [385, 121] width 298 height 14
click at [1274, 122] on icon at bounding box center [1276, 119] width 14 height 21
click at [1208, 233] on span "Compare Ingredients" at bounding box center [1235, 232] width 78 height 12
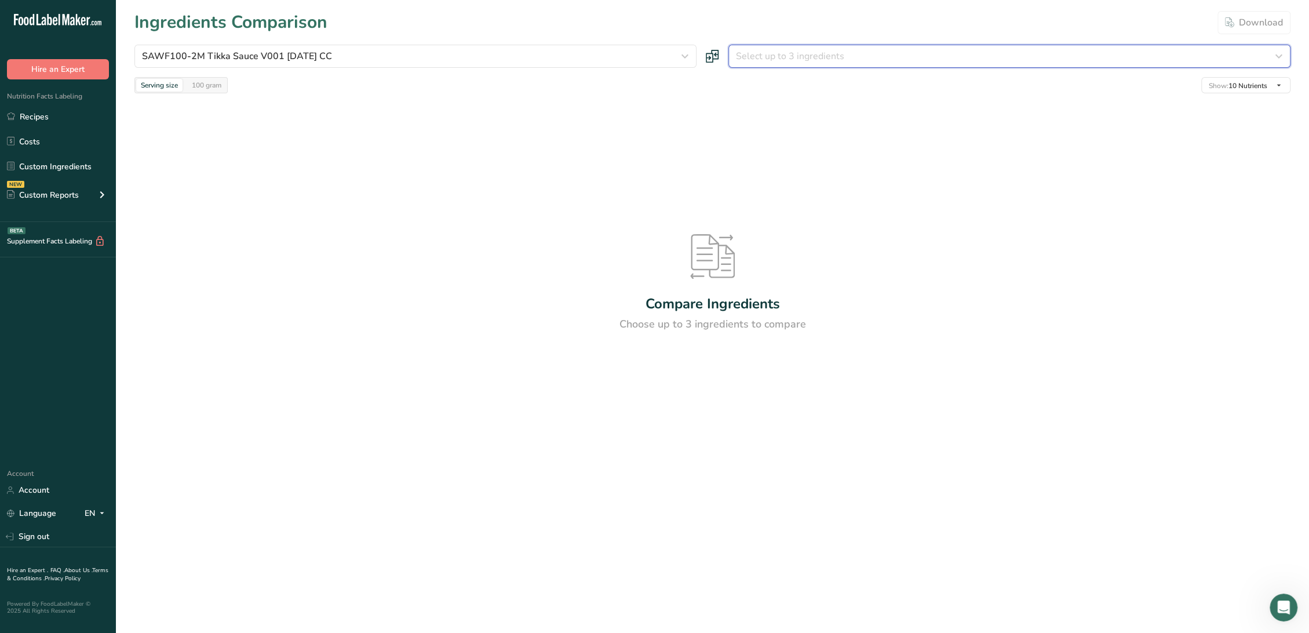
click at [795, 53] on span "Select up to 3 ingredients" at bounding box center [790, 56] width 108 height 14
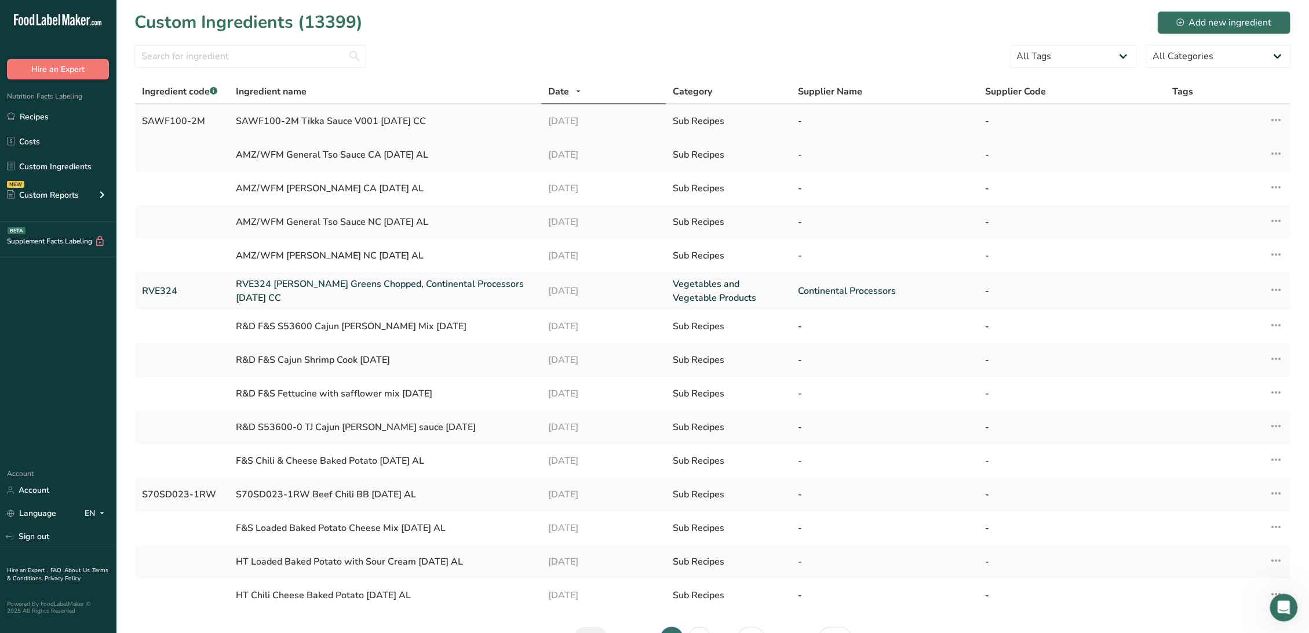
click at [195, 118] on div "SAWF100-2M" at bounding box center [182, 121] width 80 height 14
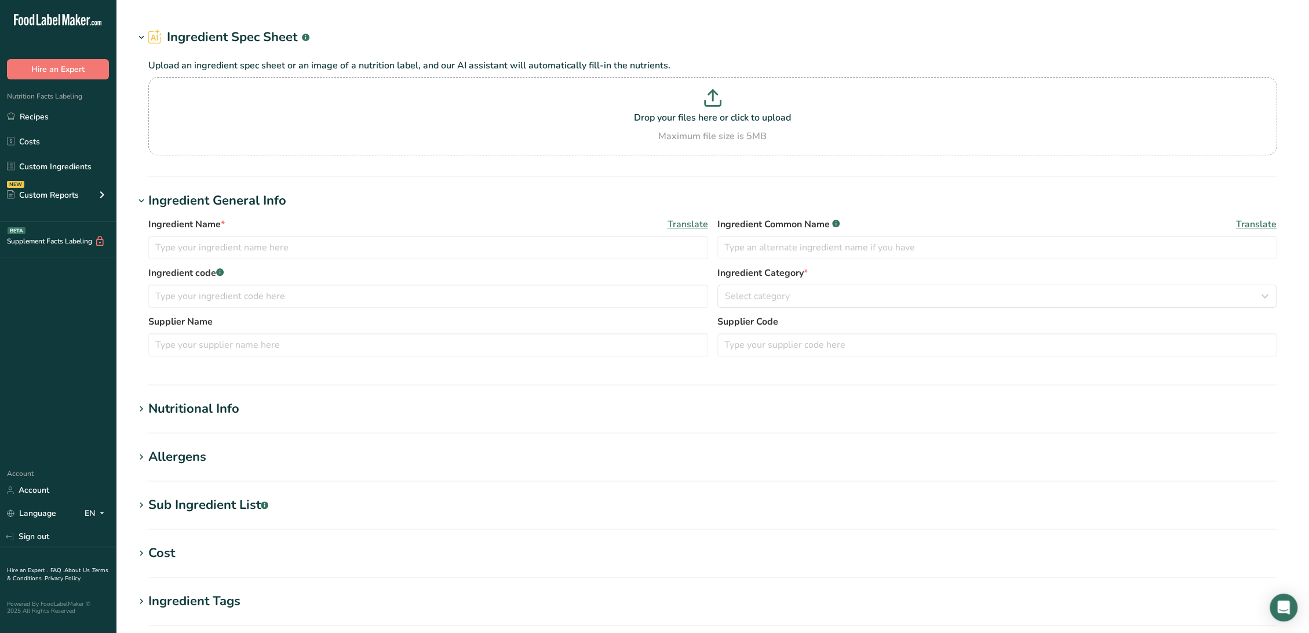
type input "RFR010 Tomato Paste, Atlapac Trading [DATE] AC"
type input "Tomato Paste"
type input "RFR010"
type input "Altapac Trading Company"
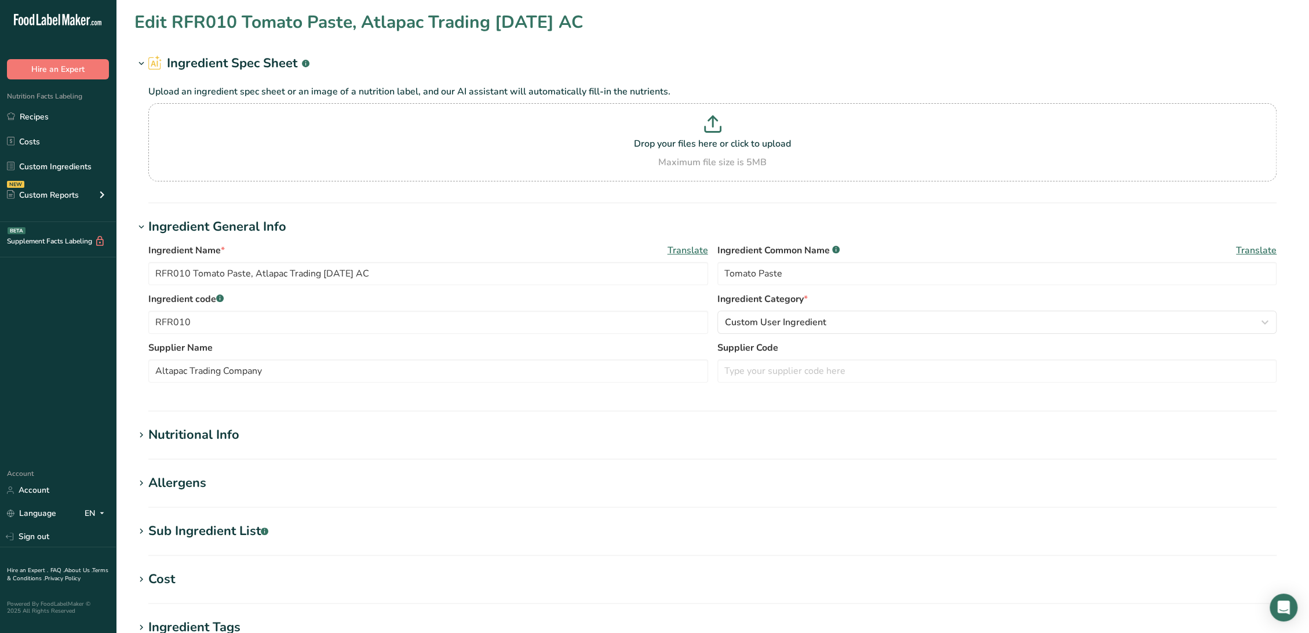
click at [227, 435] on div "Nutritional Info" at bounding box center [193, 434] width 91 height 19
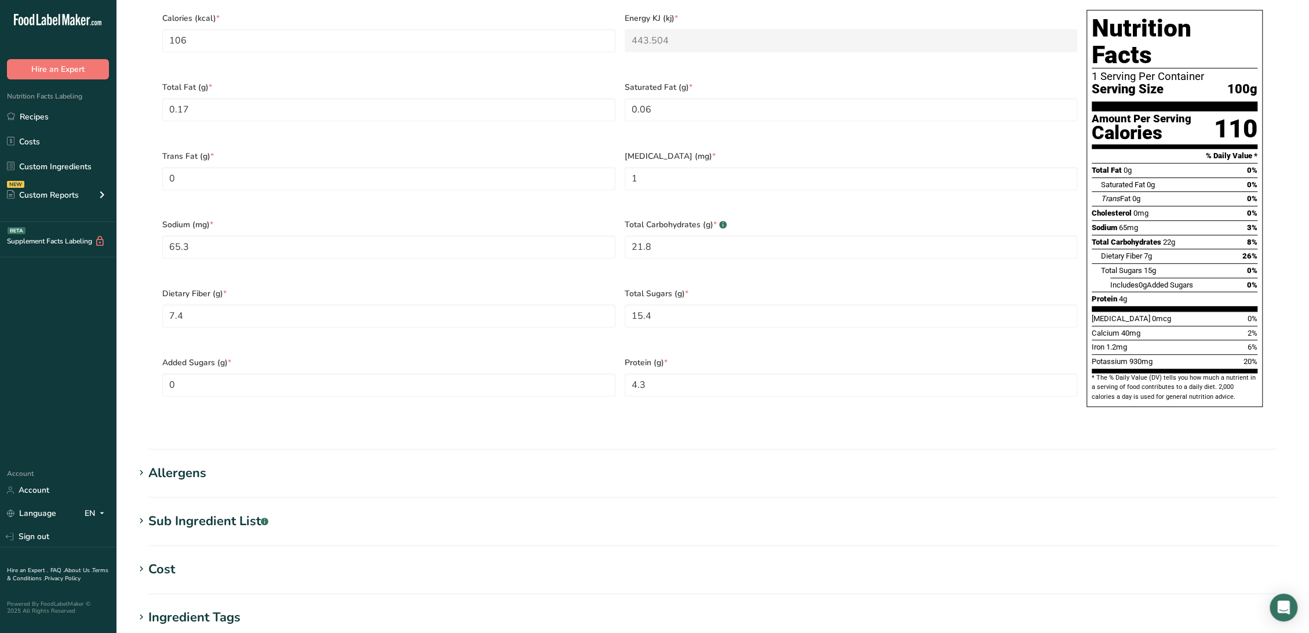
scroll to position [579, 0]
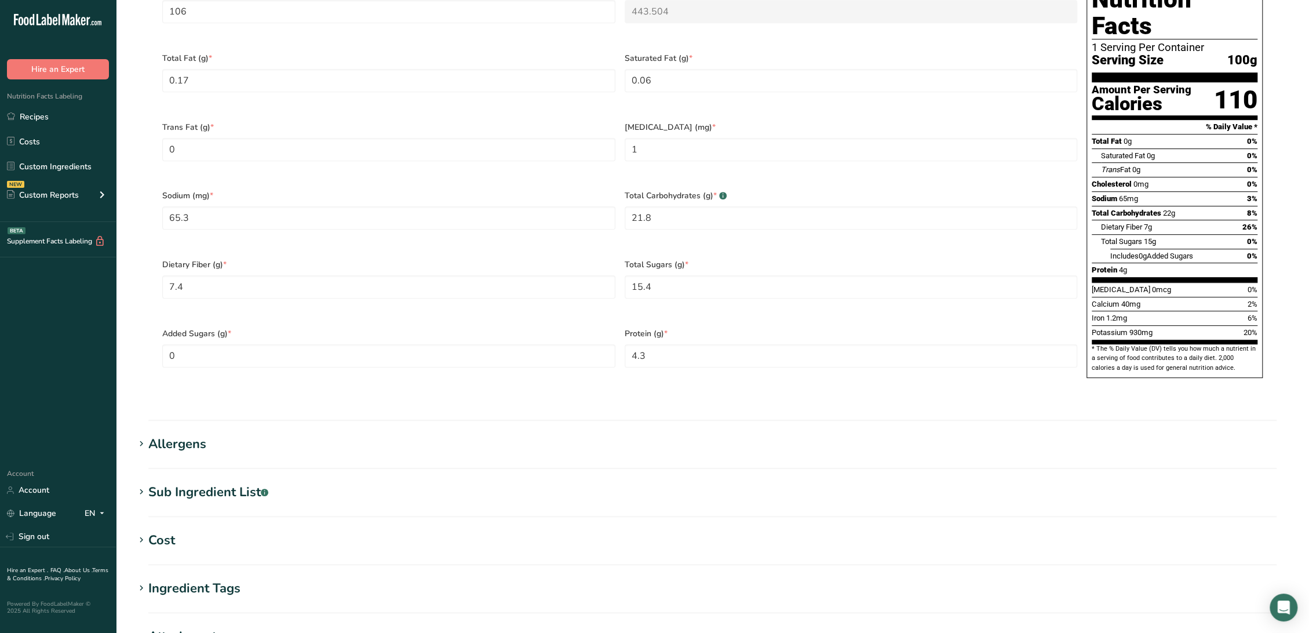
click at [196, 483] on section "Sub Ingredient List .a-a{fill:#347362;}.b-a{fill:#fff;} Translate Tomatoes, [ME…" at bounding box center [712, 500] width 1156 height 34
click at [185, 516] on hr at bounding box center [712, 516] width 1128 height 1
click at [188, 483] on div "Sub Ingredient List .a-a{fill:#347362;}.b-a{fill:#fff;}" at bounding box center [208, 492] width 120 height 19
click at [166, 434] on div "Allergens" at bounding box center [177, 443] width 58 height 19
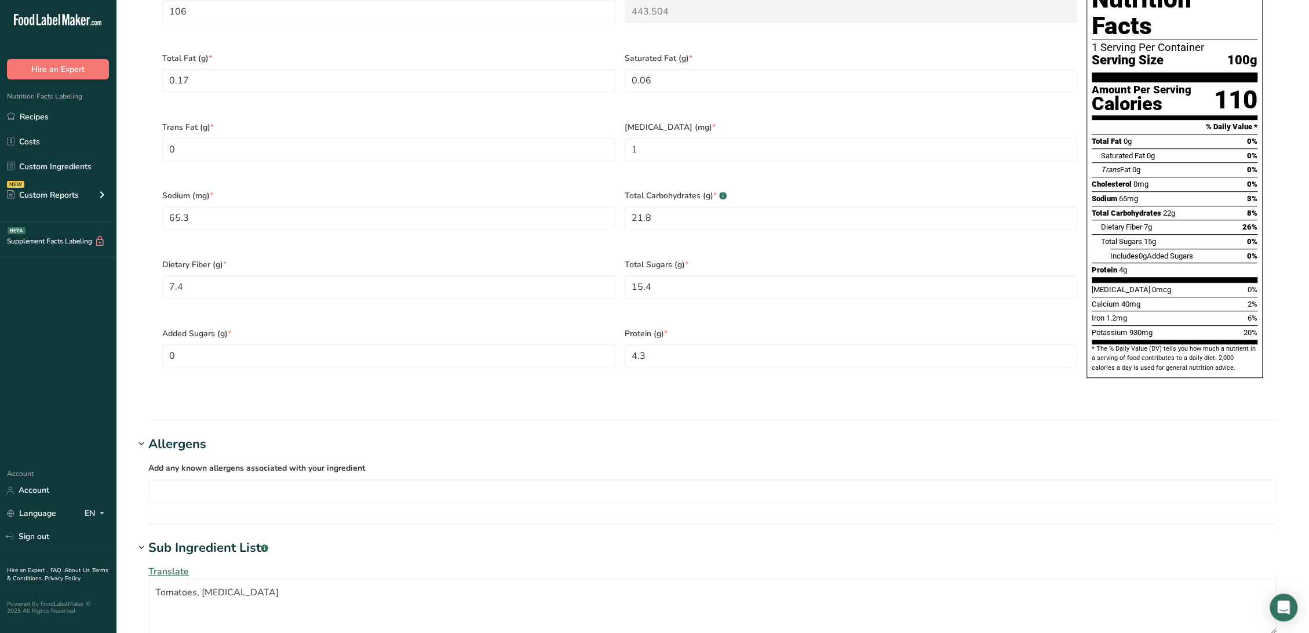
click at [221, 538] on div "Sub Ingredient List .a-a{fill:#347362;}.b-a{fill:#fff;}" at bounding box center [208, 547] width 120 height 19
click at [227, 538] on div "Sub Ingredient List .a-a{fill:#347362;}.b-a{fill:#fff;}" at bounding box center [208, 547] width 120 height 19
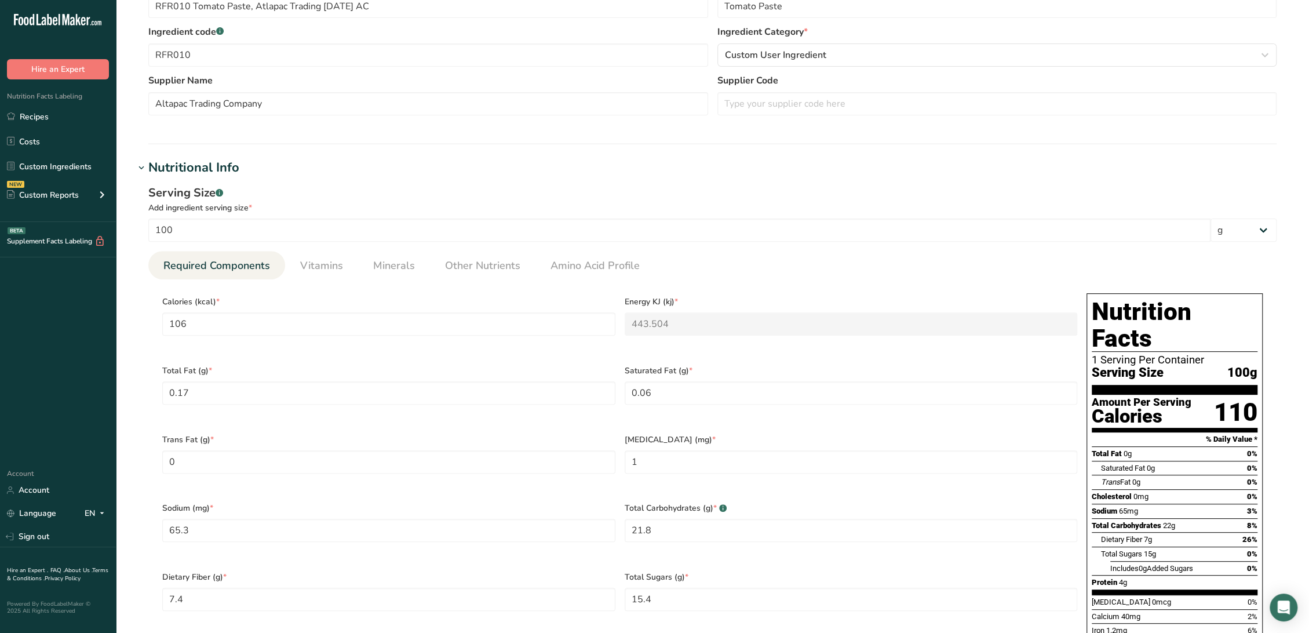
scroll to position [129, 0]
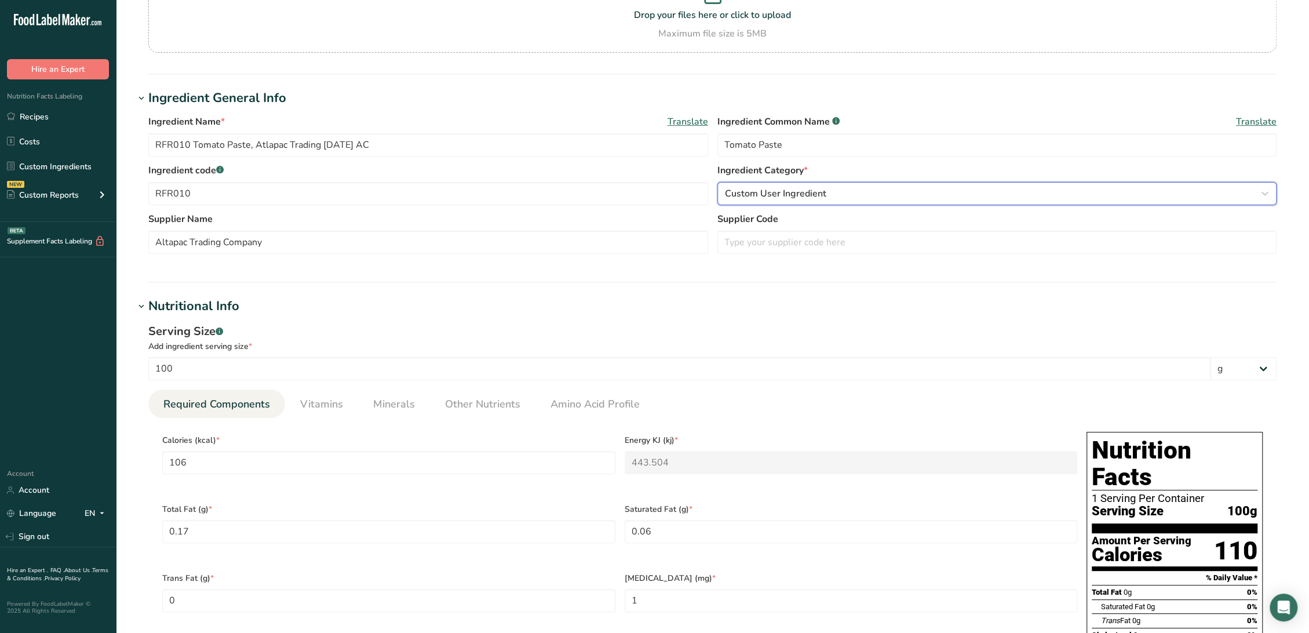
click at [770, 193] on span "Custom User Ingredient" at bounding box center [775, 194] width 101 height 14
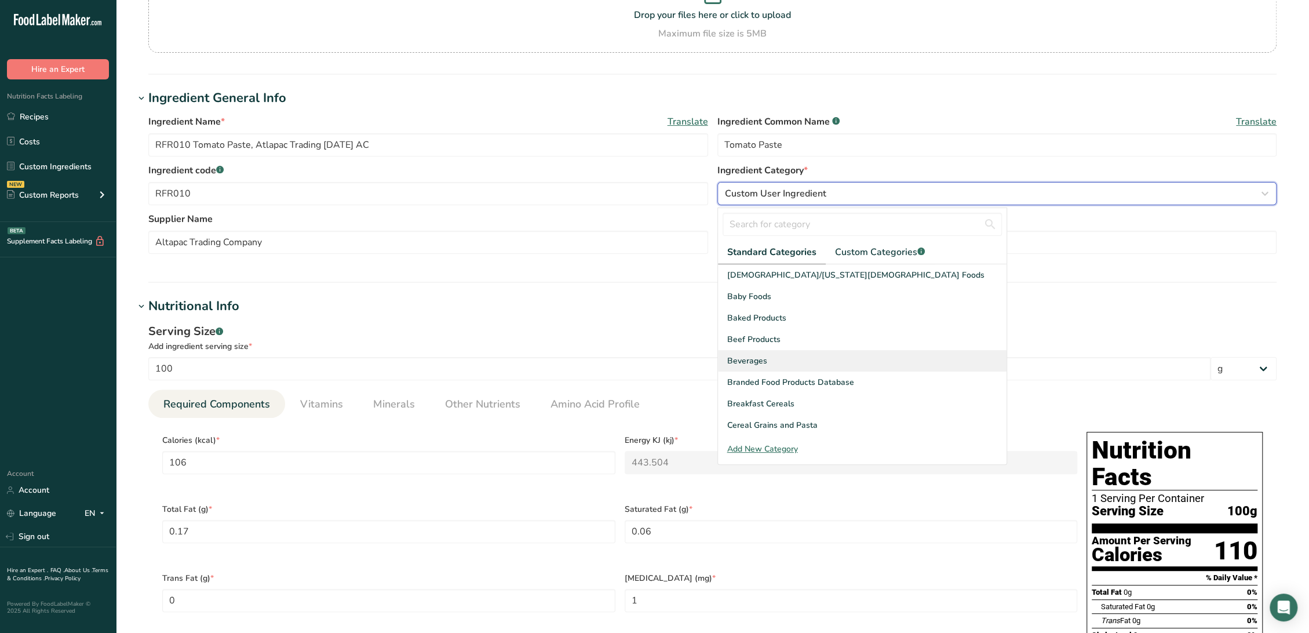
scroll to position [64, 0]
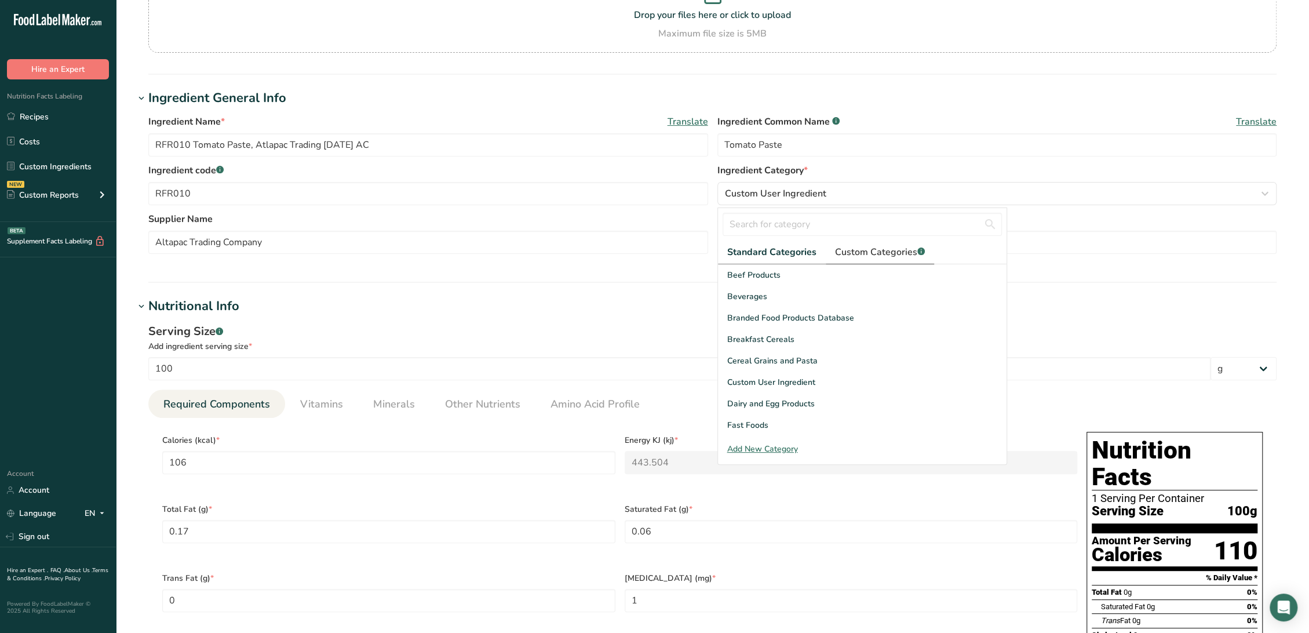
click at [870, 249] on span "Custom Categories .a-a{fill:#347362;}.b-a{fill:#fff;}" at bounding box center [880, 252] width 90 height 14
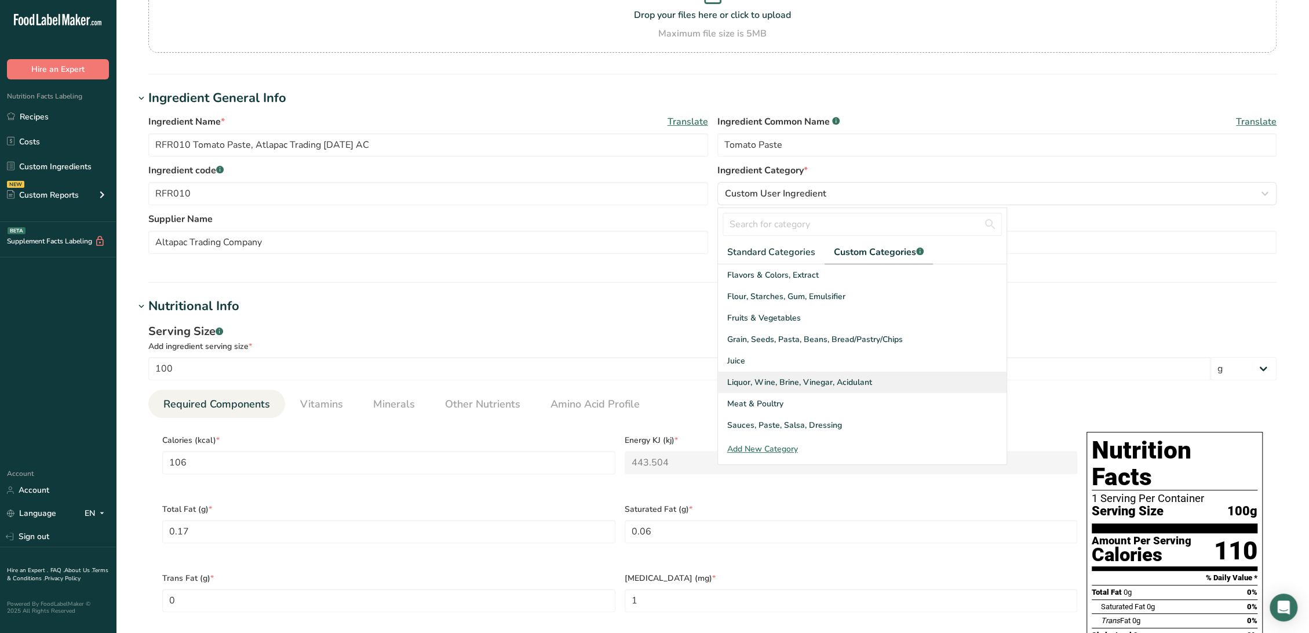
scroll to position [129, 0]
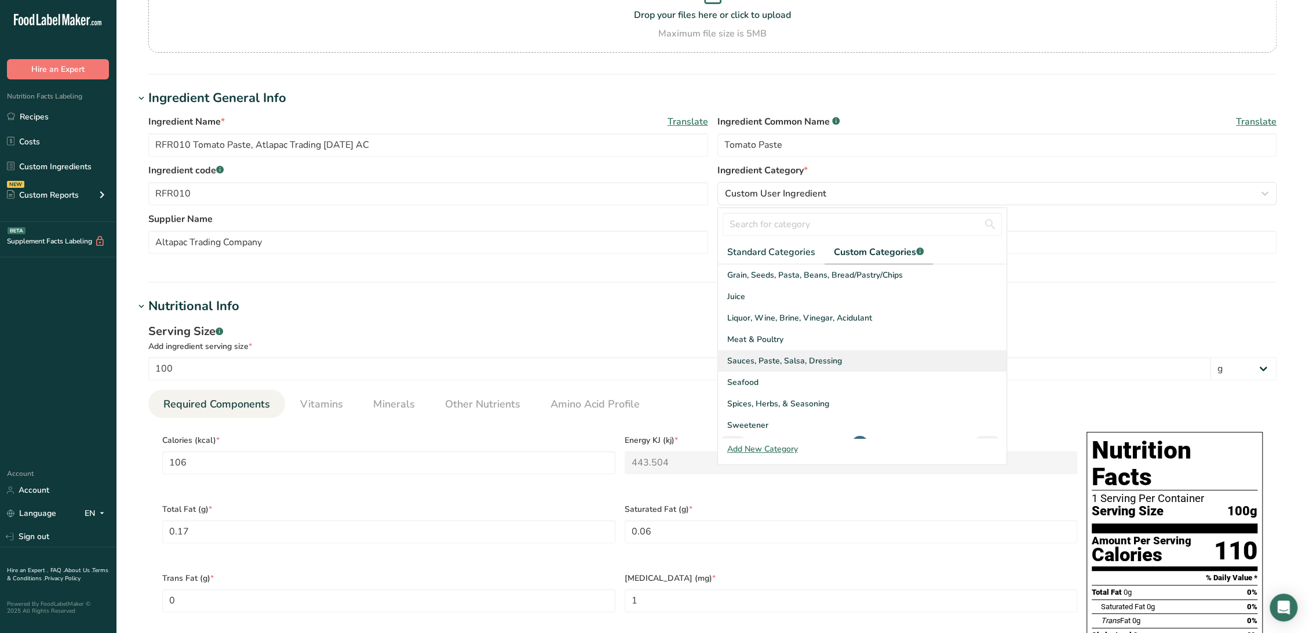
click at [843, 361] on div "Sauces, Paste, Salsa, Dressing" at bounding box center [862, 360] width 289 height 21
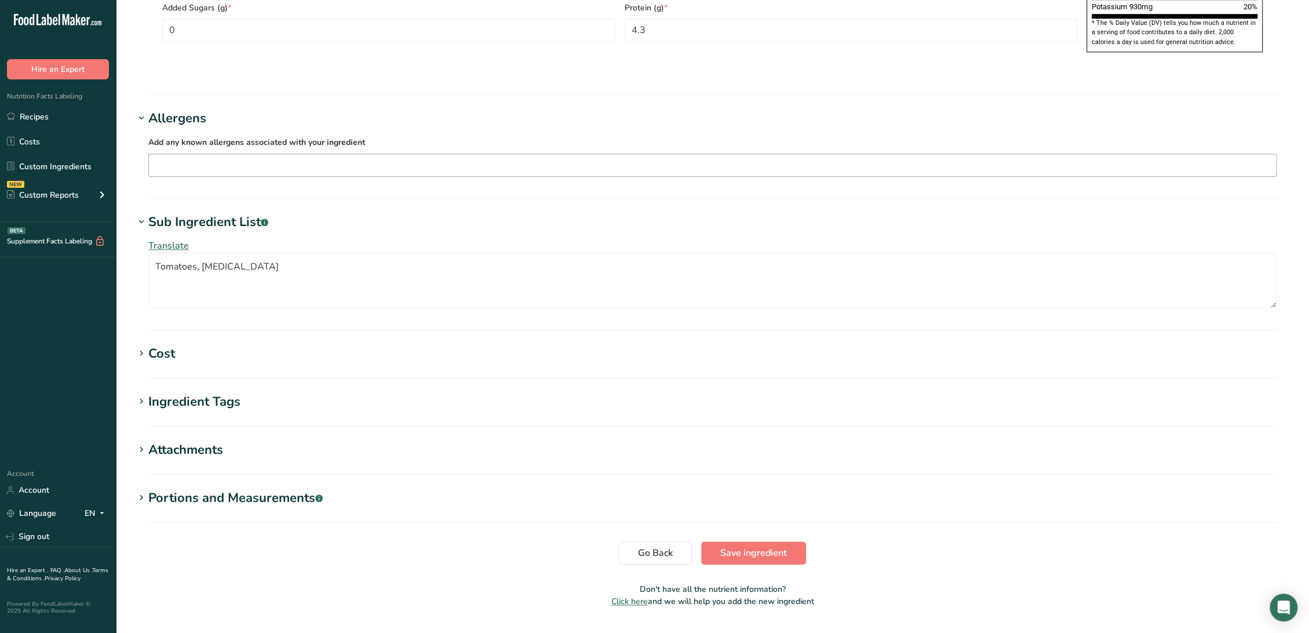
scroll to position [906, 0]
click at [769, 540] on button "Save ingredient" at bounding box center [753, 551] width 105 height 23
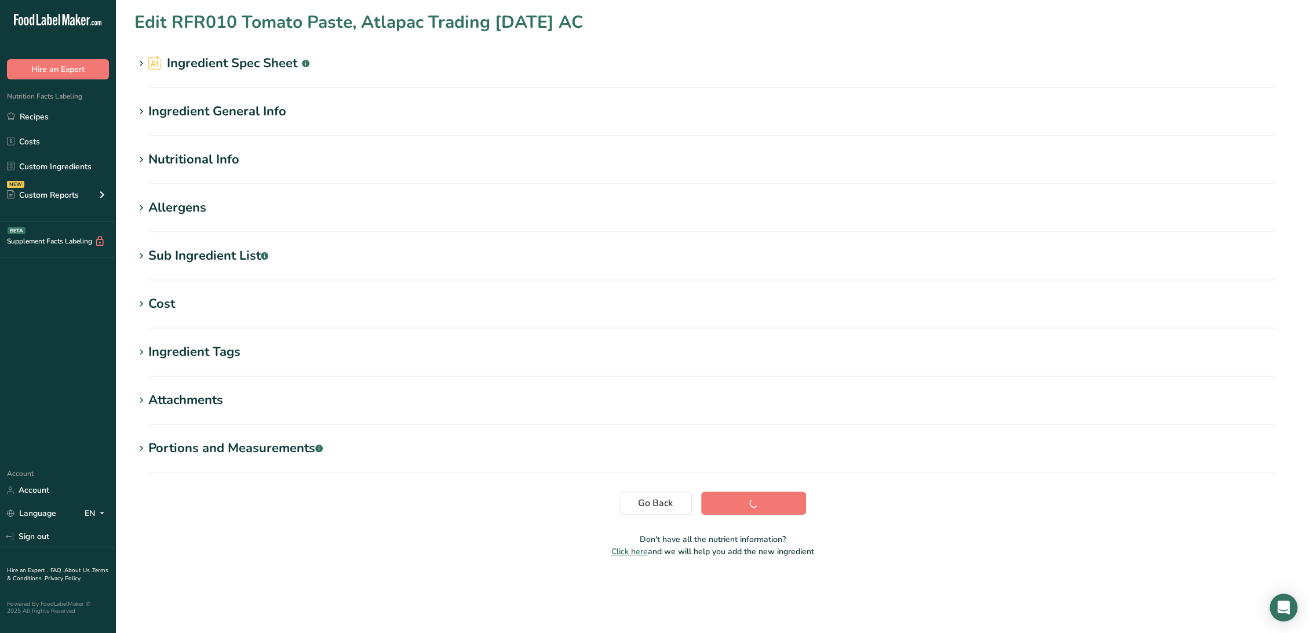
scroll to position [0, 0]
click at [771, 528] on section "Edit RFR010 Tomato Paste, Atlapac Trading [DATE] AC Ingredient Spec Sheet .a-a{…" at bounding box center [712, 288] width 1193 height 576
